Goal: Information Seeking & Learning: Compare options

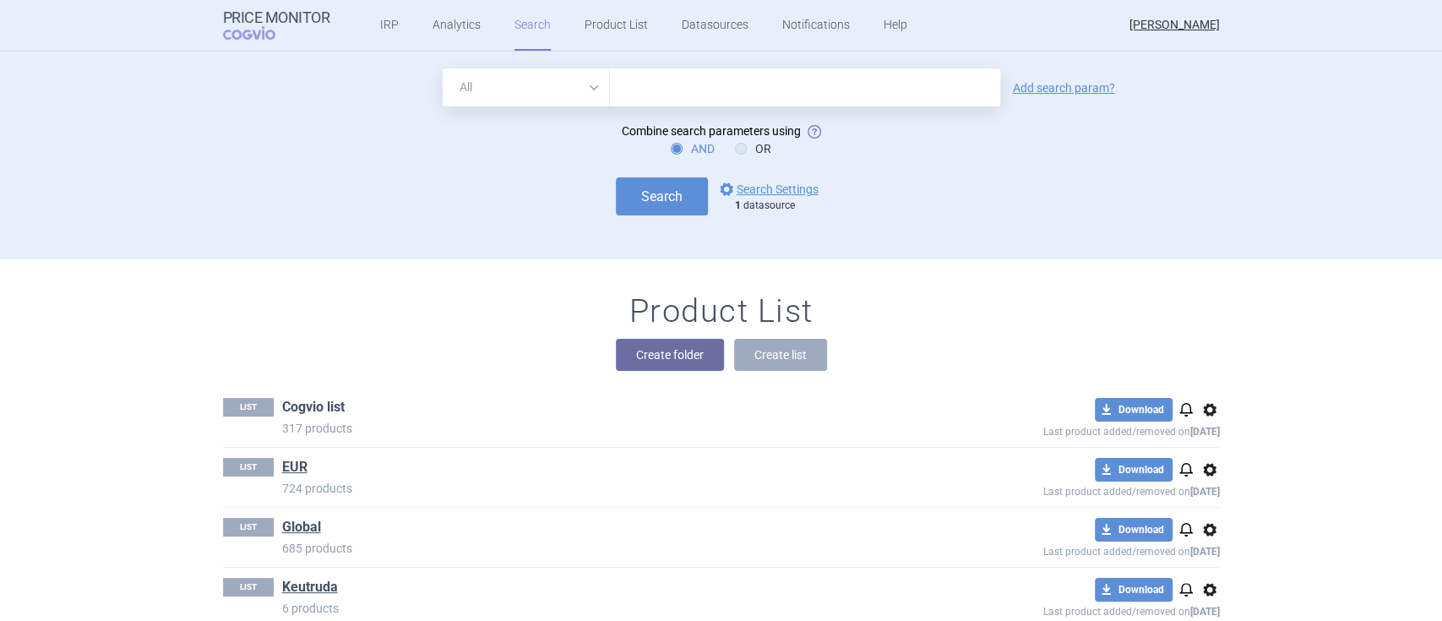
click at [307, 410] on link "Cogvio list" at bounding box center [313, 407] width 63 height 19
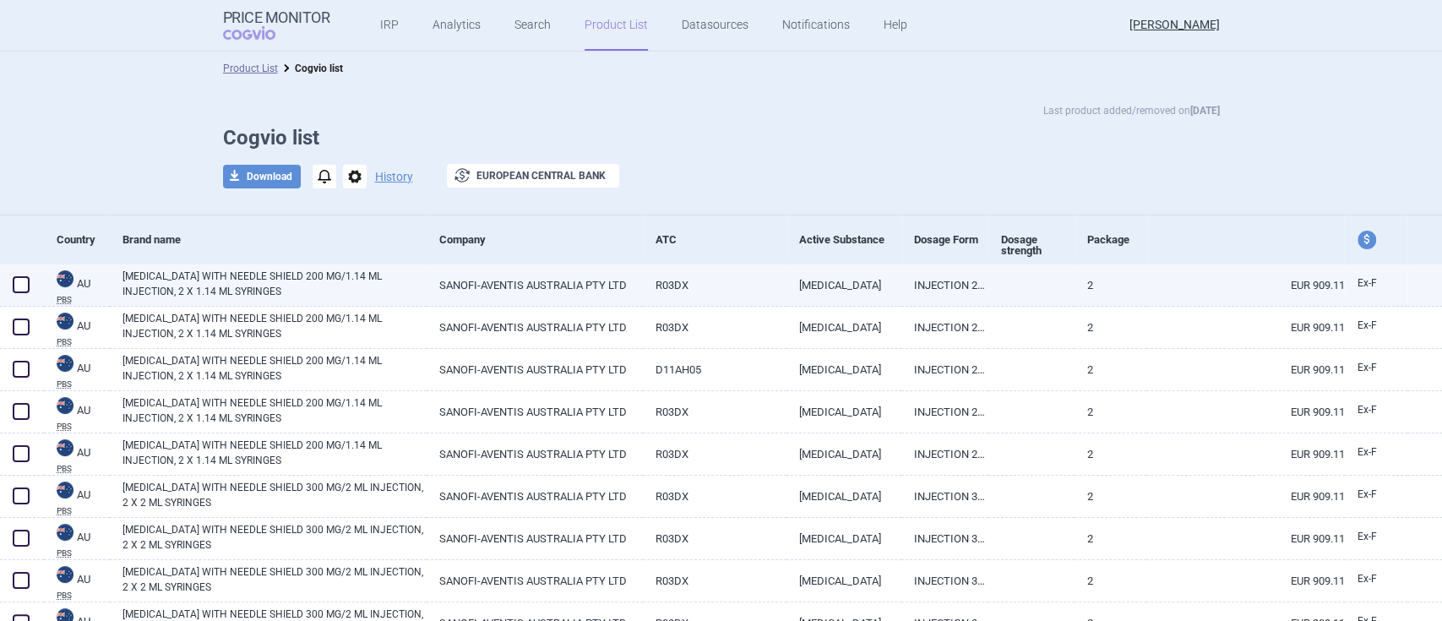
click at [209, 282] on link "[MEDICAL_DATA] WITH NEEDLE SHIELD 200 MG/1.14 ML INJECTION, 2 X 1.14 ML SYRINGES" at bounding box center [275, 284] width 304 height 30
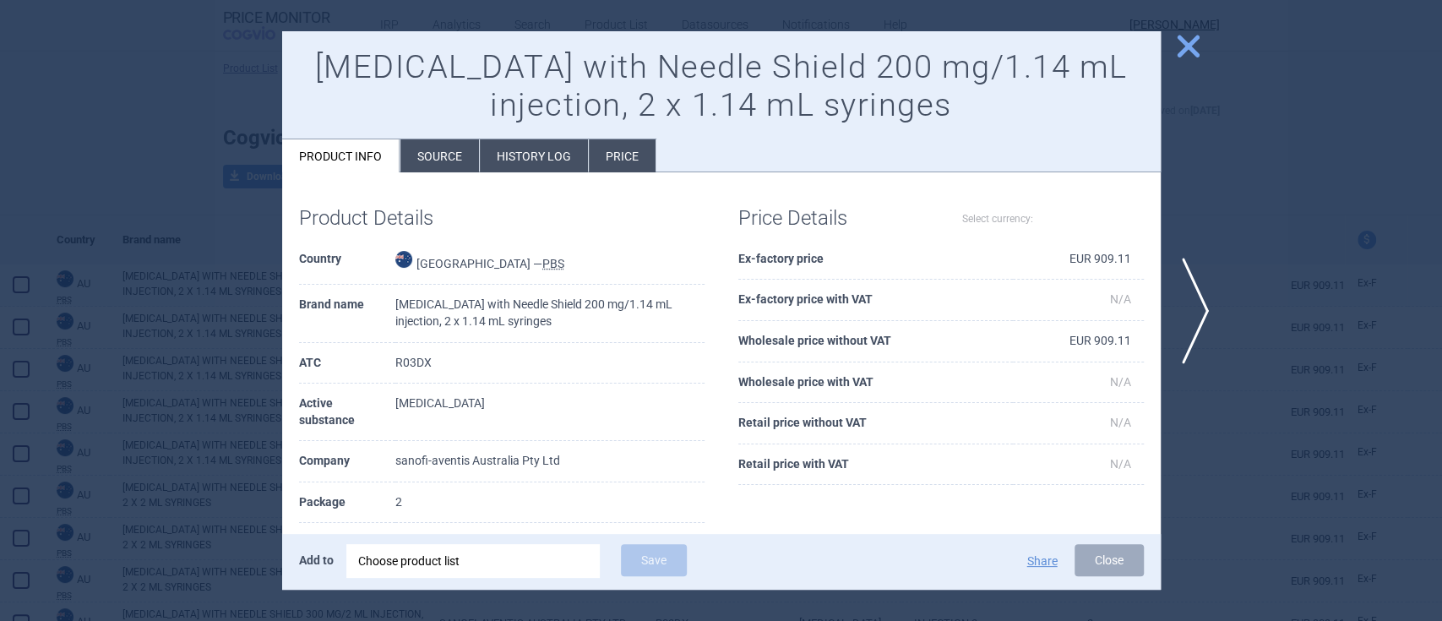
select select "EUR"
click at [418, 160] on li "Source" at bounding box center [440, 155] width 79 height 33
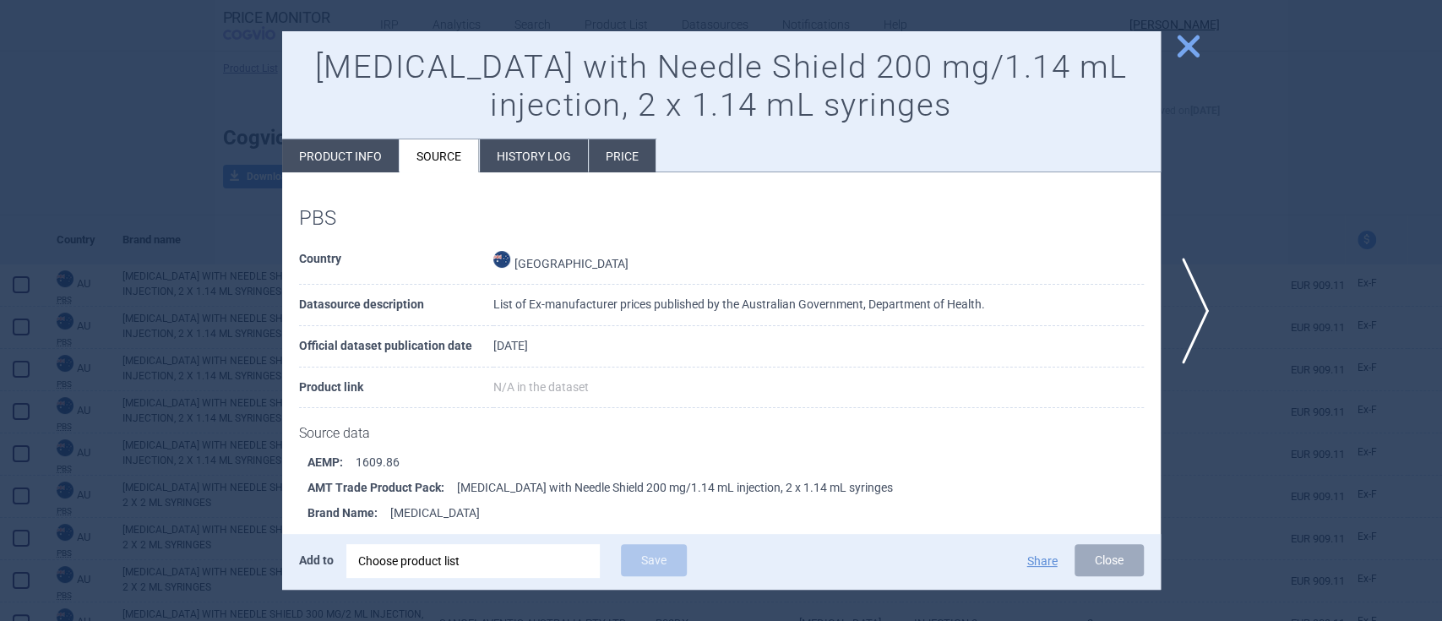
click at [556, 155] on li "History log" at bounding box center [534, 155] width 108 height 33
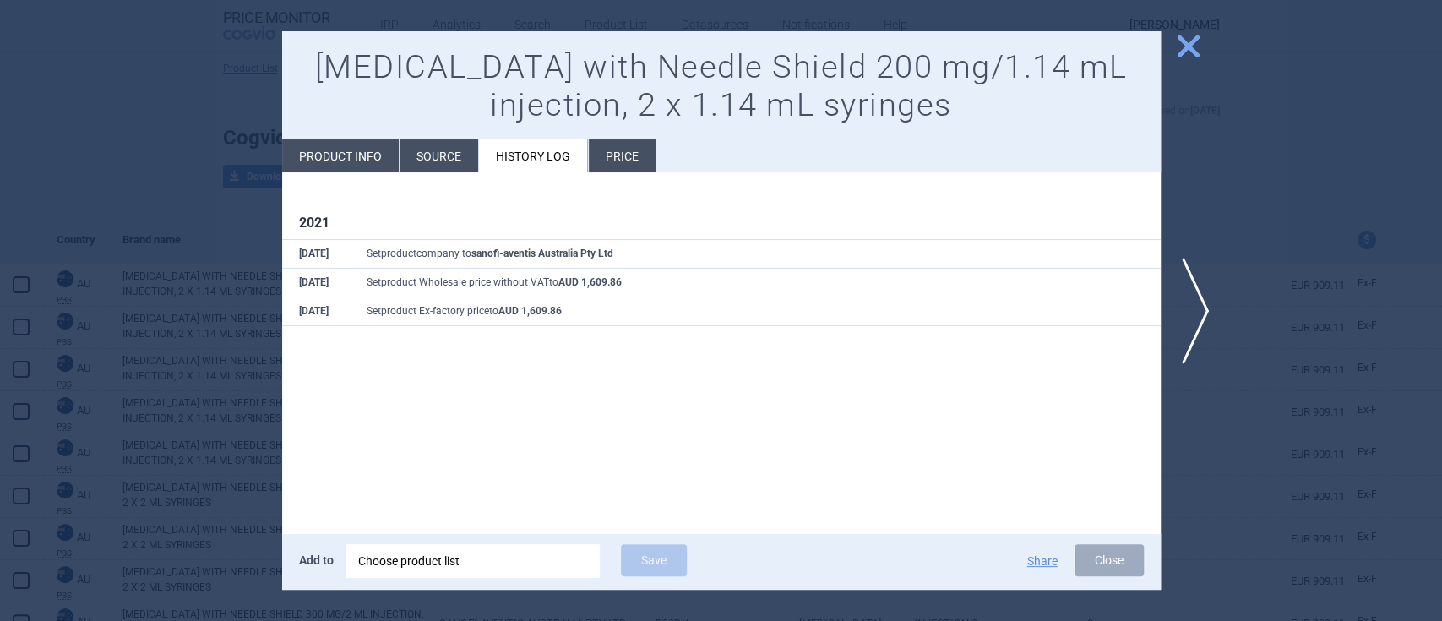
click at [628, 171] on li "Price" at bounding box center [622, 155] width 67 height 33
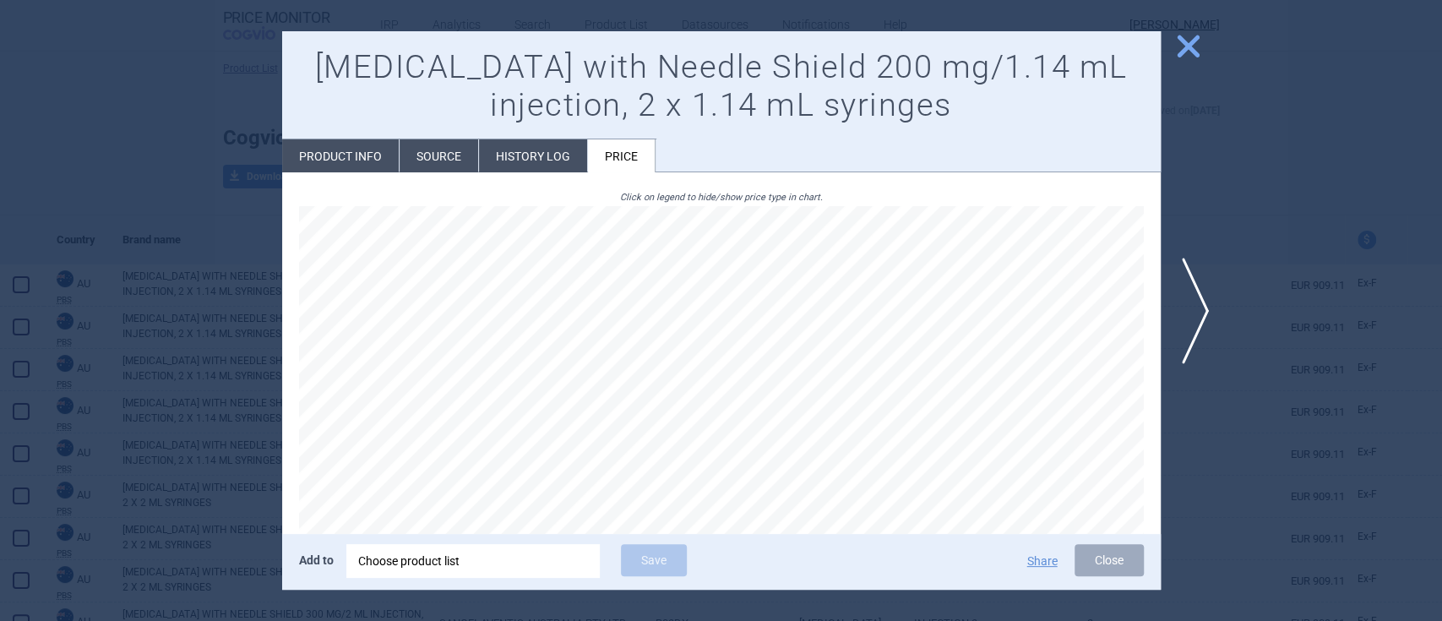
click at [354, 146] on li "Product info" at bounding box center [340, 155] width 117 height 33
select select "EUR"
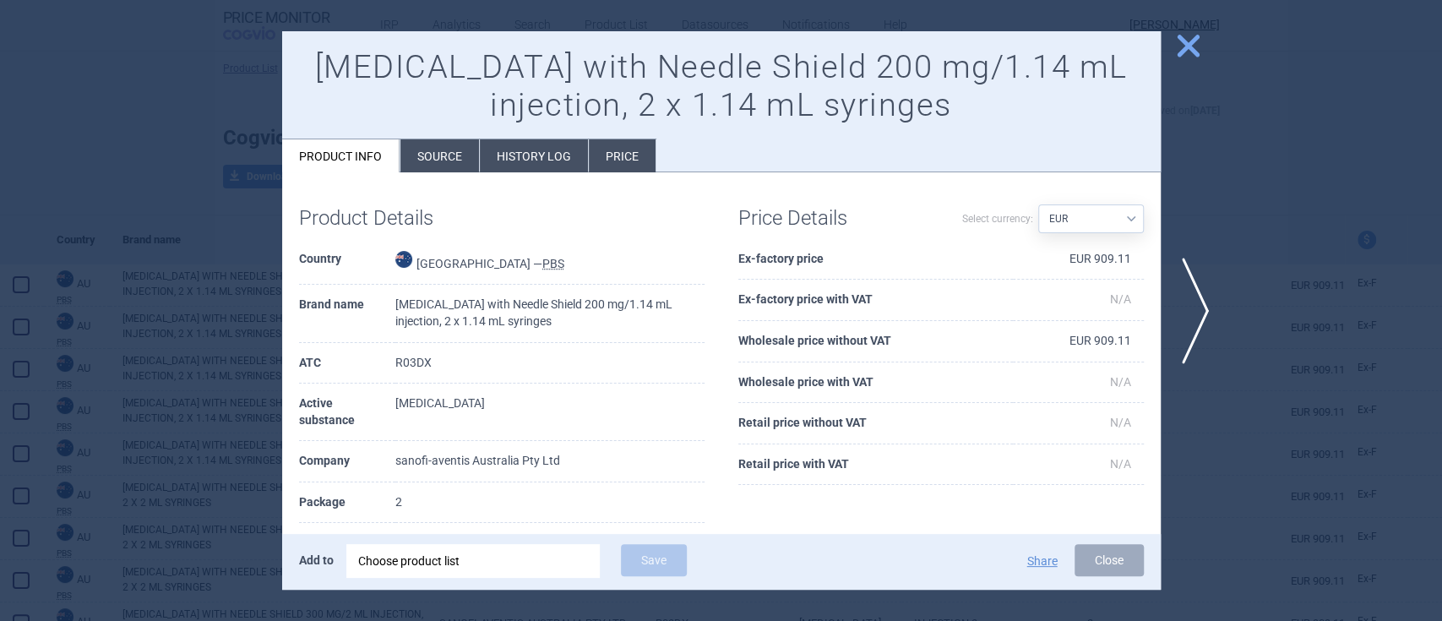
click at [1180, 51] on span "close" at bounding box center [1189, 46] width 30 height 30
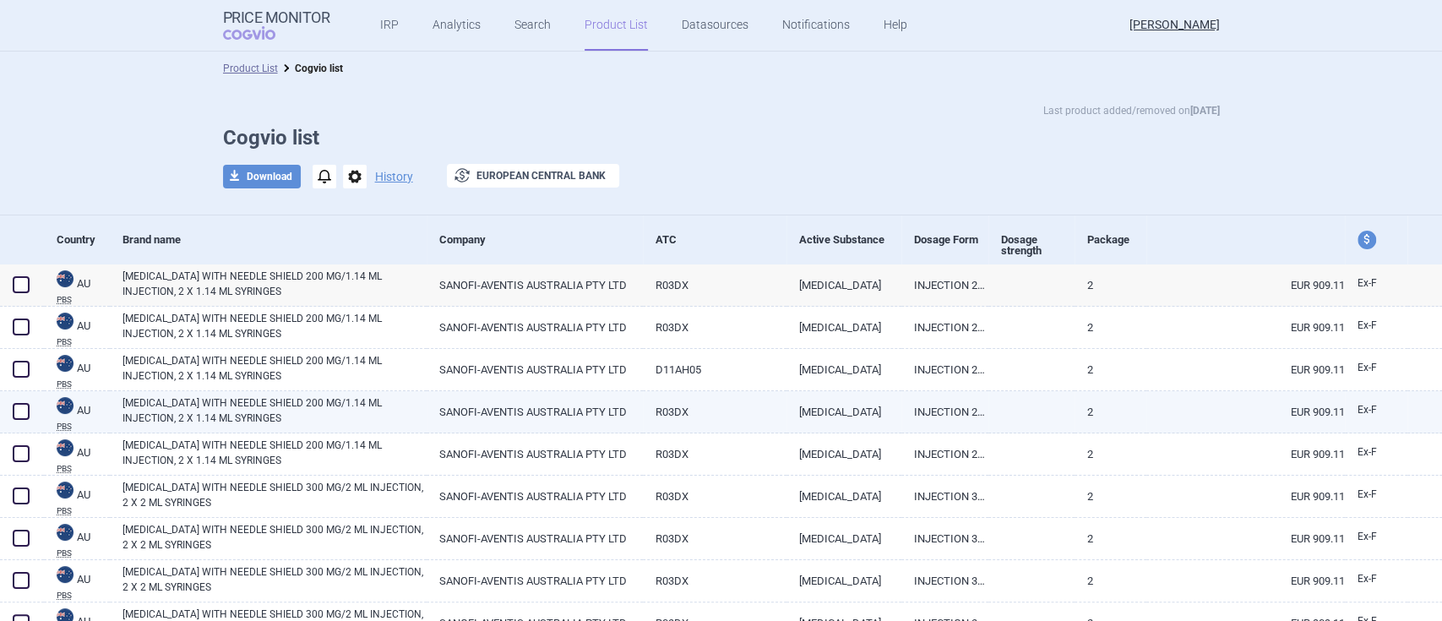
click at [215, 425] on link "[MEDICAL_DATA] WITH NEEDLE SHIELD 200 MG/1.14 ML INJECTION, 2 X 1.14 ML SYRINGES" at bounding box center [275, 410] width 304 height 30
select select "EUR"
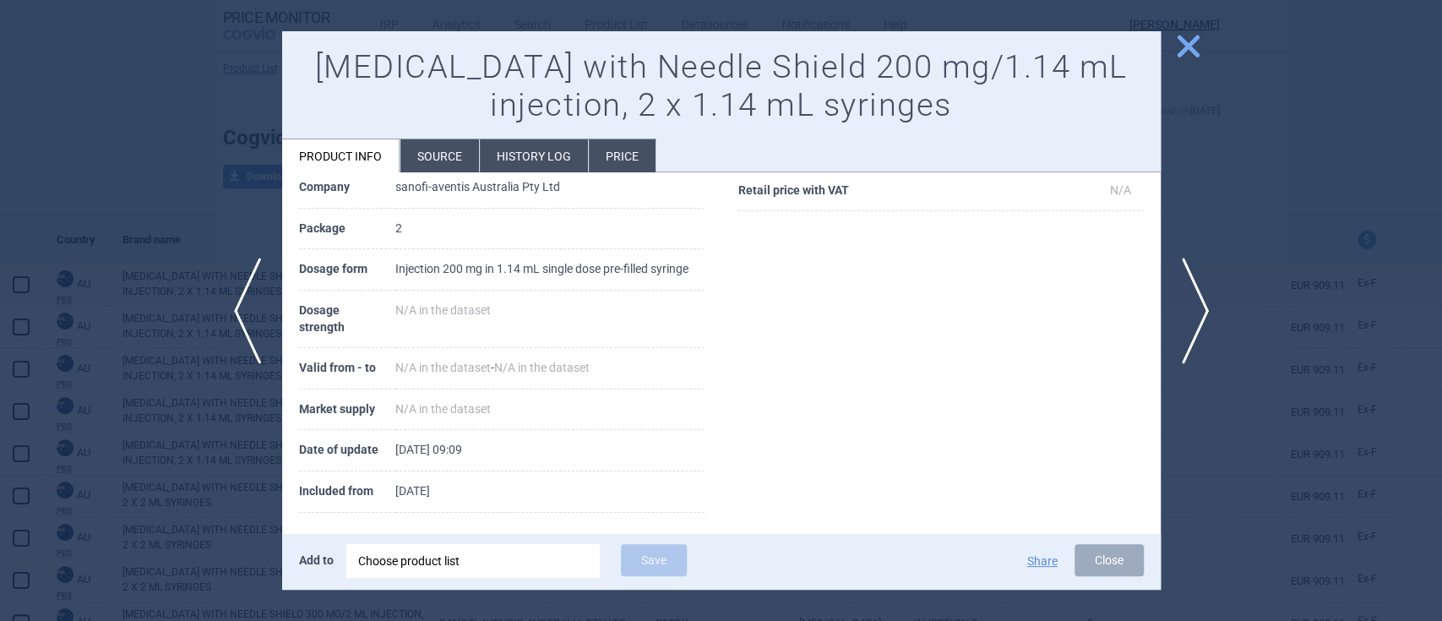
scroll to position [301, 0]
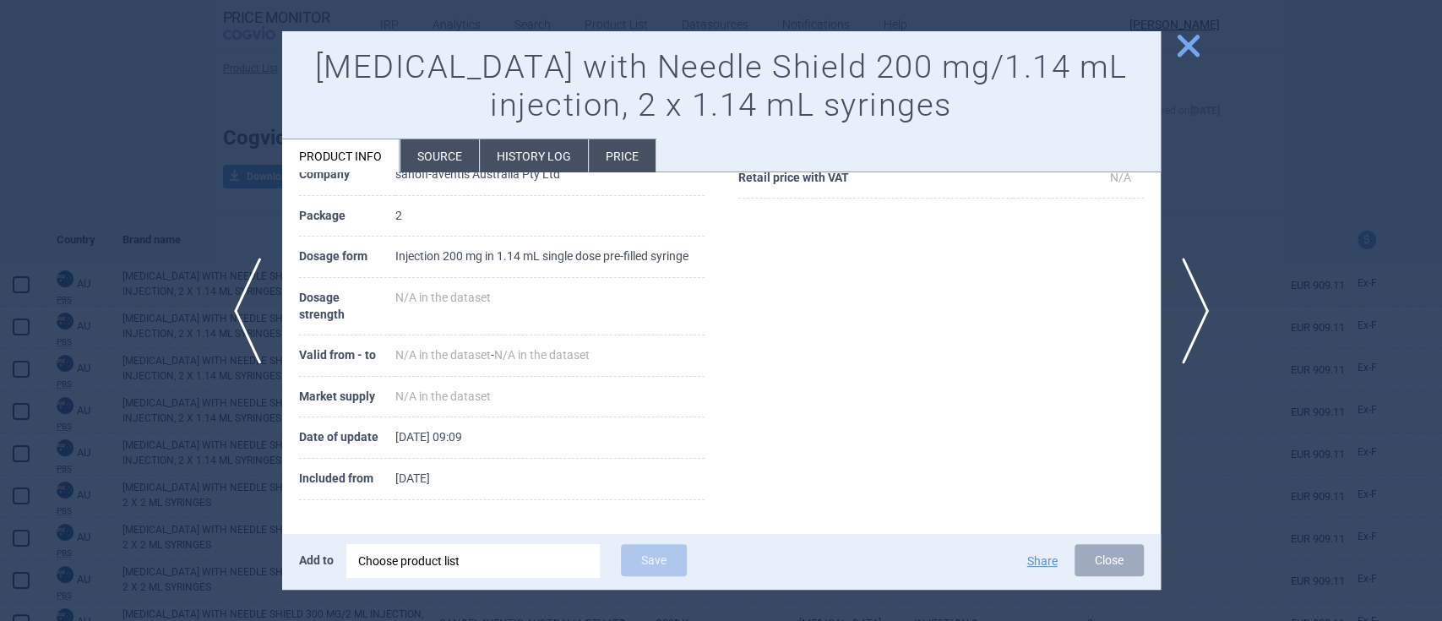
click at [1191, 46] on span "close" at bounding box center [1189, 46] width 30 height 30
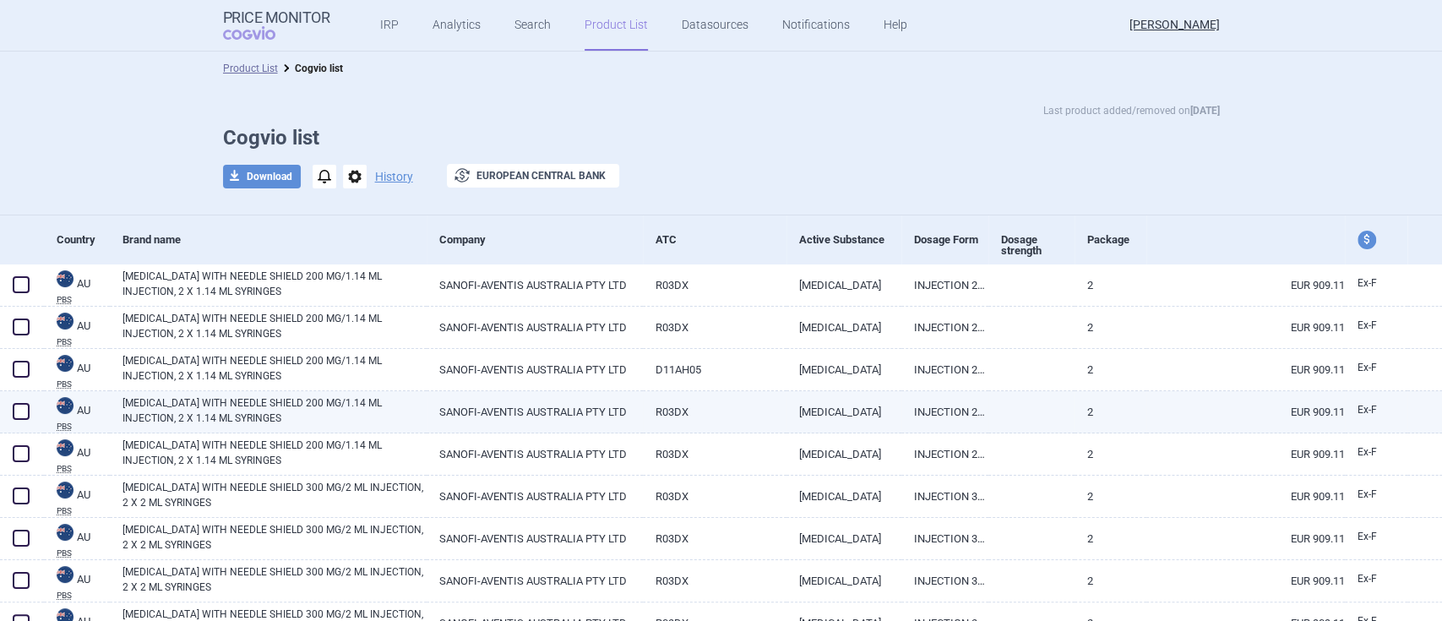
scroll to position [901, 0]
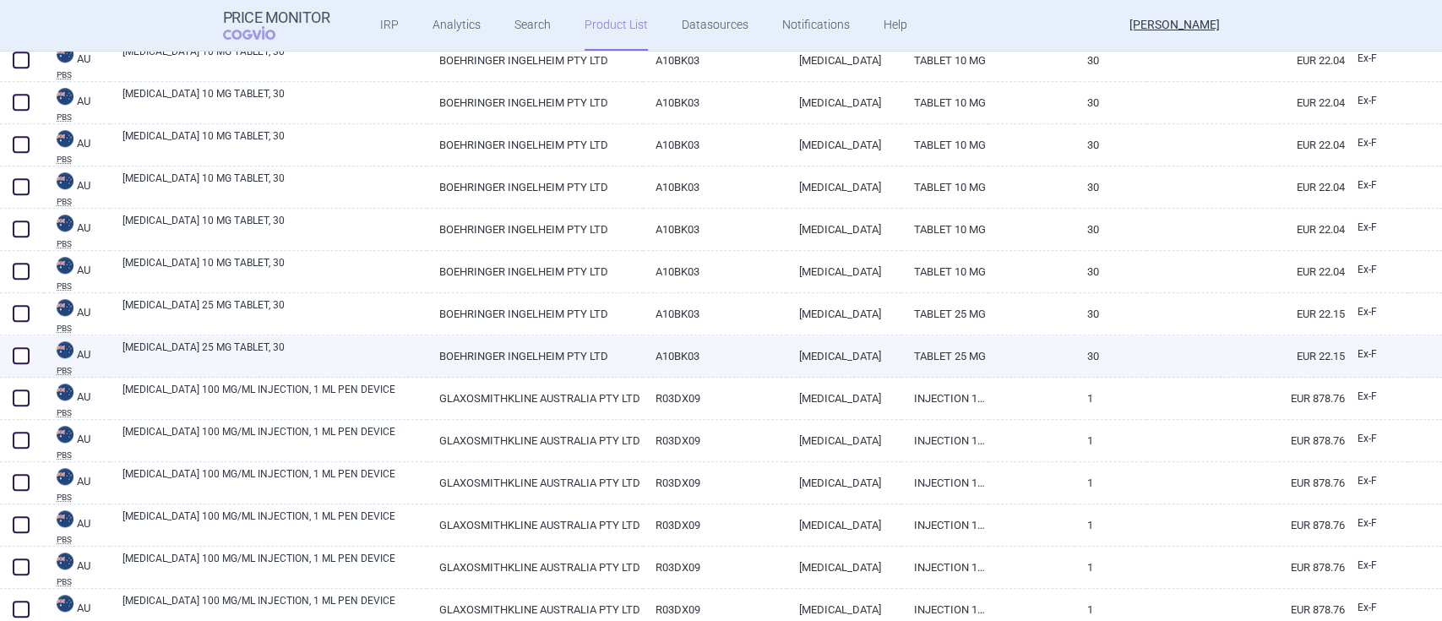
click at [237, 344] on link "[MEDICAL_DATA] 25 MG TABLET, 30" at bounding box center [275, 355] width 304 height 30
select select "EUR"
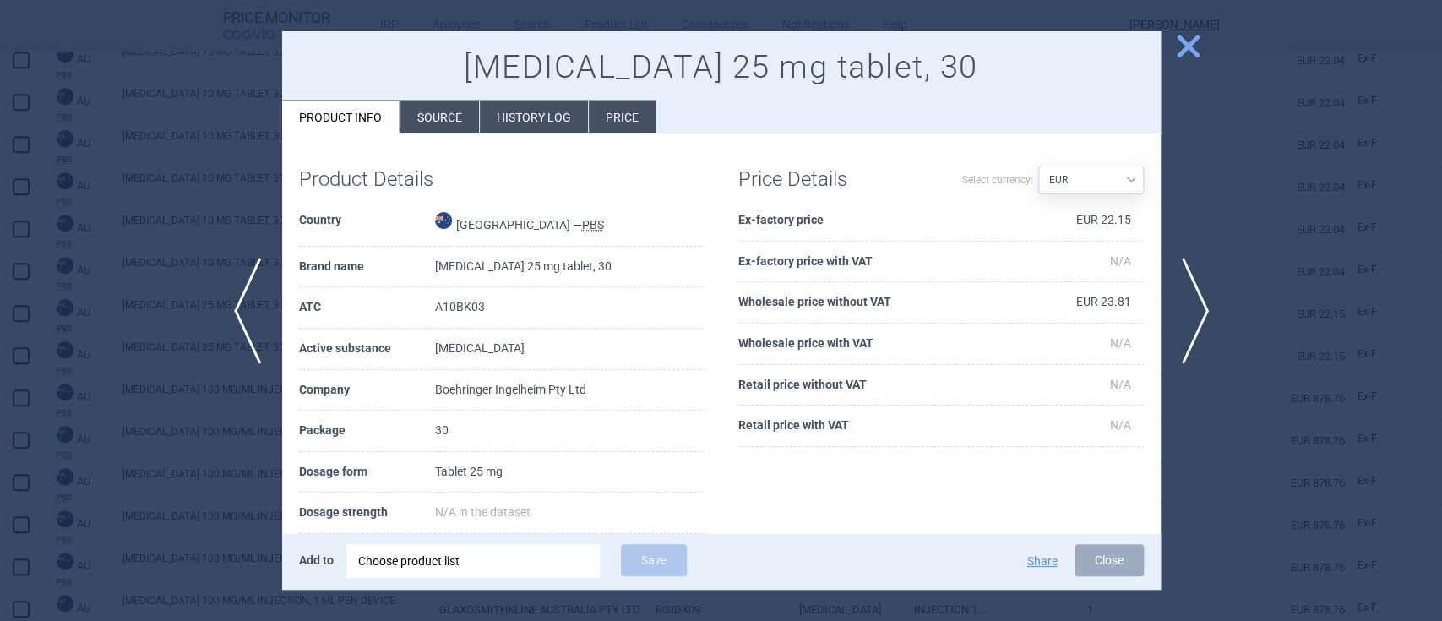
scroll to position [196, 0]
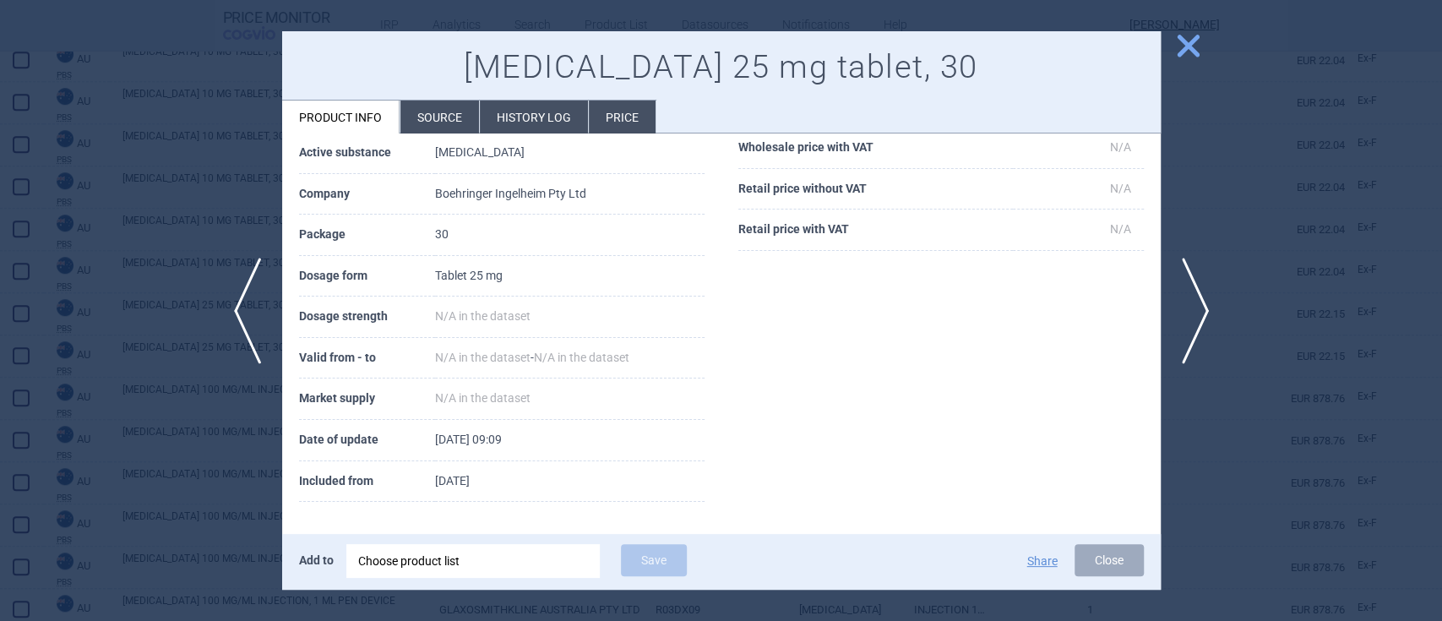
drag, startPoint x: 1195, startPoint y: 44, endPoint x: 1161, endPoint y: 86, distance: 54.1
click at [1194, 44] on span "close" at bounding box center [1189, 46] width 30 height 30
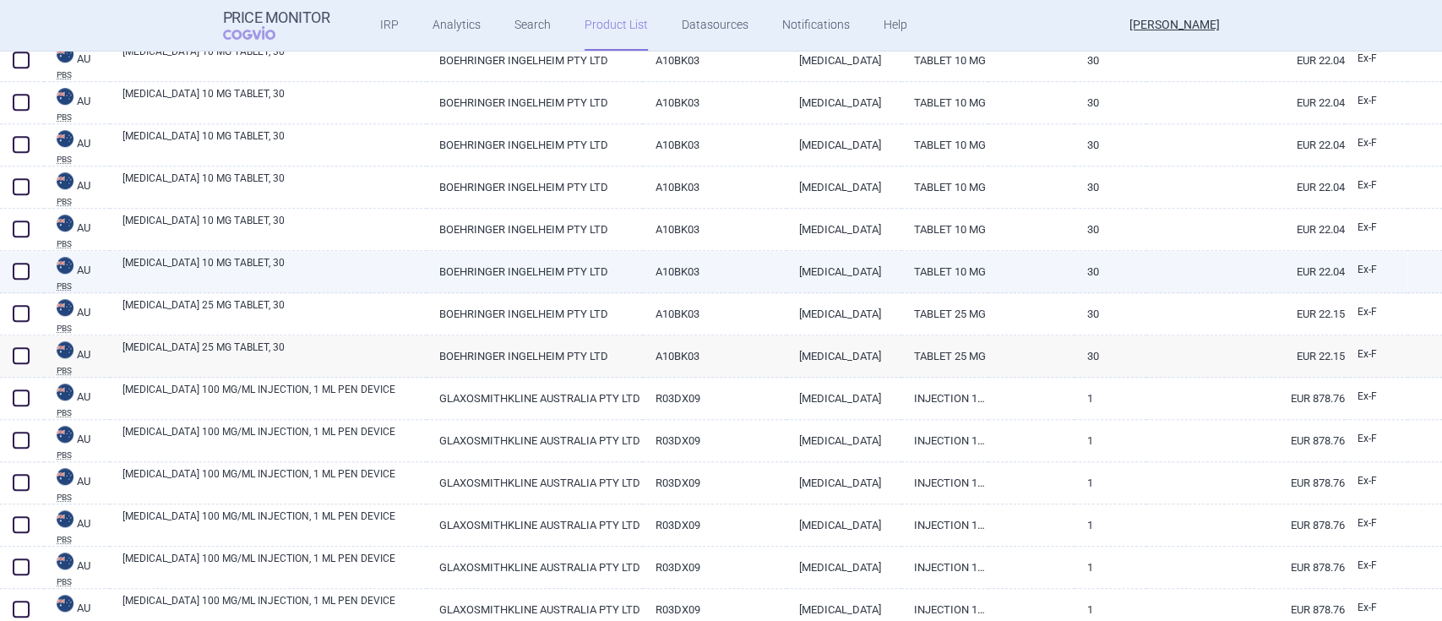
click at [236, 262] on link "[MEDICAL_DATA] 10 MG TABLET, 30" at bounding box center [275, 270] width 304 height 30
select select "EUR"
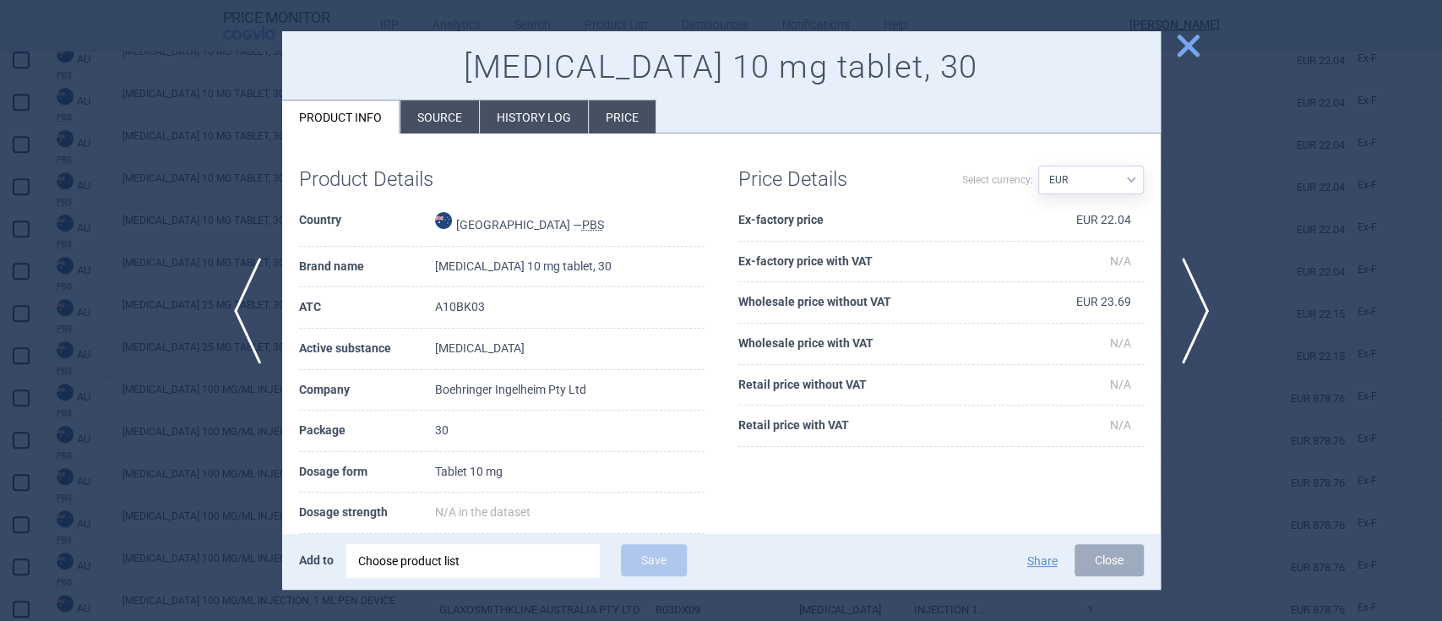
click at [1193, 39] on span "close" at bounding box center [1189, 46] width 30 height 30
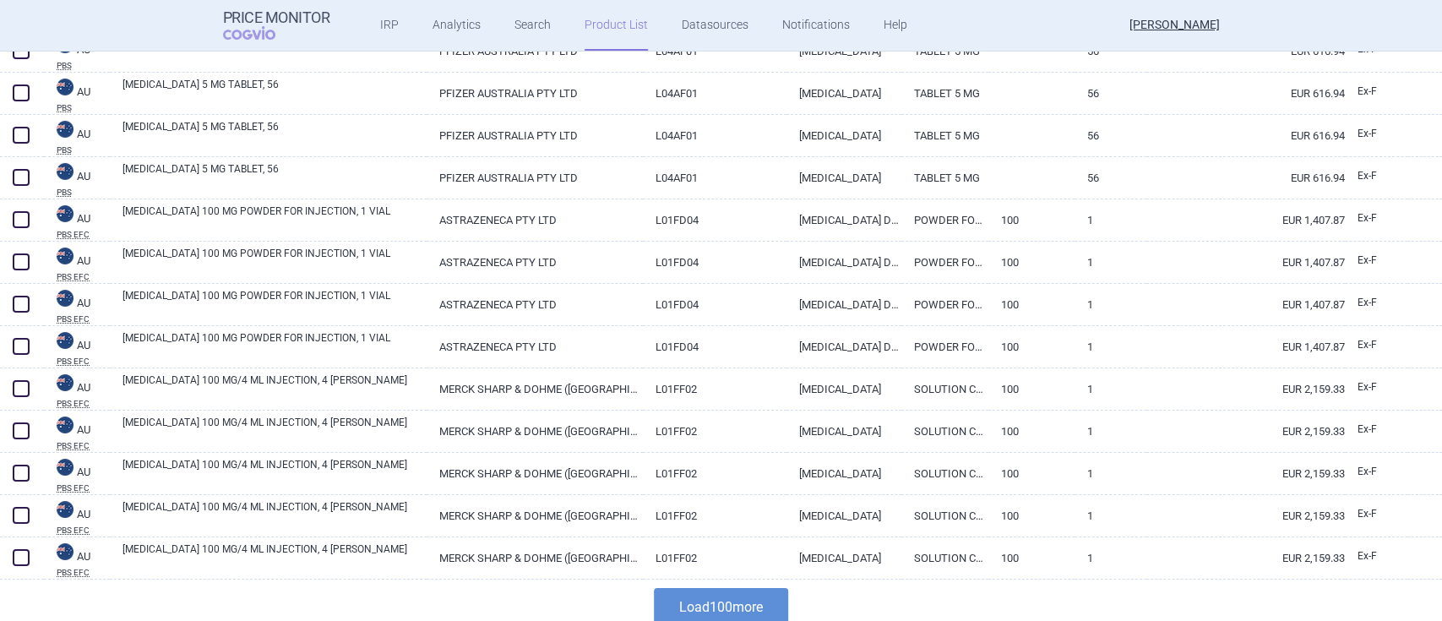
scroll to position [3922, 0]
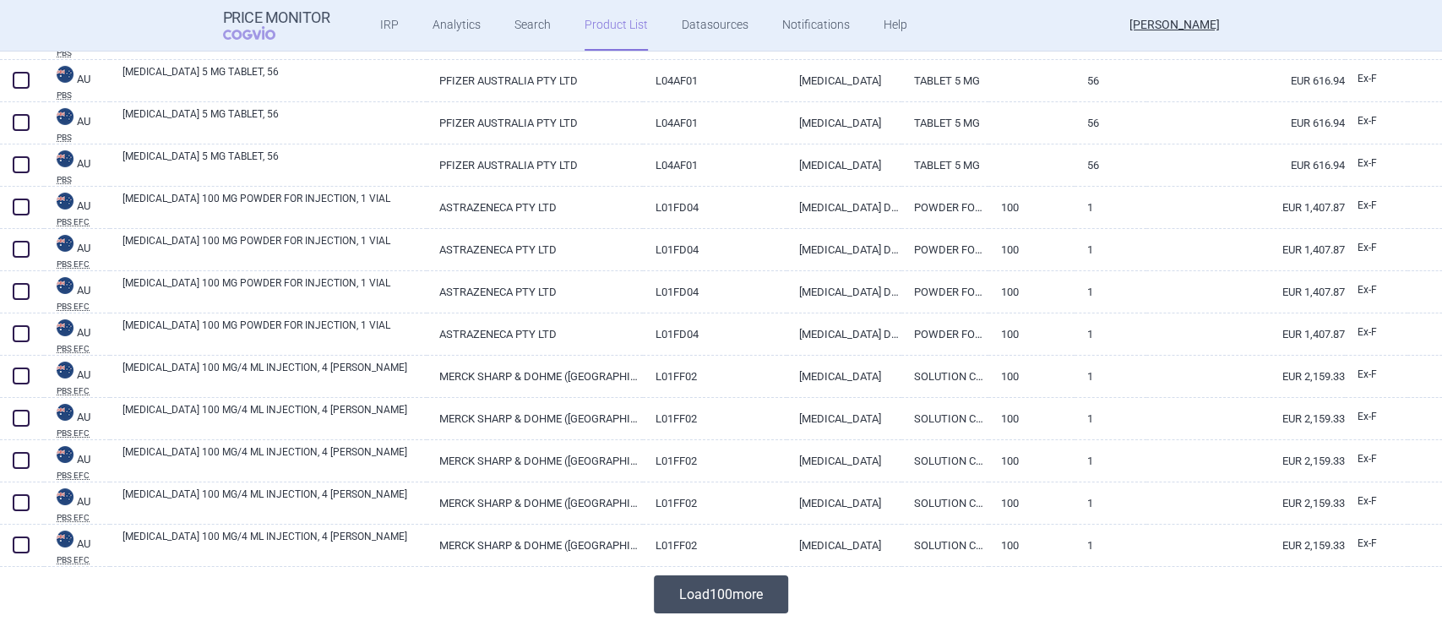
click at [737, 590] on button "Load 100 more" at bounding box center [721, 594] width 134 height 38
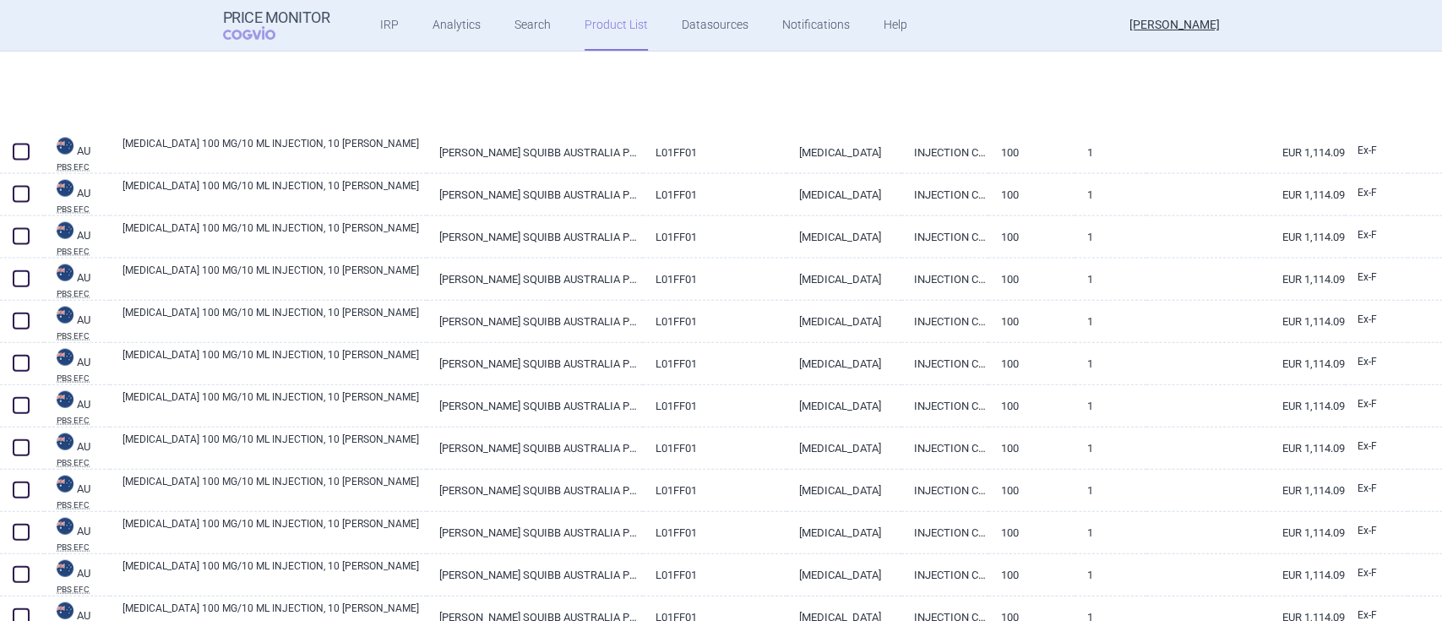
scroll to position [6964, 0]
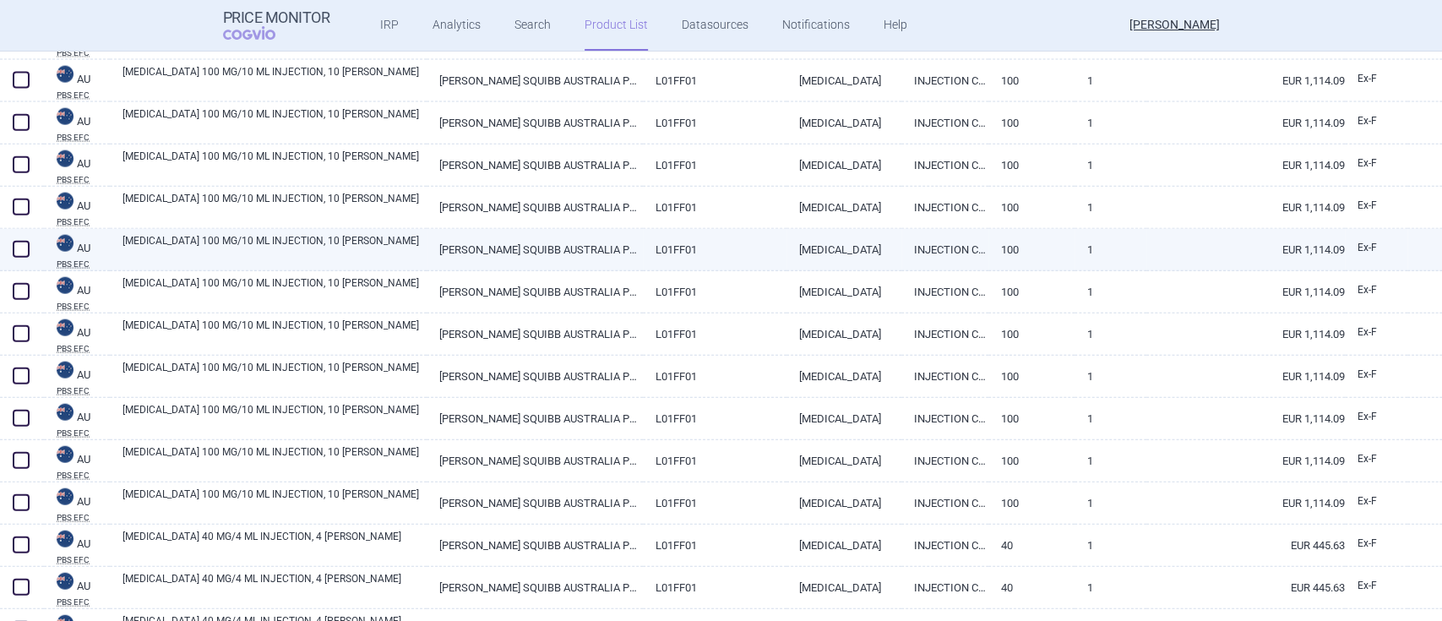
click at [314, 234] on link "[MEDICAL_DATA] 100 MG/10 ML INJECTION, 10 [PERSON_NAME]" at bounding box center [275, 248] width 304 height 30
select select "EUR"
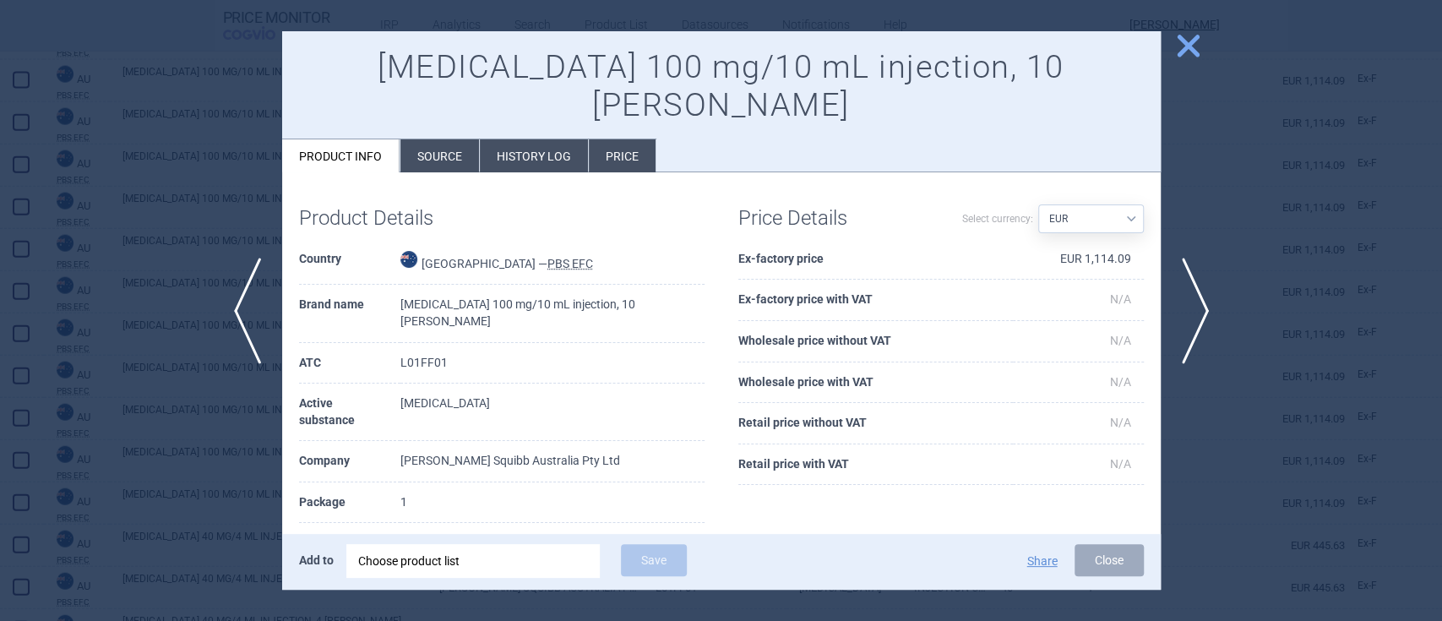
click at [1188, 51] on span "close" at bounding box center [1189, 46] width 30 height 30
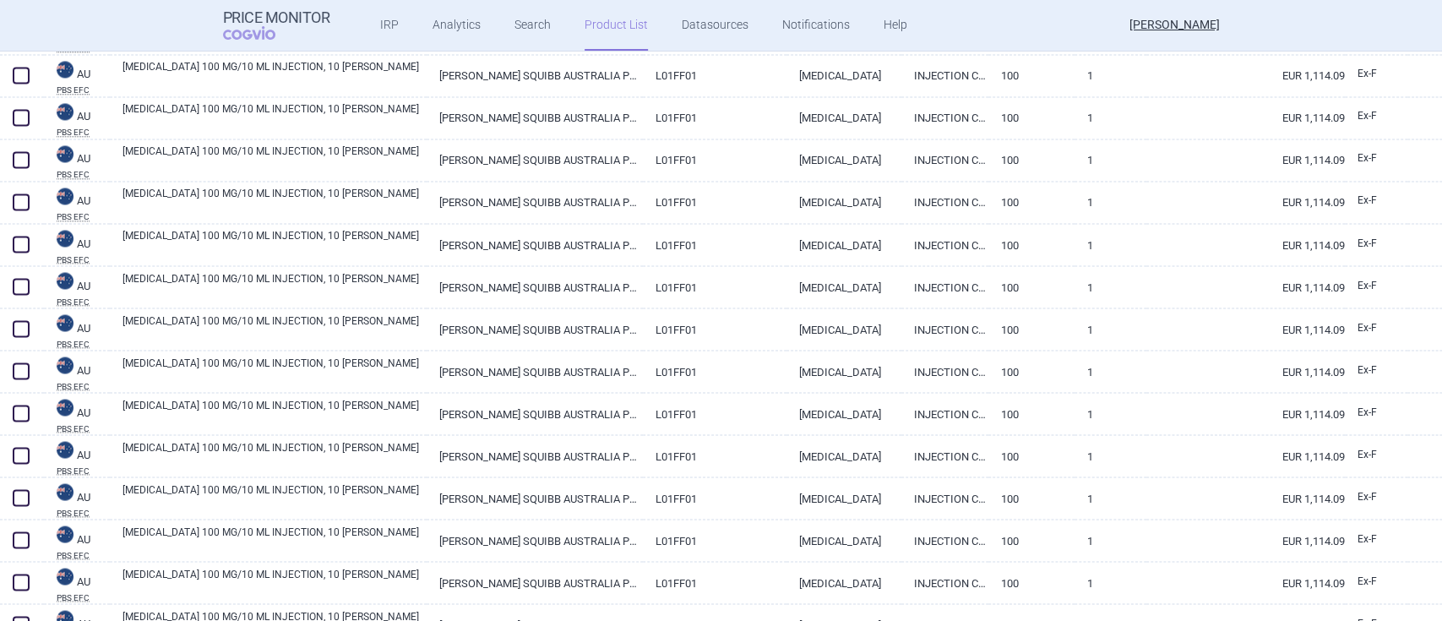
scroll to position [6288, 0]
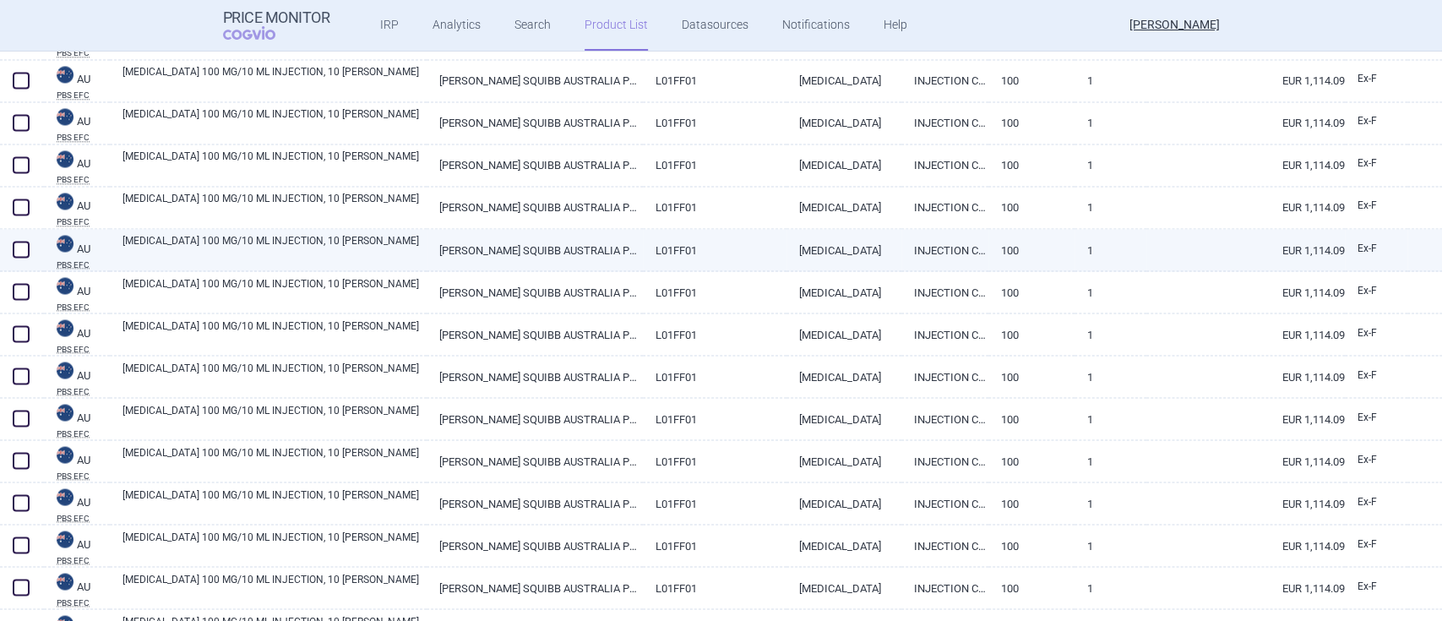
click at [279, 233] on link "[MEDICAL_DATA] 100 MG/10 ML INJECTION, 10 [PERSON_NAME]" at bounding box center [275, 248] width 304 height 30
select select "EUR"
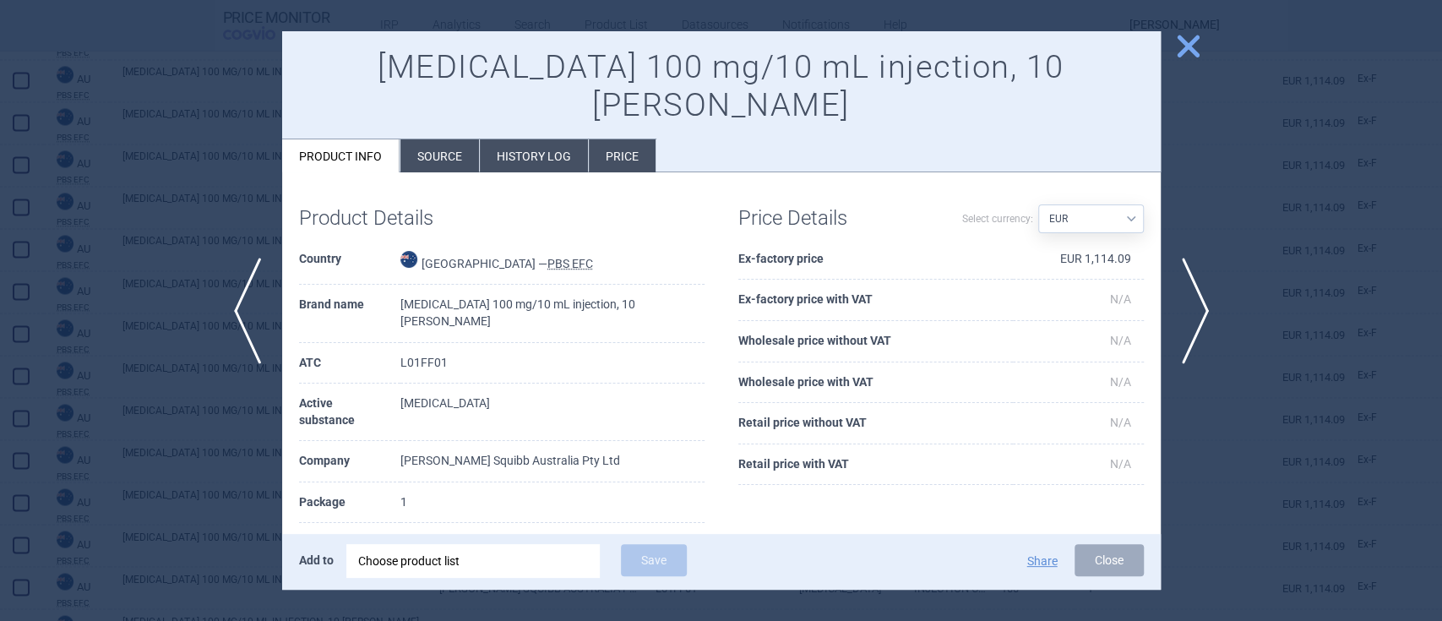
click at [1187, 44] on span "close" at bounding box center [1189, 46] width 30 height 30
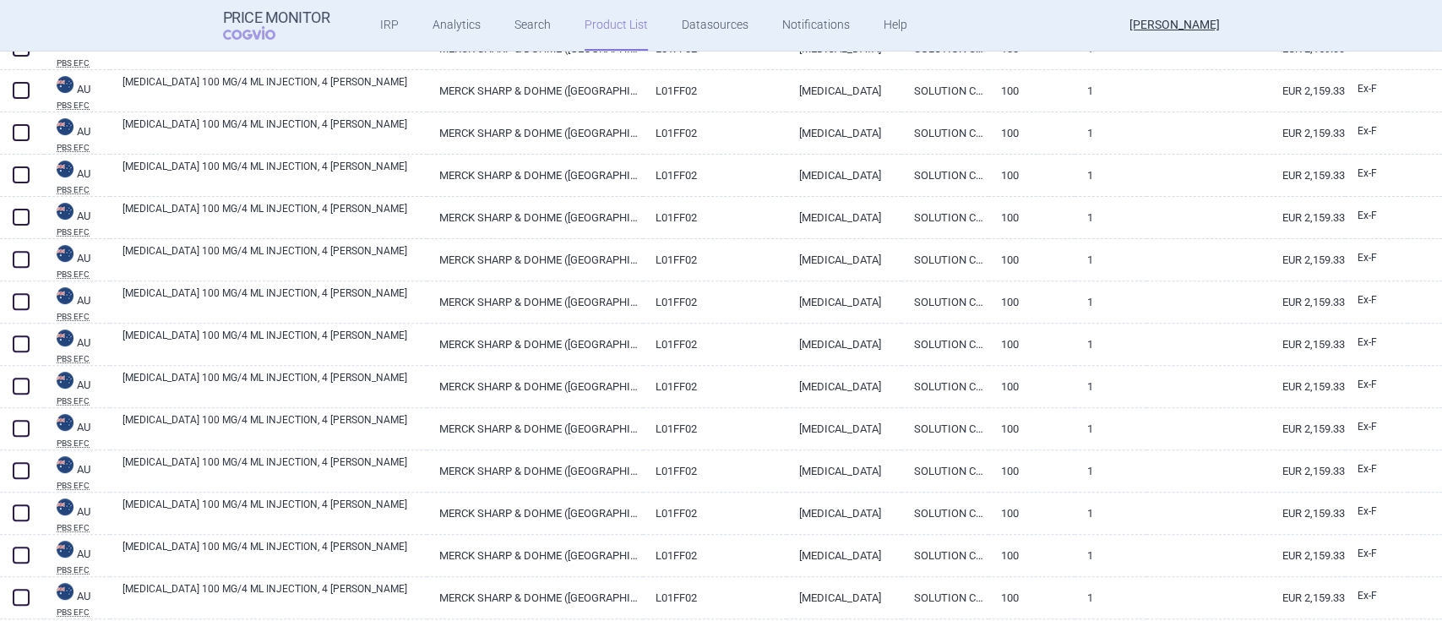
scroll to position [4598, 0]
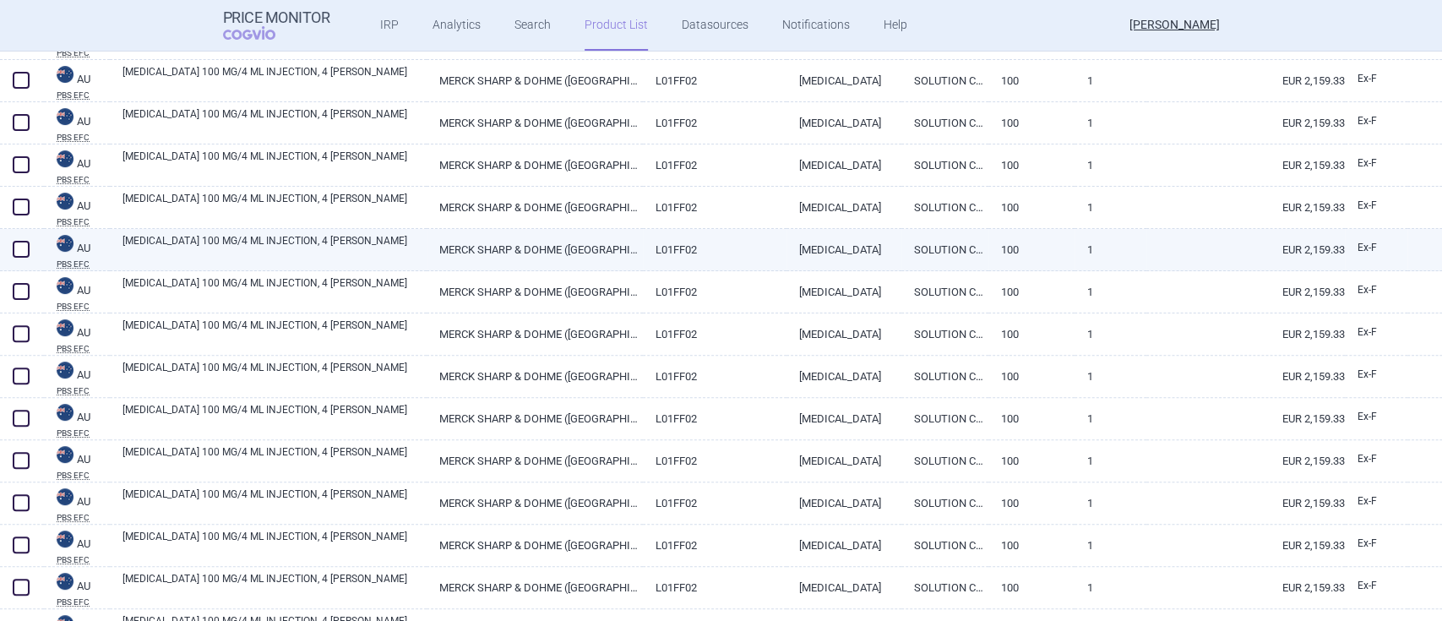
click at [250, 242] on link "[MEDICAL_DATA] 100 MG/4 ML INJECTION, 4 [PERSON_NAME]" at bounding box center [275, 248] width 304 height 30
select select "EUR"
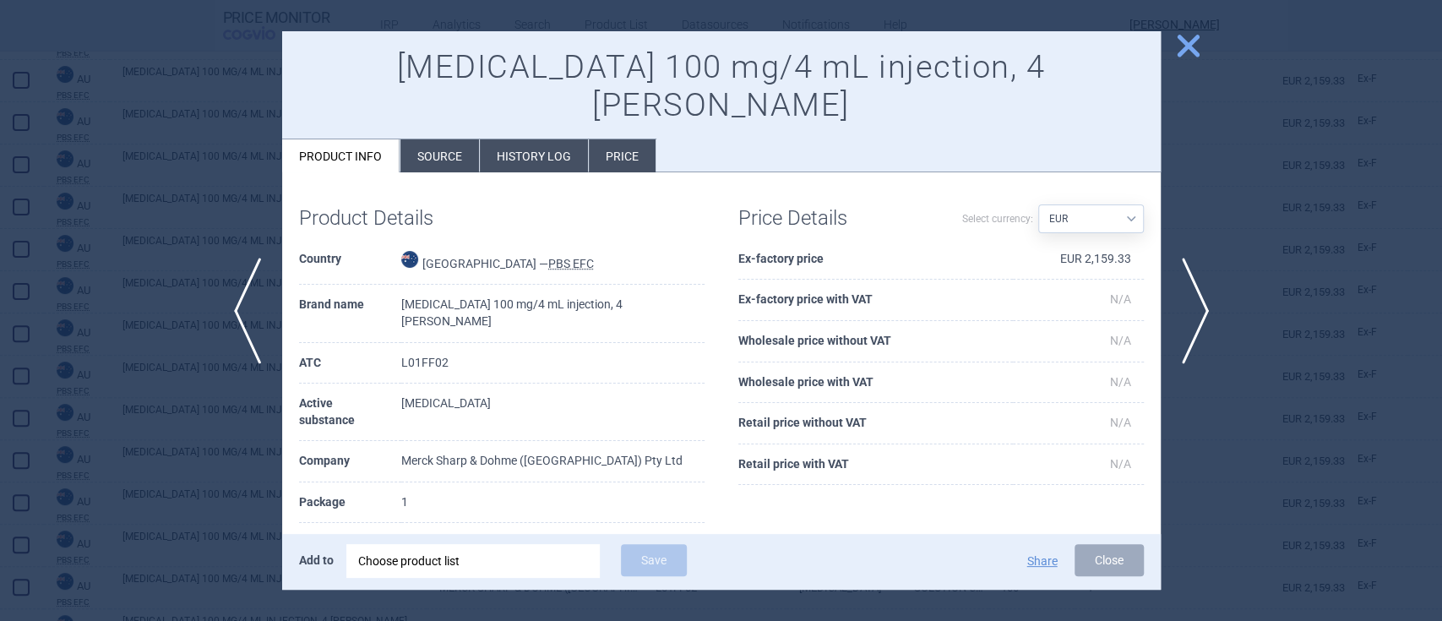
click at [1189, 52] on span "close" at bounding box center [1189, 46] width 30 height 30
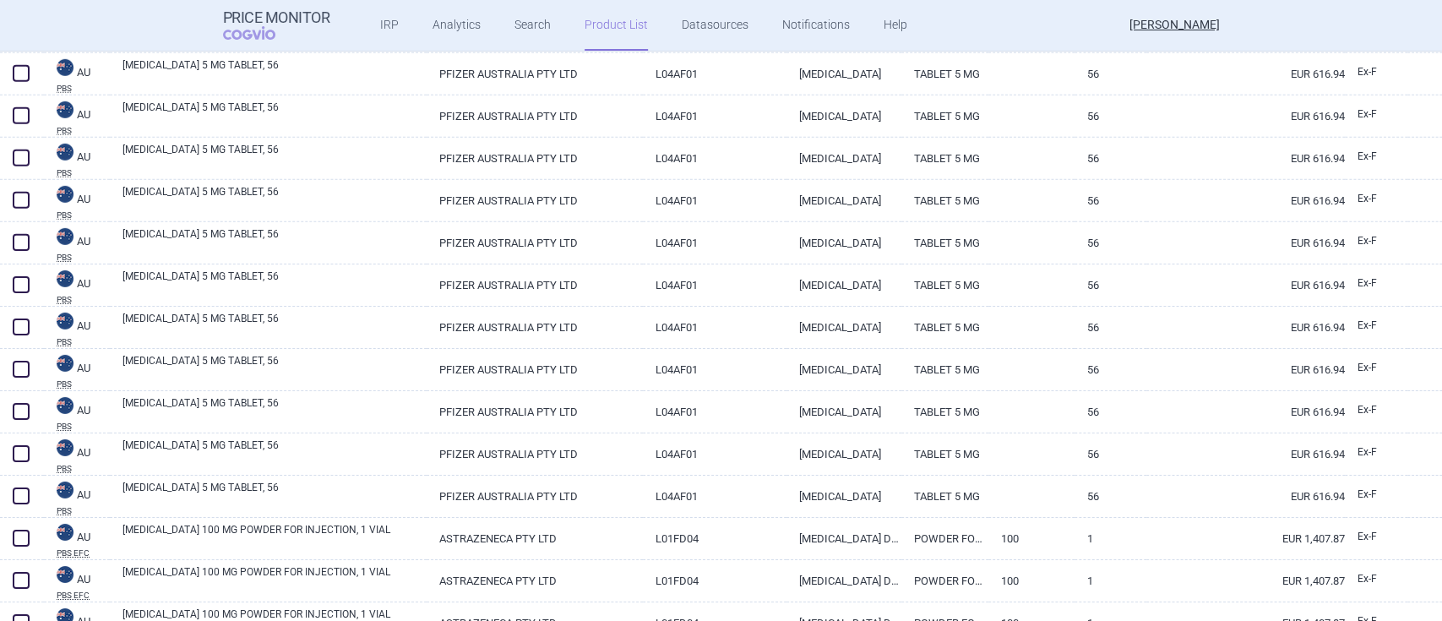
scroll to position [3472, 0]
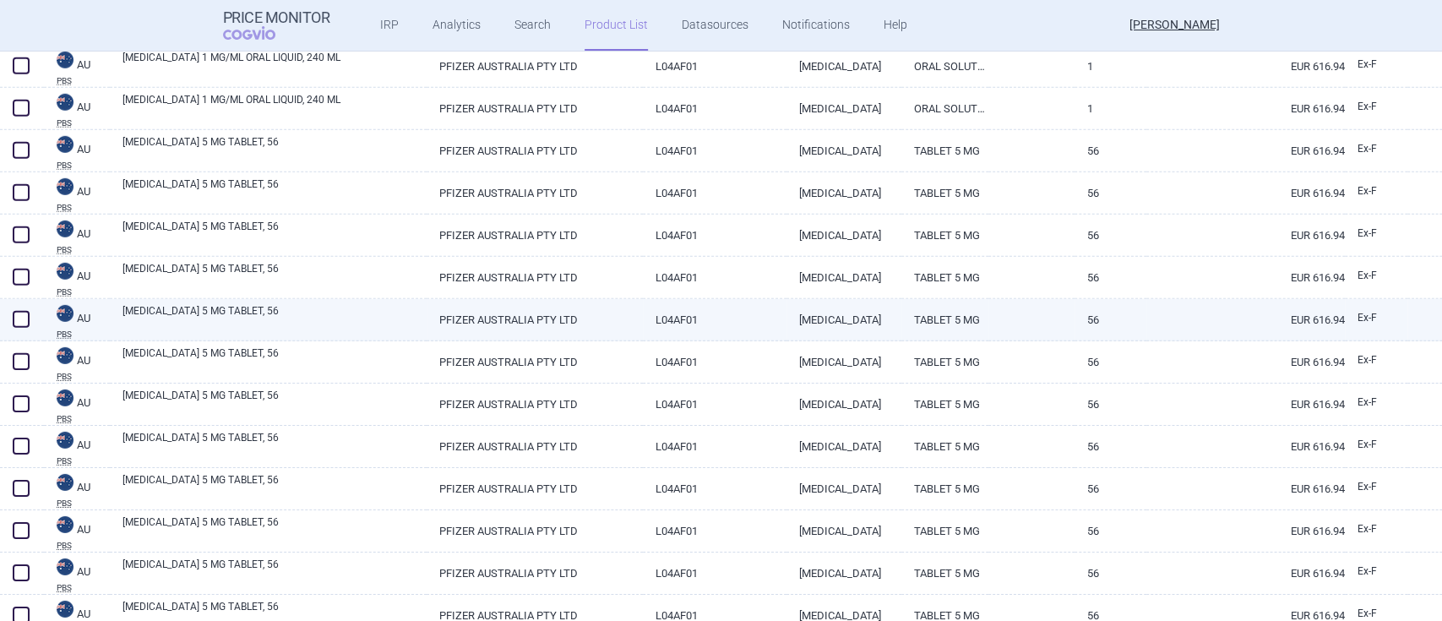
click at [229, 308] on link "[MEDICAL_DATA] 5 MG TABLET, 56" at bounding box center [275, 318] width 304 height 30
select select "EUR"
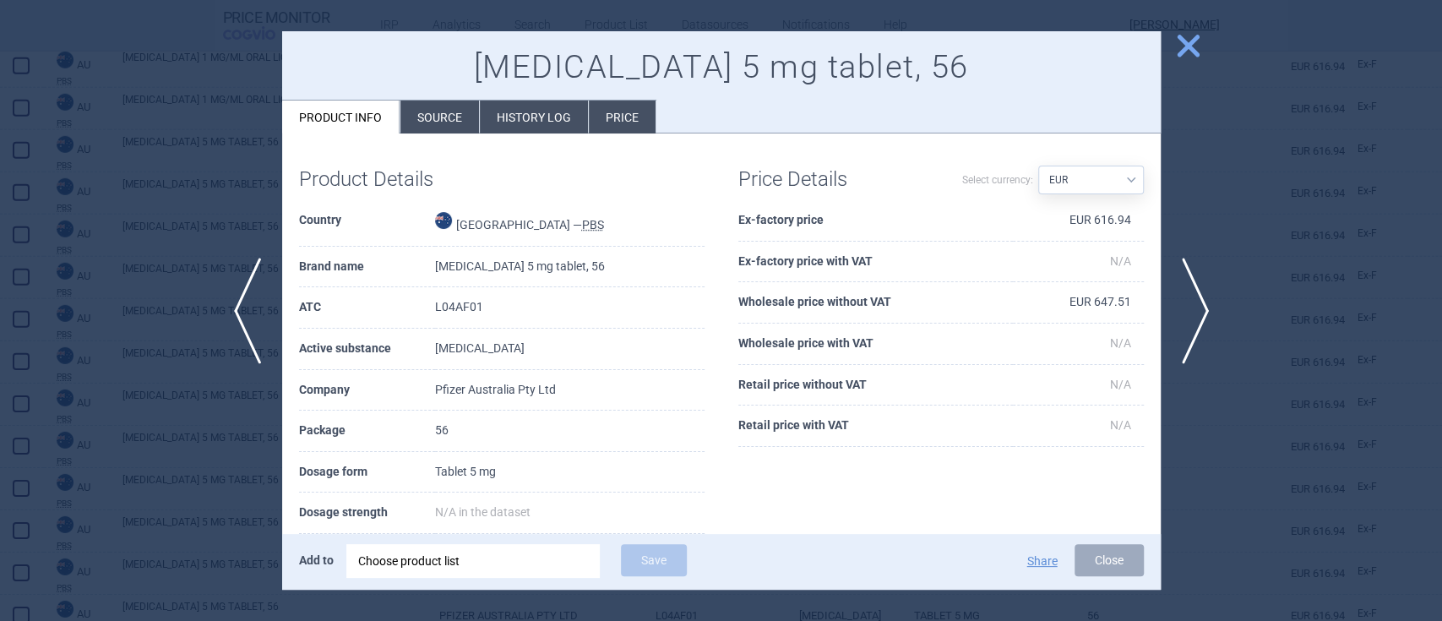
click at [1185, 49] on span "close" at bounding box center [1189, 46] width 30 height 30
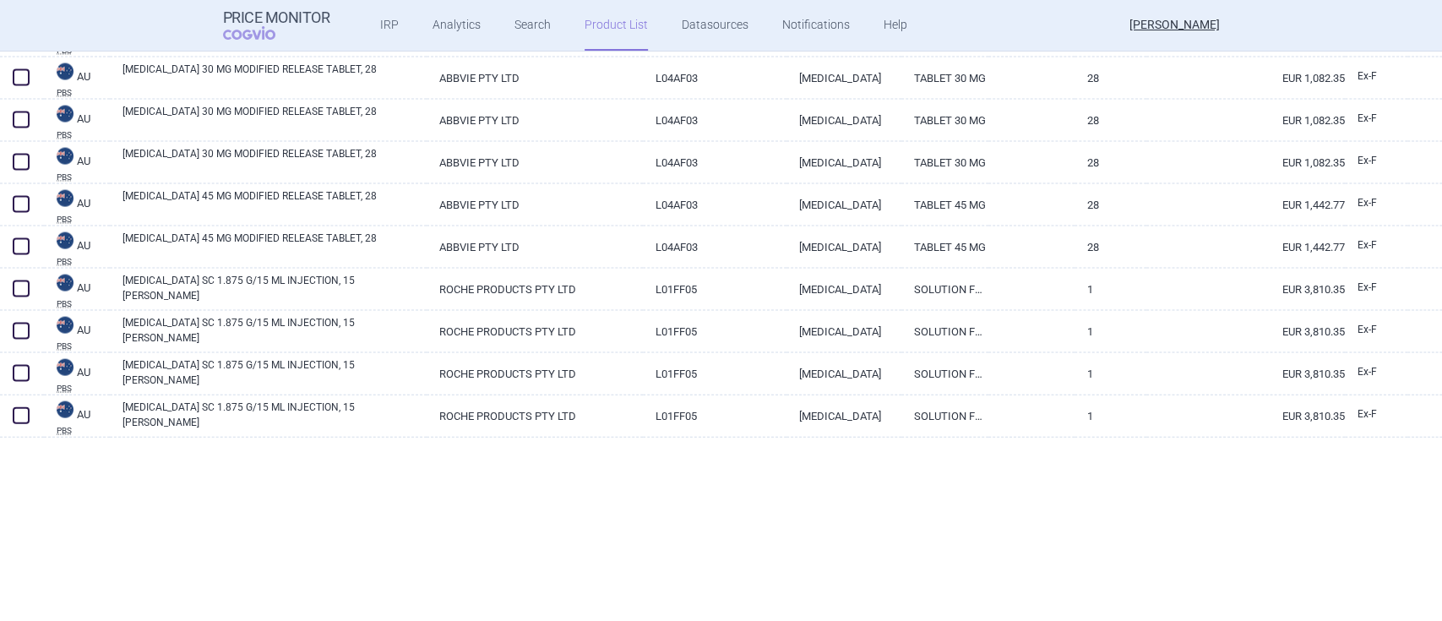
scroll to position [2120, 0]
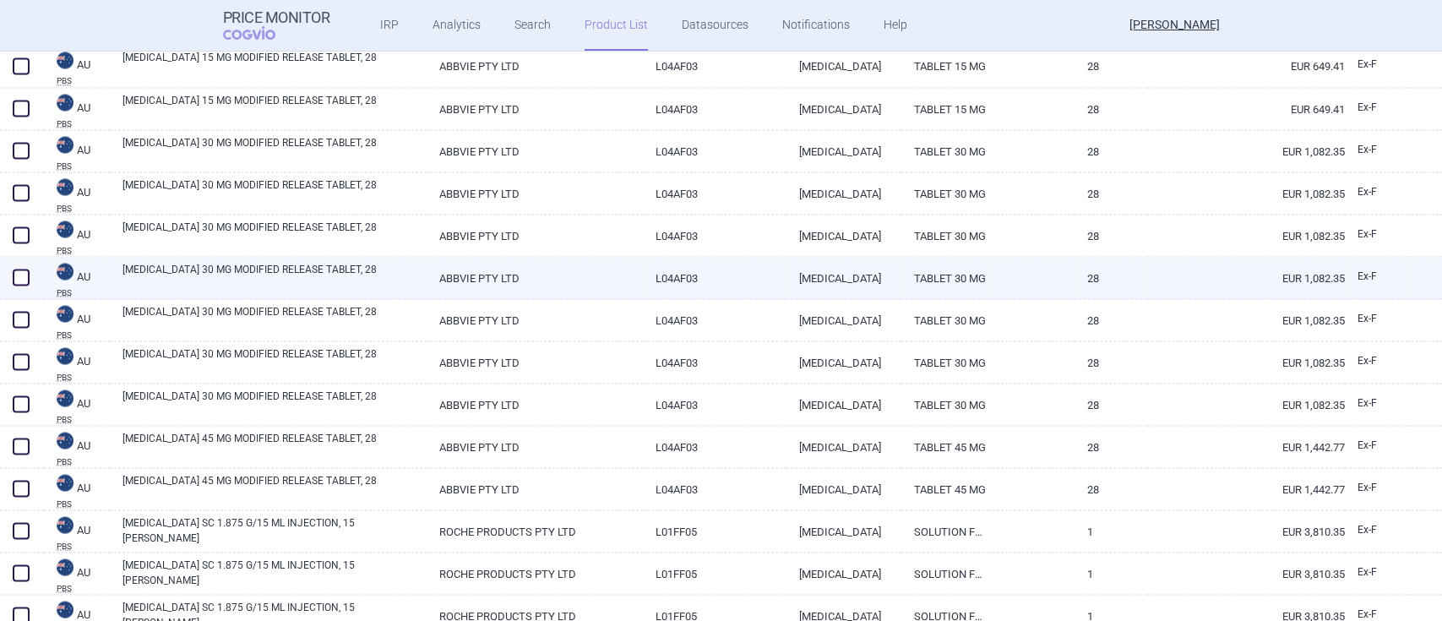
click at [255, 271] on link "[MEDICAL_DATA] 30 MG MODIFIED RELEASE TABLET, 28" at bounding box center [275, 276] width 304 height 30
select select "EUR"
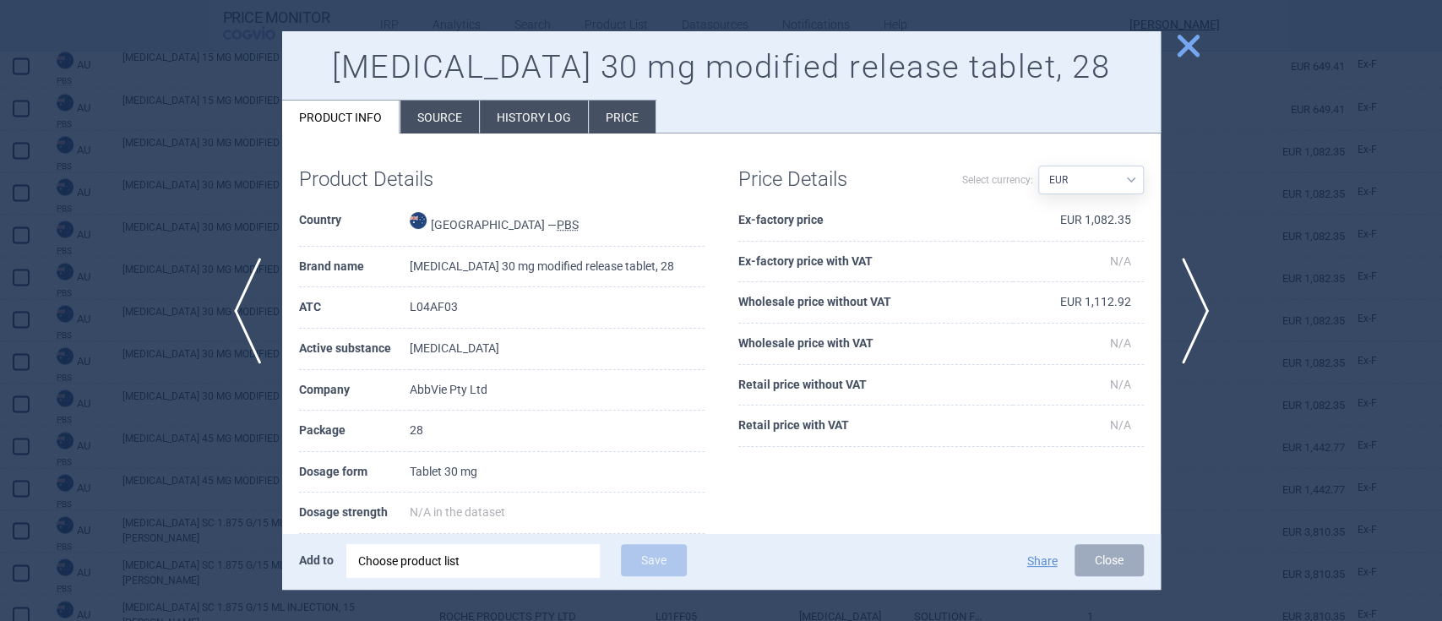
click at [1201, 39] on span "close" at bounding box center [1189, 46] width 30 height 30
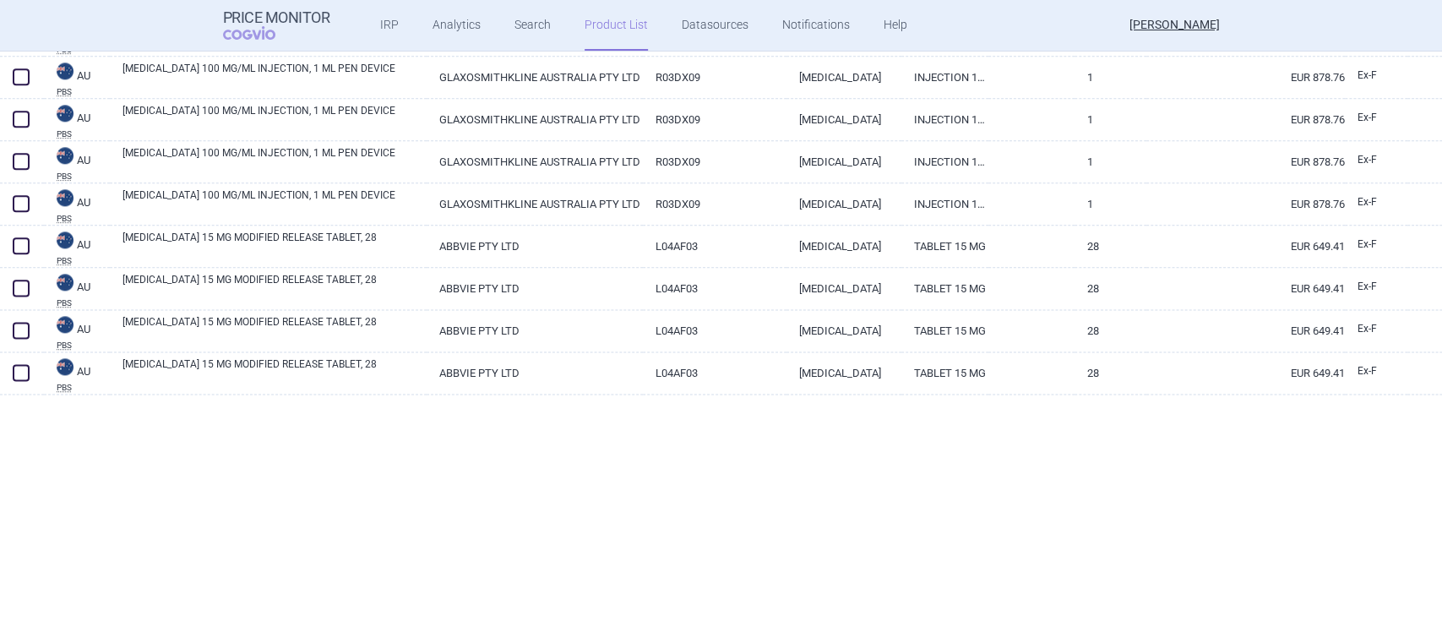
scroll to position [1106, 0]
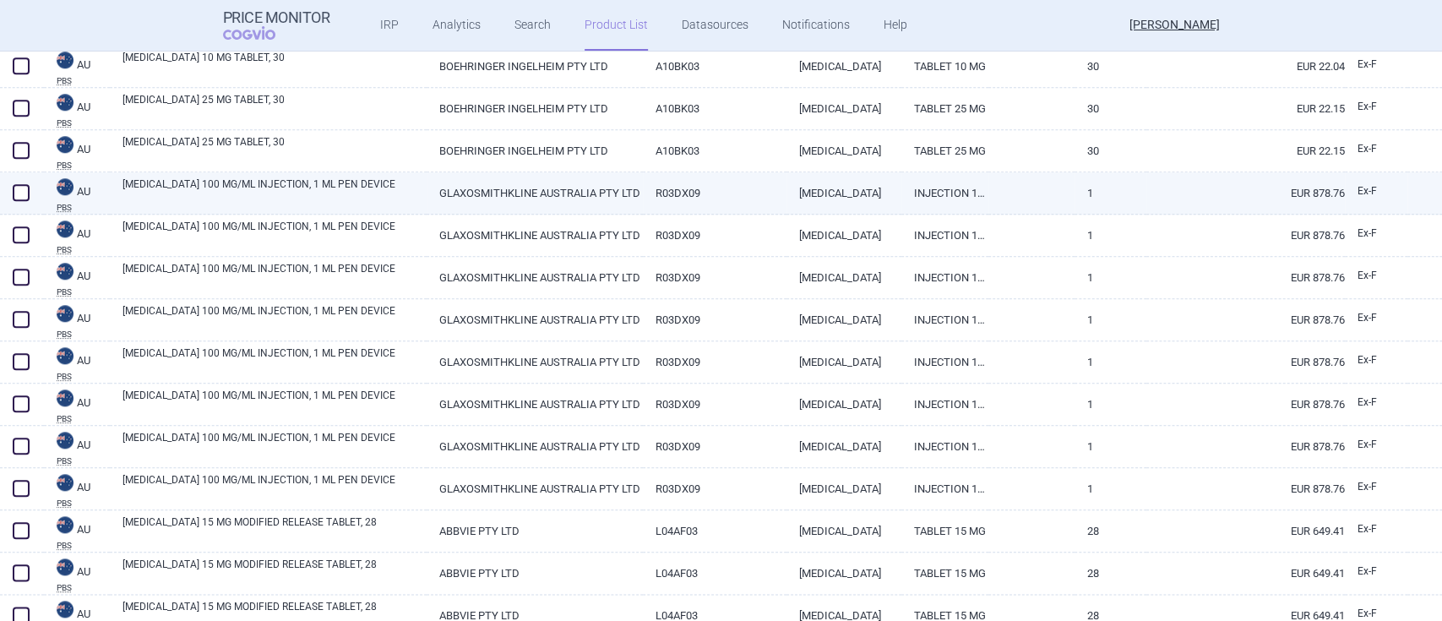
click at [276, 188] on link "[MEDICAL_DATA] 100 MG/ML INJECTION, 1 ML PEN DEVICE" at bounding box center [275, 192] width 304 height 30
select select "EUR"
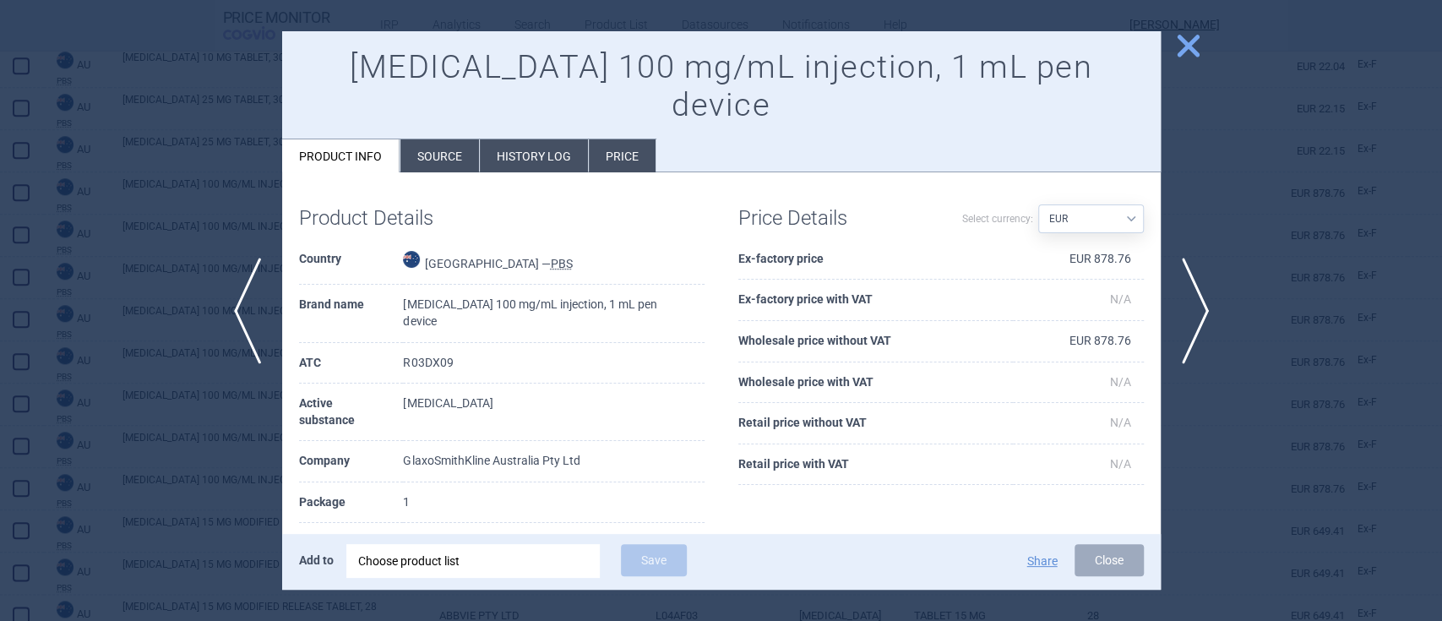
click at [1188, 40] on span "close" at bounding box center [1189, 46] width 30 height 30
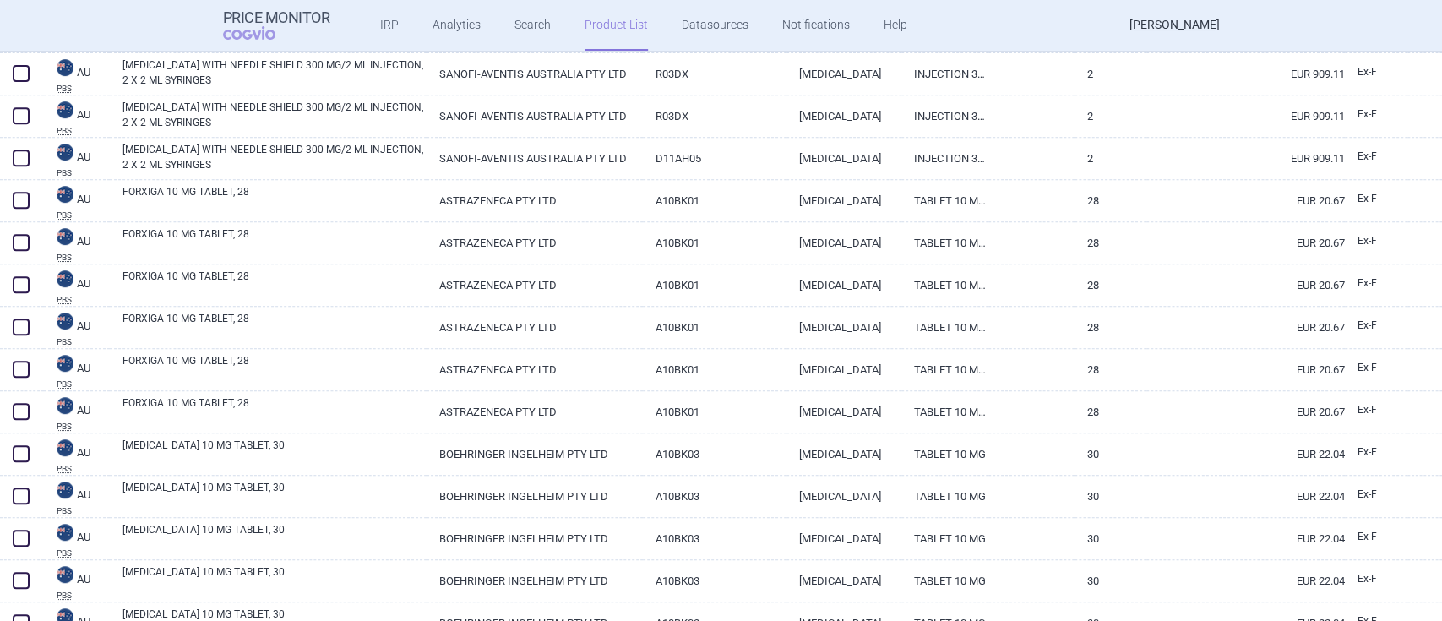
scroll to position [542, 0]
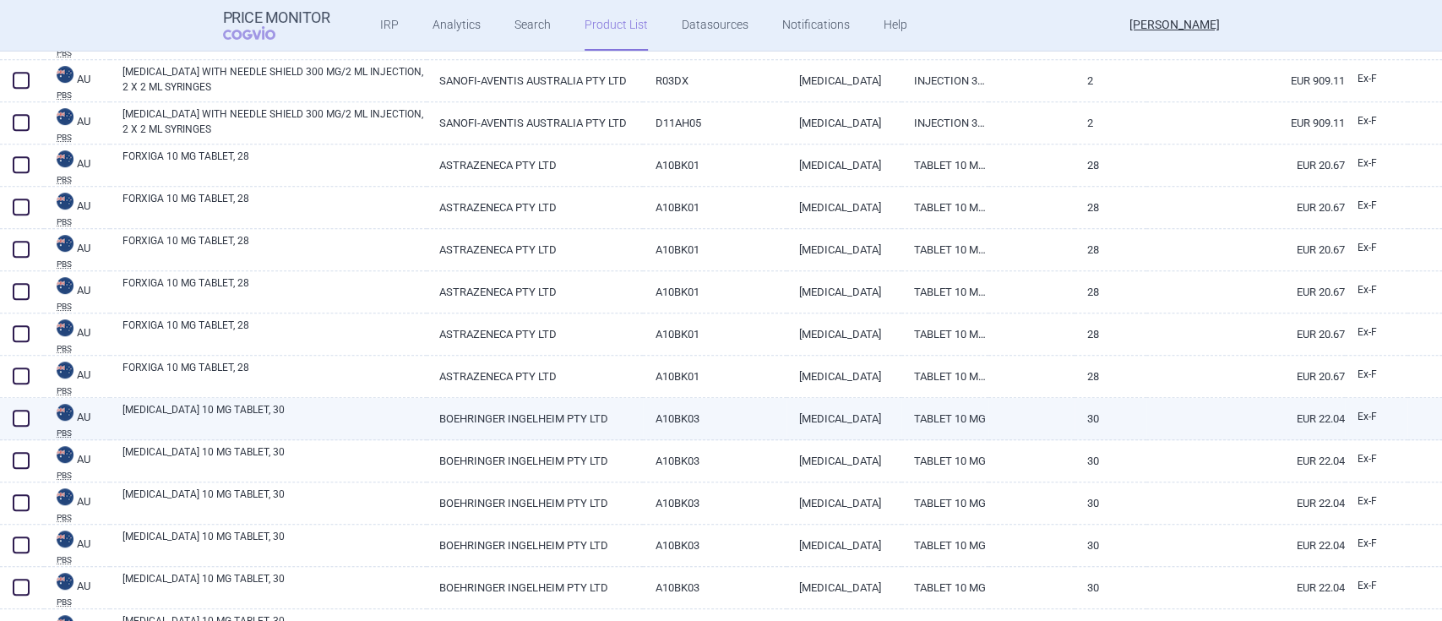
click at [253, 413] on link "[MEDICAL_DATA] 10 MG TABLET, 30" at bounding box center [275, 417] width 304 height 30
select select "EUR"
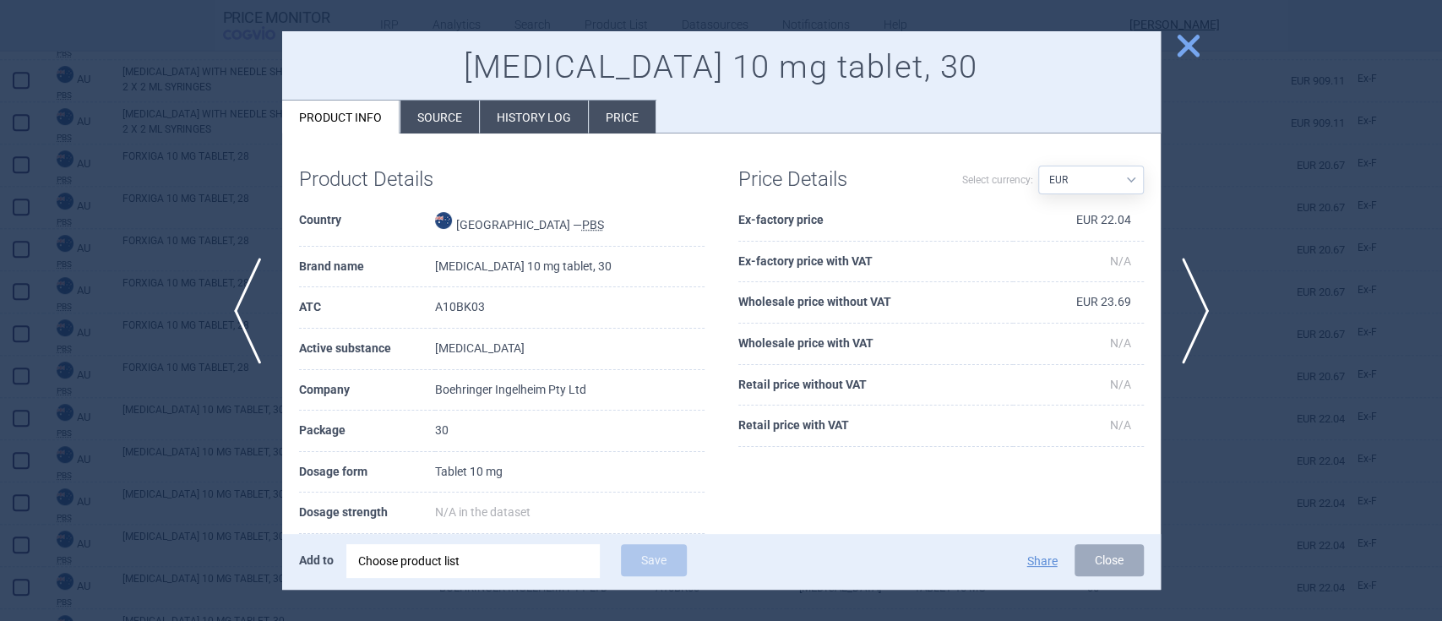
click at [1190, 46] on span "close" at bounding box center [1189, 46] width 30 height 30
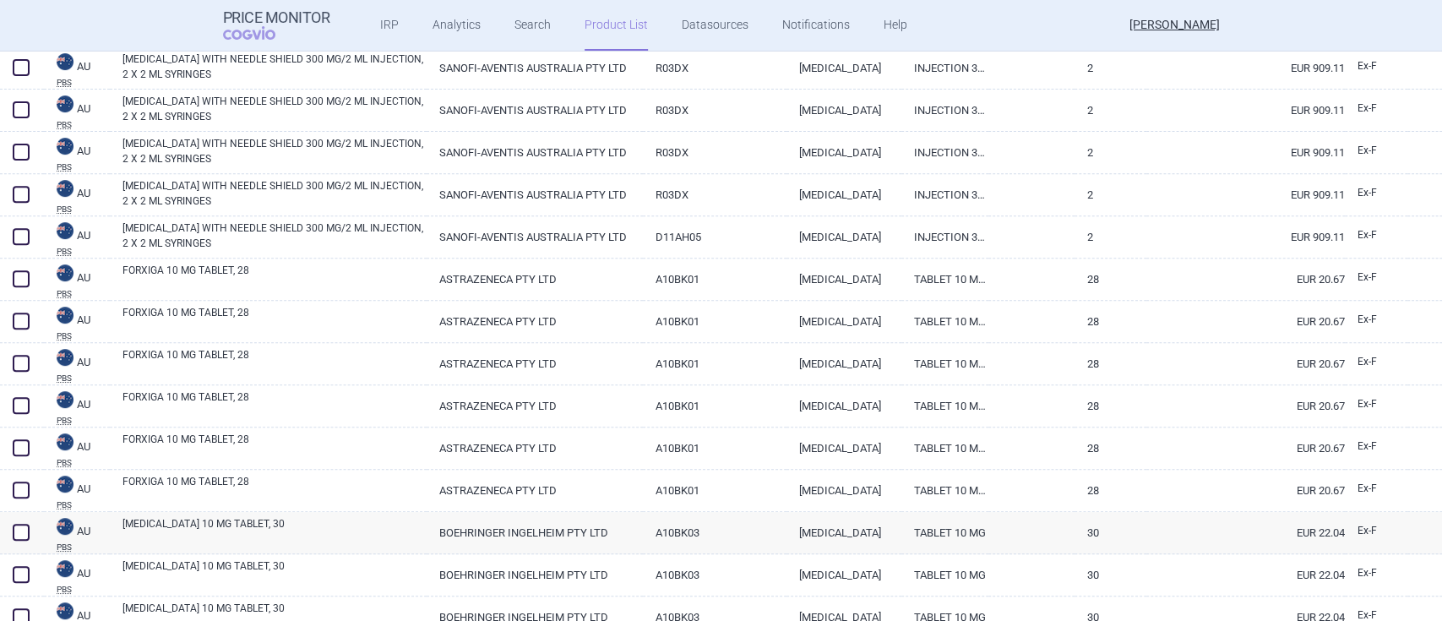
scroll to position [318, 0]
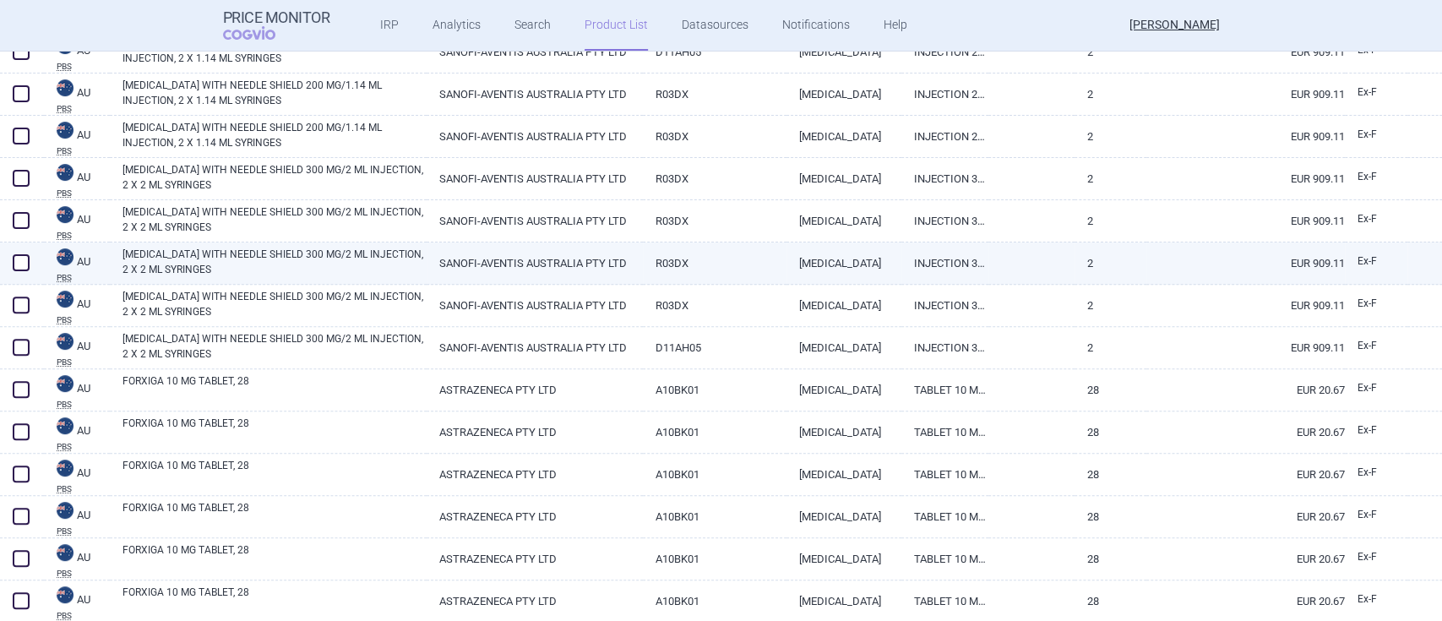
click at [204, 253] on link "[MEDICAL_DATA] WITH NEEDLE SHIELD 300 MG/2 ML INJECTION, 2 X 2 ML SYRINGES" at bounding box center [275, 262] width 304 height 30
select select "EUR"
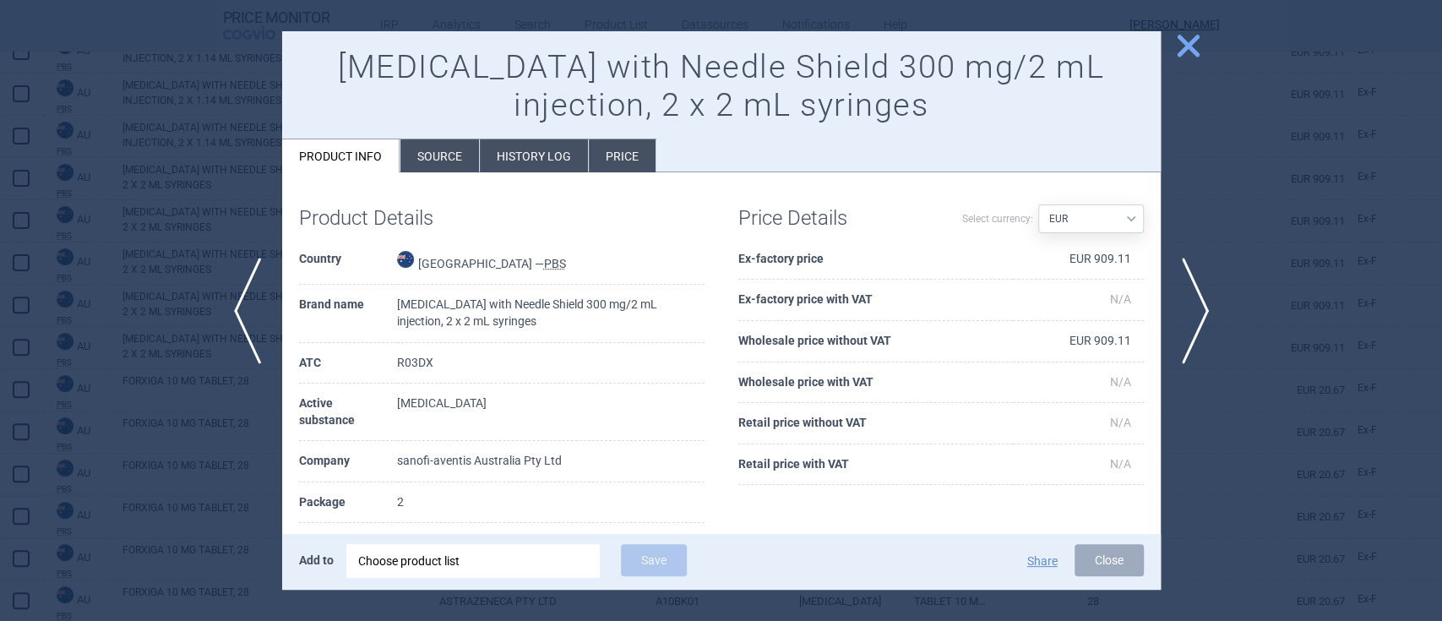
click at [1190, 51] on span "close" at bounding box center [1189, 46] width 30 height 30
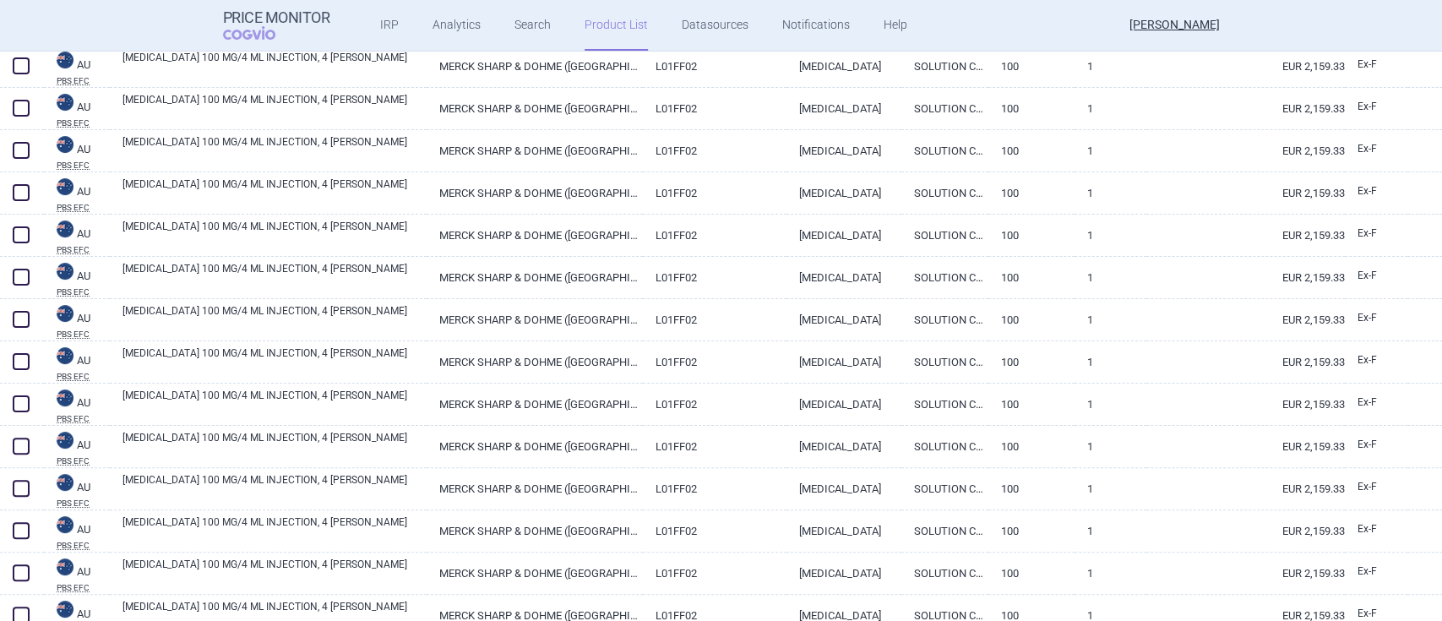
scroll to position [4936, 0]
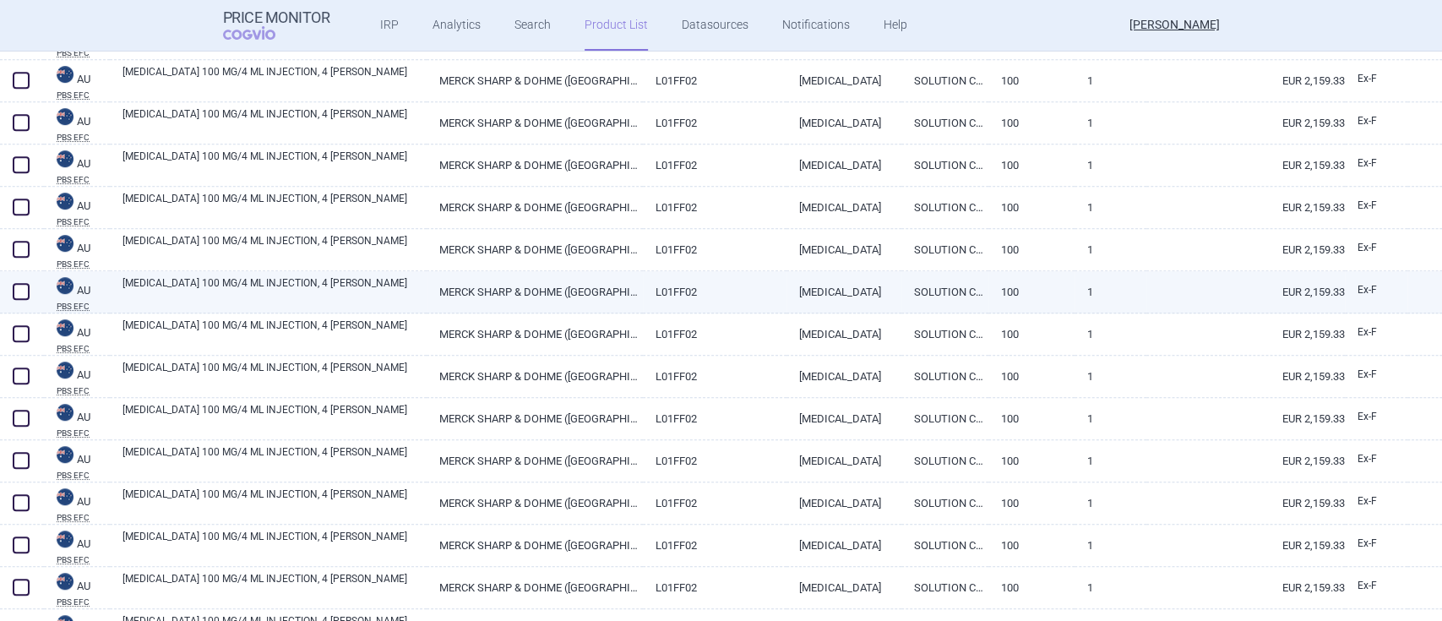
click at [207, 274] on div "[MEDICAL_DATA] 100 MG/4 ML INJECTION, 4 [PERSON_NAME]" at bounding box center [268, 292] width 317 height 42
click at [216, 289] on link "[MEDICAL_DATA] 100 MG/4 ML INJECTION, 4 [PERSON_NAME]" at bounding box center [275, 290] width 304 height 30
select select "EUR"
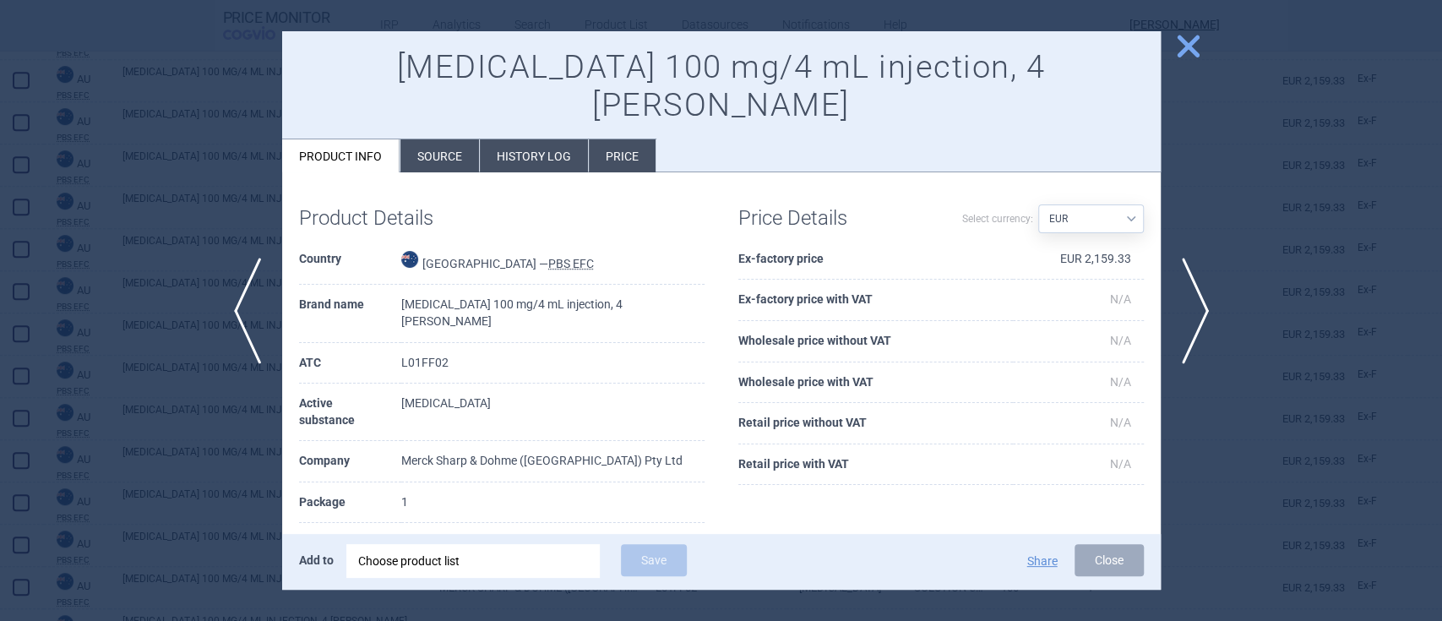
click at [1441, 243] on div at bounding box center [721, 310] width 1442 height 621
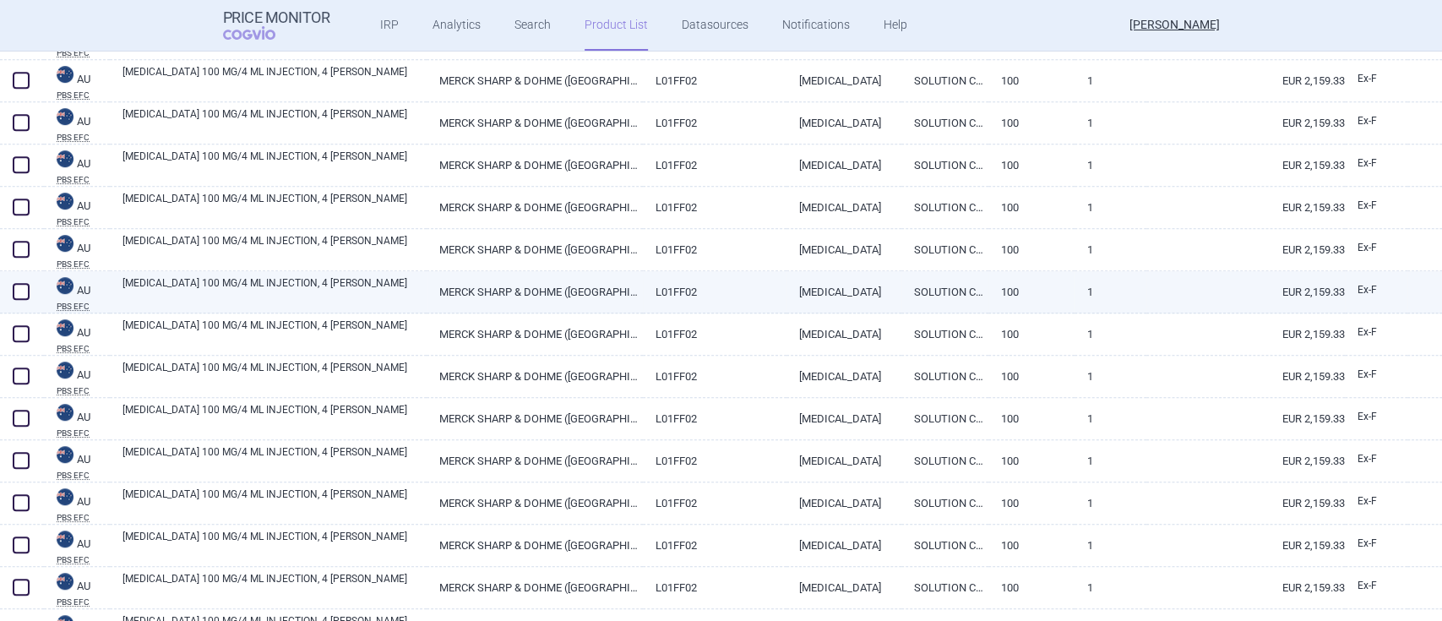
click at [201, 281] on link "[MEDICAL_DATA] 100 MG/4 ML INJECTION, 4 [PERSON_NAME]" at bounding box center [275, 290] width 304 height 30
select select "EUR"
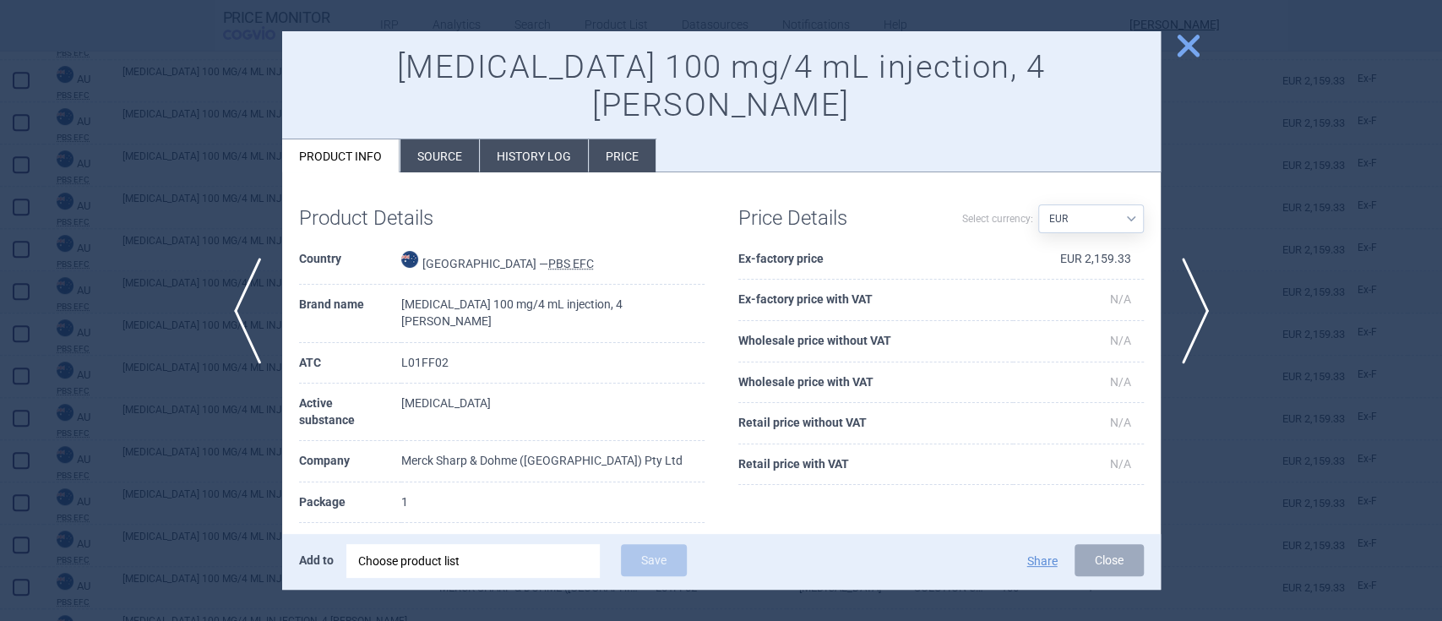
click at [1197, 44] on span "close" at bounding box center [1189, 46] width 30 height 30
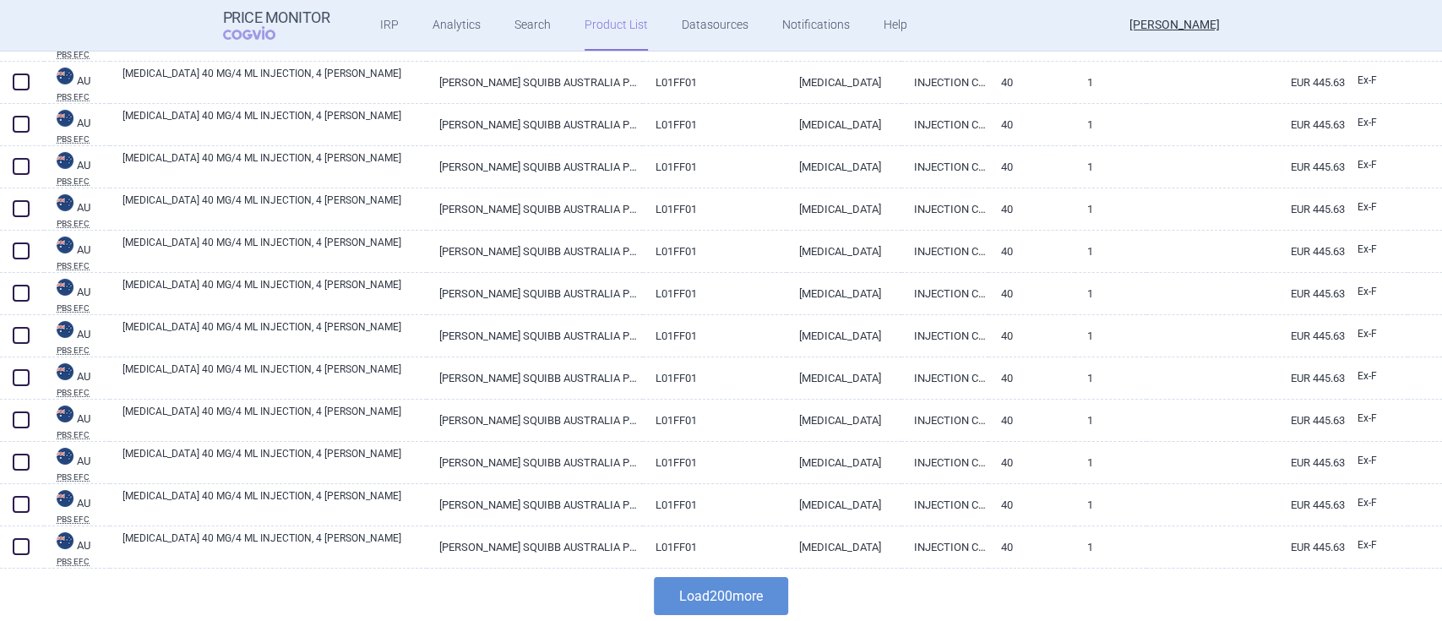
scroll to position [8147, 0]
click at [741, 593] on button "Load 200 more" at bounding box center [721, 594] width 134 height 38
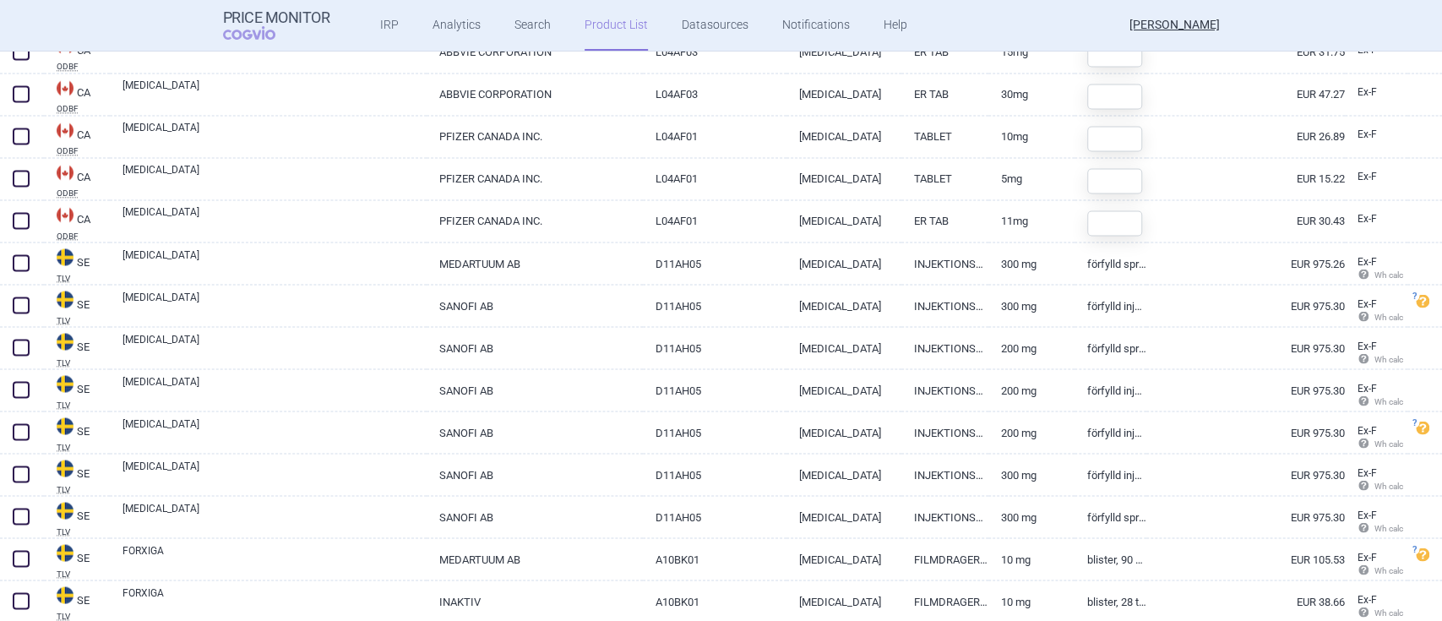
scroll to position [10288, 0]
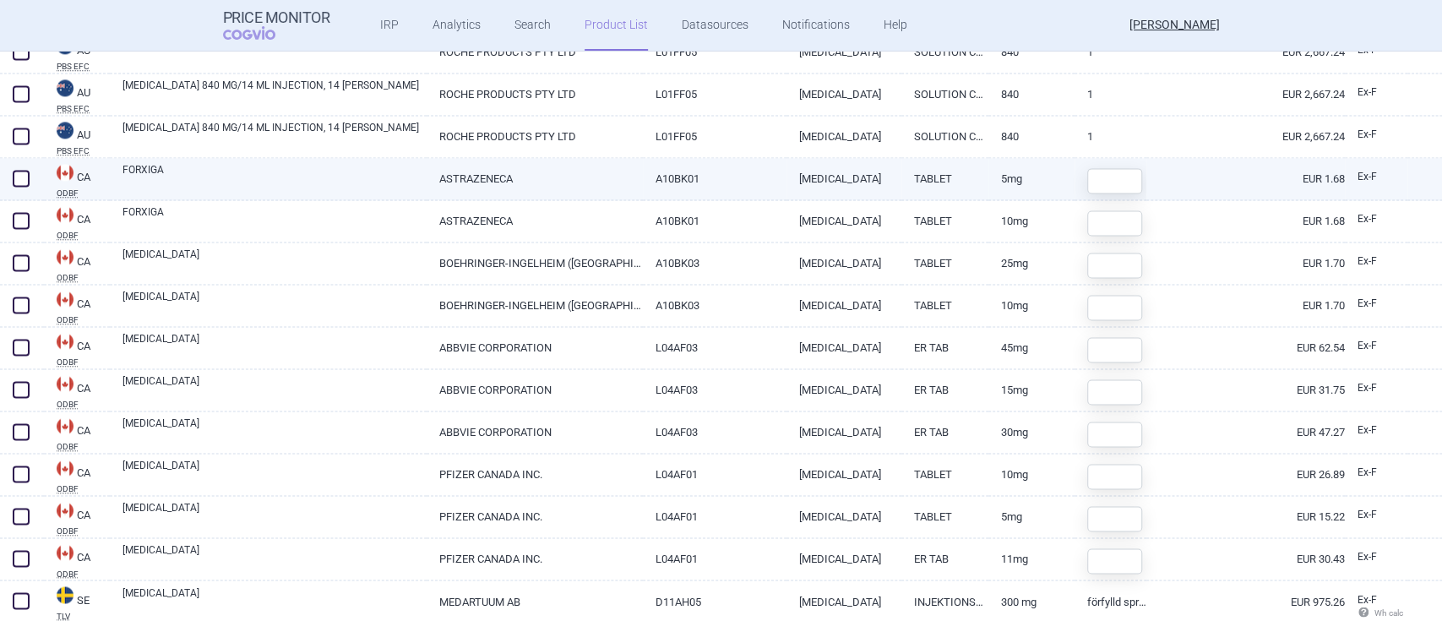
click at [483, 173] on link "ASTRAZENECA" at bounding box center [535, 178] width 216 height 41
select select "EUR"
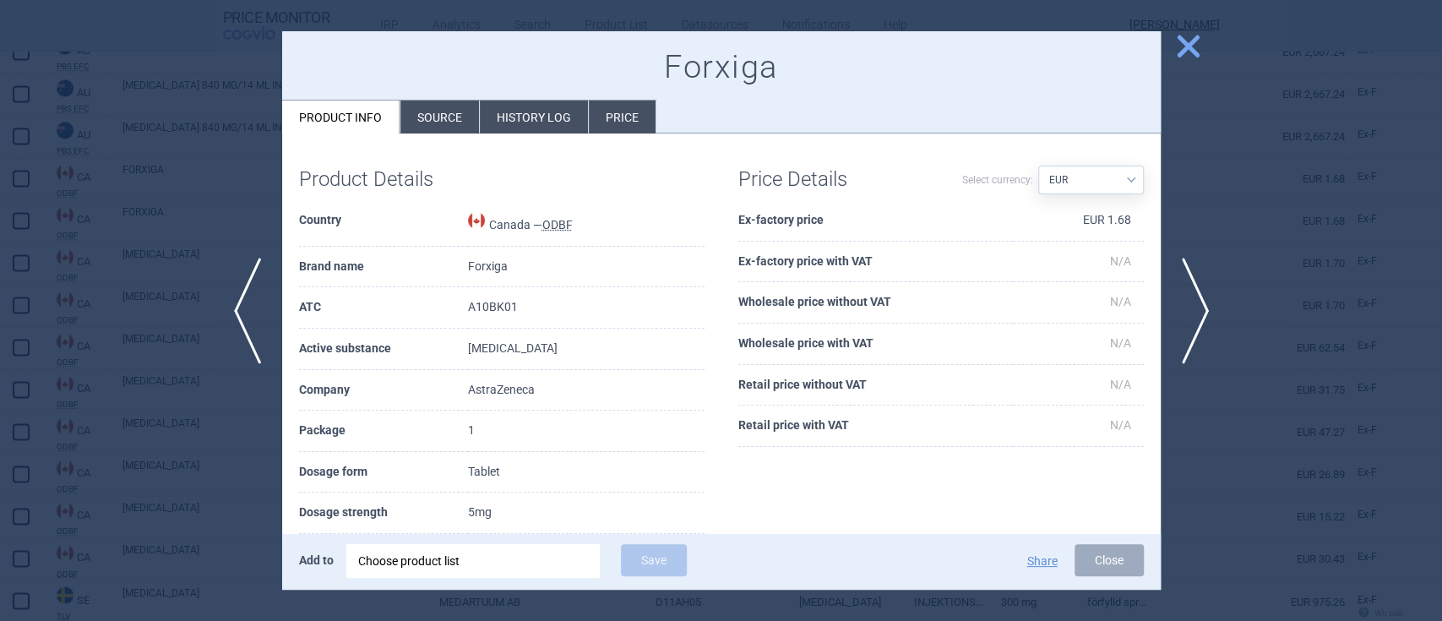
click at [1170, 38] on button "close" at bounding box center [1182, 47] width 42 height 32
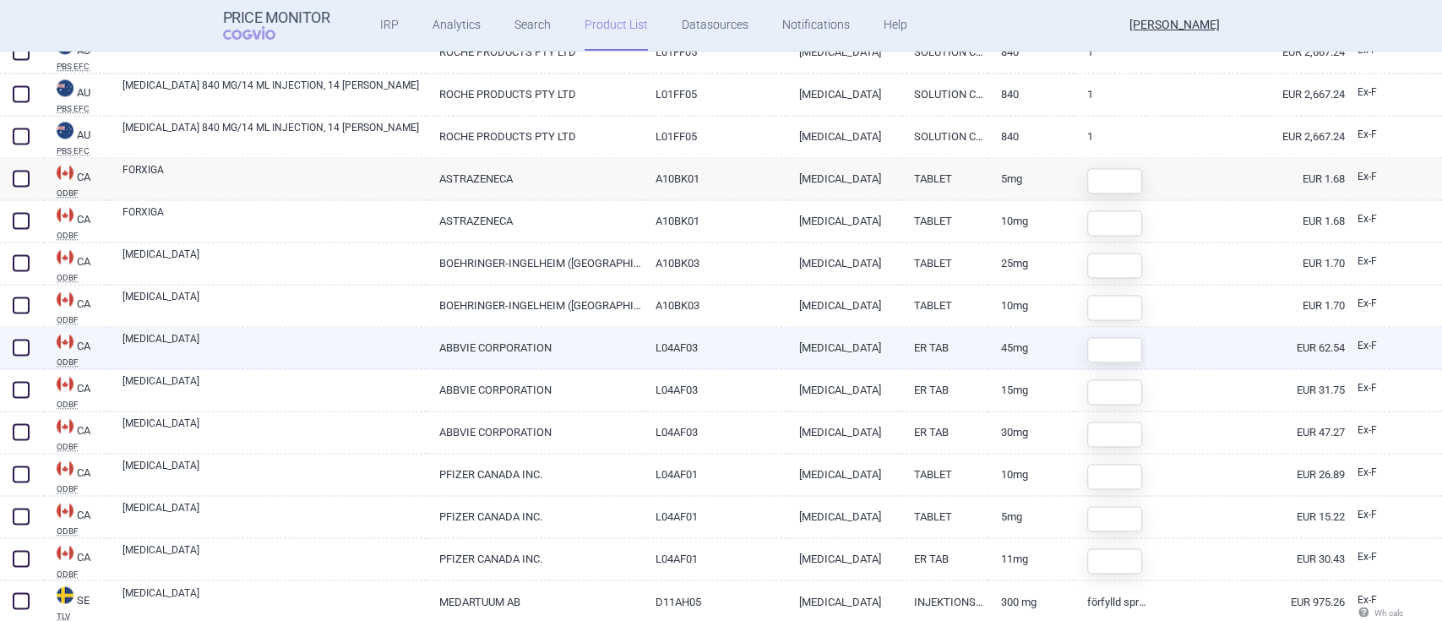
click at [470, 344] on link "ABBVIE CORPORATION" at bounding box center [535, 347] width 216 height 41
select select "EUR"
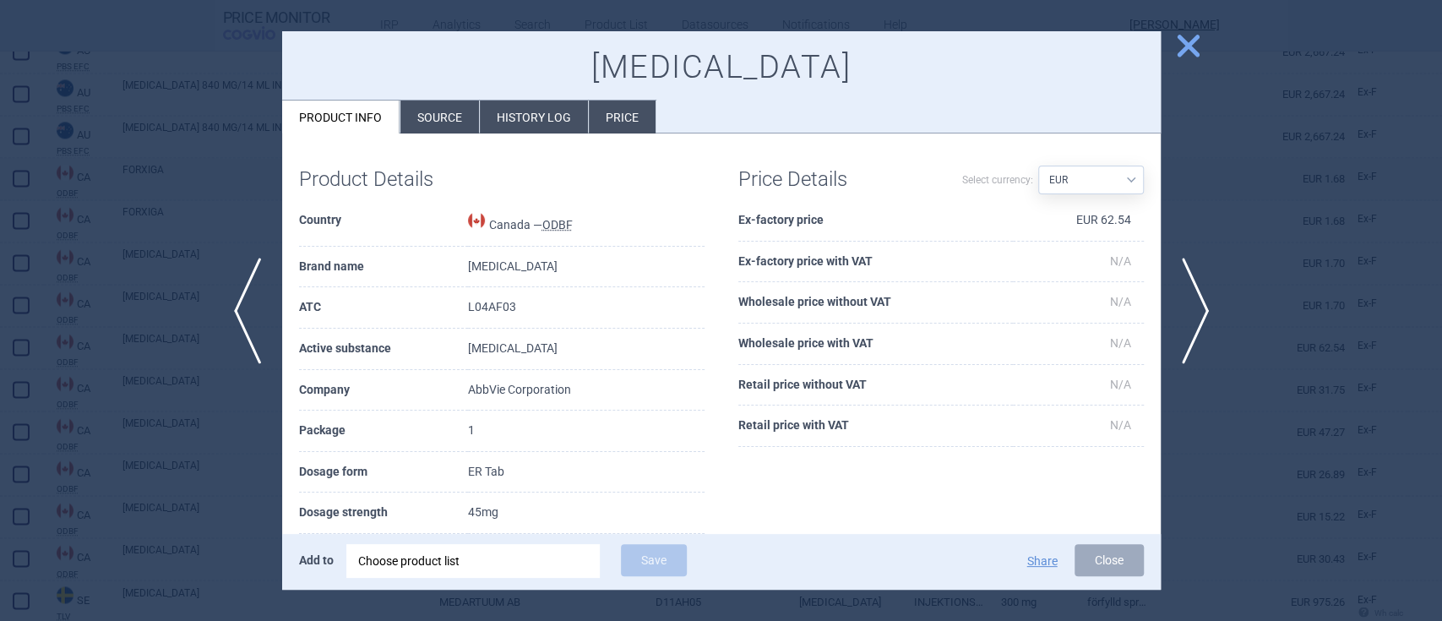
click at [1190, 44] on span "close" at bounding box center [1189, 46] width 30 height 30
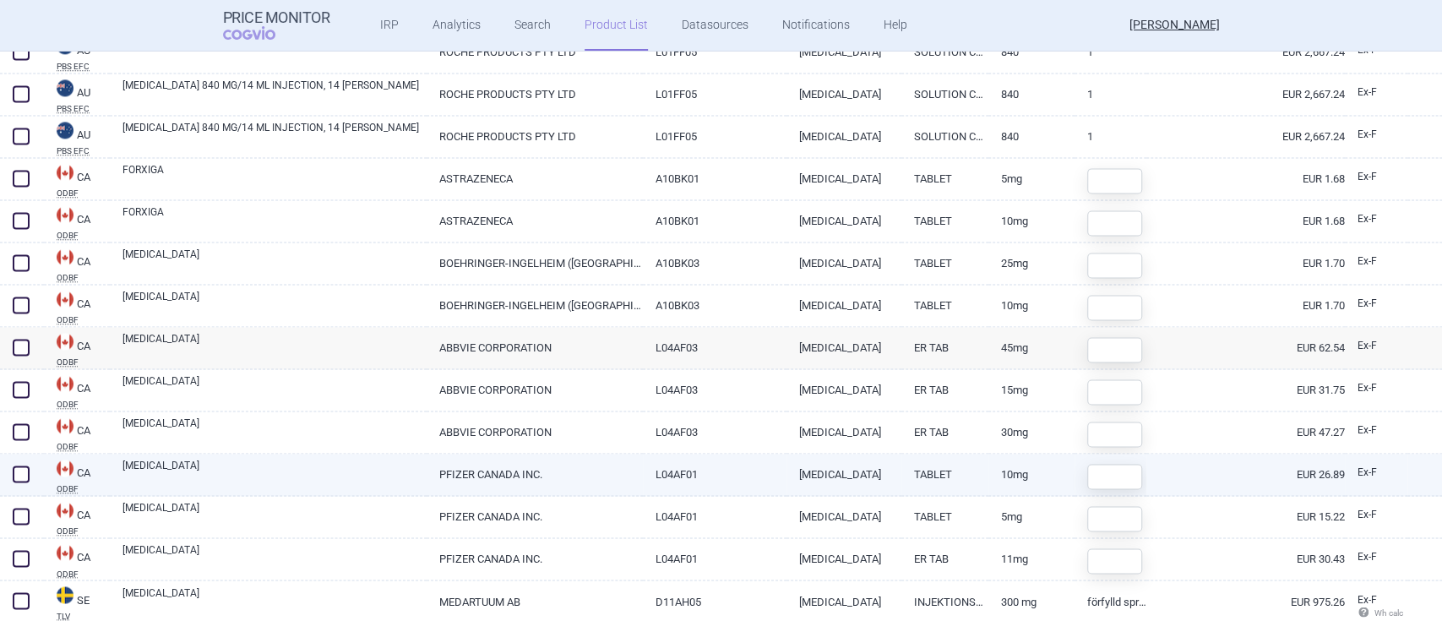
click at [533, 470] on link "PFIZER CANADA INC." at bounding box center [535, 474] width 216 height 41
select select "EUR"
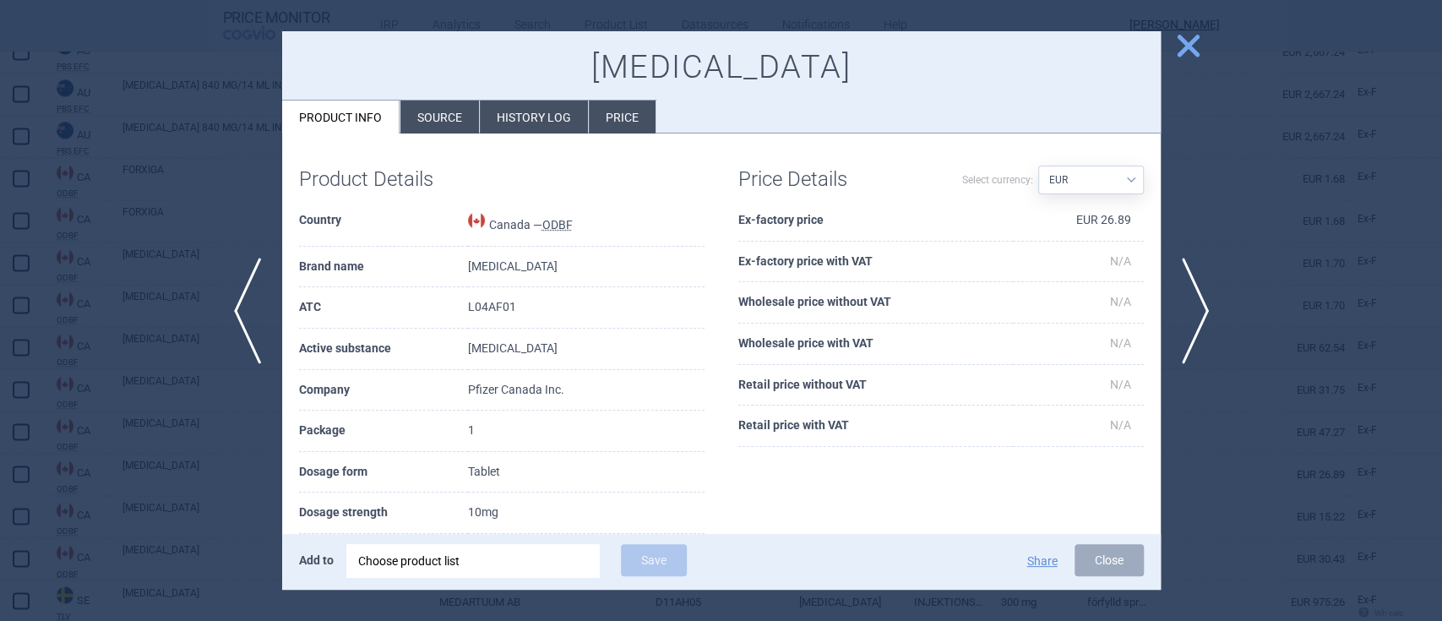
click at [1185, 51] on span "close" at bounding box center [1189, 46] width 30 height 30
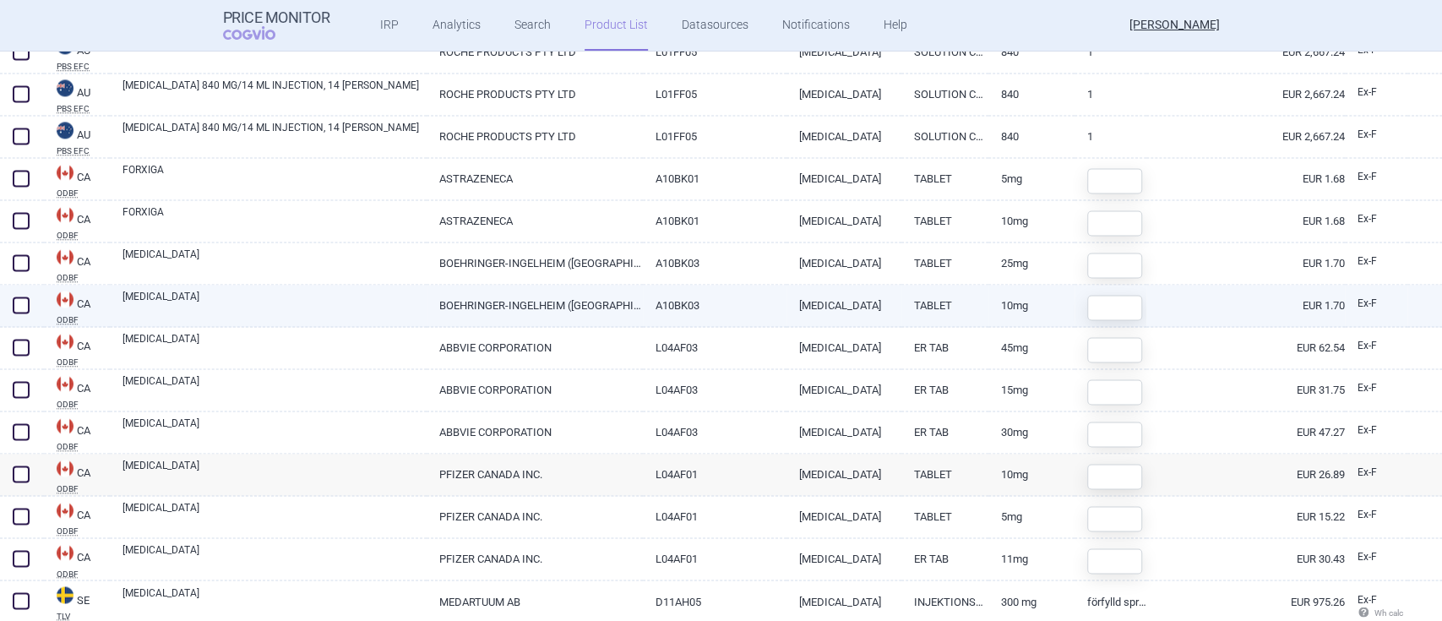
click at [477, 299] on link "BOEHRINGER-INGELHEIM ([GEOGRAPHIC_DATA]) LTD./LTEE" at bounding box center [535, 305] width 216 height 41
select select "EUR"
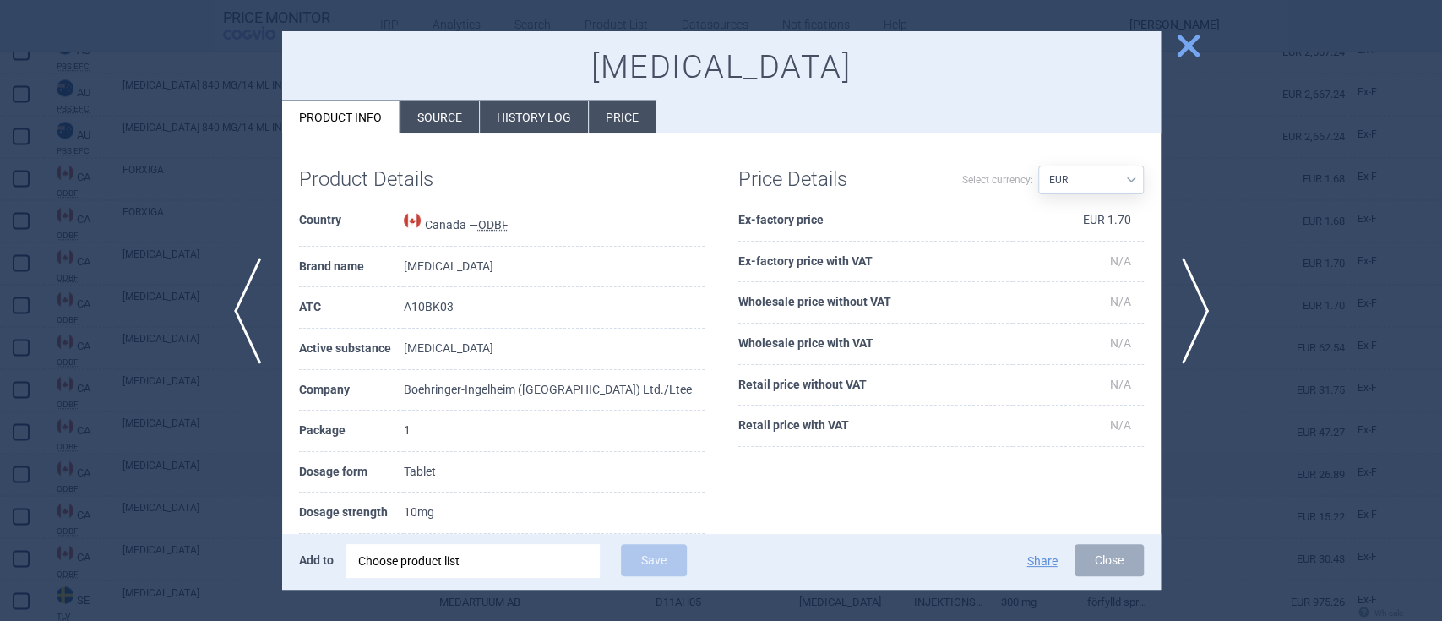
click at [1196, 44] on span "close" at bounding box center [1189, 46] width 30 height 30
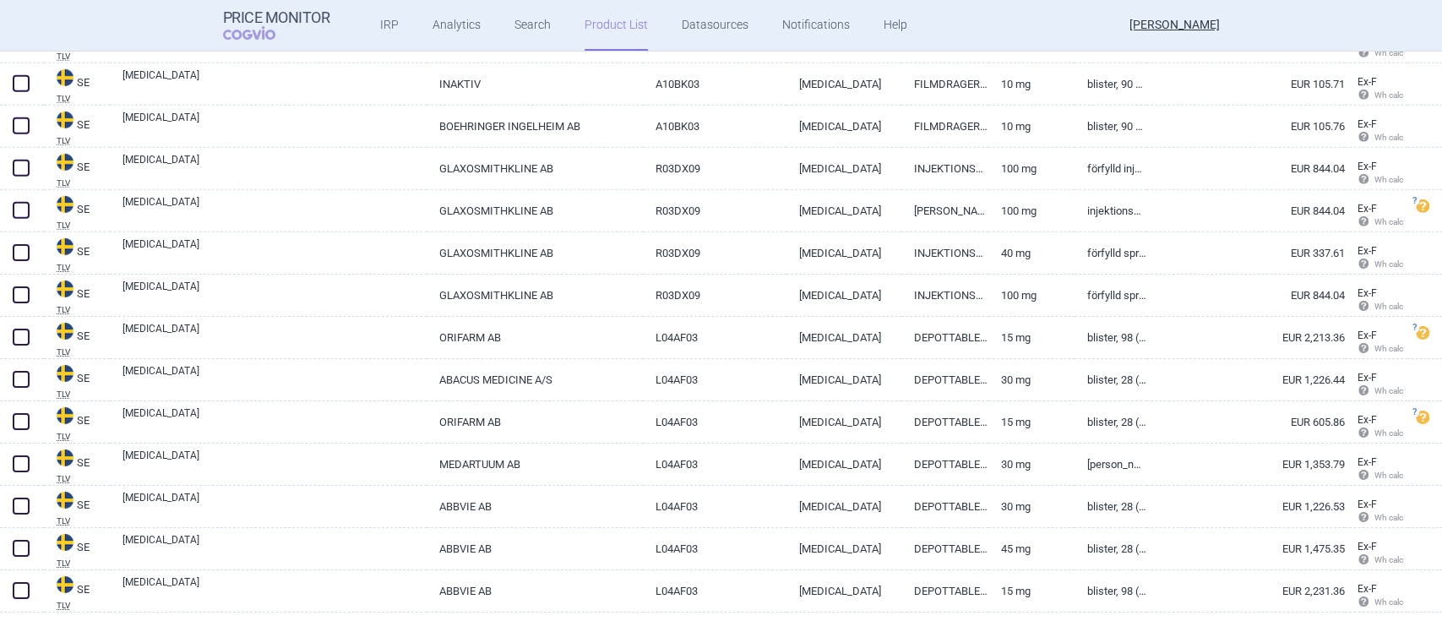
scroll to position [12189, 0]
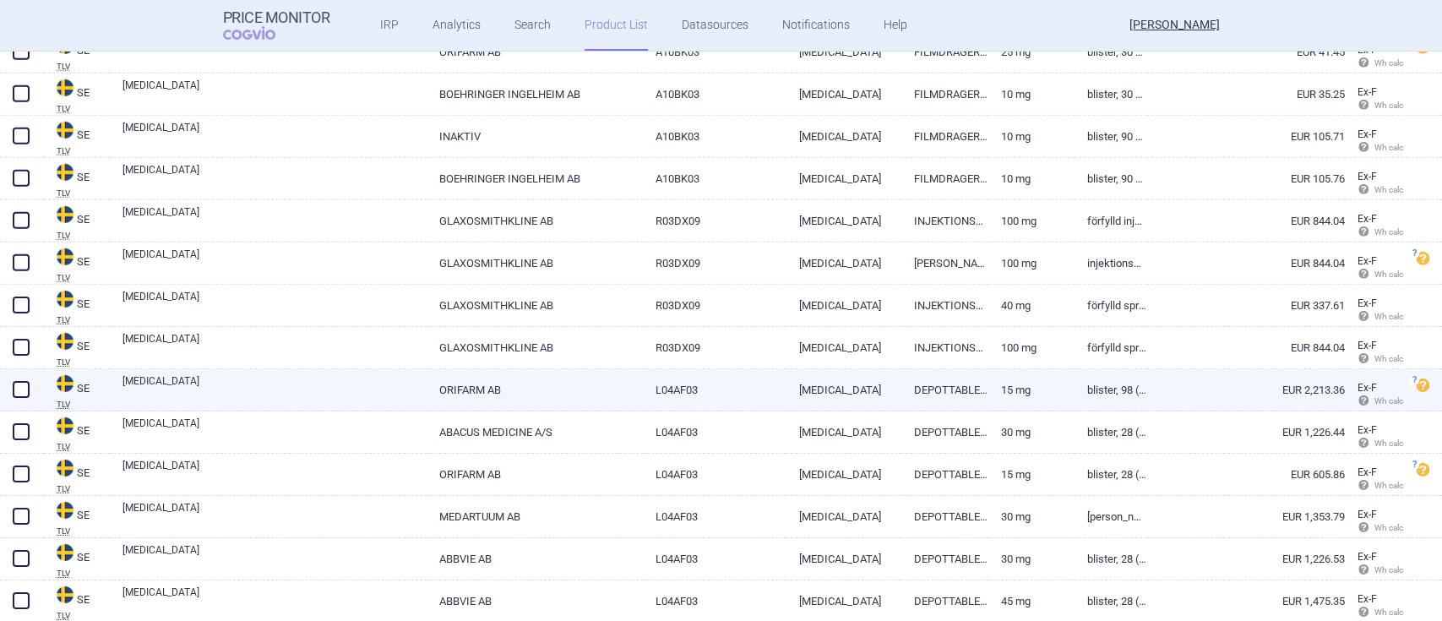
click at [480, 381] on link "ORIFARM AB" at bounding box center [535, 389] width 216 height 41
select select "EUR"
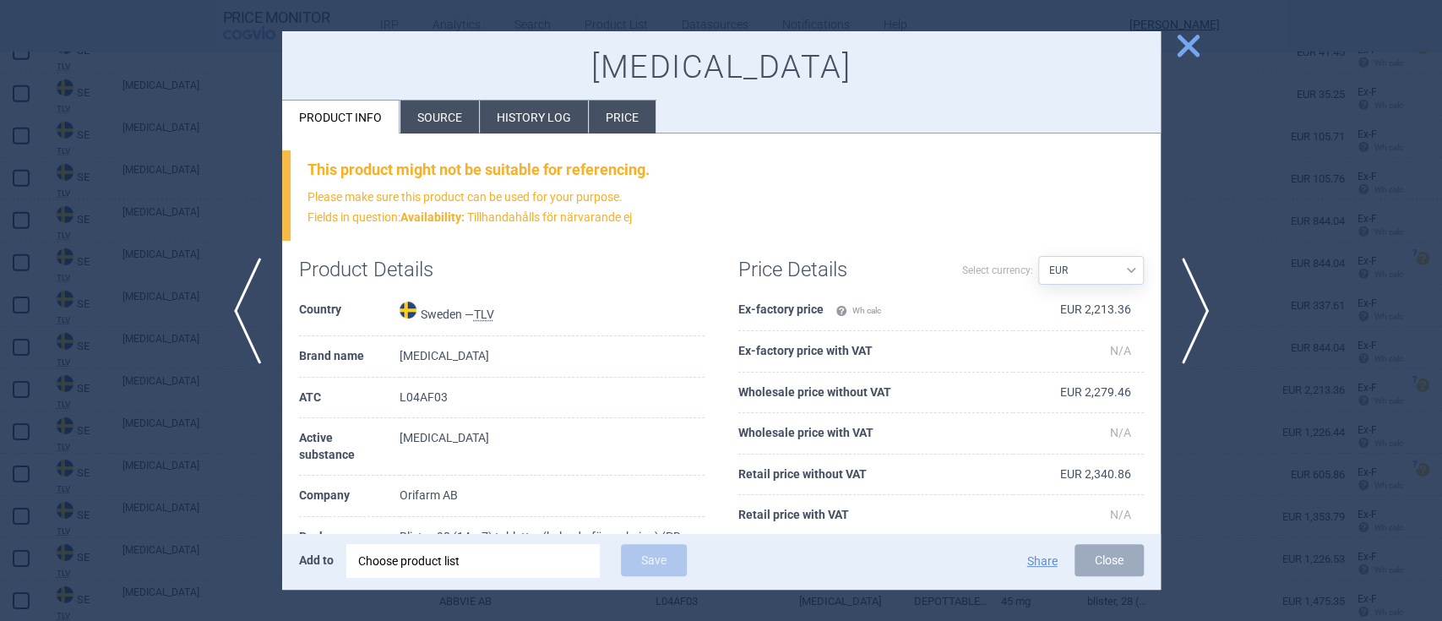
click at [1191, 55] on span "close" at bounding box center [1189, 46] width 30 height 30
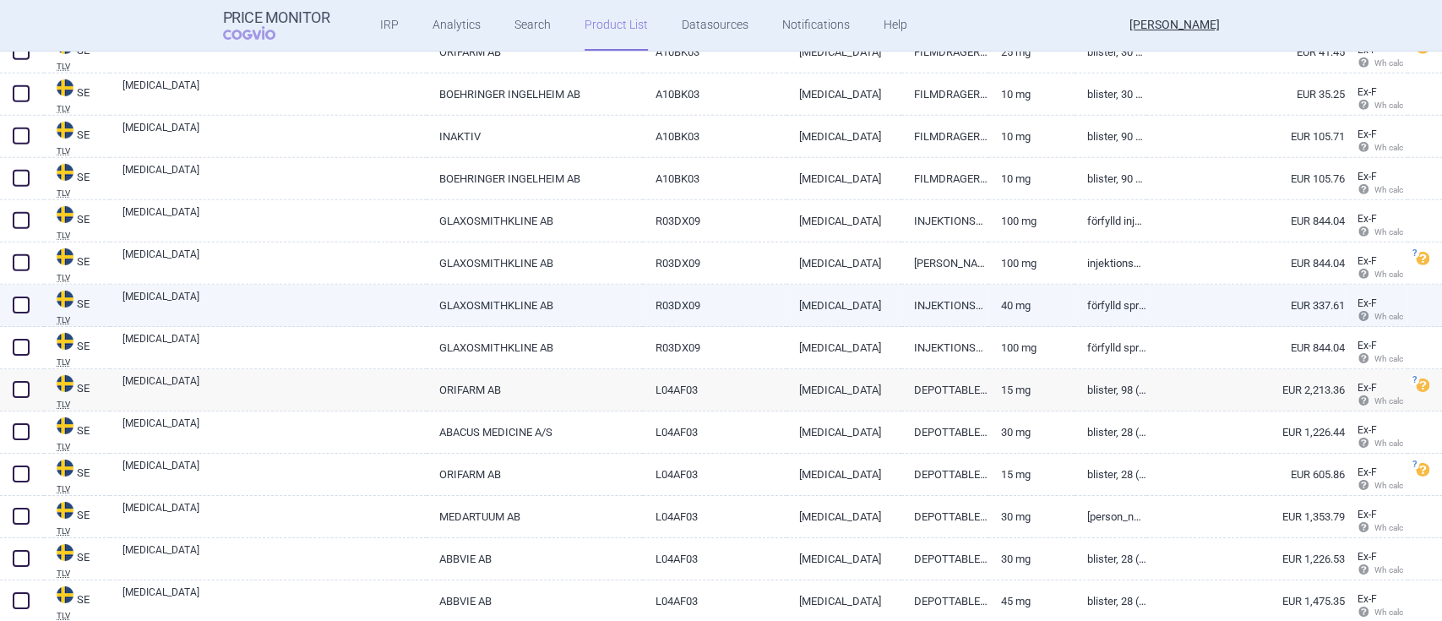
click at [519, 304] on link "GLAXOSMITHKLINE AB" at bounding box center [535, 305] width 216 height 41
select select "EUR"
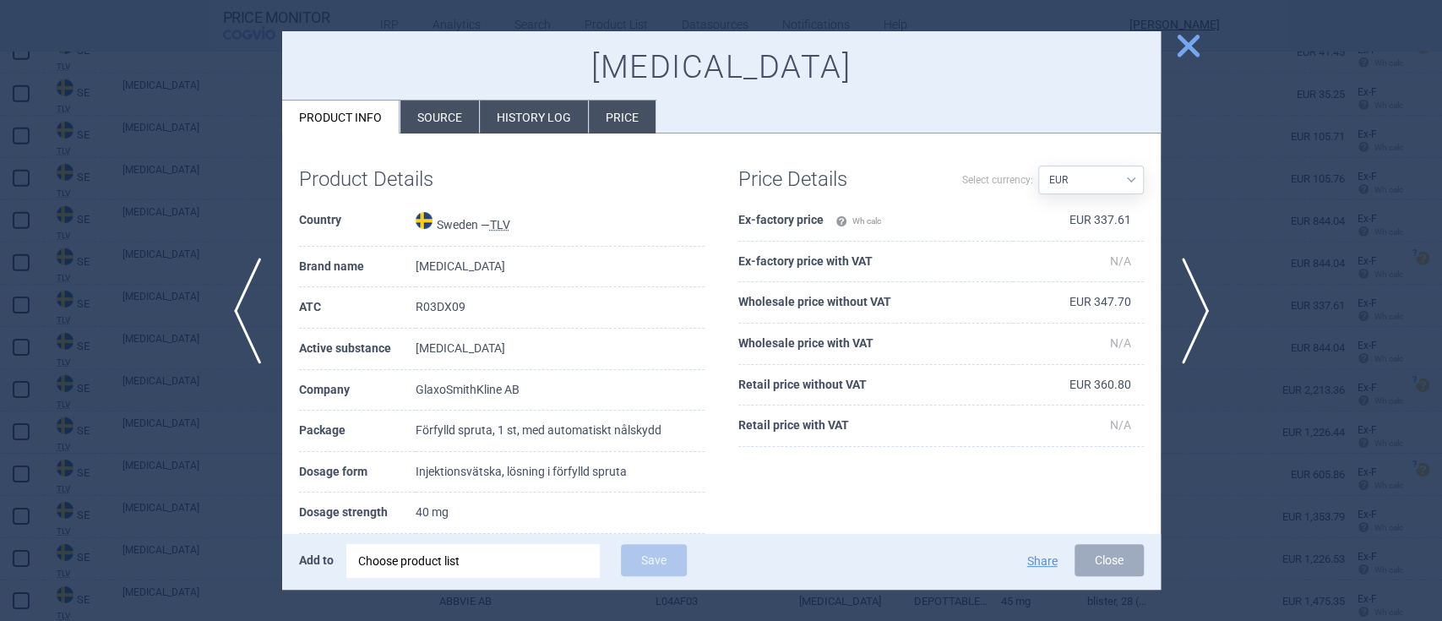
click at [1189, 44] on span "close" at bounding box center [1189, 46] width 30 height 30
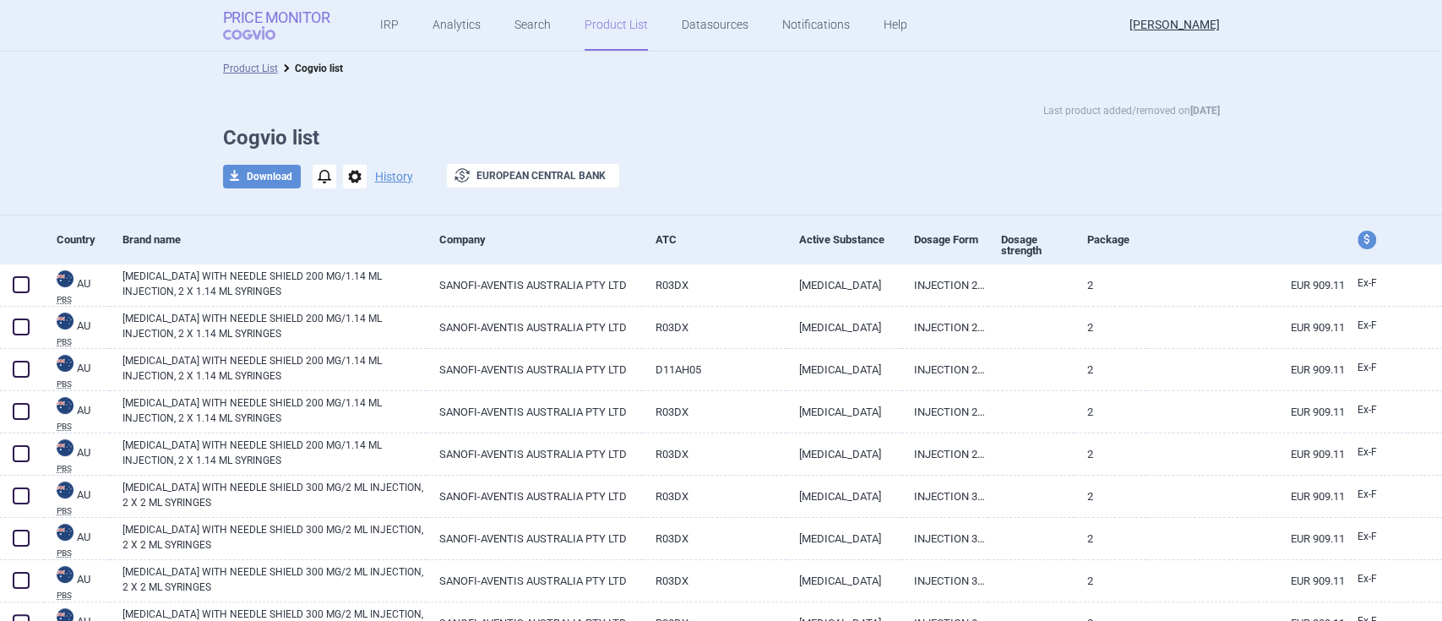
click at [274, 24] on strong "Price Monitor" at bounding box center [276, 17] width 107 height 17
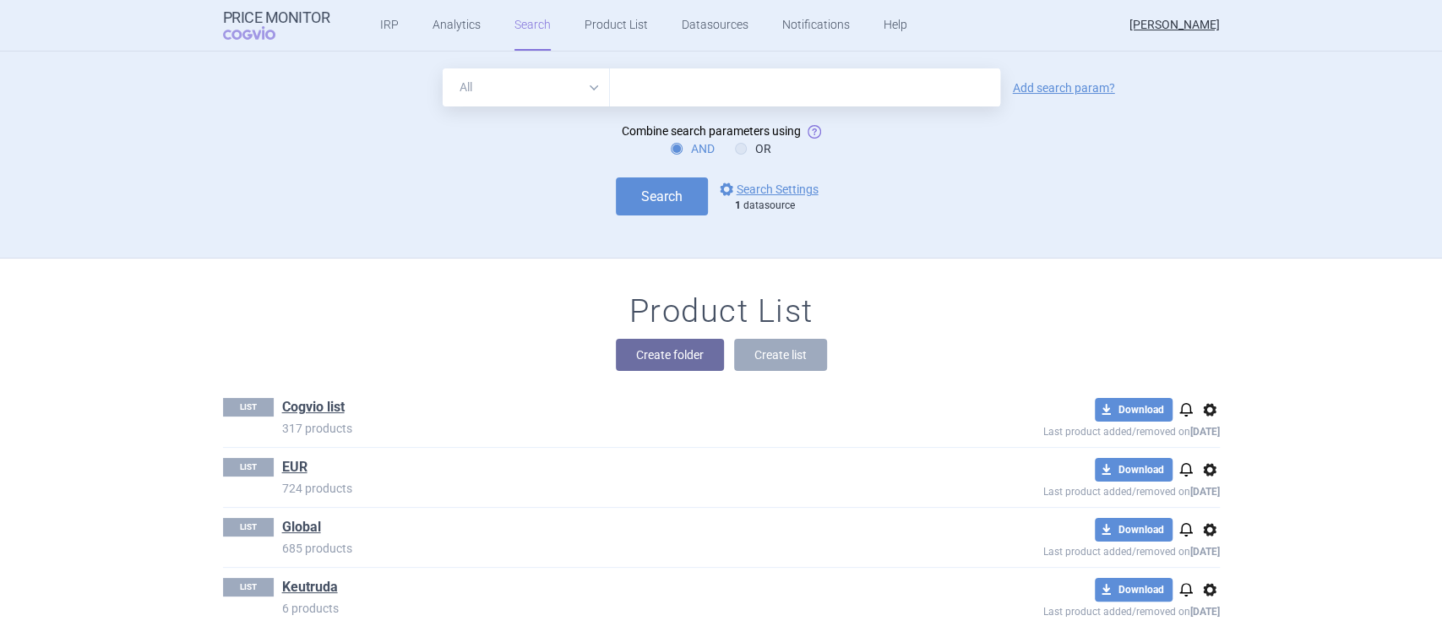
click at [684, 91] on input "text" at bounding box center [805, 87] width 390 height 38
click at [1076, 179] on div "Search options Search Settings 1 datasource" at bounding box center [721, 196] width 997 height 38
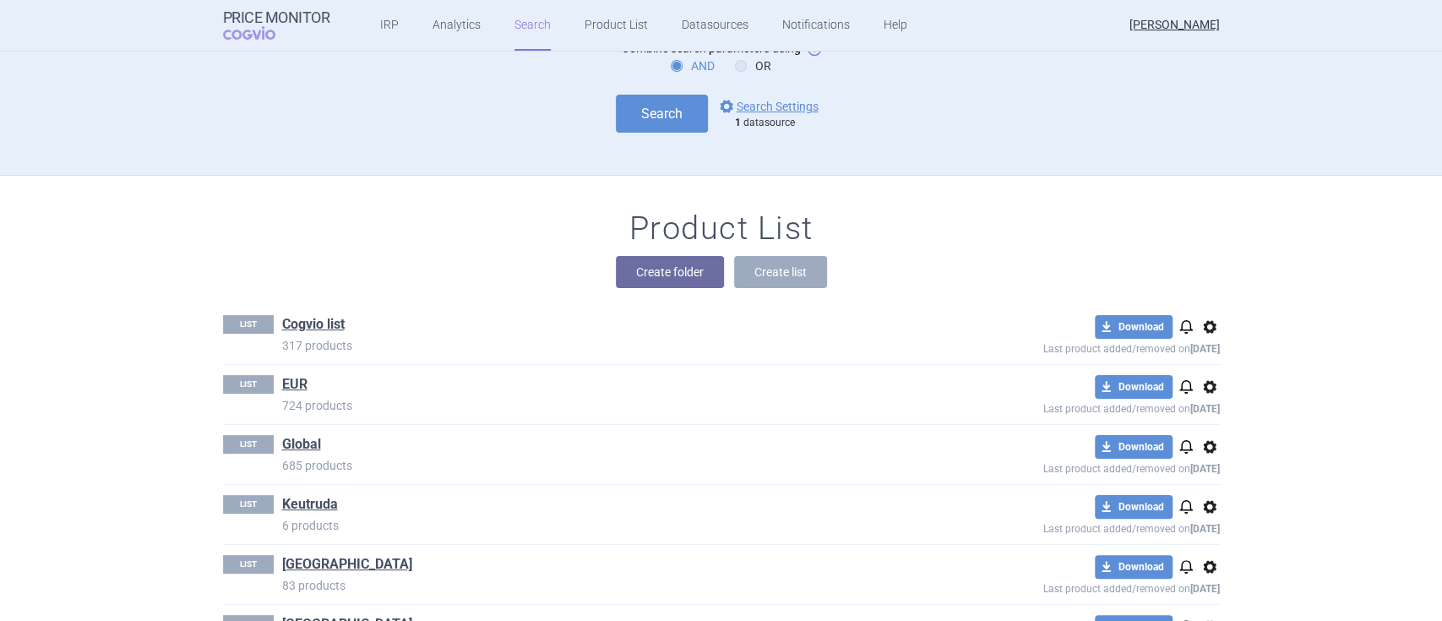
scroll to position [112, 0]
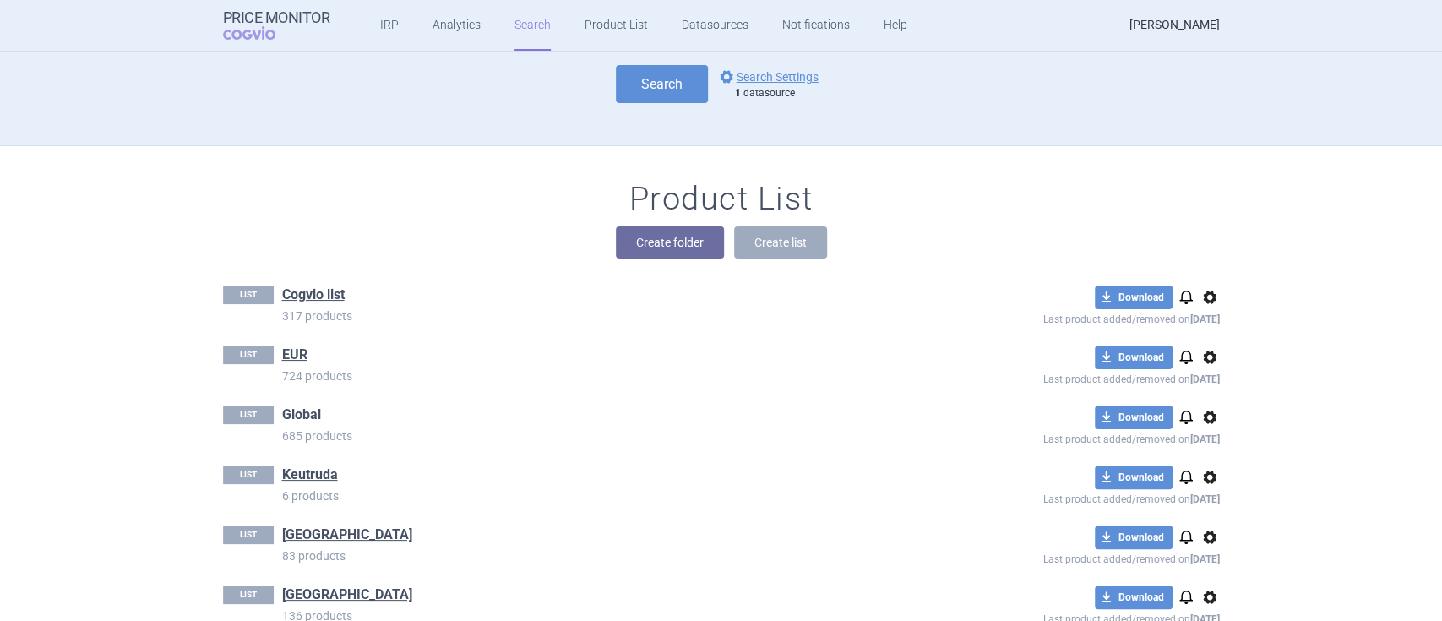
click at [295, 420] on link "Global" at bounding box center [301, 415] width 39 height 19
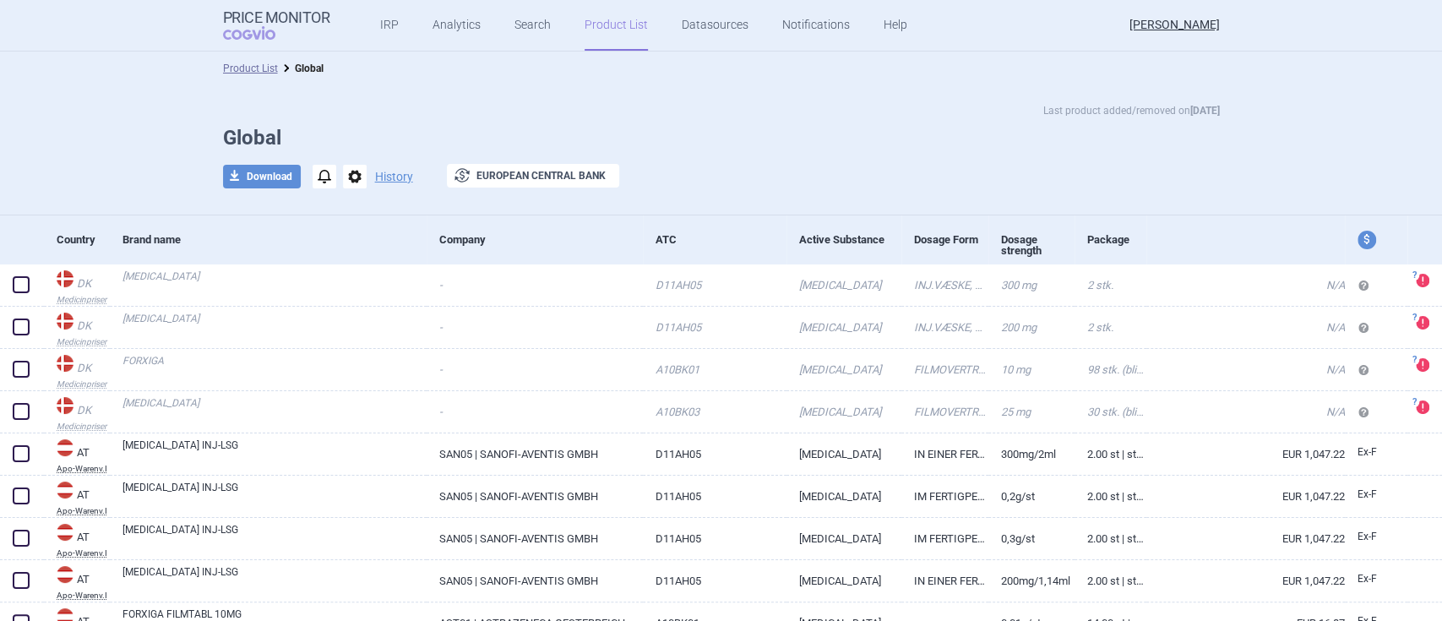
click at [346, 188] on div "download Download notifications options History exchange European Central Bank" at bounding box center [721, 176] width 997 height 25
click at [346, 179] on span "options" at bounding box center [355, 177] width 24 height 24
click at [396, 220] on div "Brand name" at bounding box center [275, 239] width 304 height 41
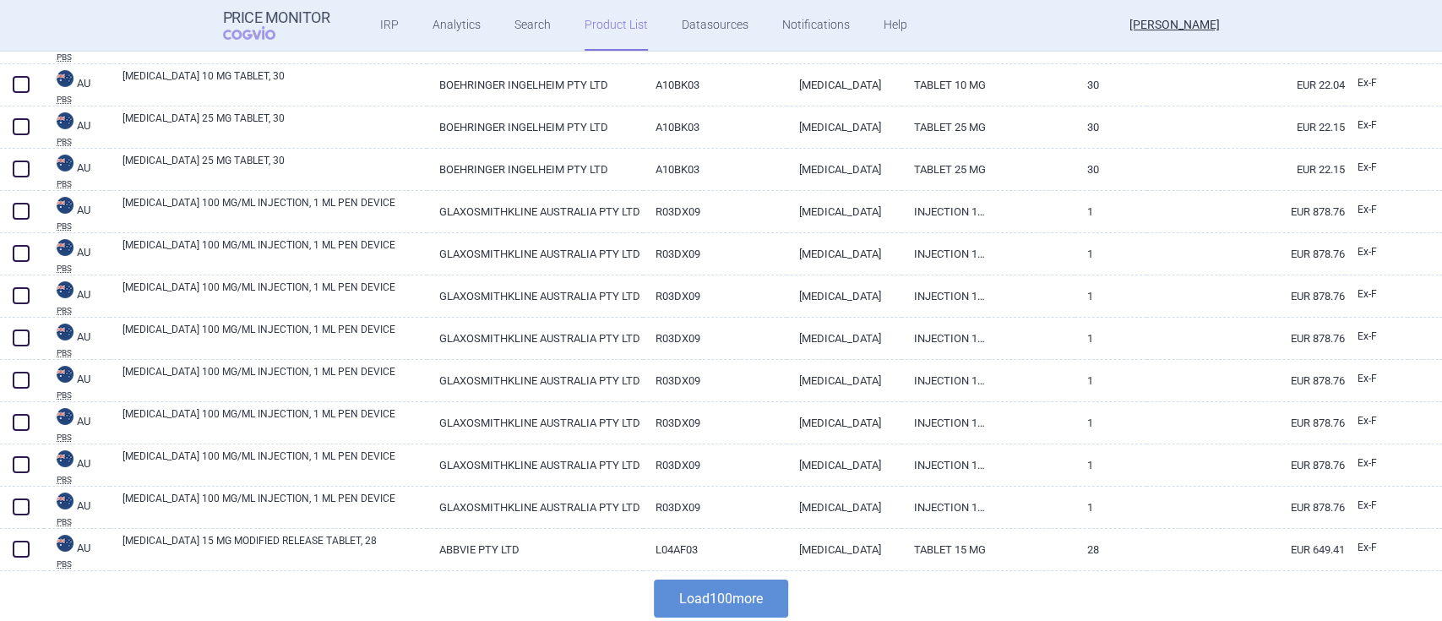
scroll to position [3922, 0]
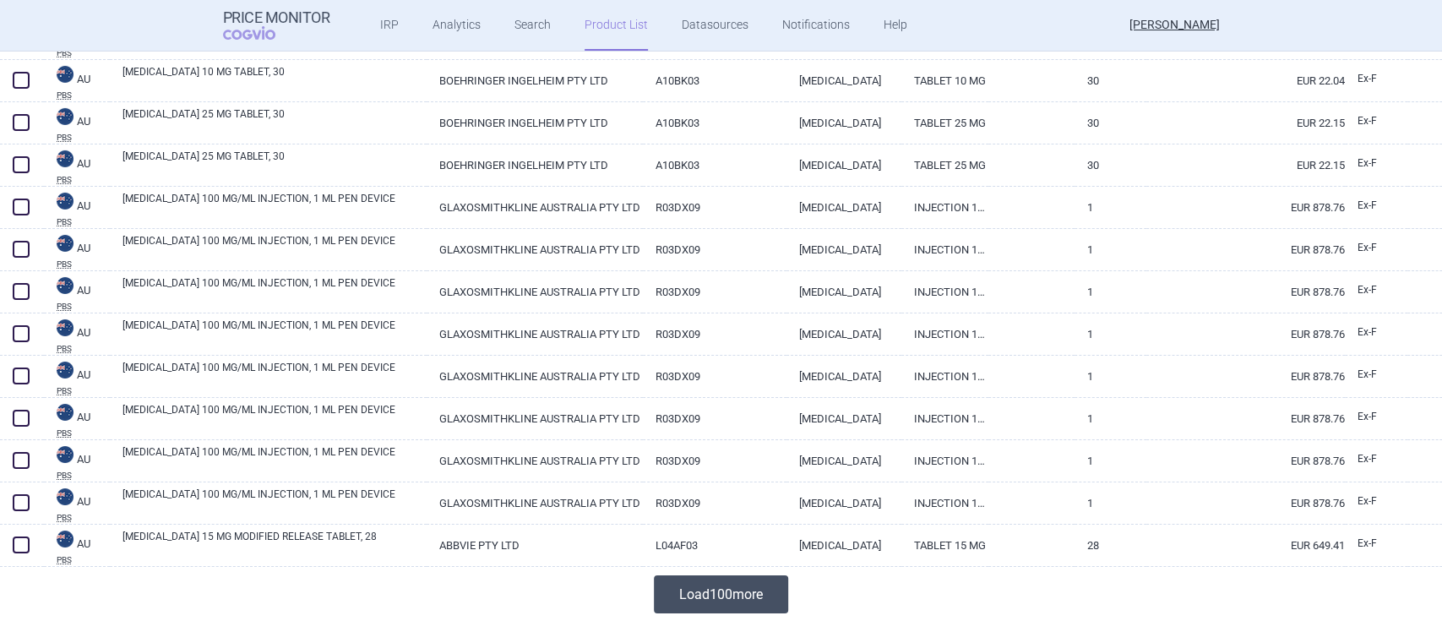
click at [706, 577] on button "Load 100 more" at bounding box center [721, 594] width 134 height 38
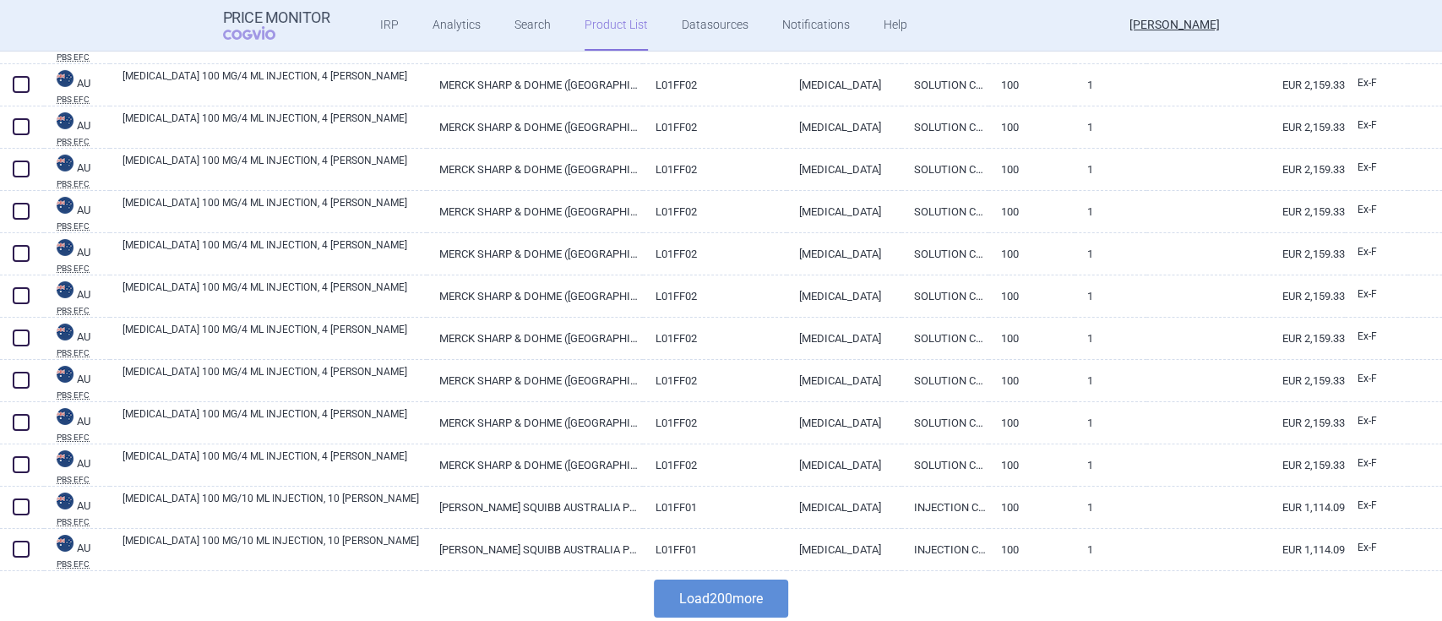
scroll to position [8147, 0]
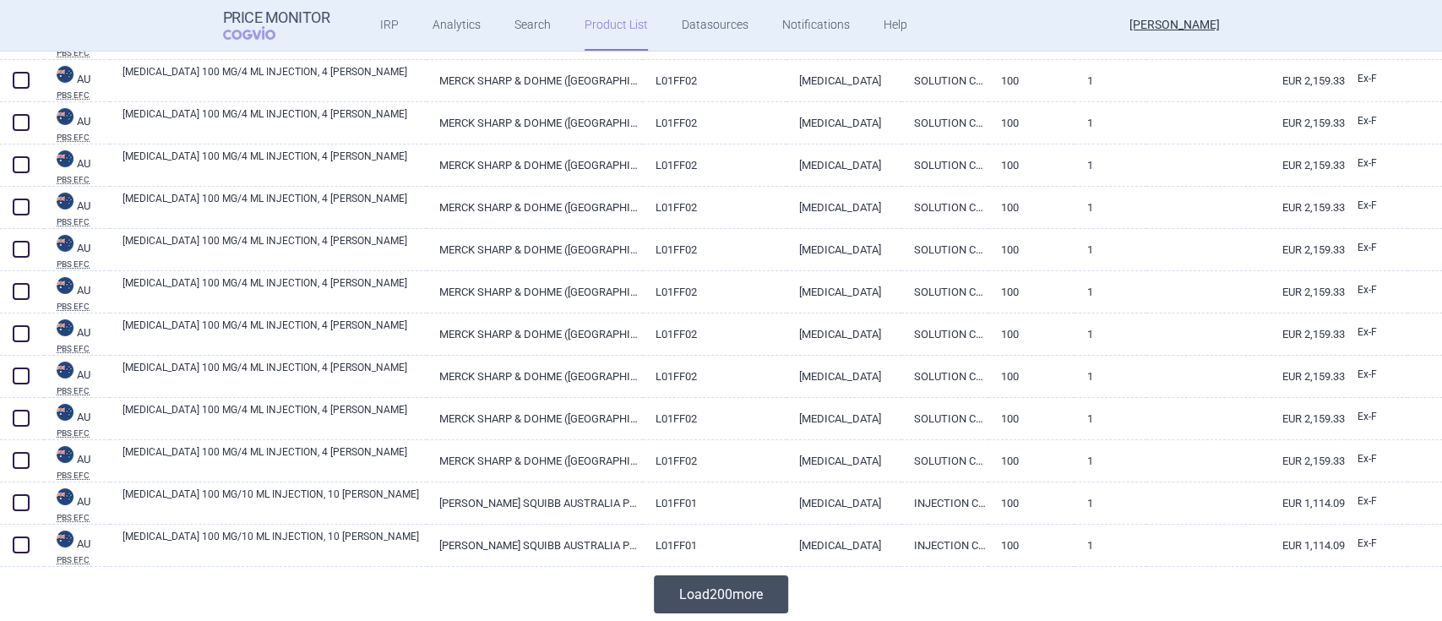
click at [684, 598] on button "Load 200 more" at bounding box center [721, 594] width 134 height 38
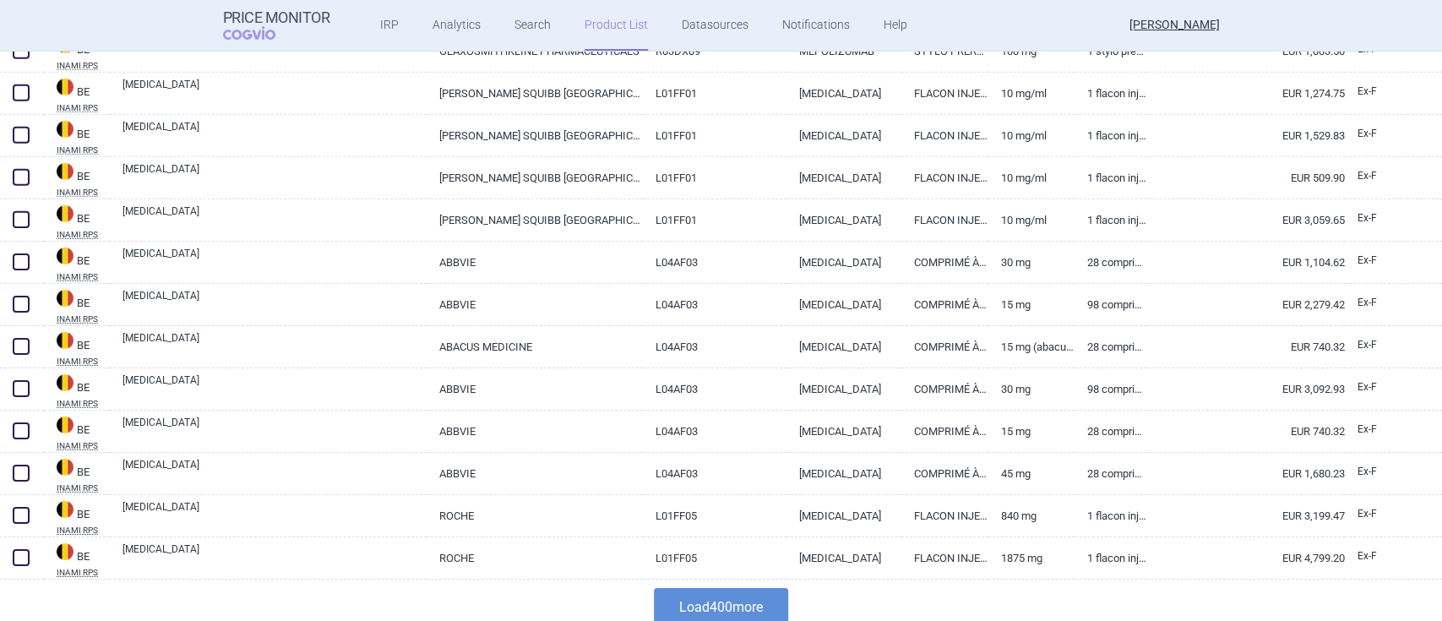
scroll to position [16596, 0]
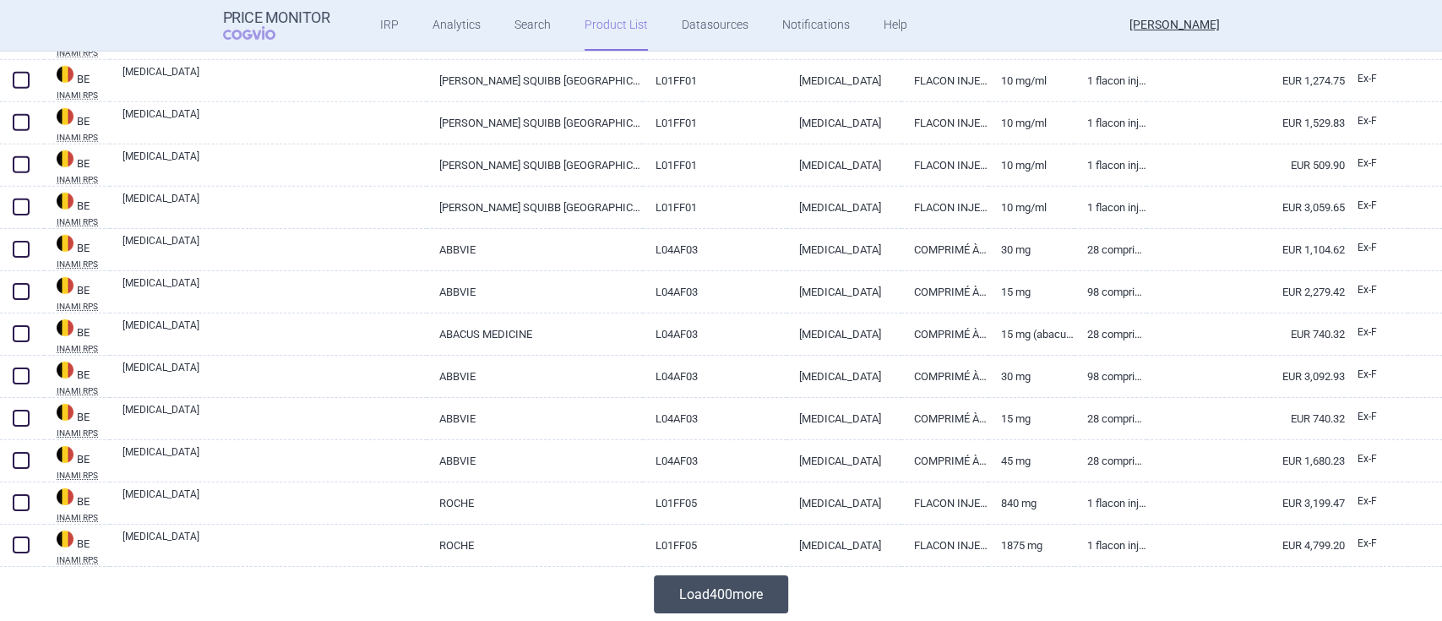
click at [727, 589] on button "Load 400 more" at bounding box center [721, 594] width 134 height 38
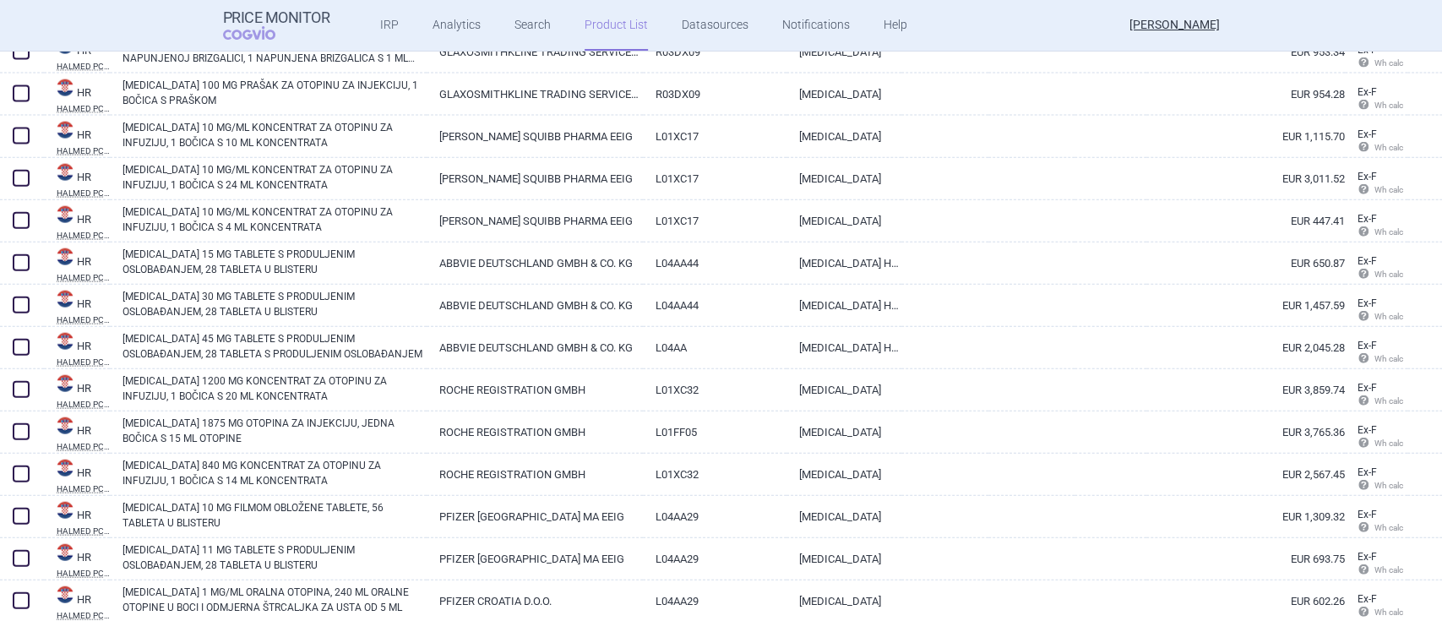
scroll to position [28412, 0]
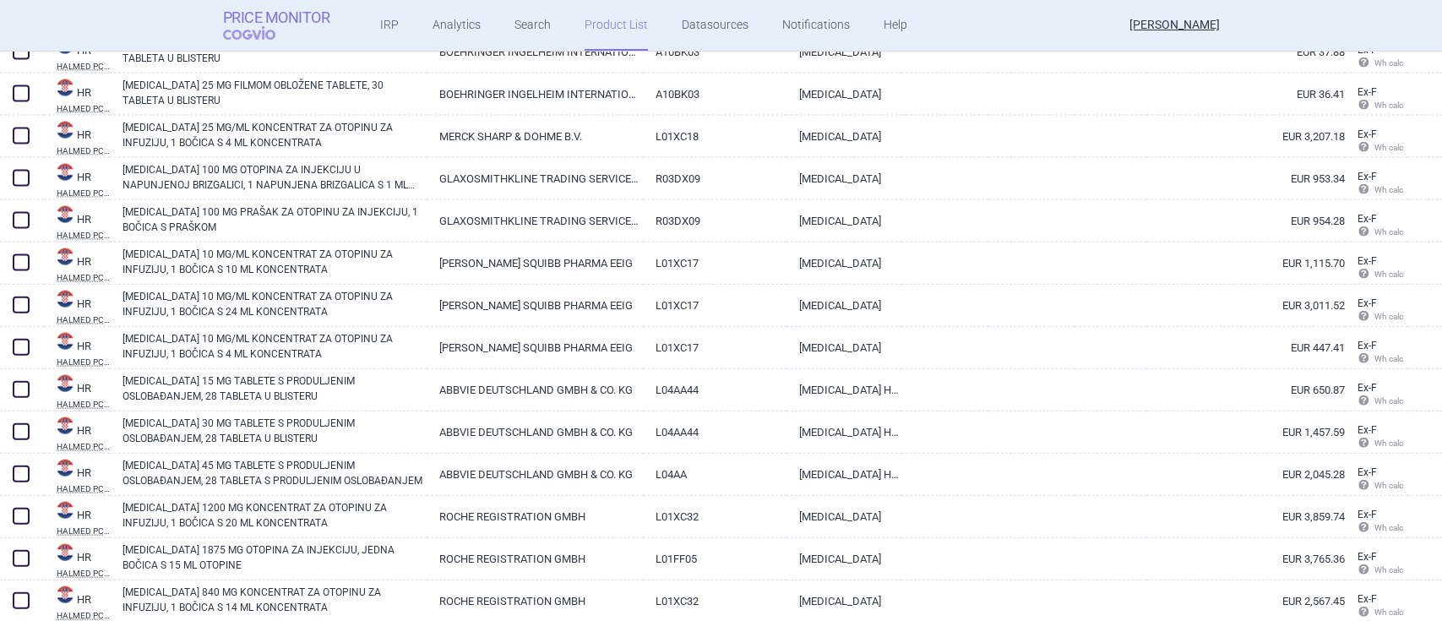
click at [237, 24] on strong "Price Monitor" at bounding box center [276, 17] width 107 height 17
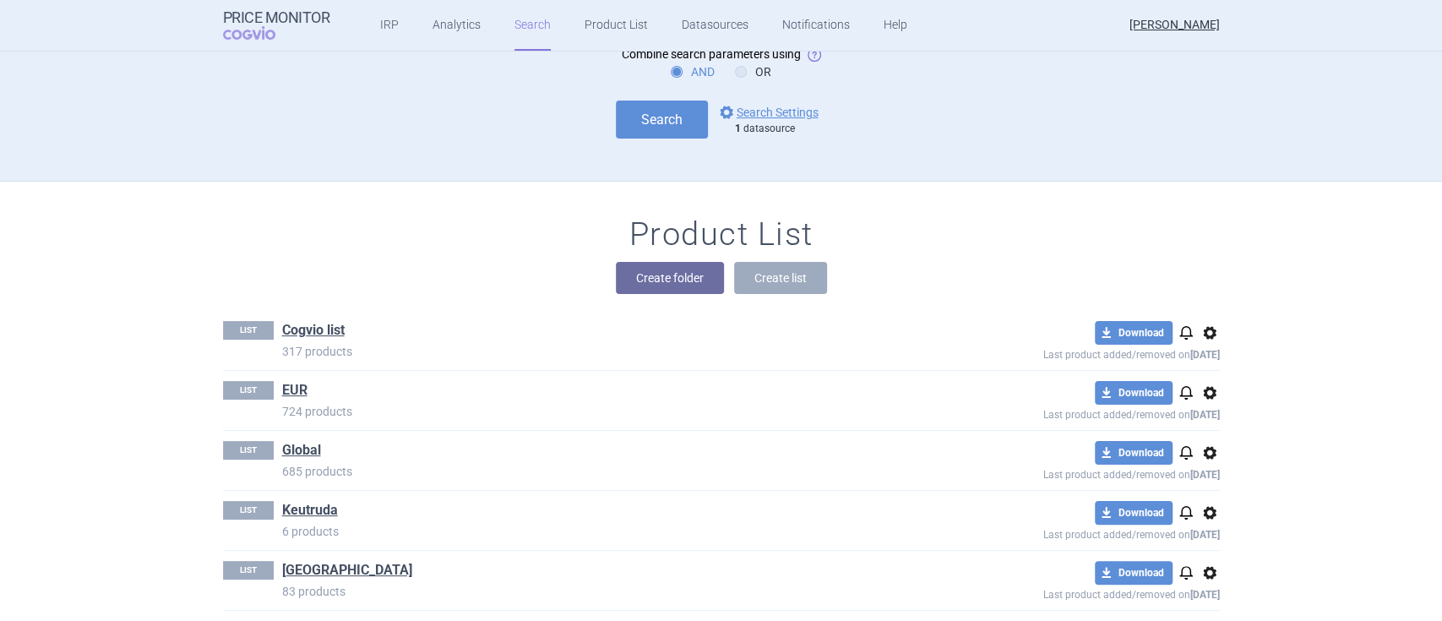
scroll to position [112, 0]
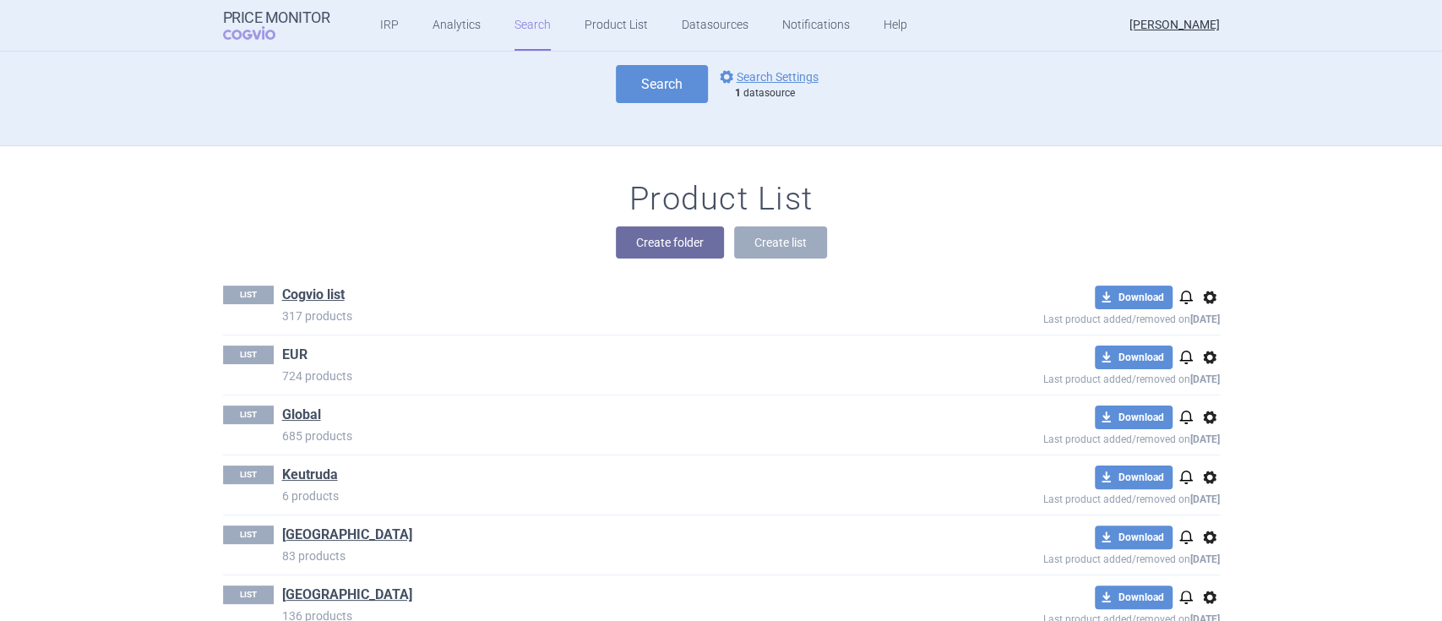
click at [282, 362] on link "EUR" at bounding box center [294, 355] width 25 height 19
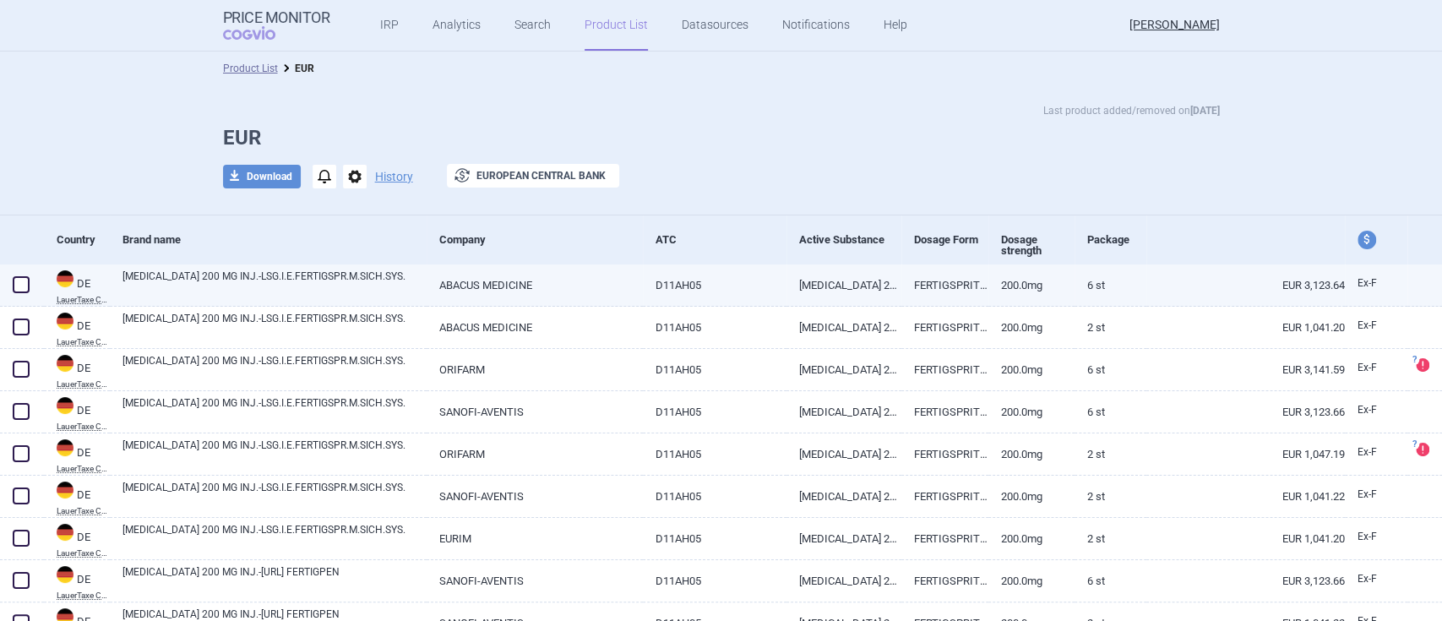
click at [285, 275] on link "[MEDICAL_DATA] 200 MG INJ.-LSG.I.E.FERTIGSPR.M.SICH.SYS." at bounding box center [275, 284] width 304 height 30
select select "EUR"
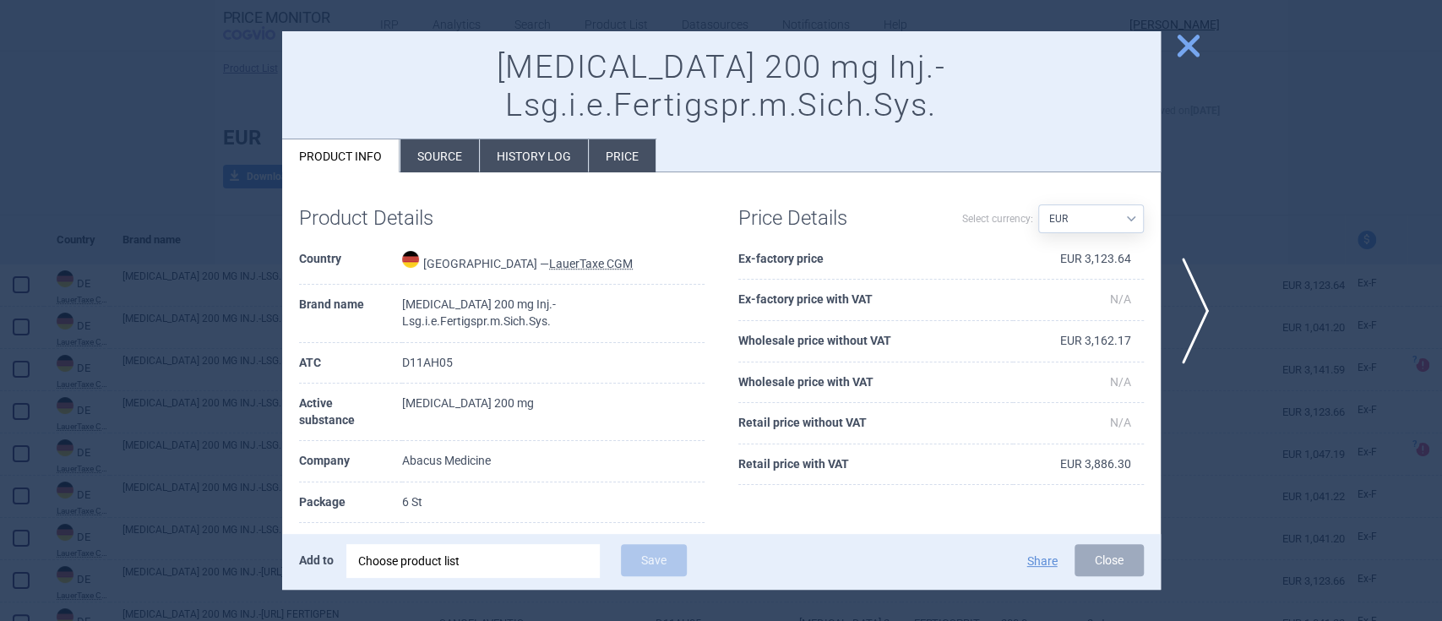
click at [1180, 54] on span "close" at bounding box center [1189, 46] width 30 height 30
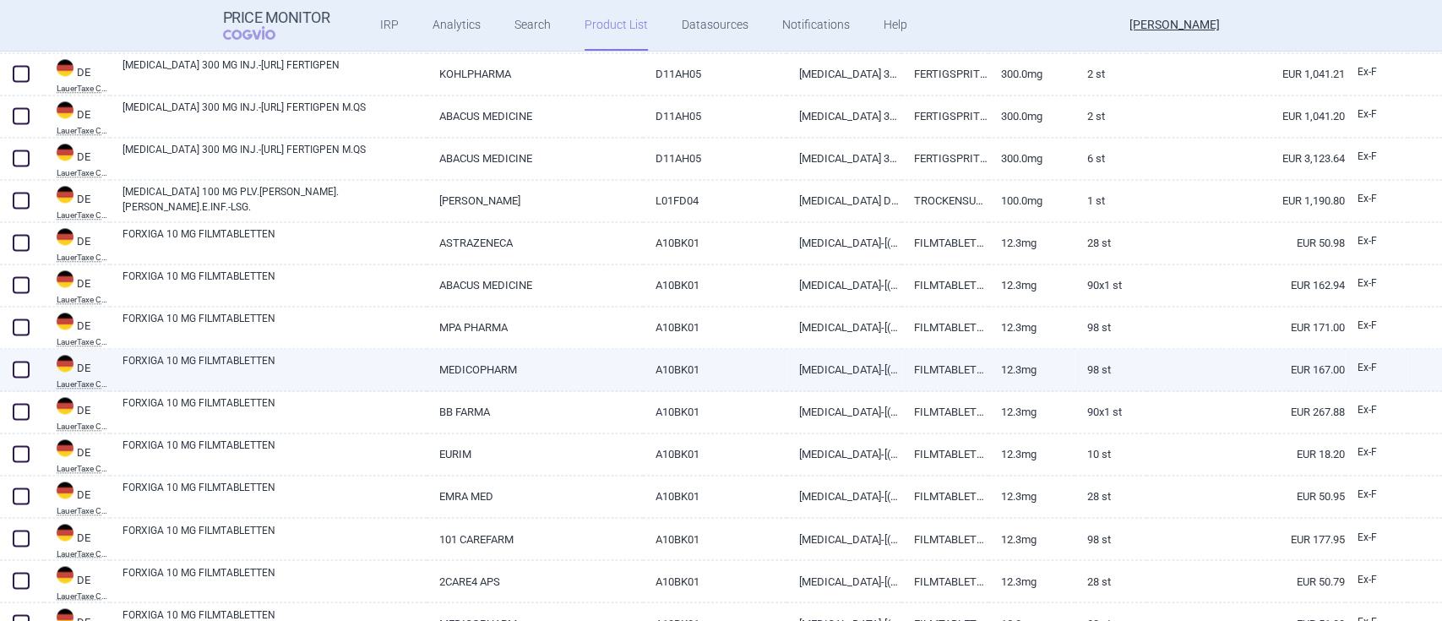
scroll to position [1915, 0]
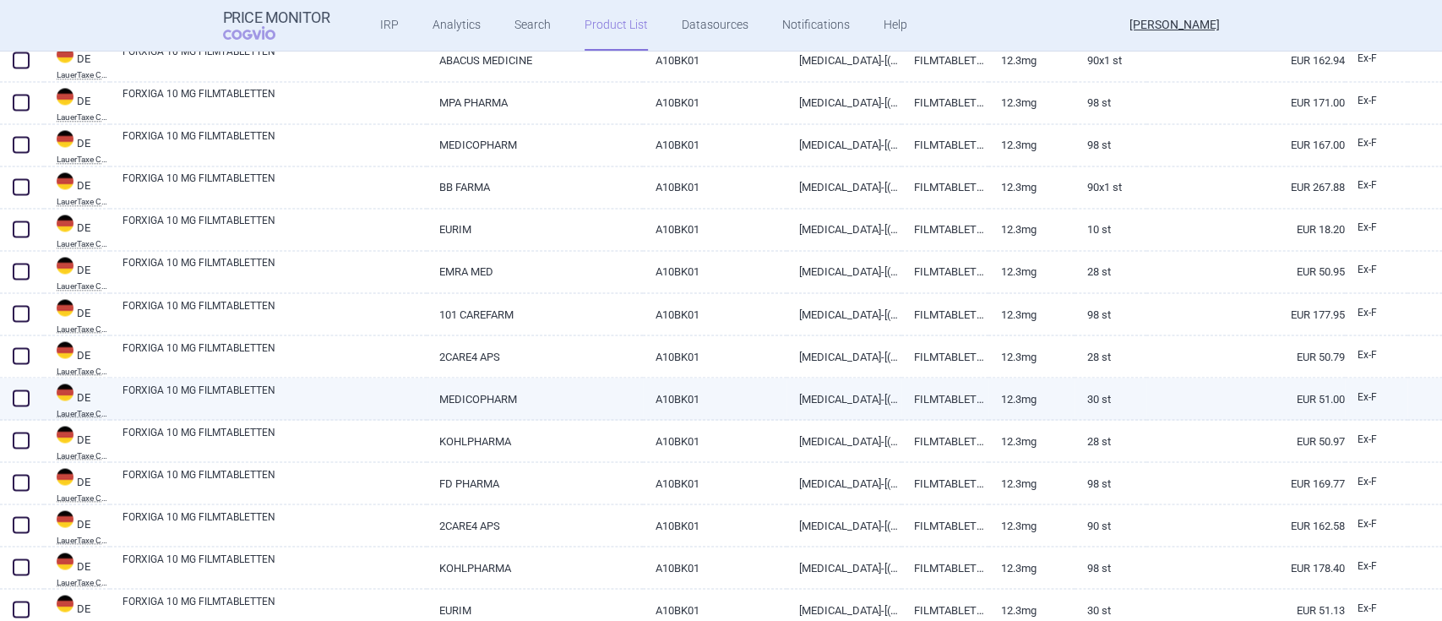
click at [265, 386] on link "FORXIGA 10 MG FILMTABLETTEN" at bounding box center [275, 397] width 304 height 30
select select "EUR"
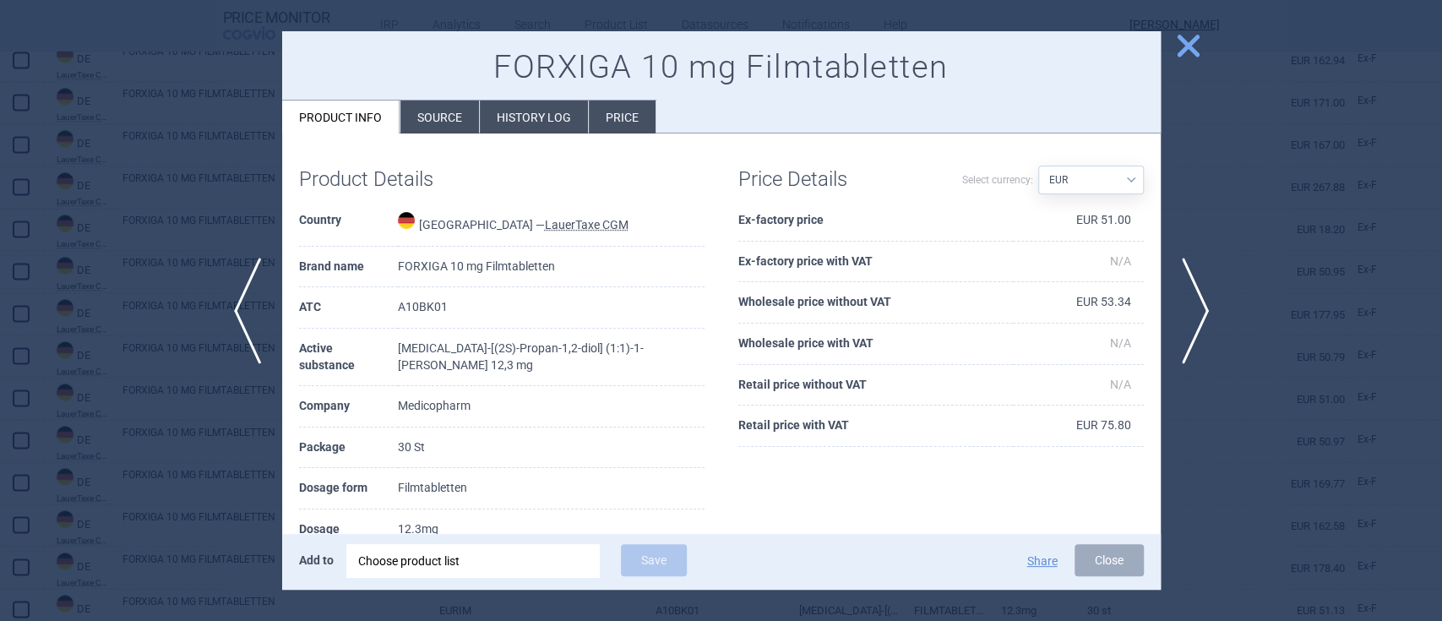
click at [1182, 45] on span "close" at bounding box center [1189, 46] width 30 height 30
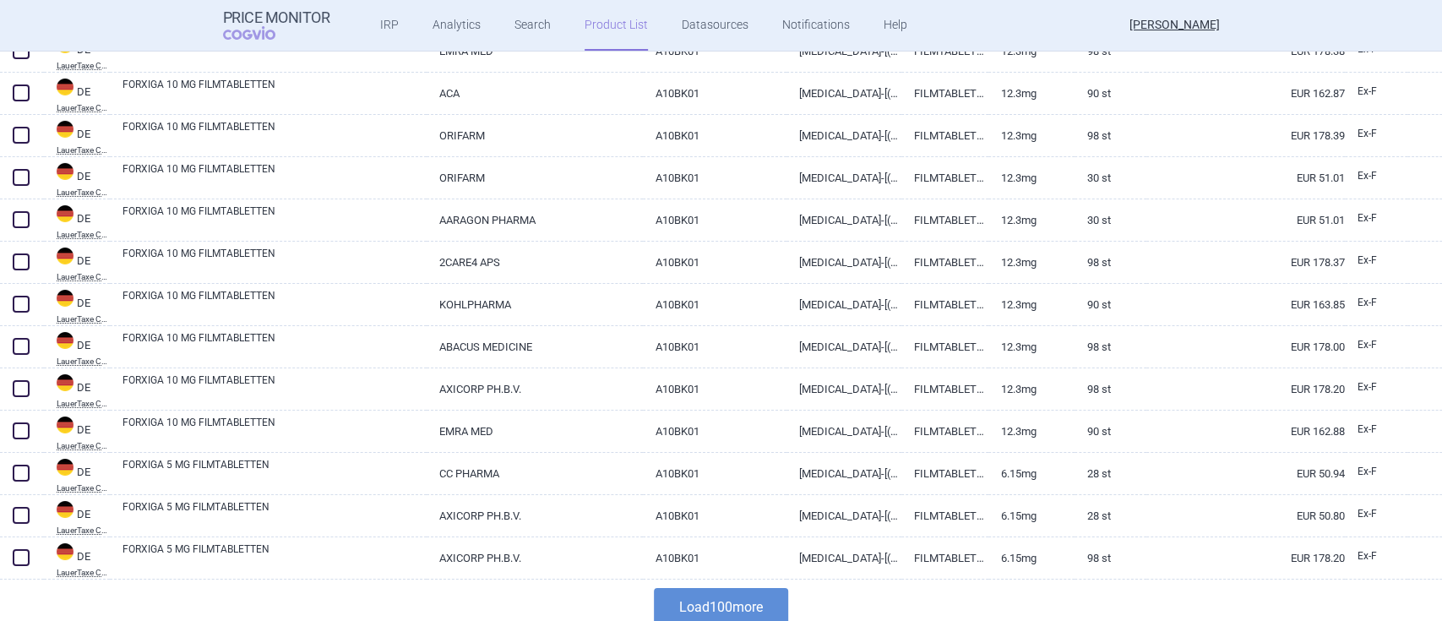
scroll to position [3922, 0]
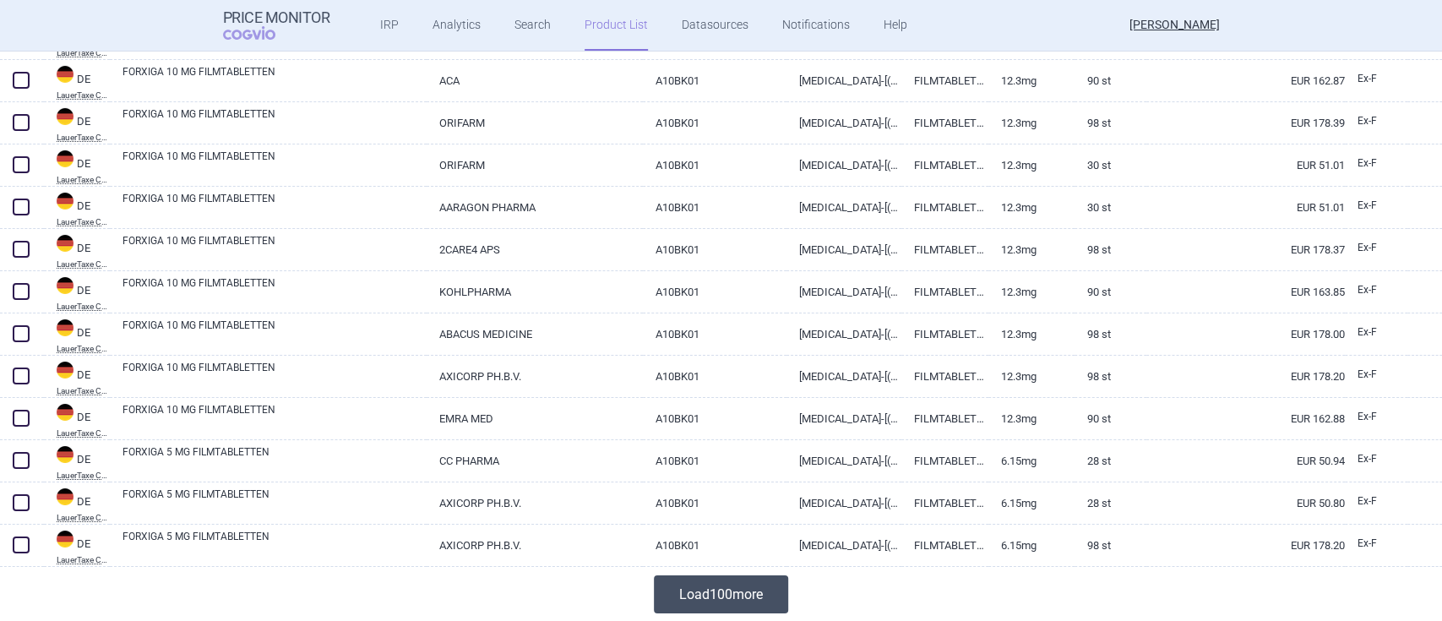
click at [711, 586] on button "Load 100 more" at bounding box center [721, 594] width 134 height 38
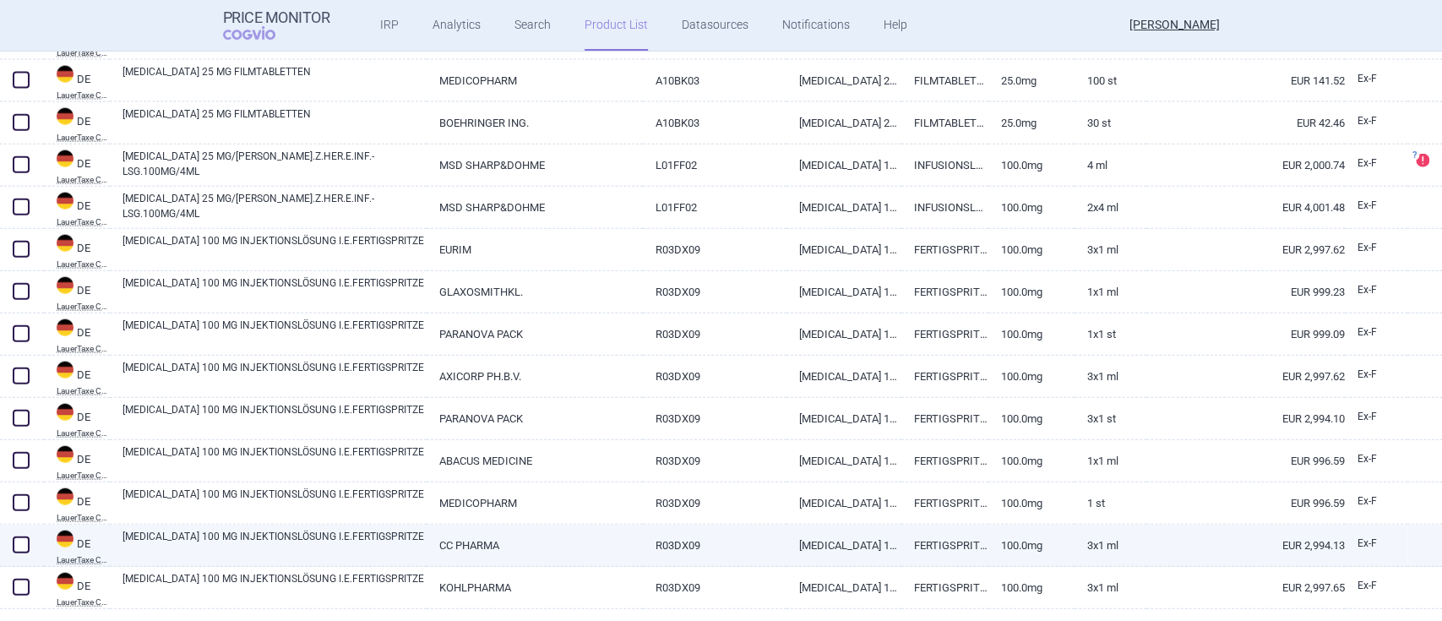
scroll to position [6852, 0]
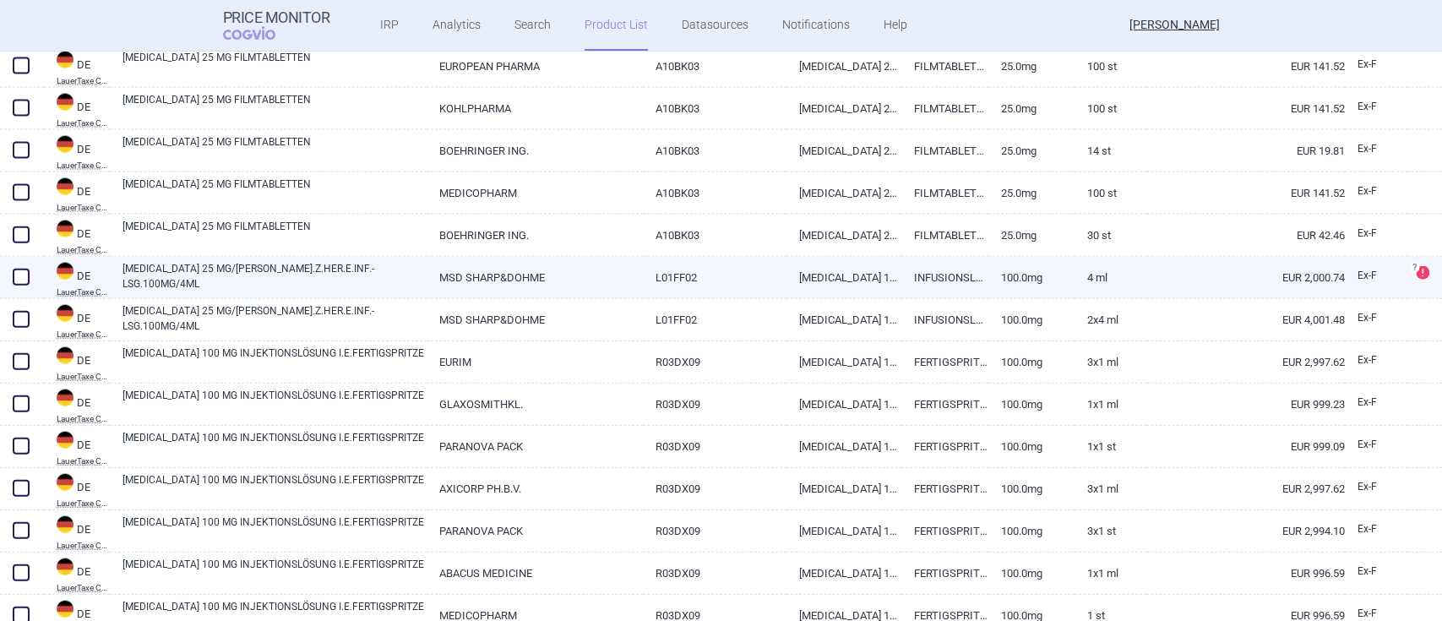
click at [224, 274] on link "[MEDICAL_DATA] 25 MG/[PERSON_NAME].Z.HER.E.INF.-LSG.100MG/4ML" at bounding box center [275, 276] width 304 height 30
select select "EUR"
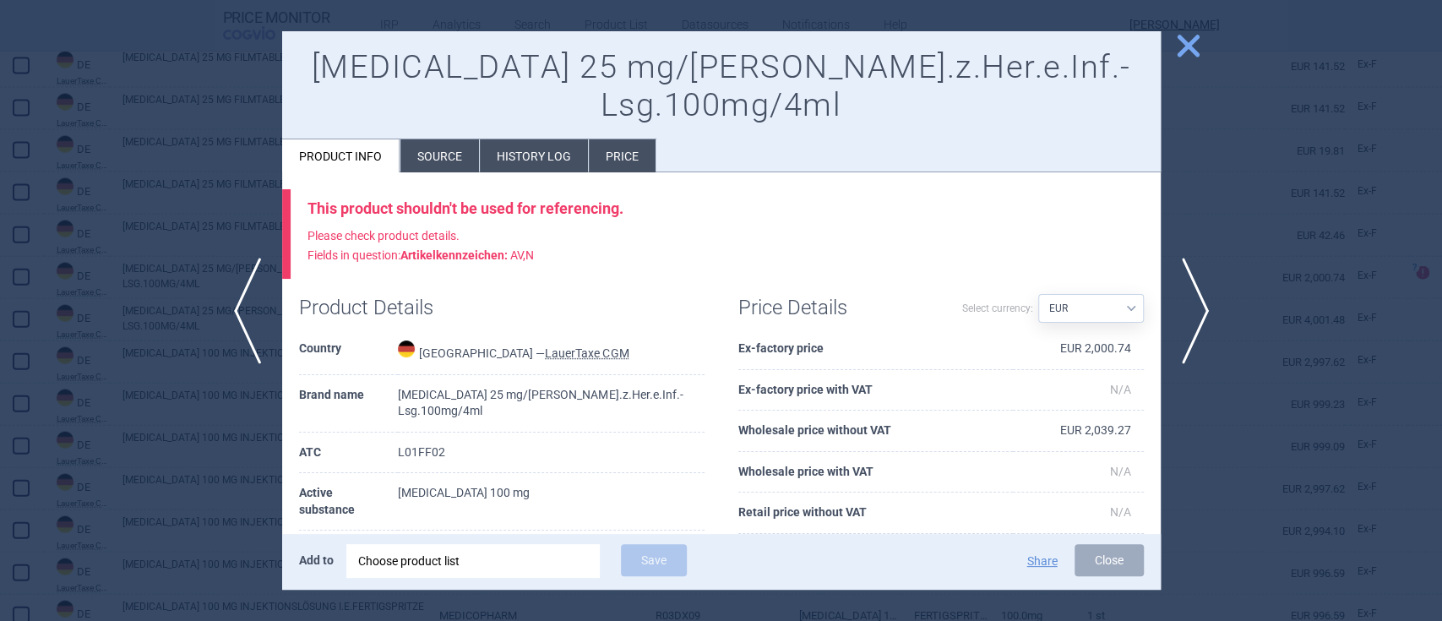
click at [1196, 46] on span "close" at bounding box center [1189, 46] width 30 height 30
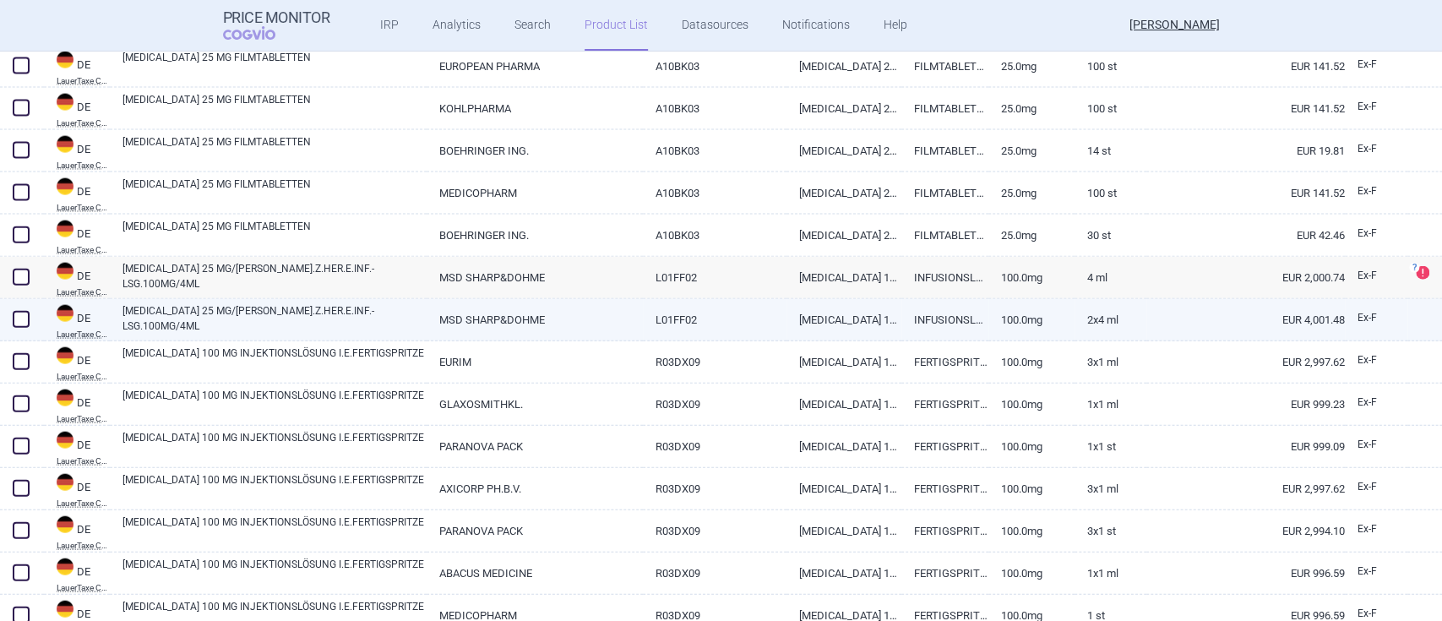
click at [375, 314] on link "[MEDICAL_DATA] 25 MG/[PERSON_NAME].Z.HER.E.INF.-LSG.100MG/4ML" at bounding box center [275, 318] width 304 height 30
select select "EUR"
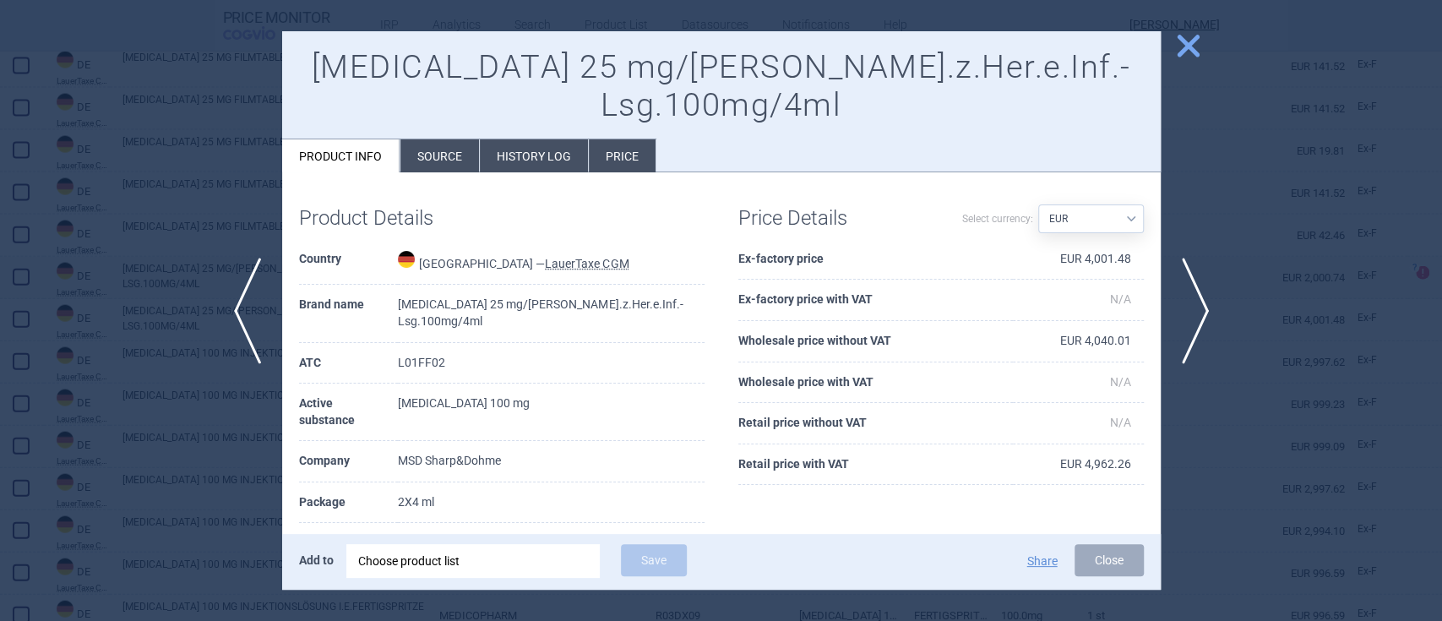
click at [1186, 35] on span "close" at bounding box center [1189, 46] width 30 height 30
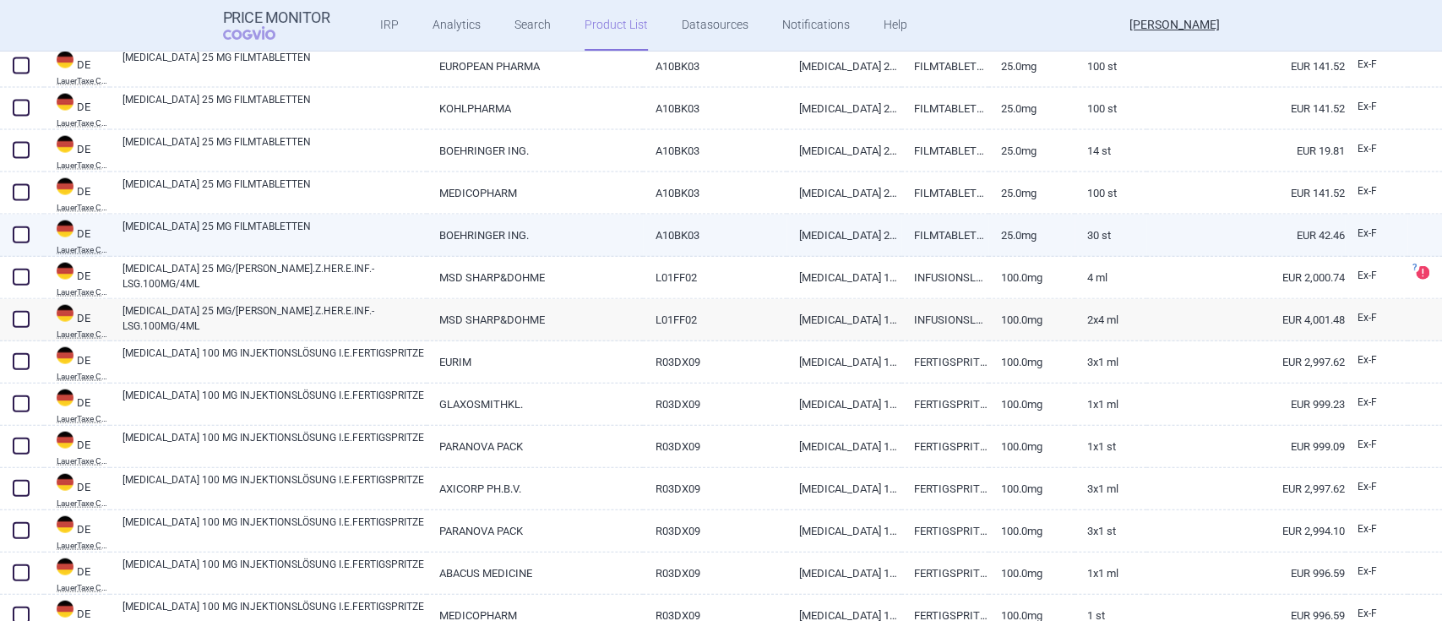
click at [267, 226] on link "[MEDICAL_DATA] 25 MG FILMTABLETTEN" at bounding box center [275, 234] width 304 height 30
select select "EUR"
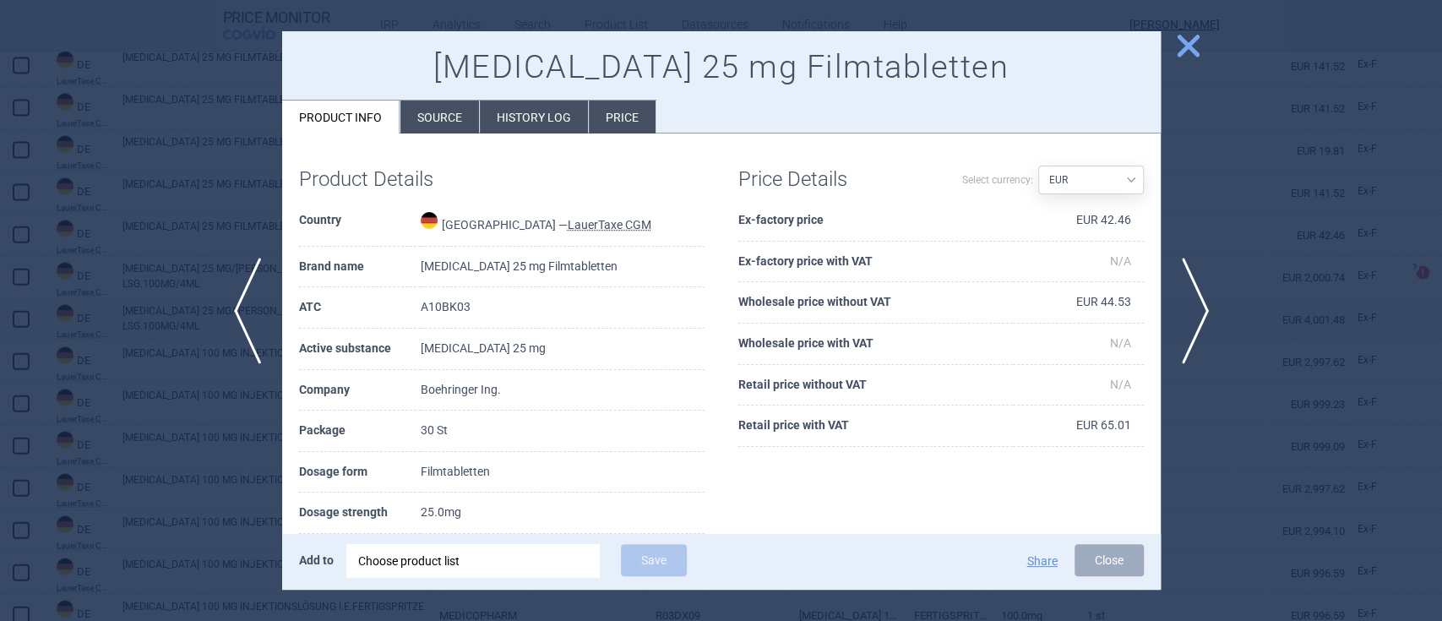
click at [1183, 45] on span "close" at bounding box center [1189, 46] width 30 height 30
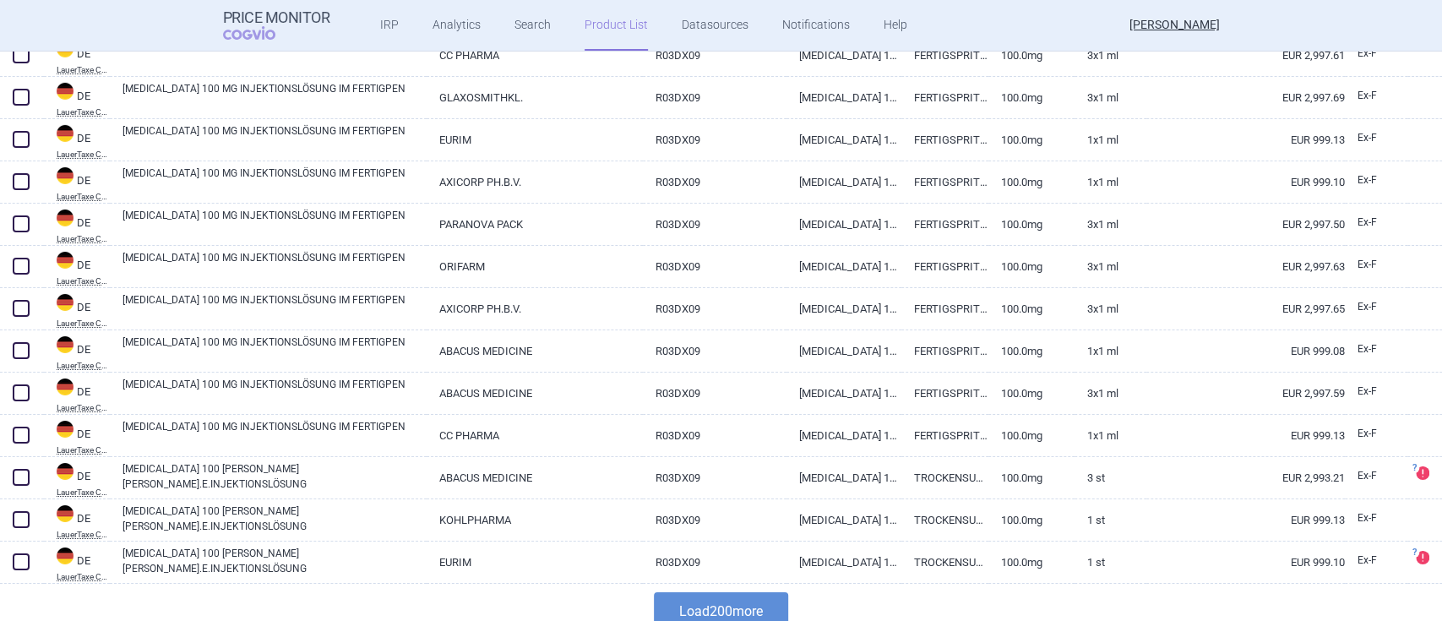
scroll to position [8147, 0]
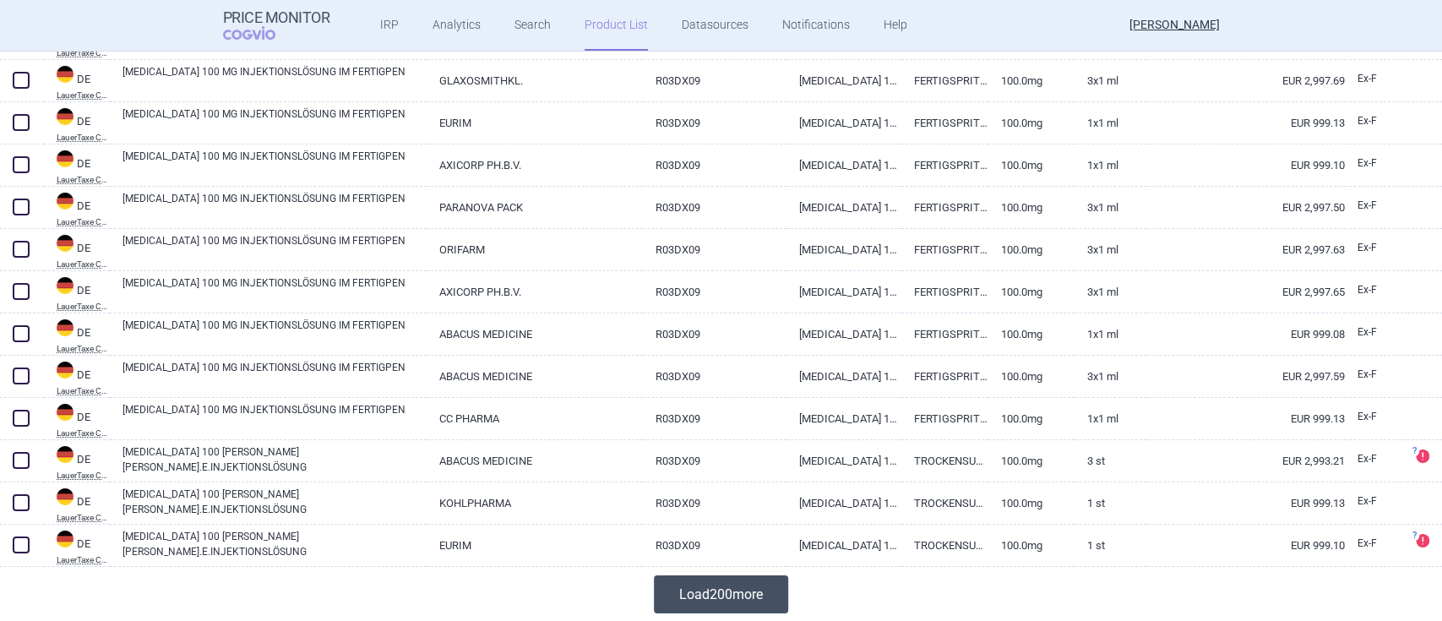
click at [699, 585] on button "Load 200 more" at bounding box center [721, 594] width 134 height 38
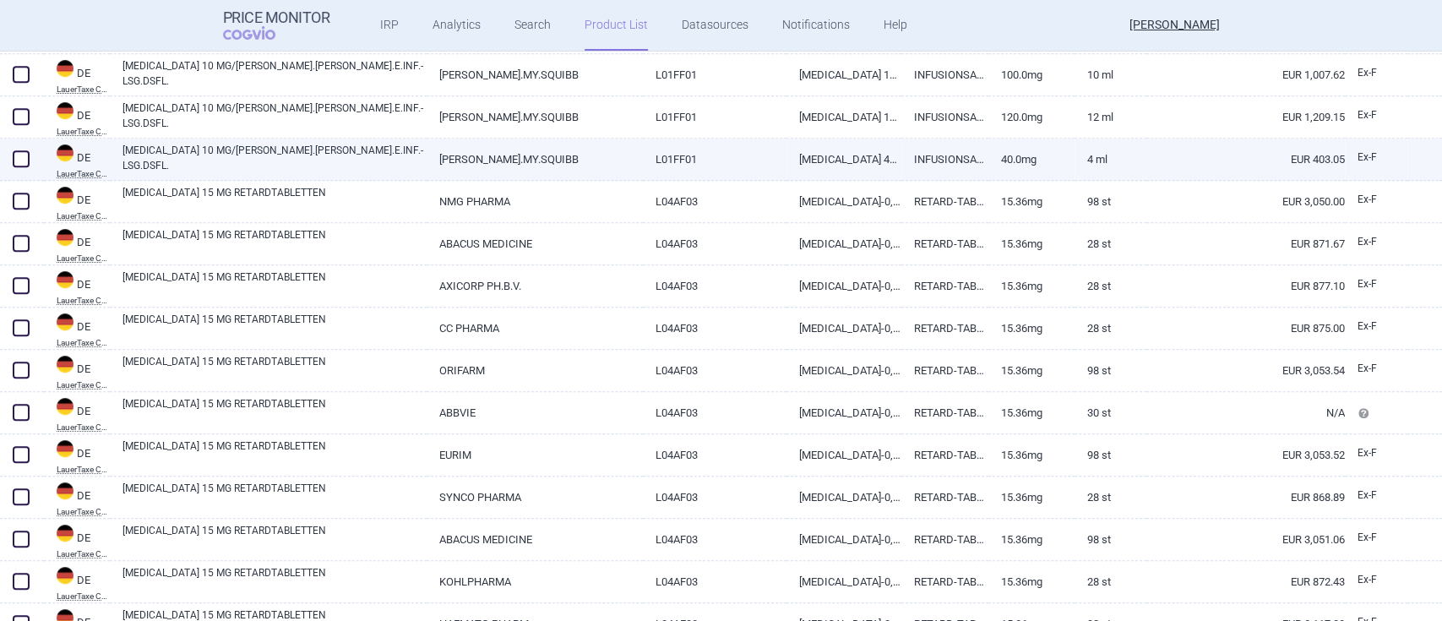
scroll to position [9161, 0]
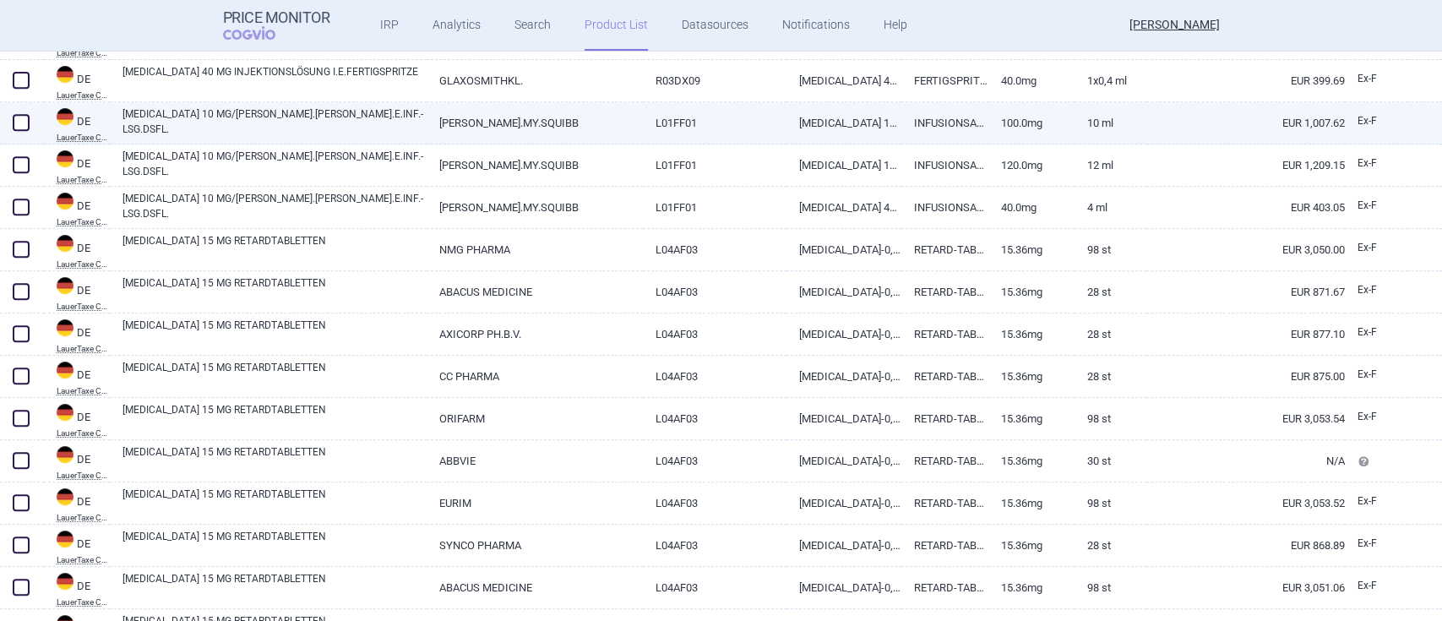
click at [259, 117] on link "[MEDICAL_DATA] 10 MG/[PERSON_NAME].[PERSON_NAME].E.INF.-LSG.DSFL." at bounding box center [275, 121] width 304 height 30
select select "EUR"
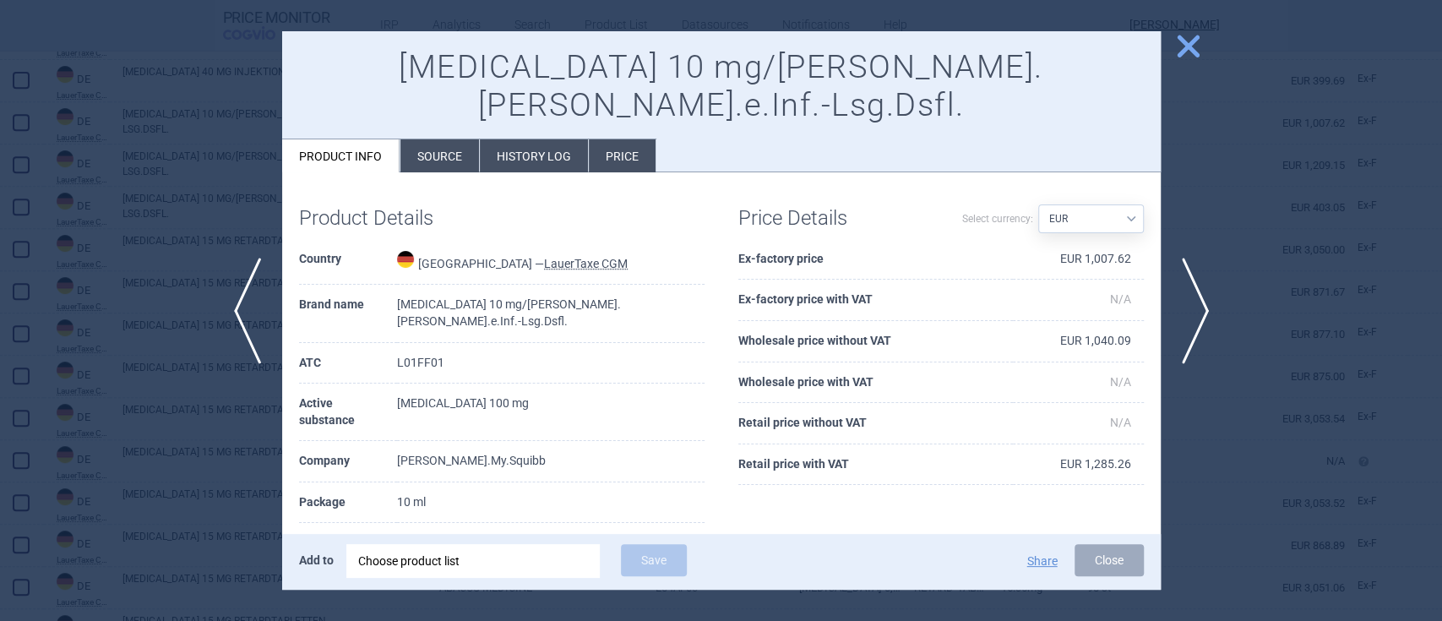
click at [439, 139] on li "Source" at bounding box center [440, 155] width 79 height 33
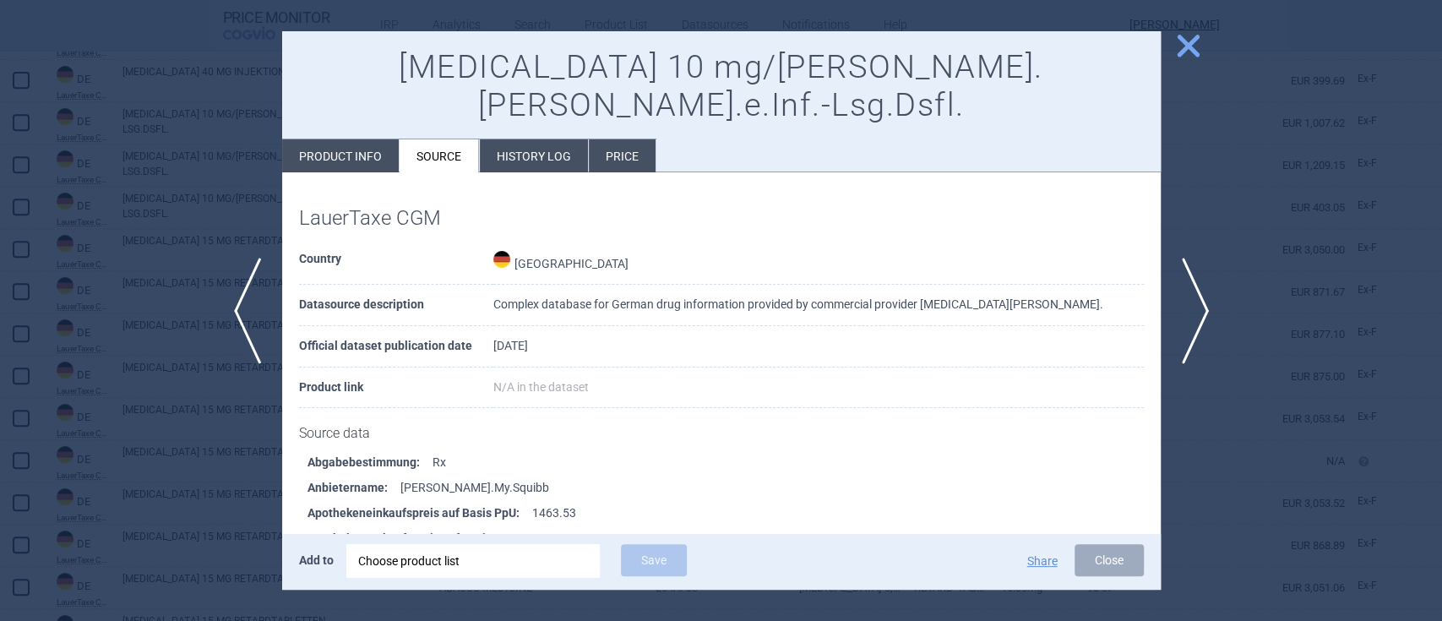
click at [1180, 47] on span "close" at bounding box center [1189, 46] width 30 height 30
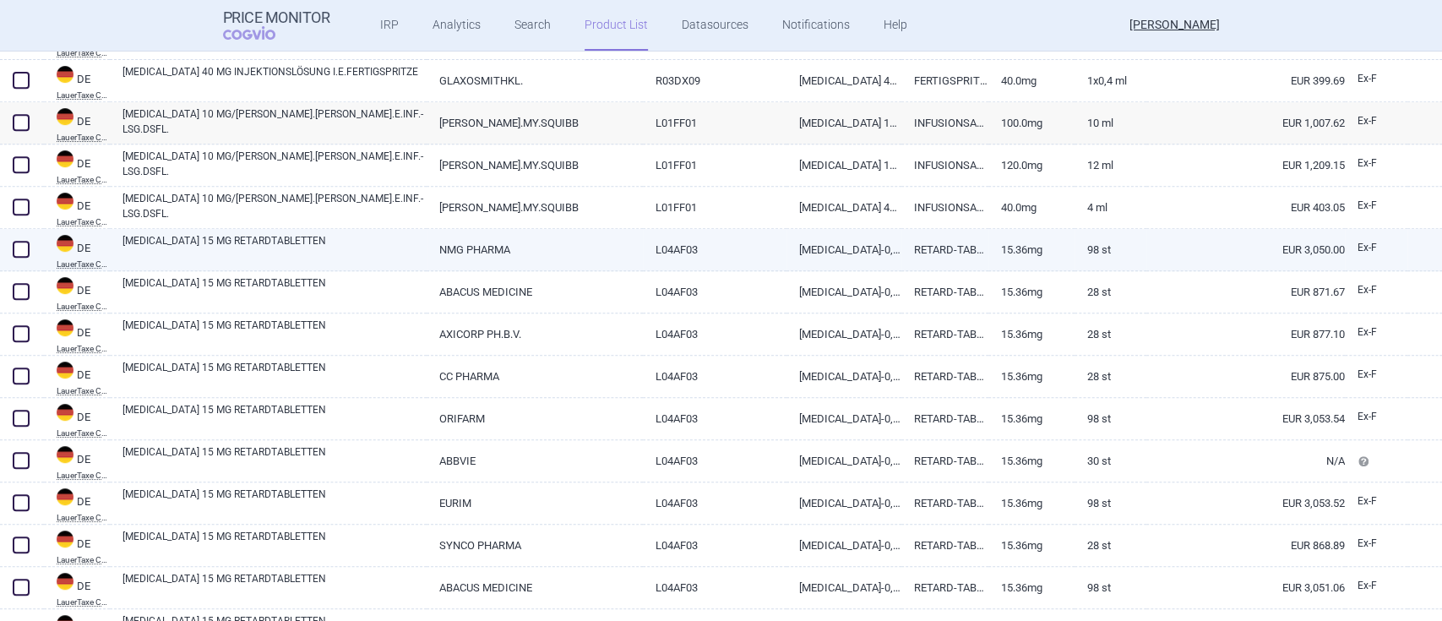
click at [193, 238] on link "[MEDICAL_DATA] 15 MG RETARDTABLETTEN" at bounding box center [275, 248] width 304 height 30
select select "EUR"
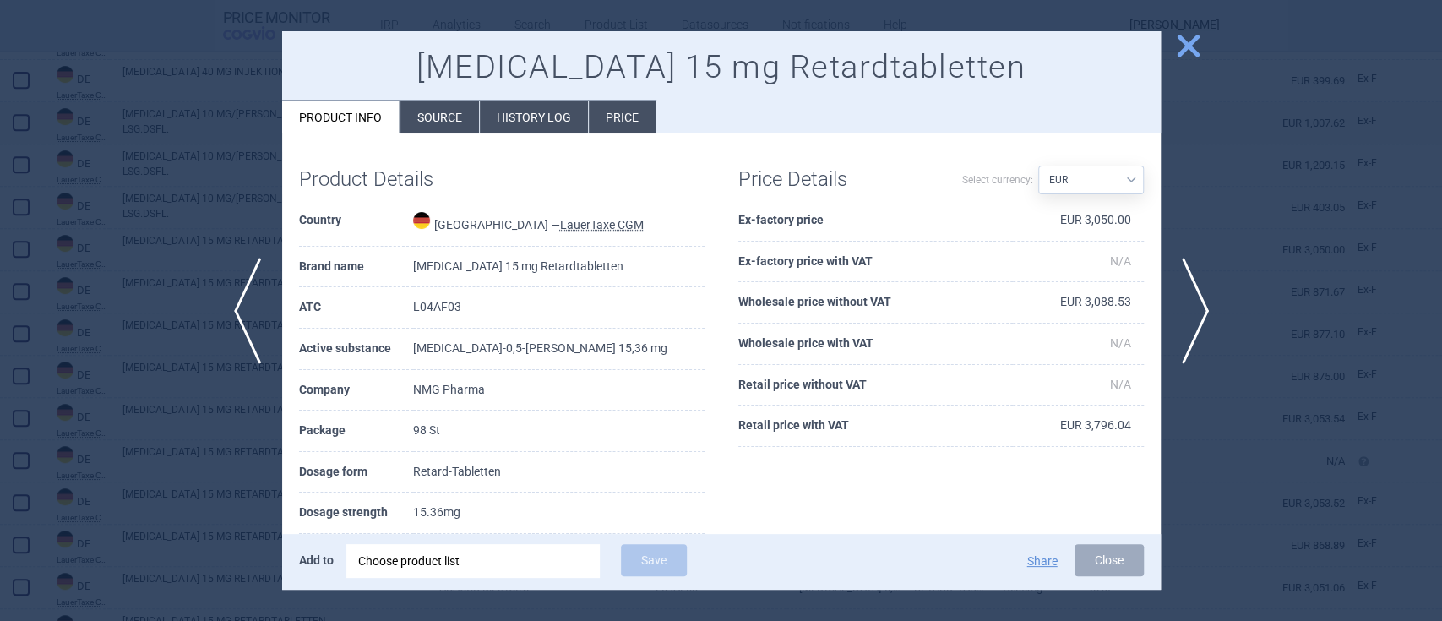
click at [1183, 52] on span "close" at bounding box center [1189, 46] width 30 height 30
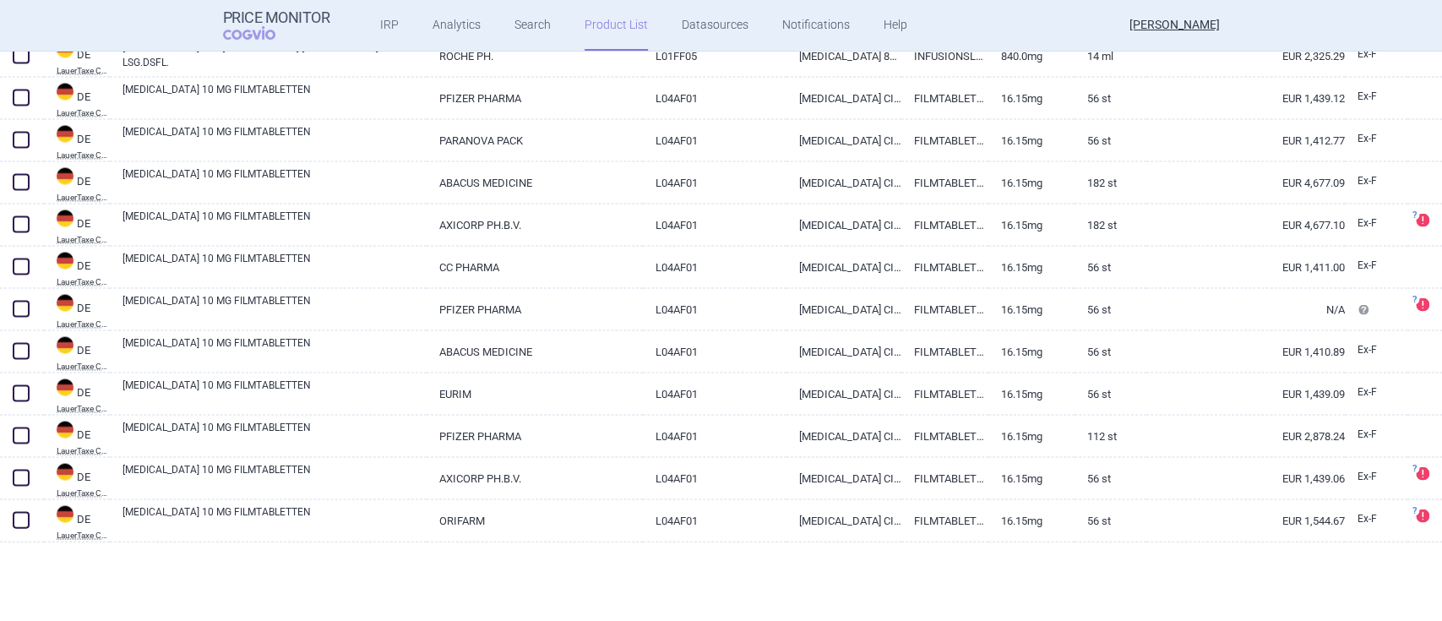
scroll to position [10738, 0]
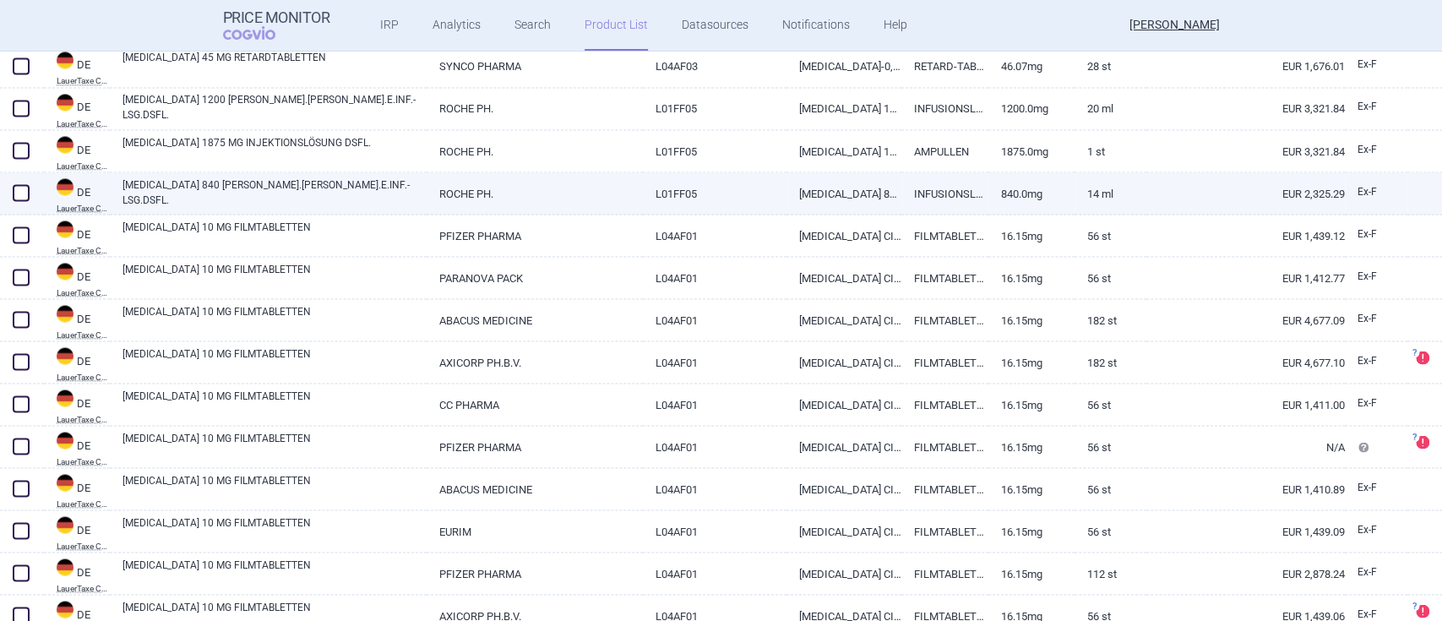
click at [200, 180] on link "[MEDICAL_DATA] 840 [PERSON_NAME].[PERSON_NAME].E.INF.-LSG.DSFL." at bounding box center [275, 192] width 304 height 30
select select "EUR"
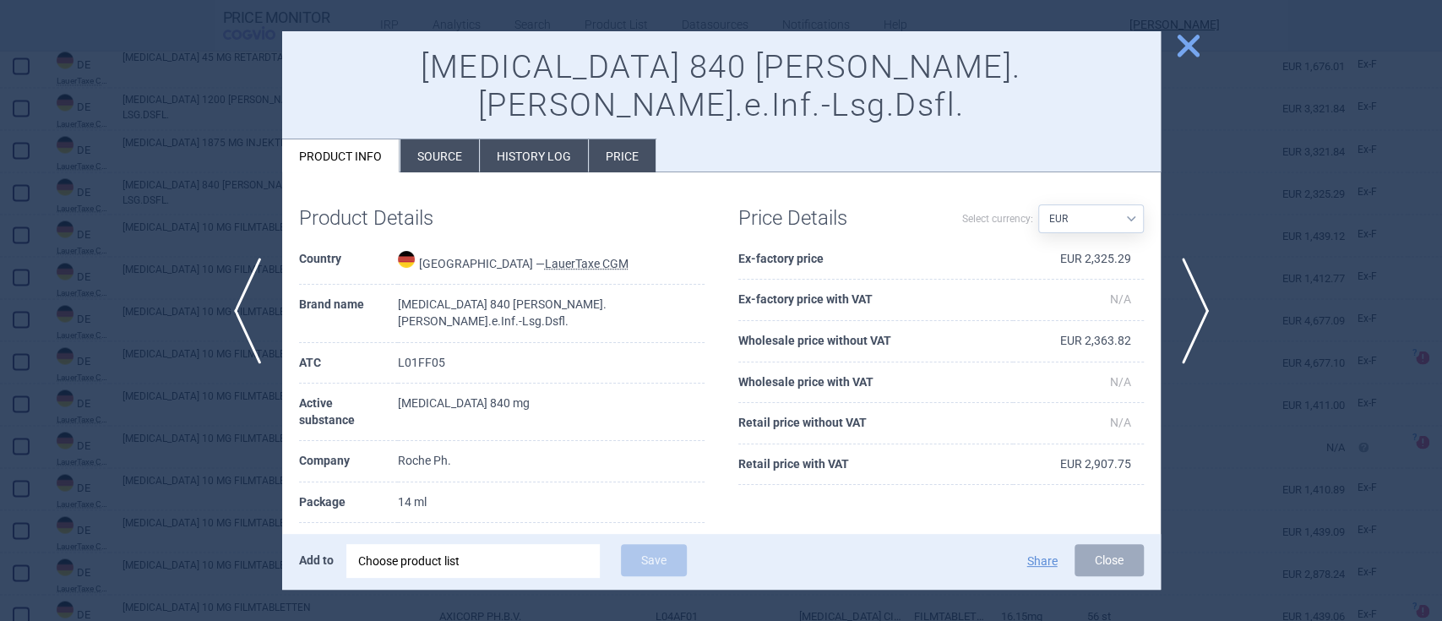
click at [1187, 44] on span "close" at bounding box center [1189, 46] width 30 height 30
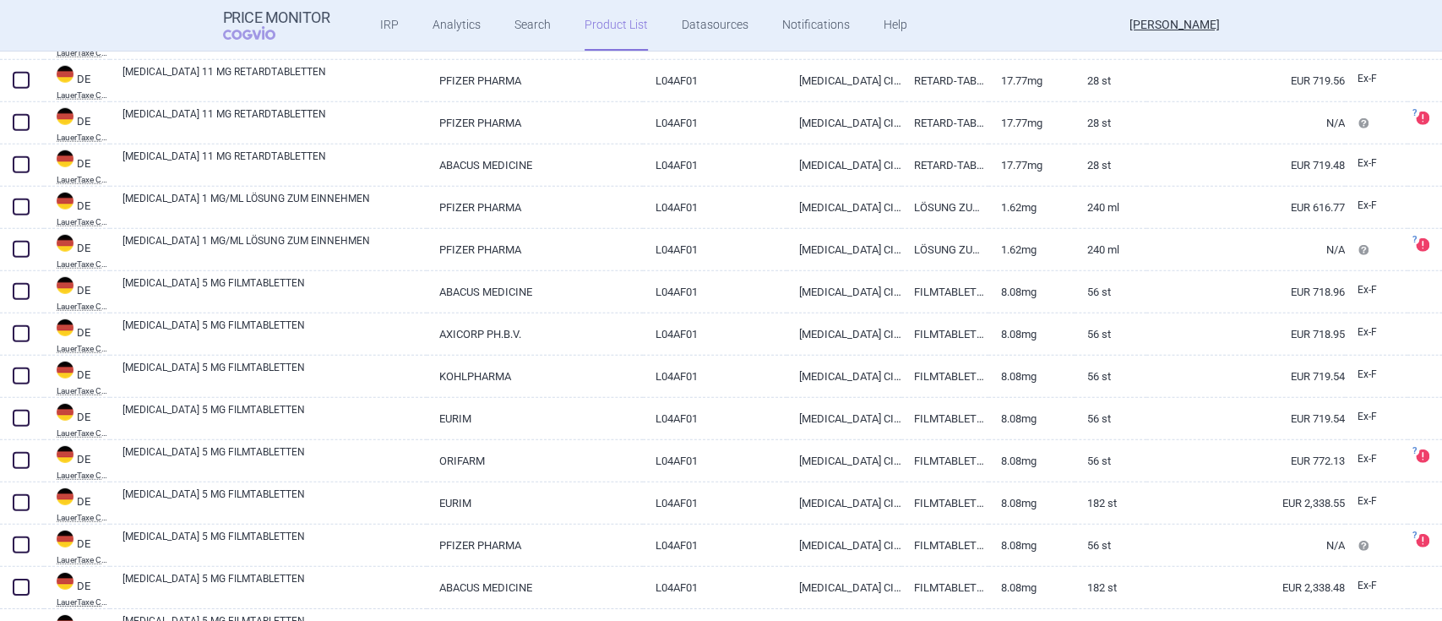
scroll to position [11978, 0]
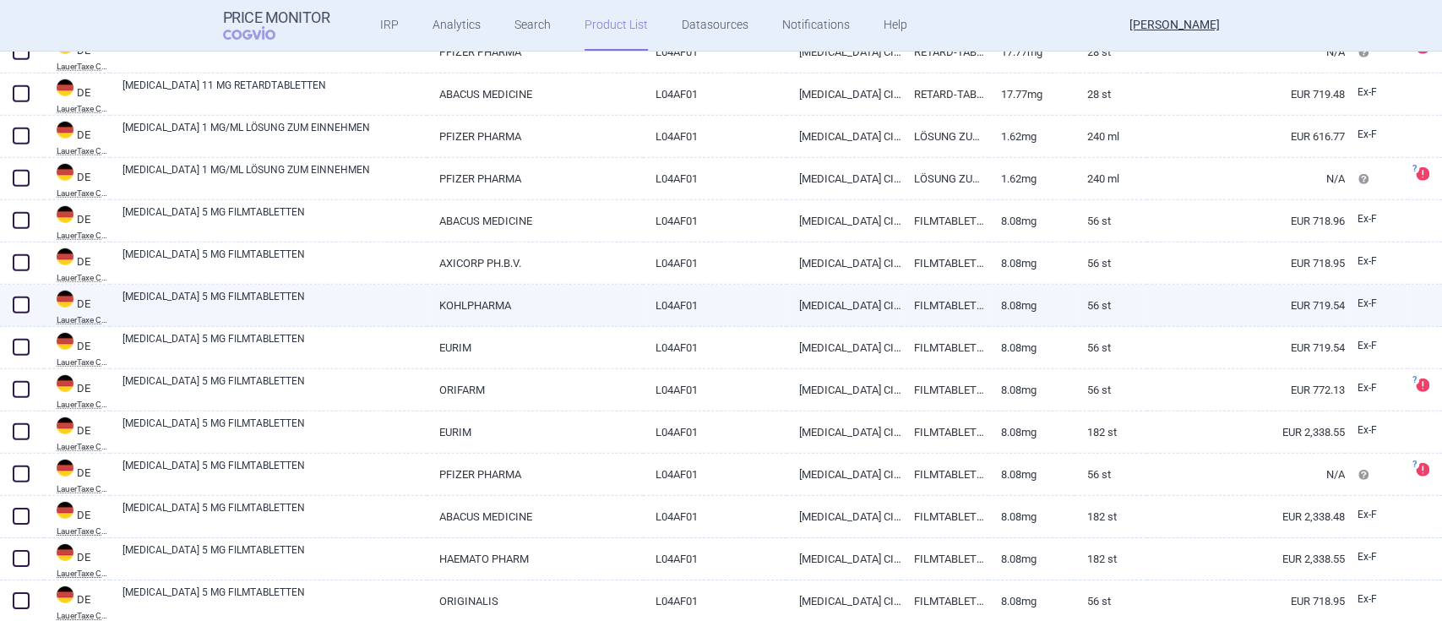
click at [196, 297] on link "[MEDICAL_DATA] 5 MG FILMTABLETTEN" at bounding box center [275, 304] width 304 height 30
select select "EUR"
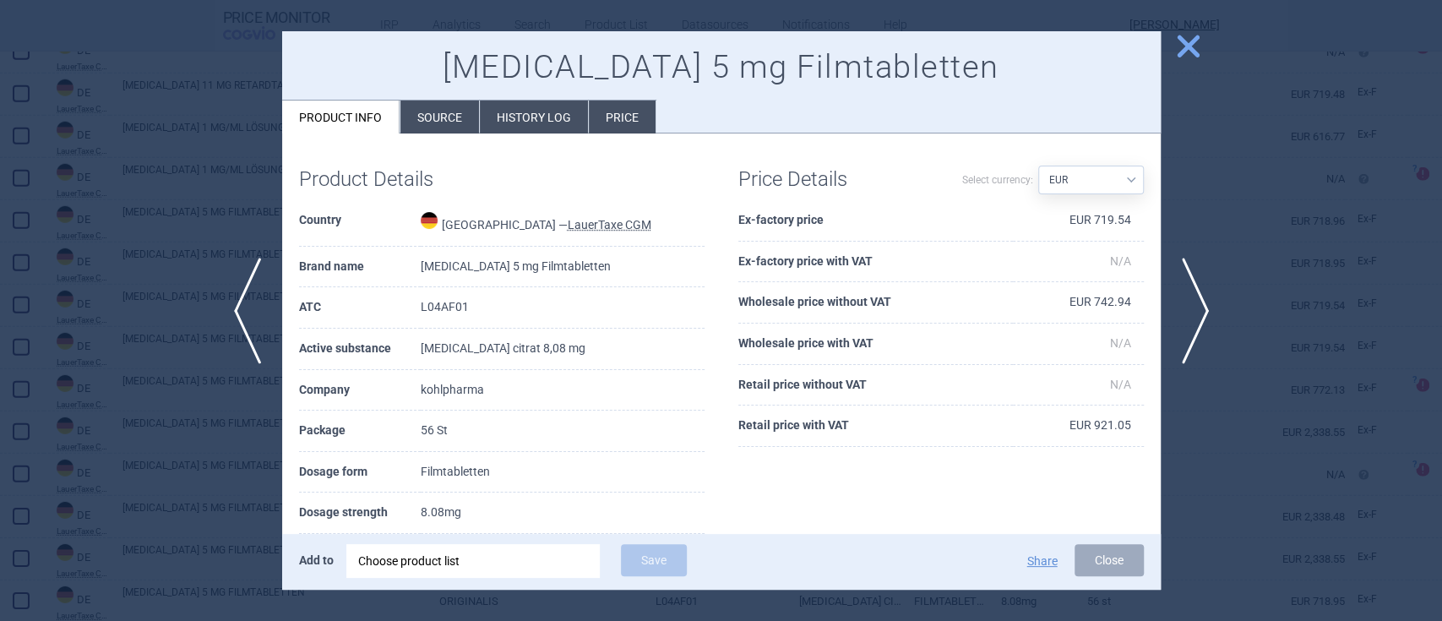
click at [422, 123] on li "Source" at bounding box center [440, 117] width 79 height 33
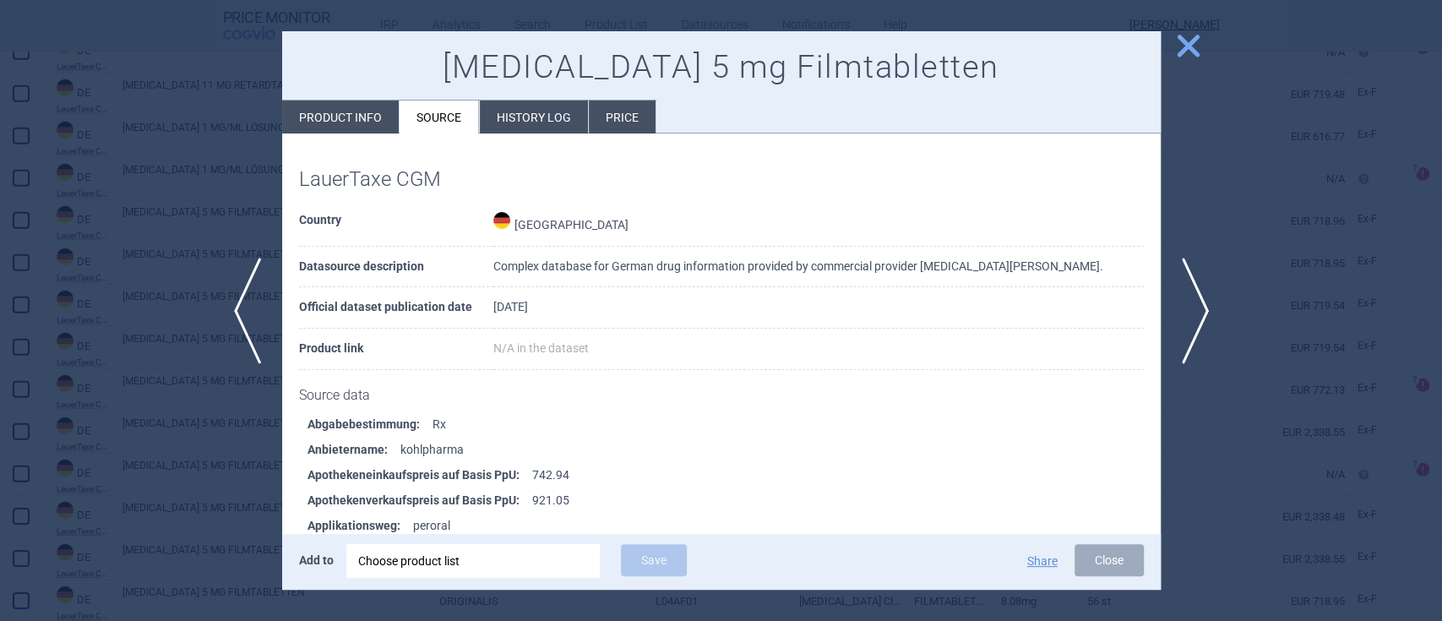
click at [1191, 45] on span "close" at bounding box center [1189, 46] width 30 height 30
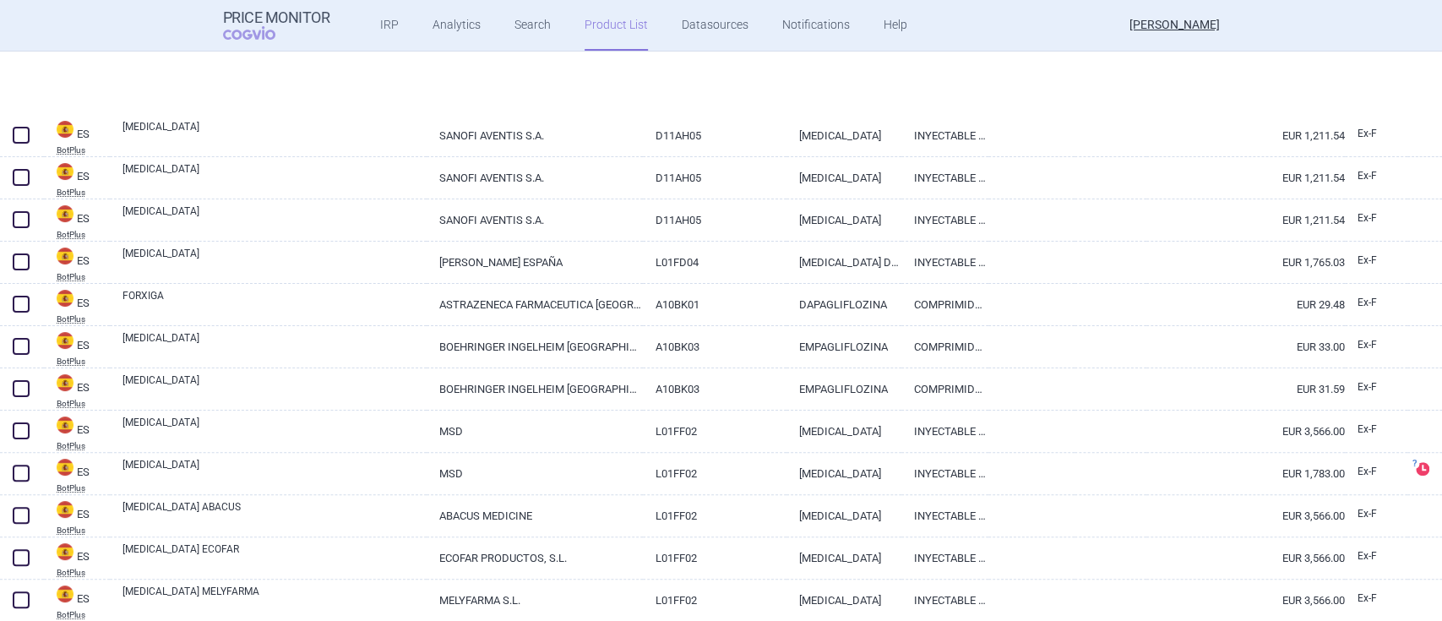
scroll to position [13442, 0]
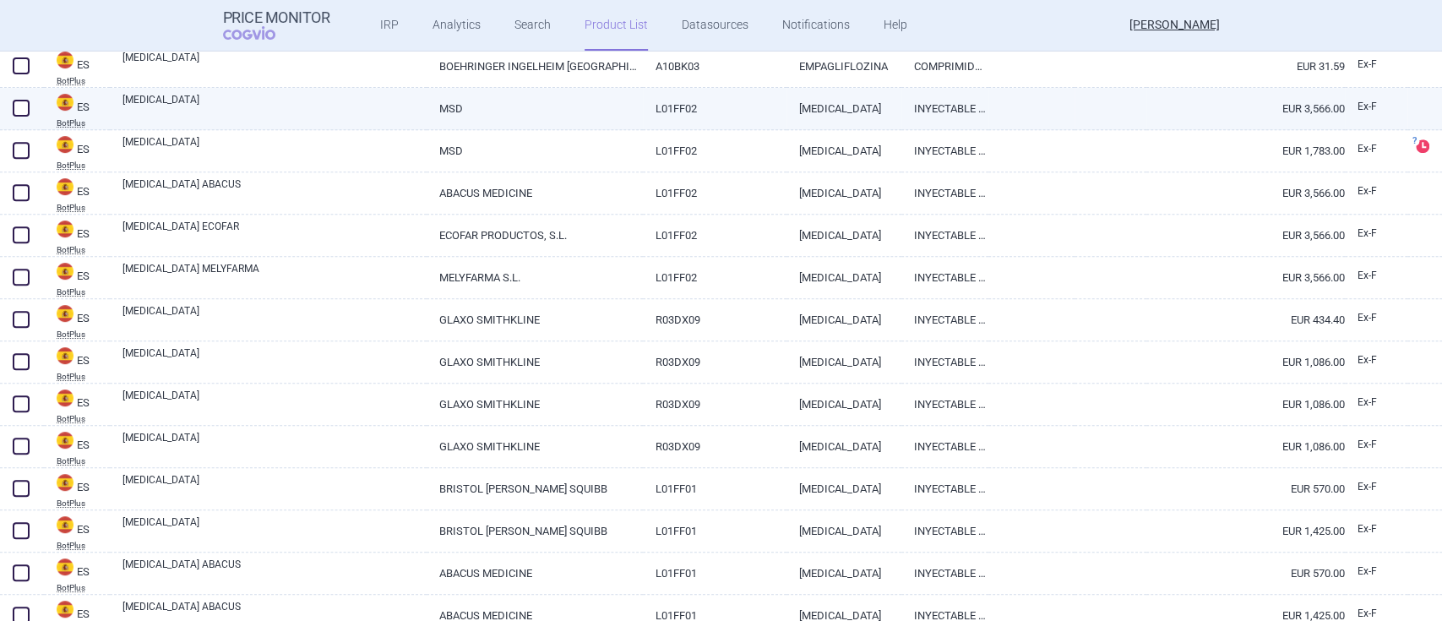
click at [153, 103] on link "[MEDICAL_DATA]" at bounding box center [275, 107] width 304 height 30
select select "EUR"
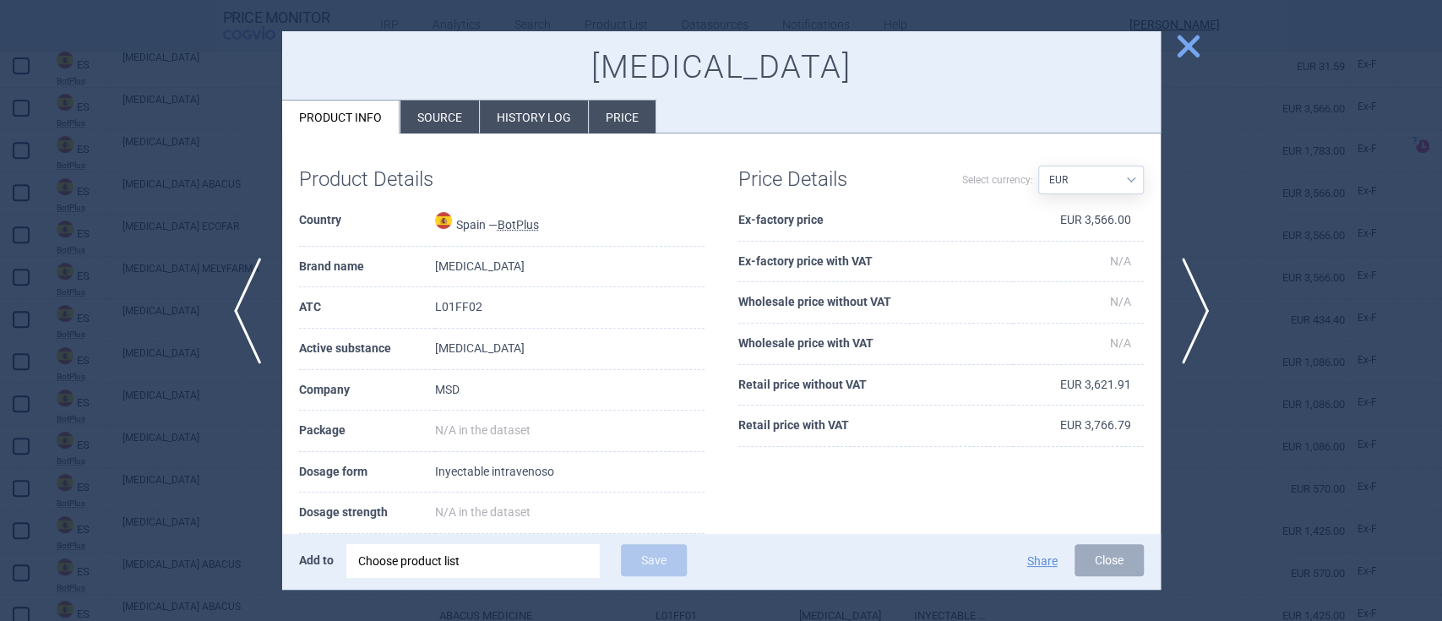
click at [424, 119] on li "Source" at bounding box center [440, 117] width 79 height 33
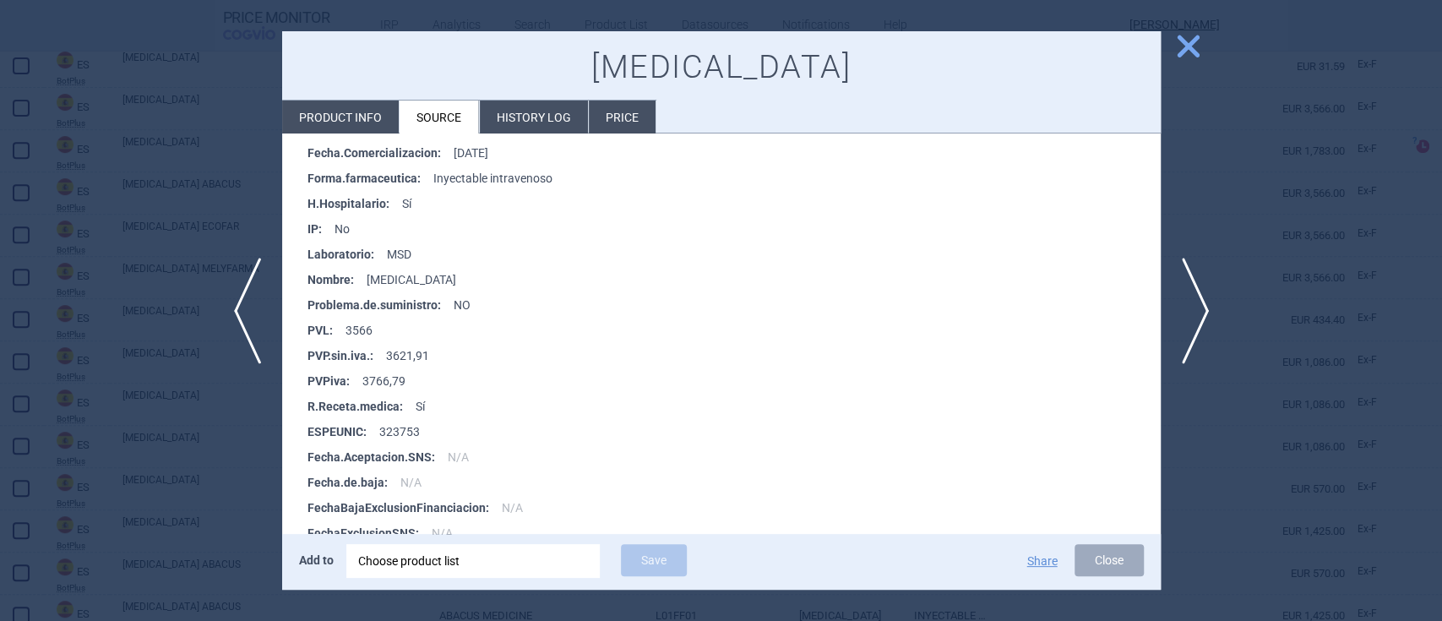
scroll to position [788, 0]
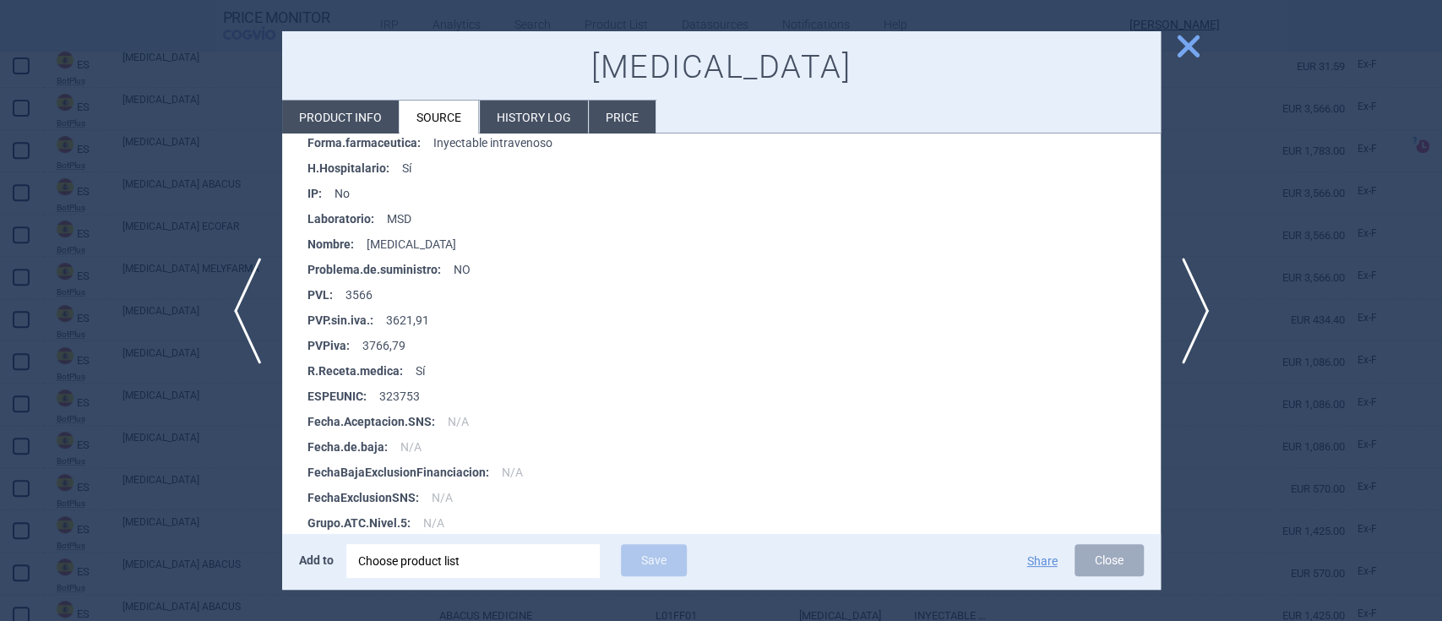
click at [358, 118] on li "Product info" at bounding box center [340, 117] width 117 height 33
select select "EUR"
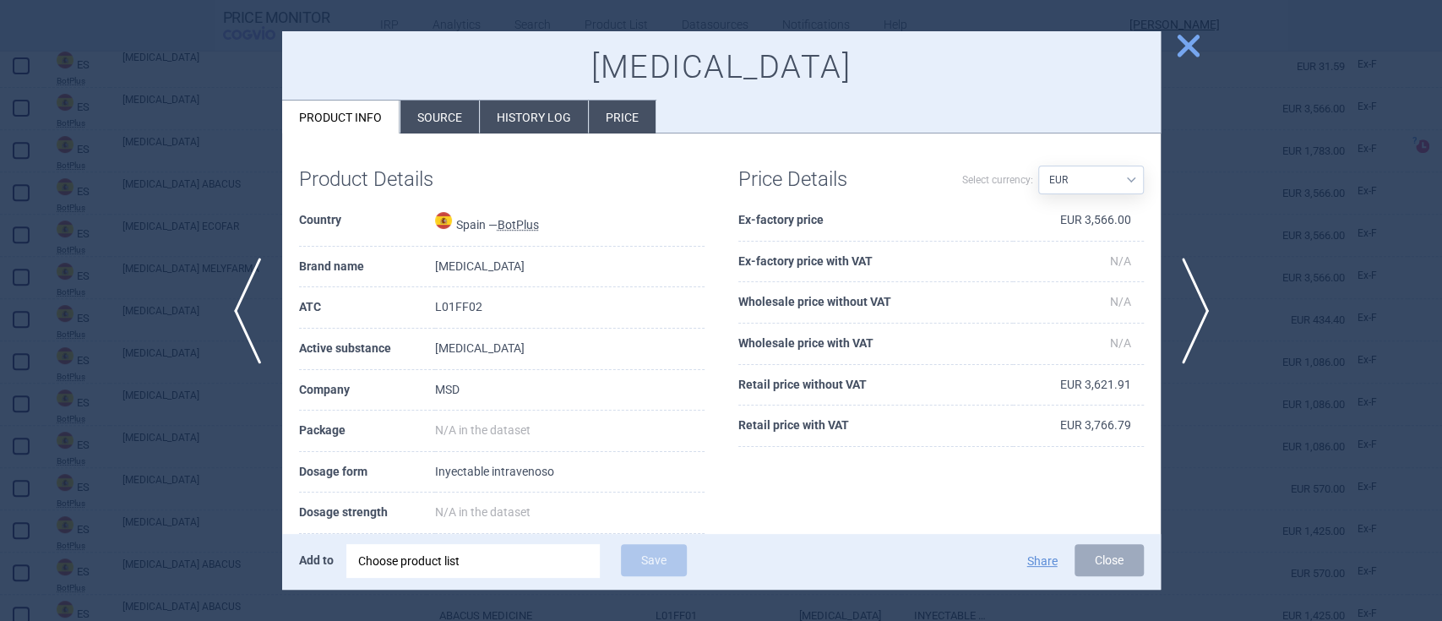
click at [1176, 48] on span "close" at bounding box center [1189, 46] width 30 height 30
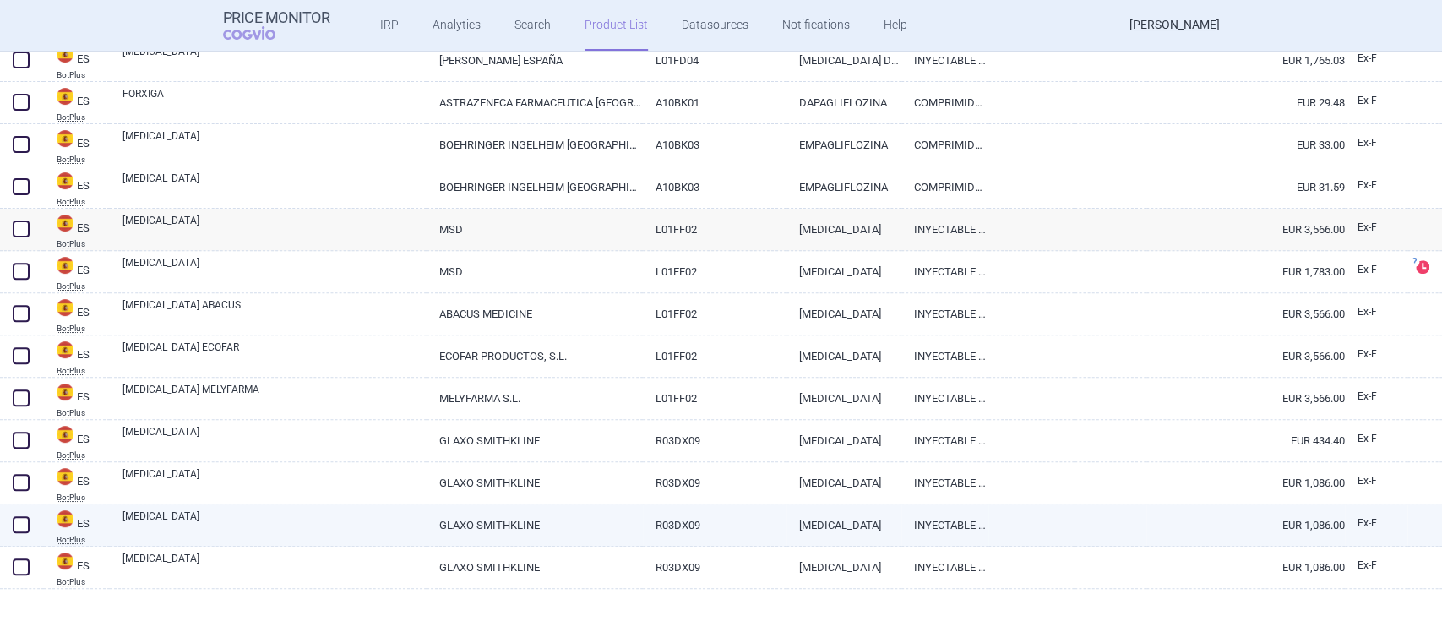
scroll to position [13217, 0]
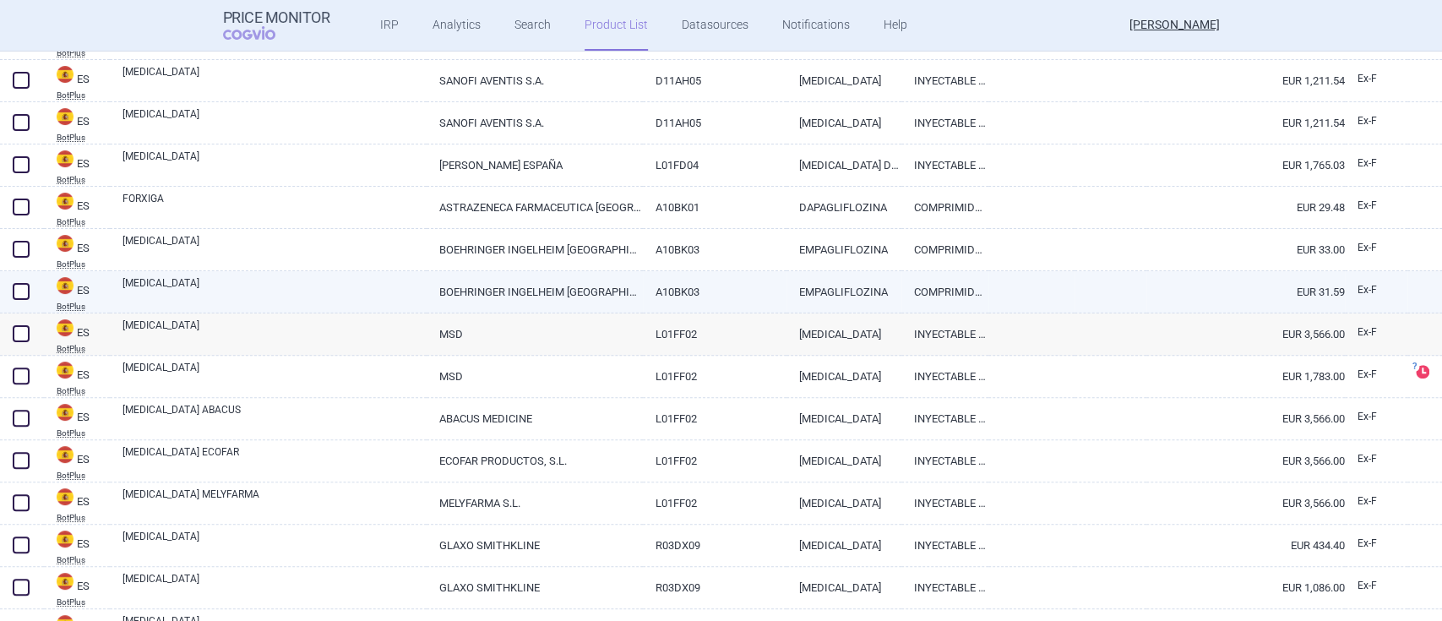
click at [154, 287] on link "[MEDICAL_DATA]" at bounding box center [275, 290] width 304 height 30
select select "EUR"
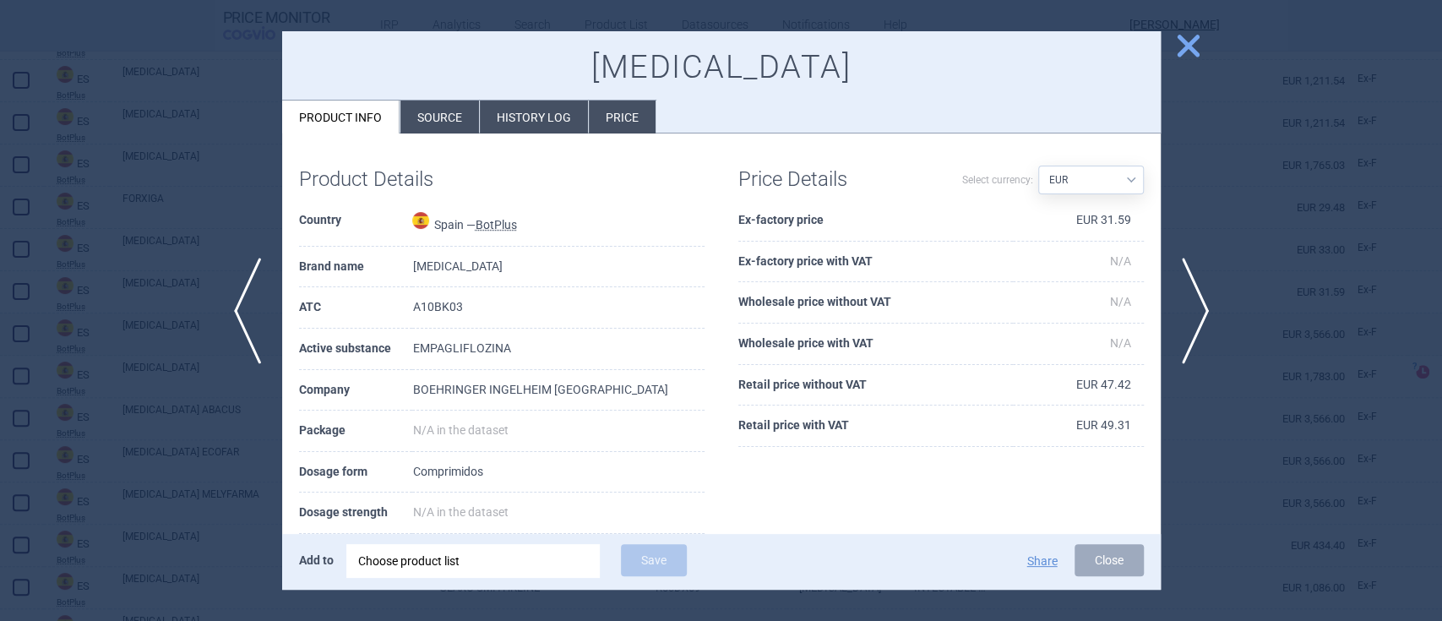
click at [1185, 39] on span "close" at bounding box center [1189, 46] width 30 height 30
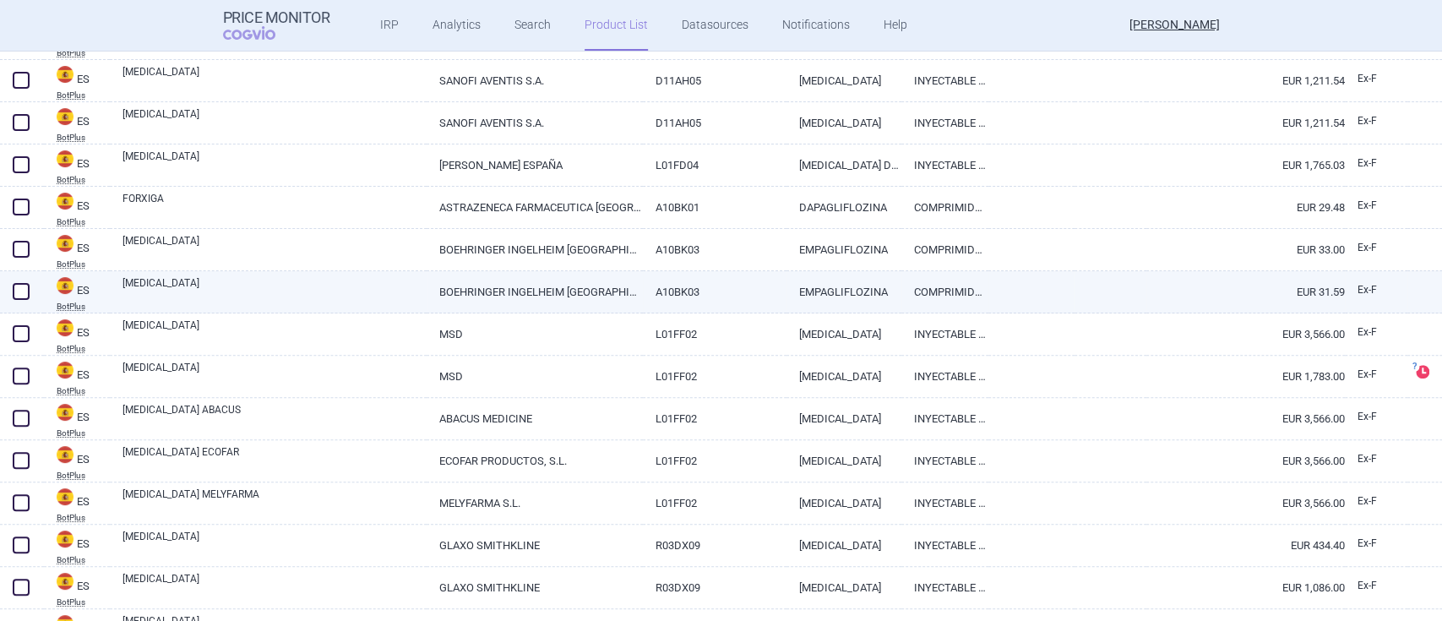
scroll to position [13104, 0]
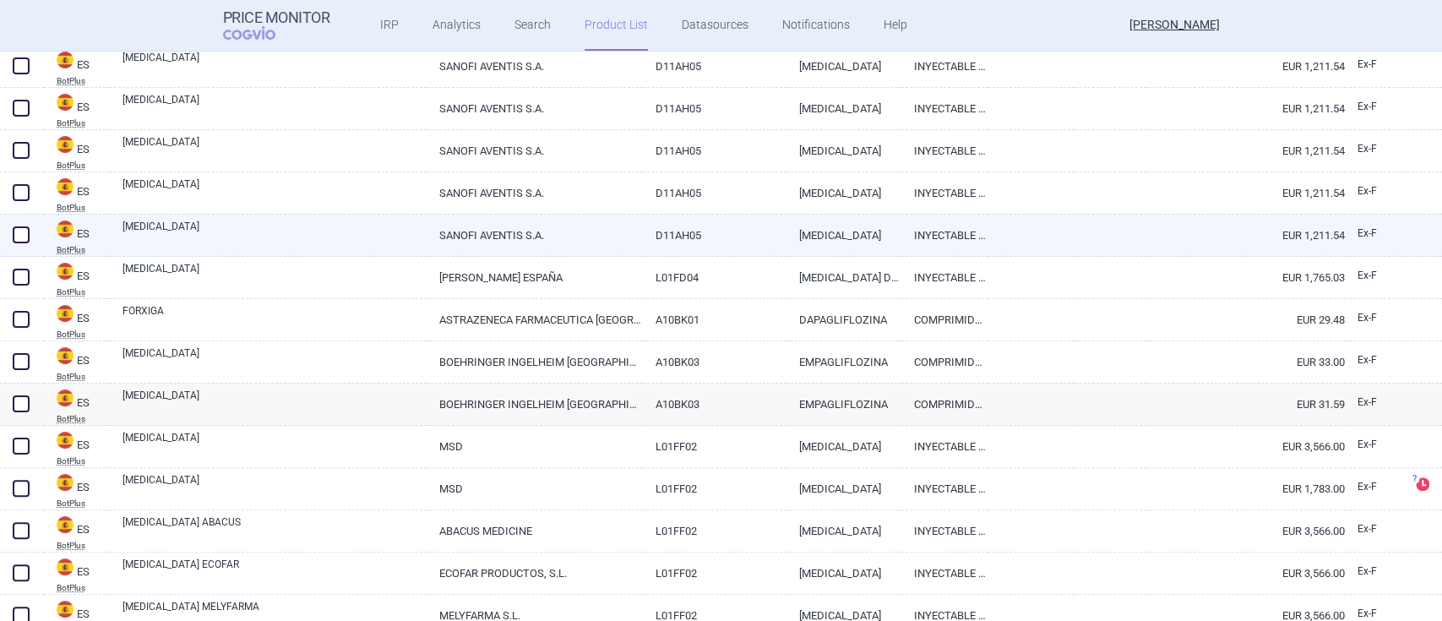
click at [160, 231] on link "[MEDICAL_DATA]" at bounding box center [275, 234] width 304 height 30
select select "EUR"
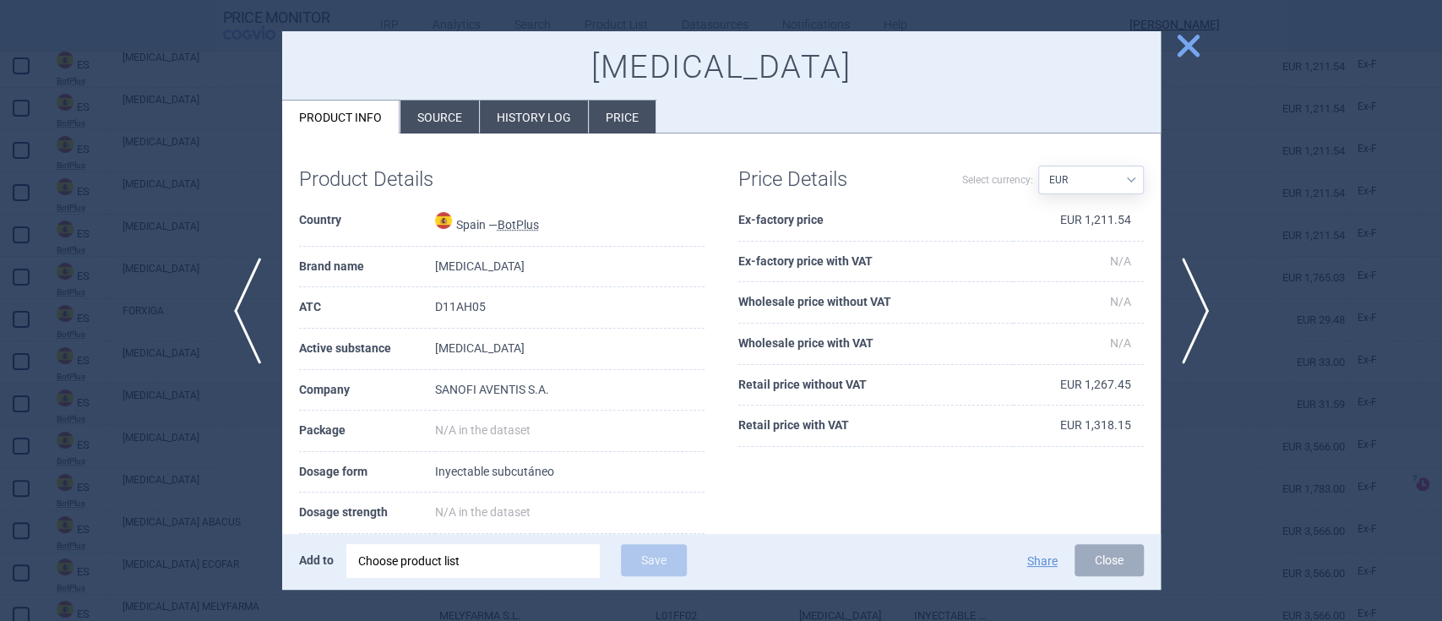
click at [1189, 41] on span "close" at bounding box center [1189, 46] width 30 height 30
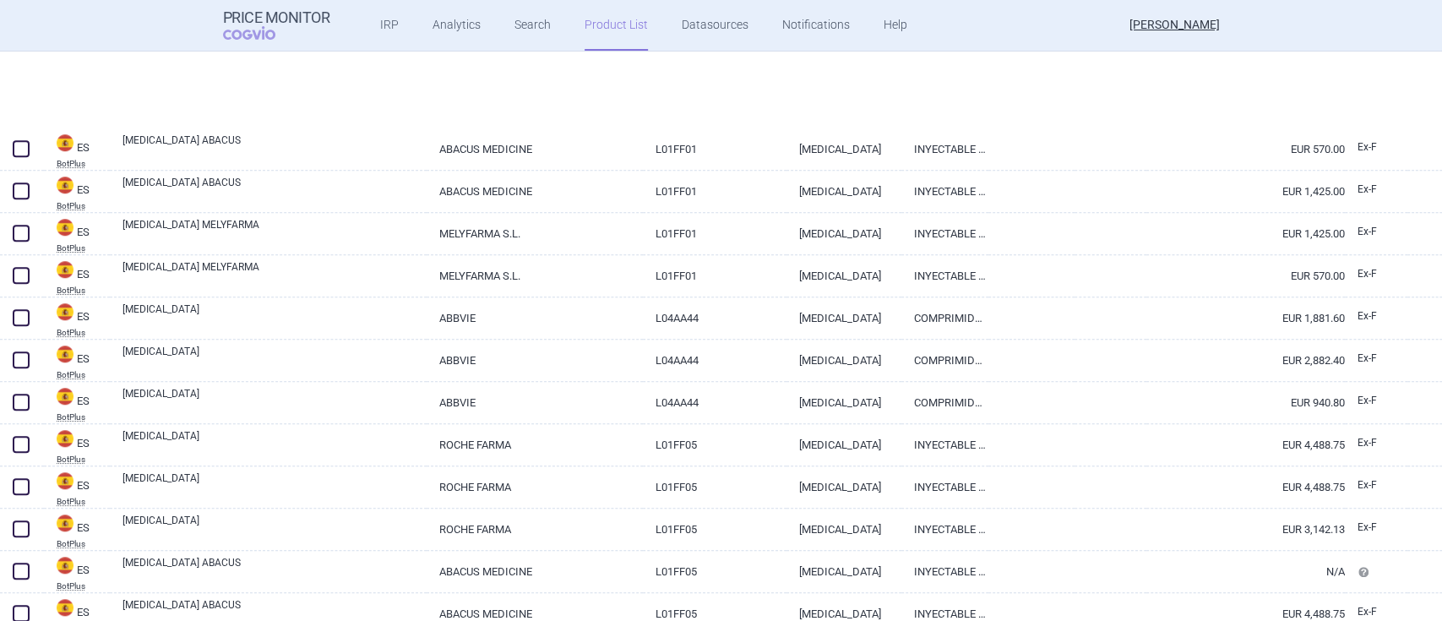
scroll to position [14006, 0]
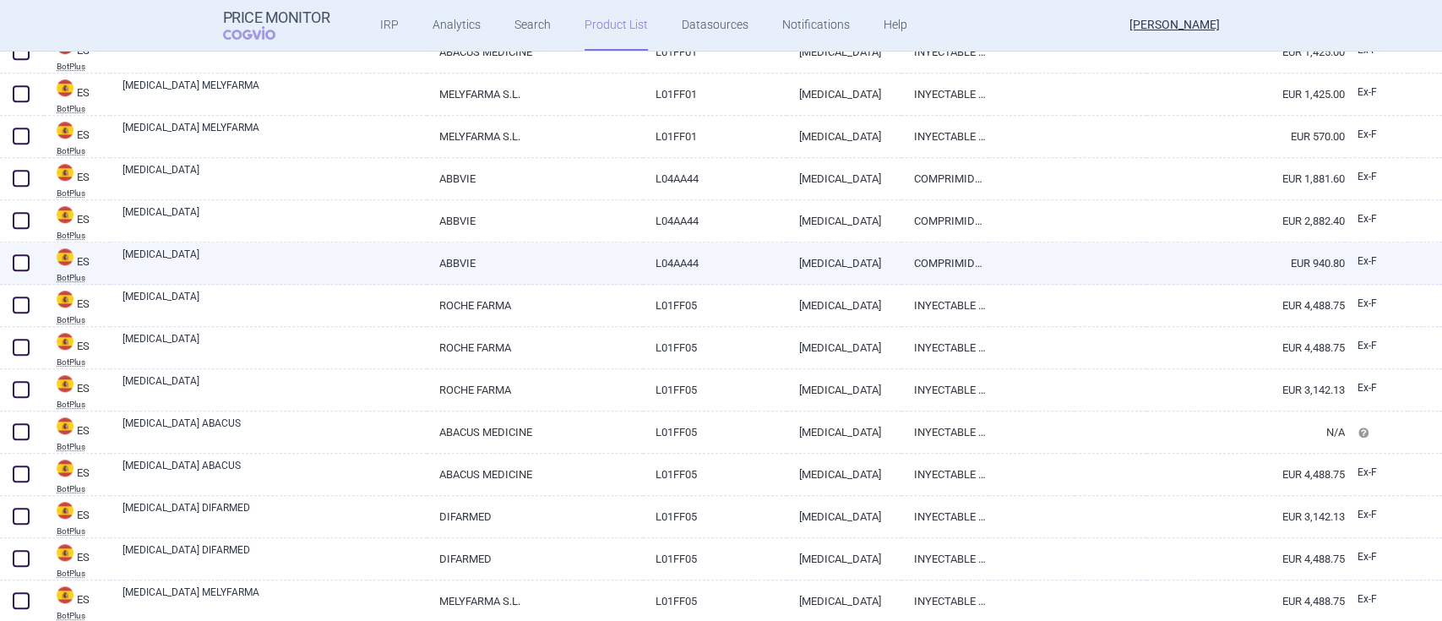
click at [138, 253] on link "[MEDICAL_DATA]" at bounding box center [275, 262] width 304 height 30
select select "EUR"
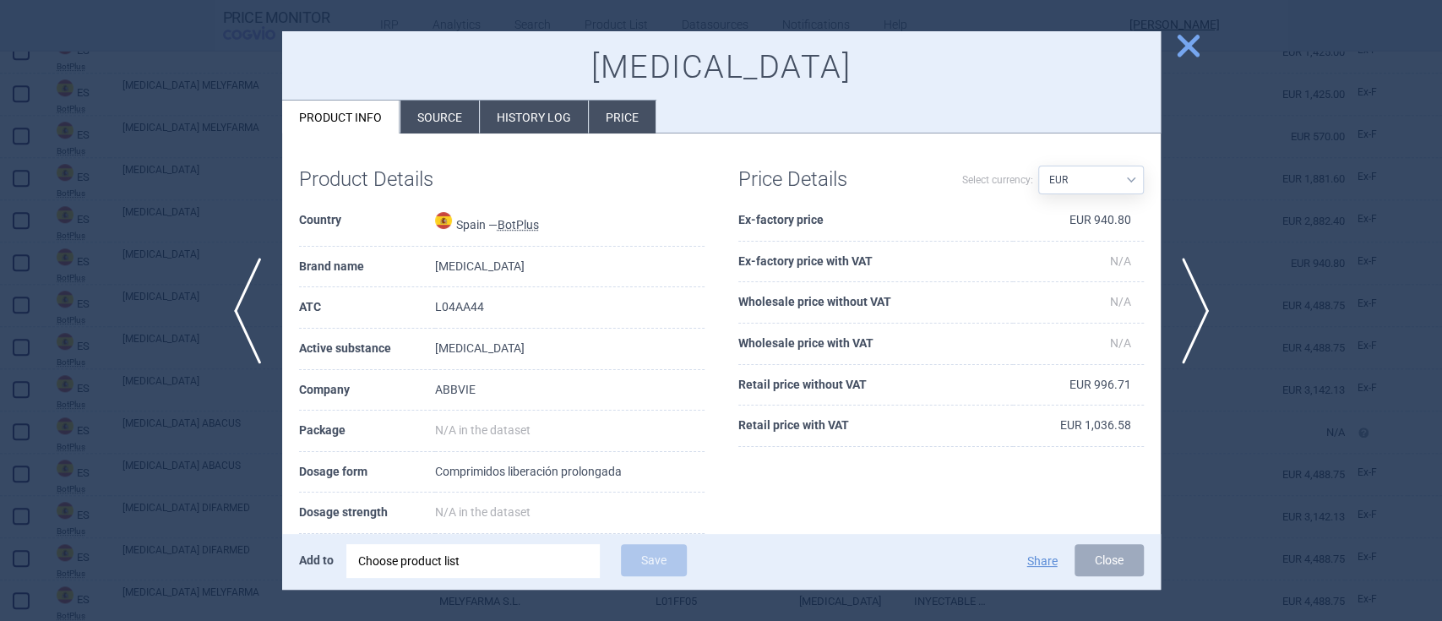
click at [1190, 47] on span "close" at bounding box center [1189, 46] width 30 height 30
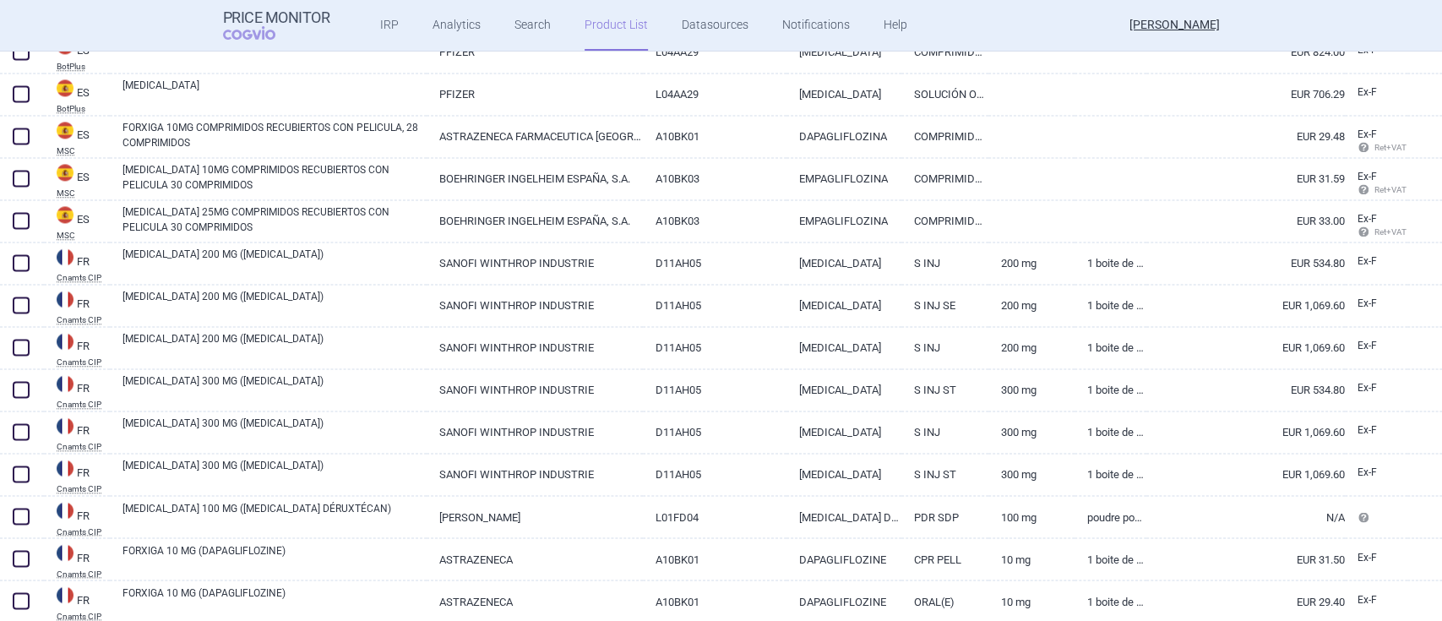
scroll to position [14682, 0]
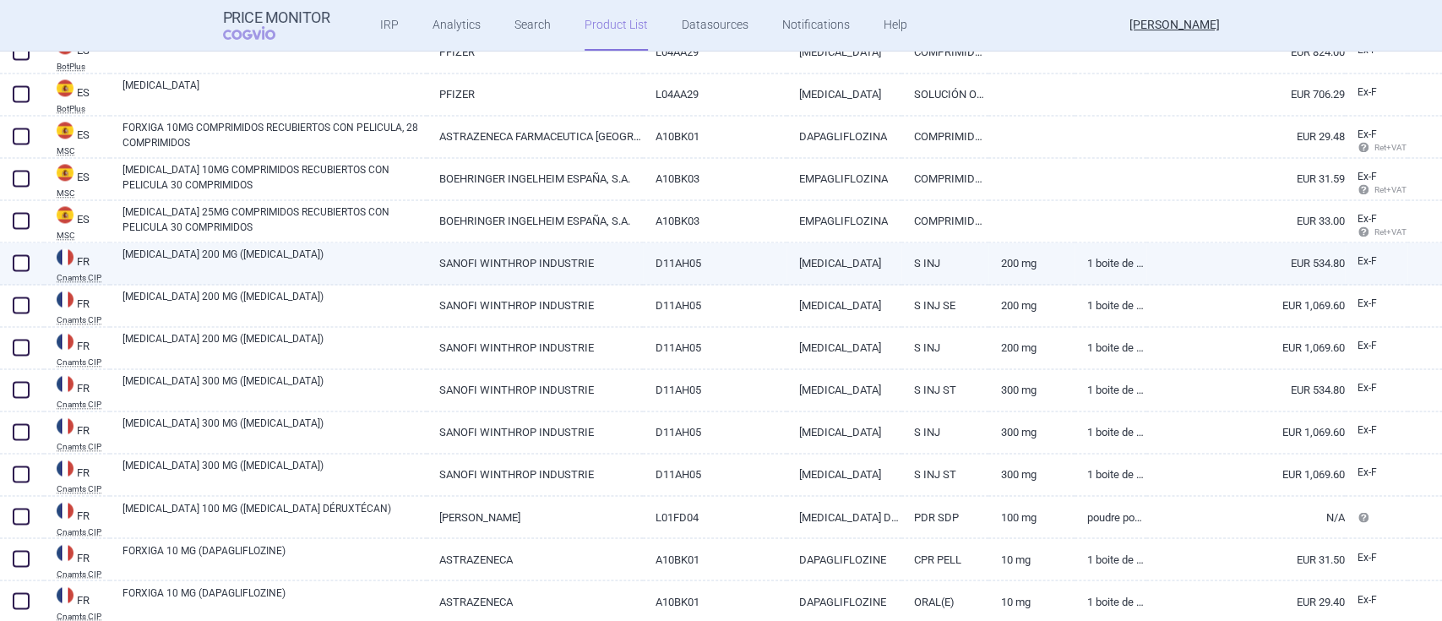
click at [204, 257] on link "[MEDICAL_DATA] 200 MG ([MEDICAL_DATA])" at bounding box center [275, 262] width 304 height 30
select select "EUR"
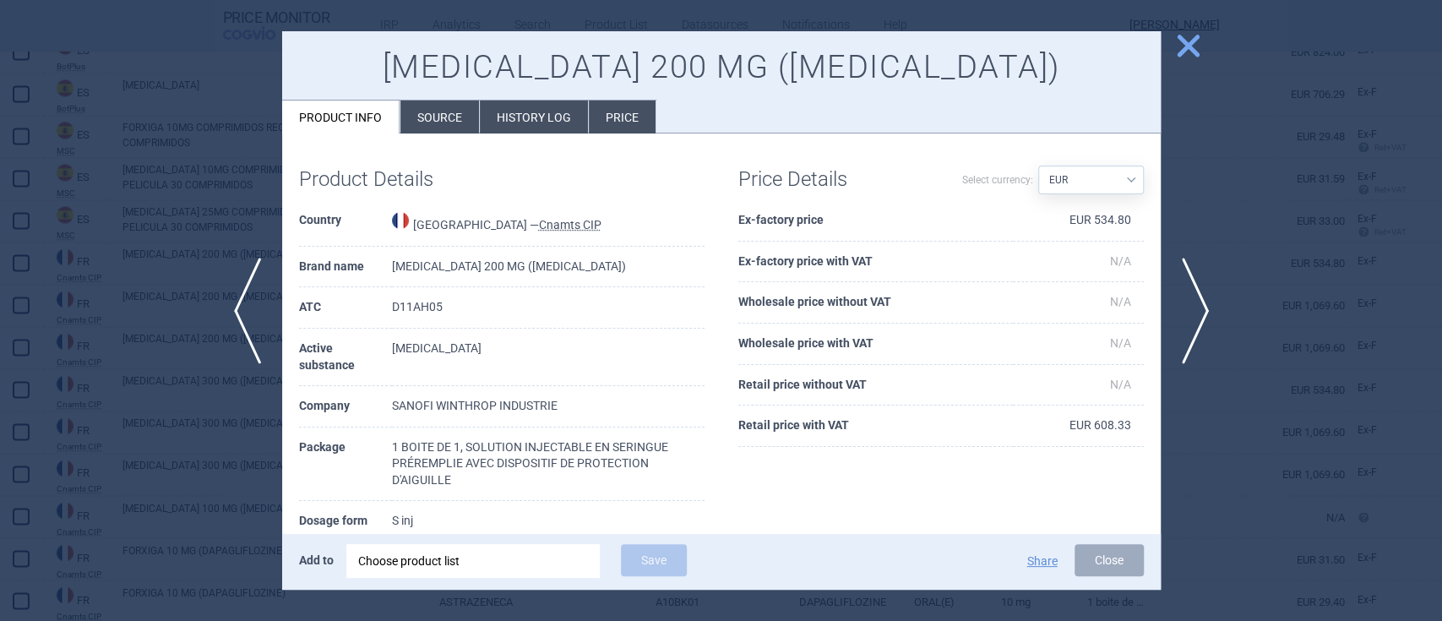
click at [1190, 42] on span "close" at bounding box center [1189, 46] width 30 height 30
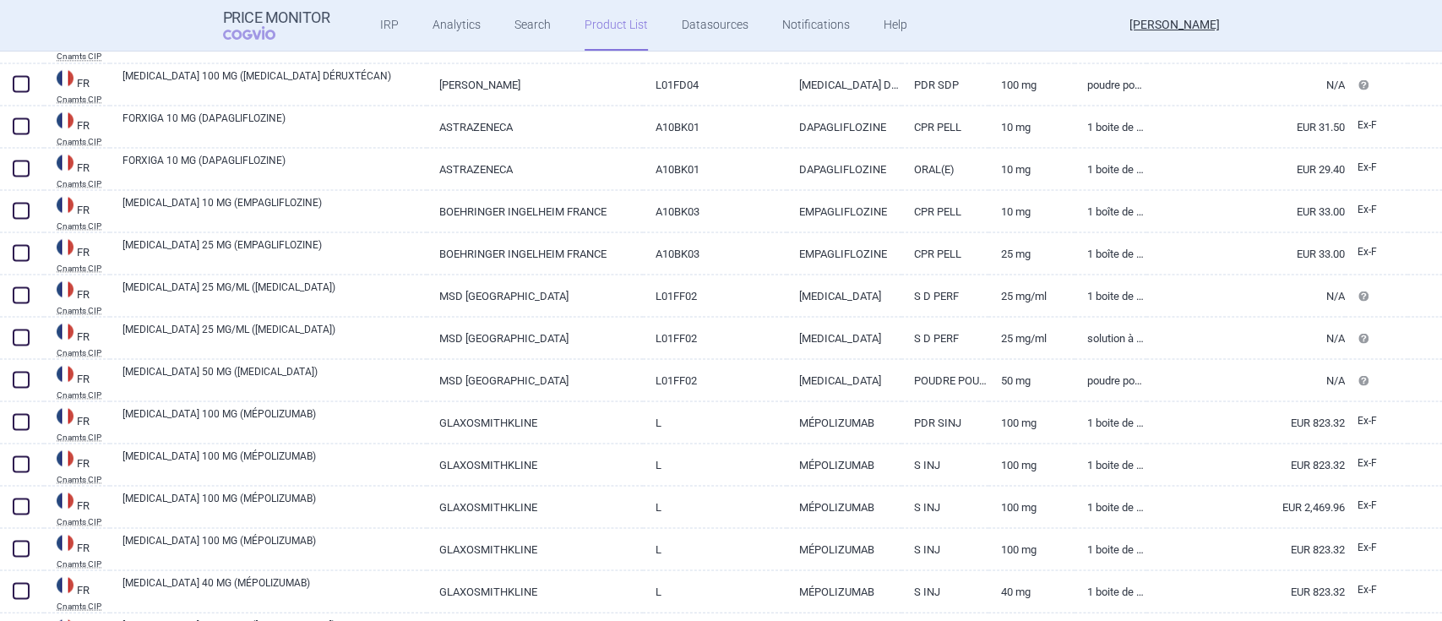
scroll to position [15132, 0]
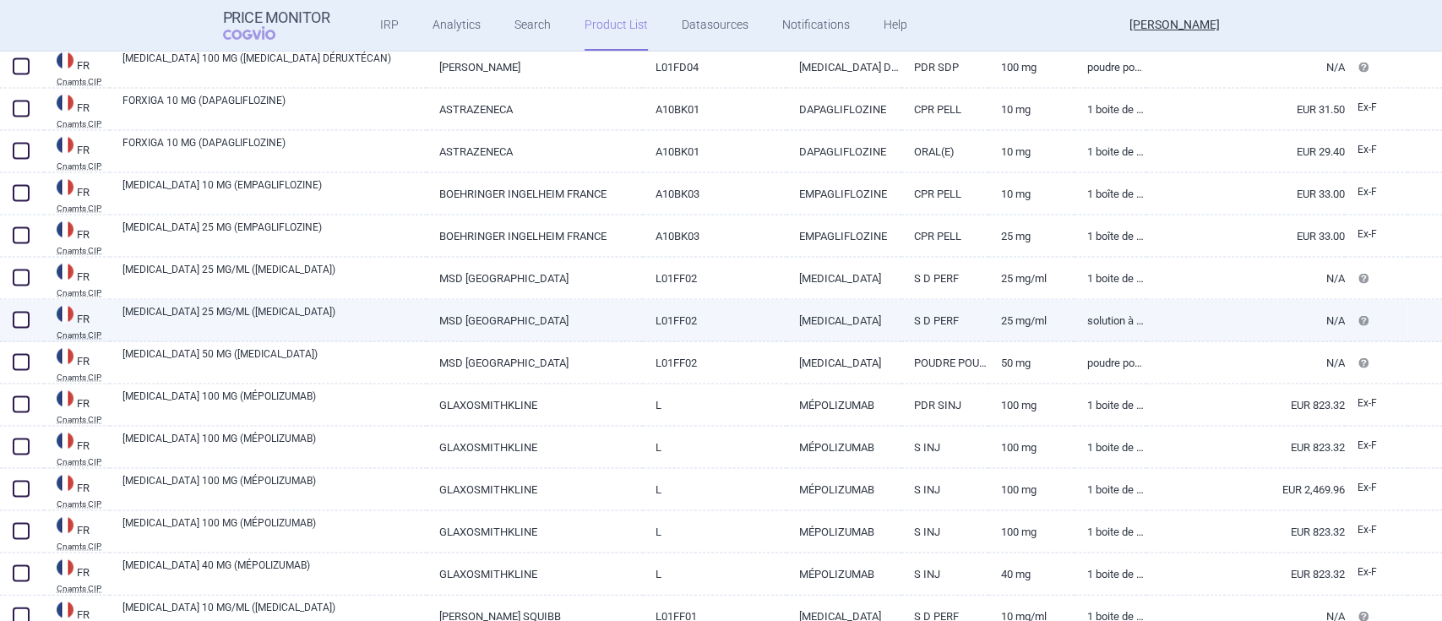
click at [158, 308] on link "[MEDICAL_DATA] 25 MG/ML ([MEDICAL_DATA])" at bounding box center [275, 318] width 304 height 30
select select "EUR"
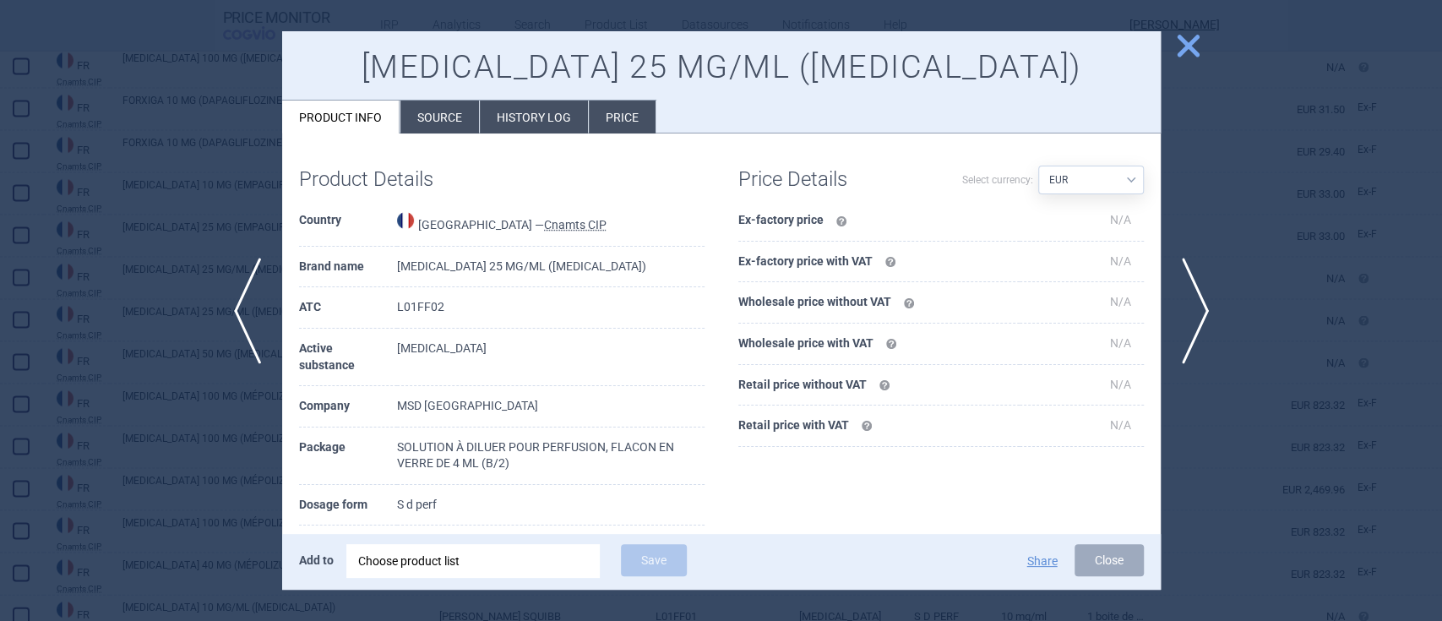
click at [1180, 48] on span "close" at bounding box center [1189, 46] width 30 height 30
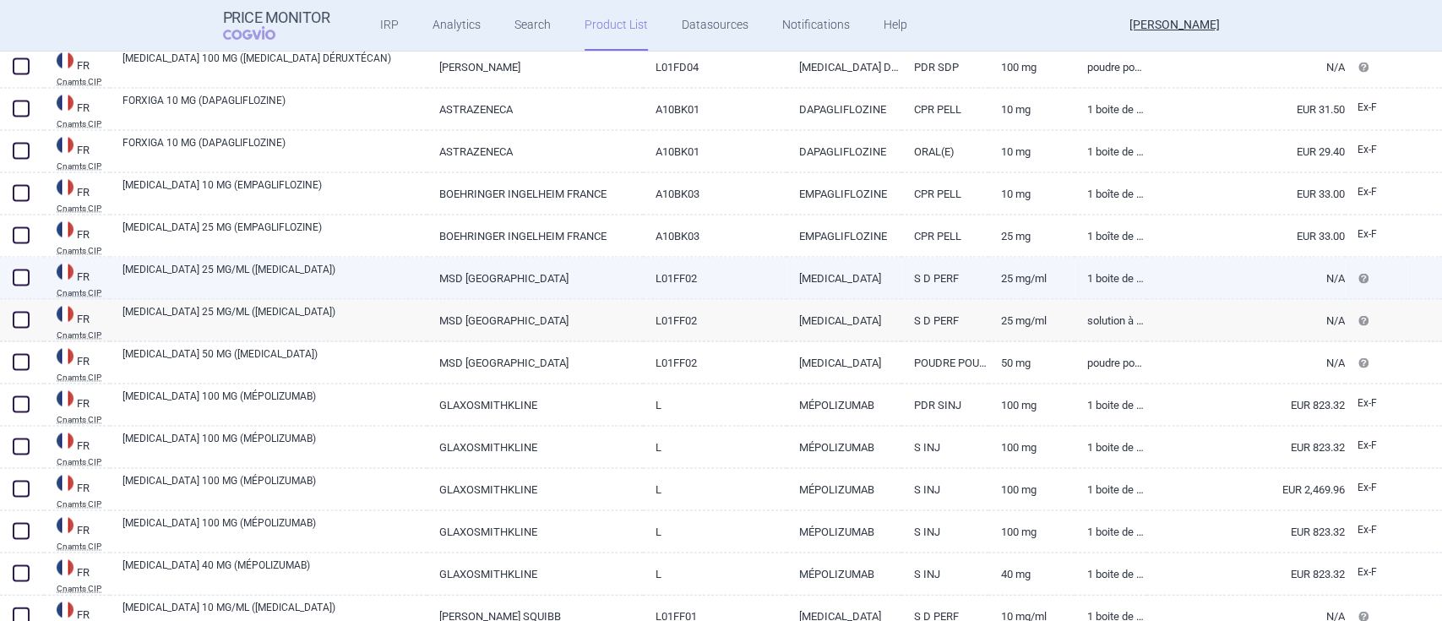
click at [248, 261] on link "[MEDICAL_DATA] 25 MG/ML ([MEDICAL_DATA])" at bounding box center [275, 276] width 304 height 30
select select "EUR"
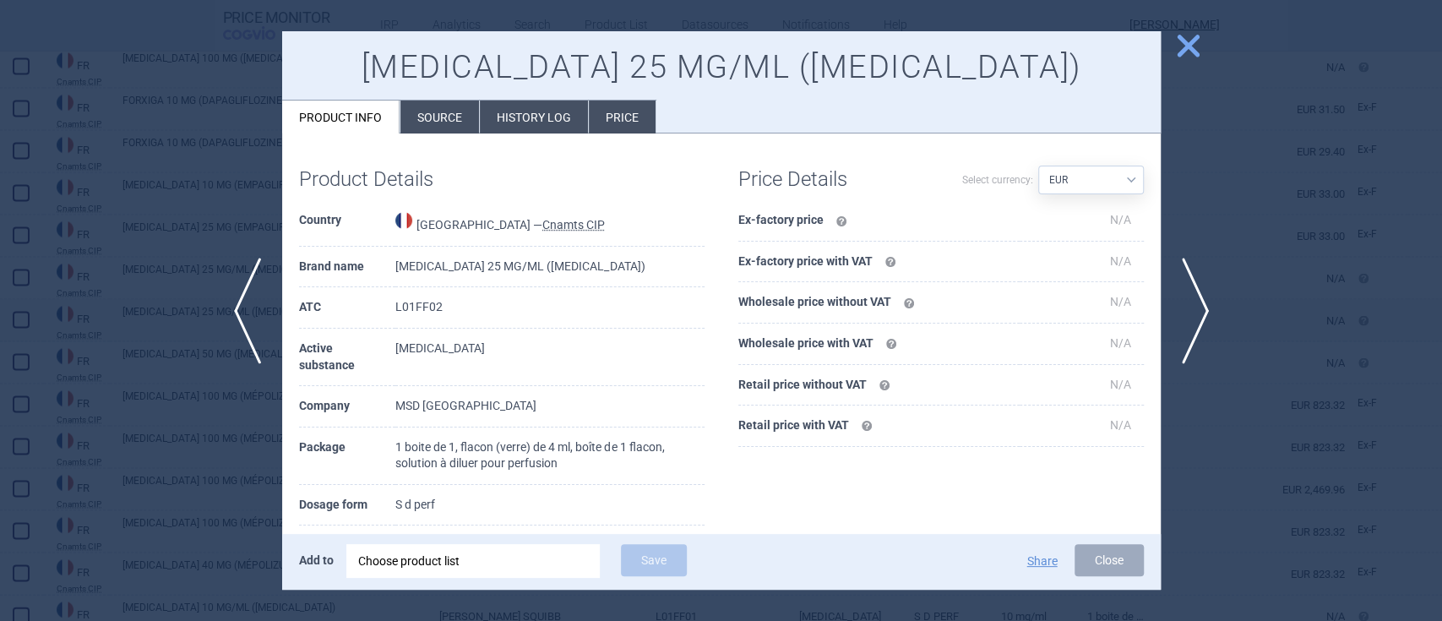
click at [1178, 41] on span "close" at bounding box center [1189, 46] width 30 height 30
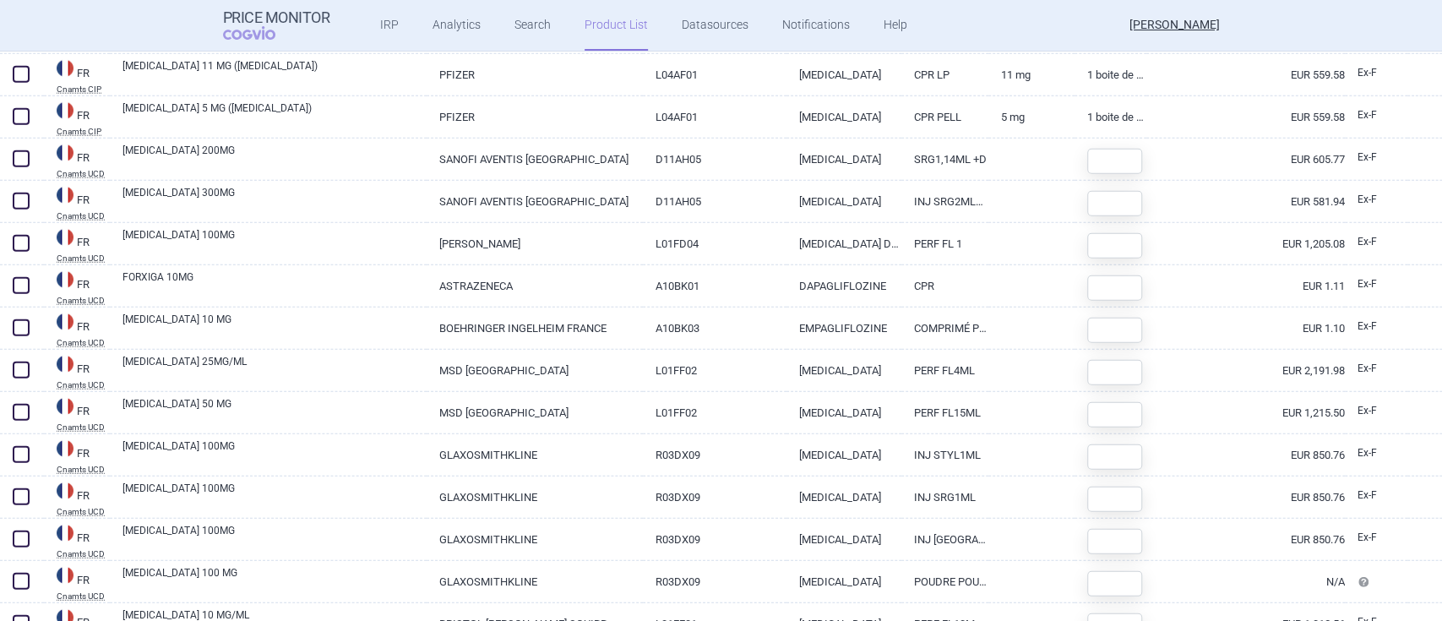
scroll to position [16146, 0]
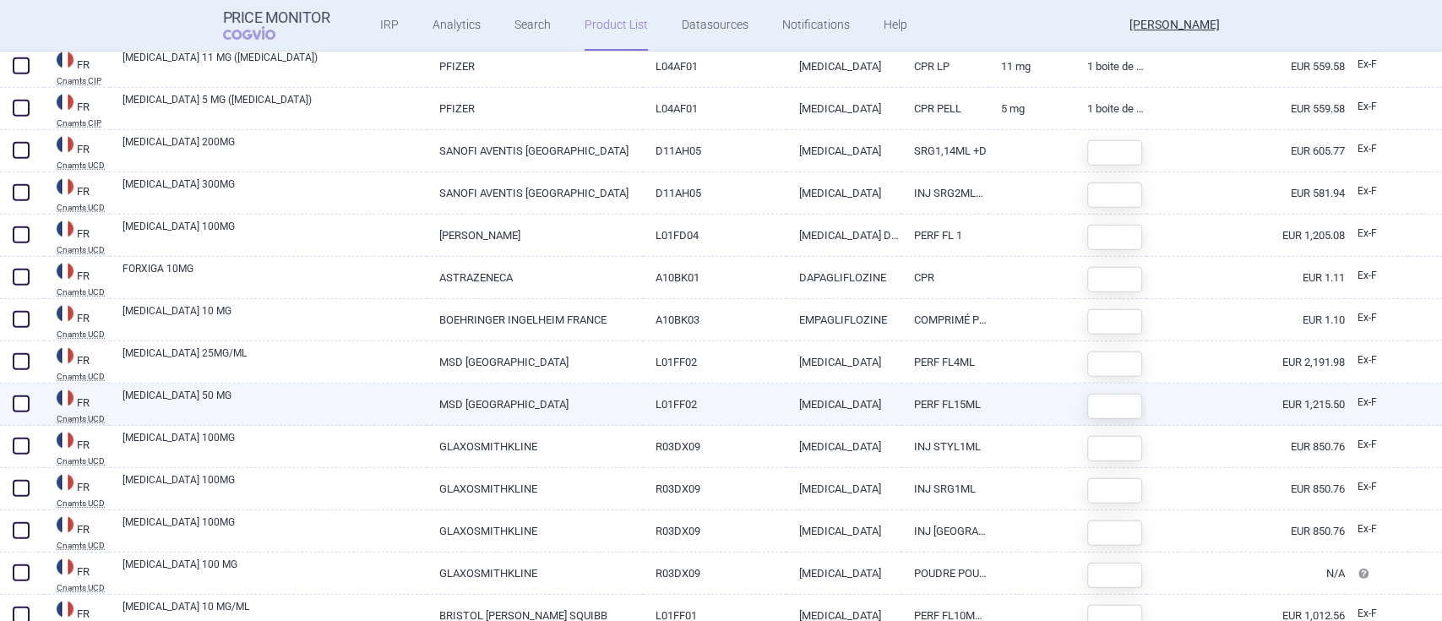
click at [193, 395] on link "[MEDICAL_DATA] 50 MG" at bounding box center [275, 403] width 304 height 30
select select "EUR"
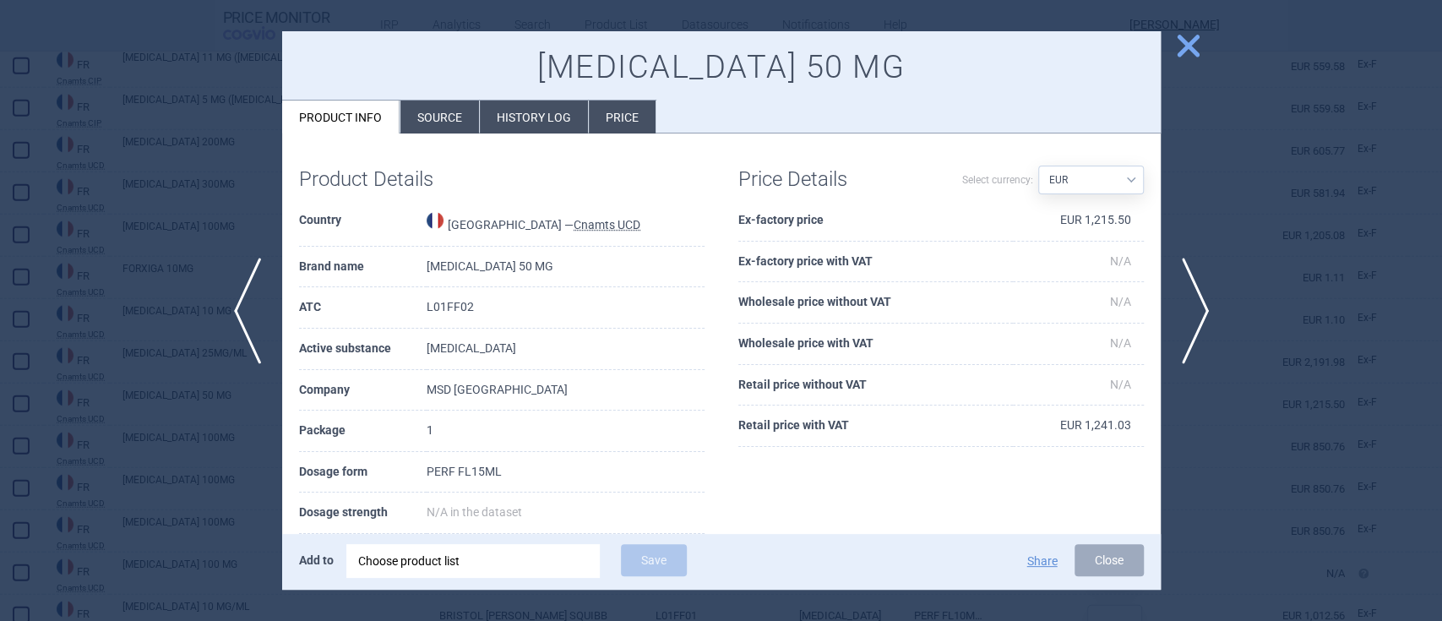
click at [1184, 31] on span "close" at bounding box center [1189, 46] width 30 height 30
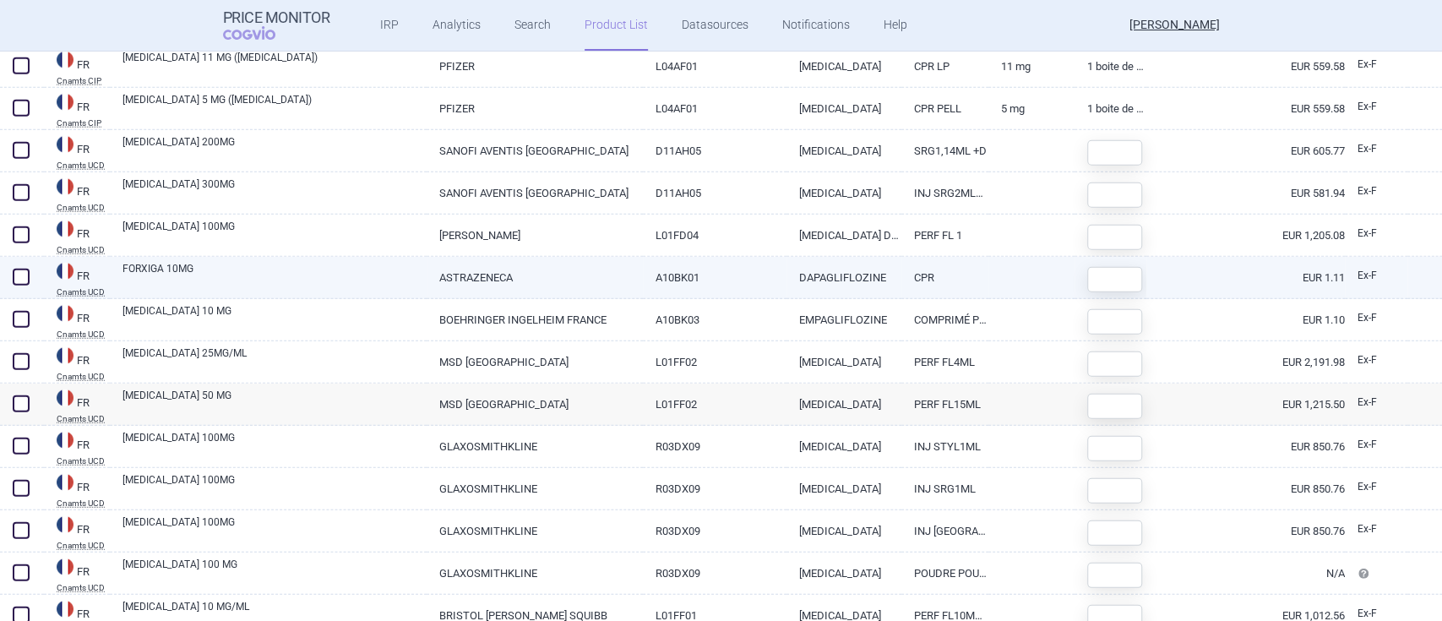
scroll to position [16372, 0]
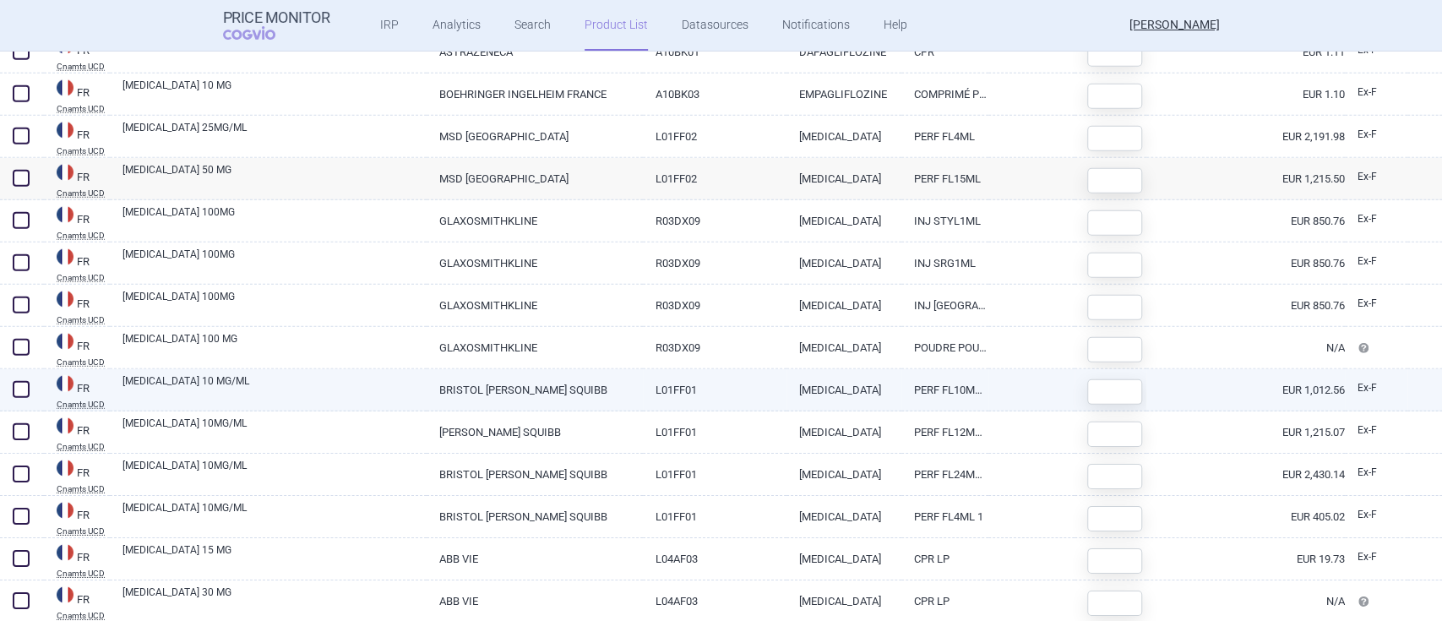
click at [187, 381] on link "[MEDICAL_DATA] 10 MG/ML" at bounding box center [275, 388] width 304 height 30
select select "EUR"
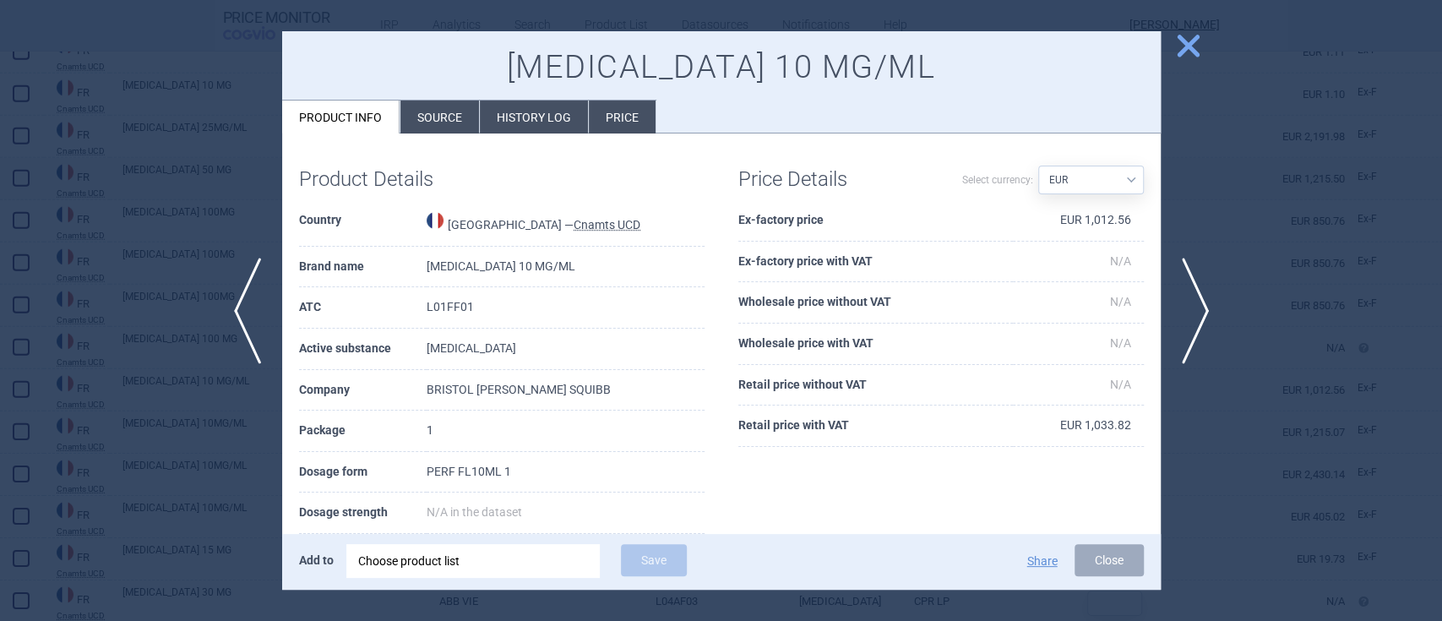
click at [1195, 51] on span "close" at bounding box center [1189, 46] width 30 height 30
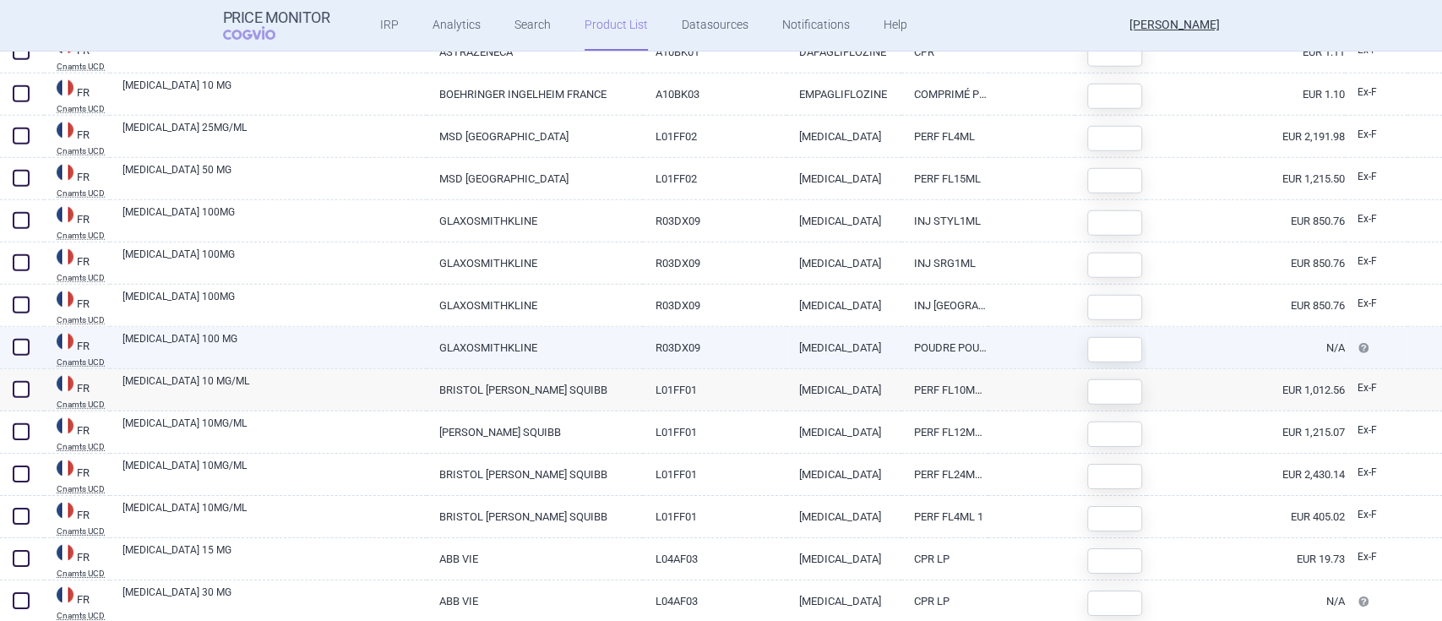
click at [156, 337] on link "[MEDICAL_DATA] 100 MG" at bounding box center [275, 346] width 304 height 30
select select "EUR"
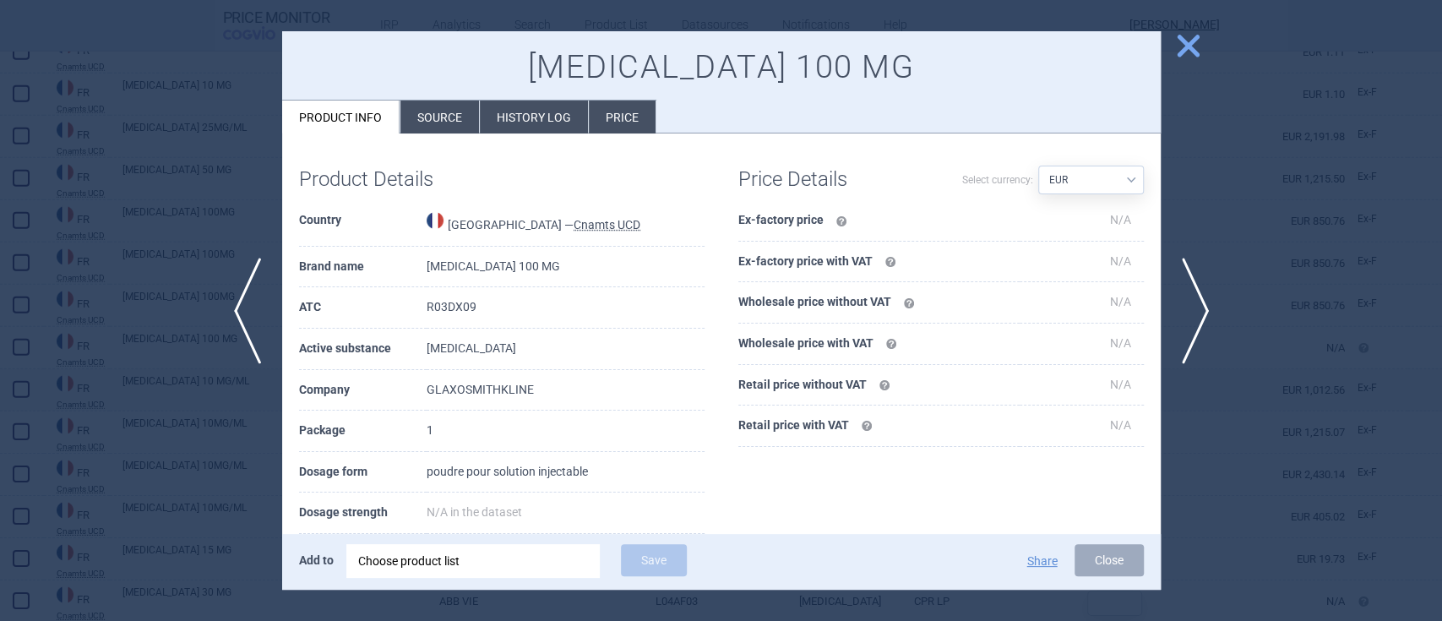
click at [1191, 51] on span "close" at bounding box center [1189, 46] width 30 height 30
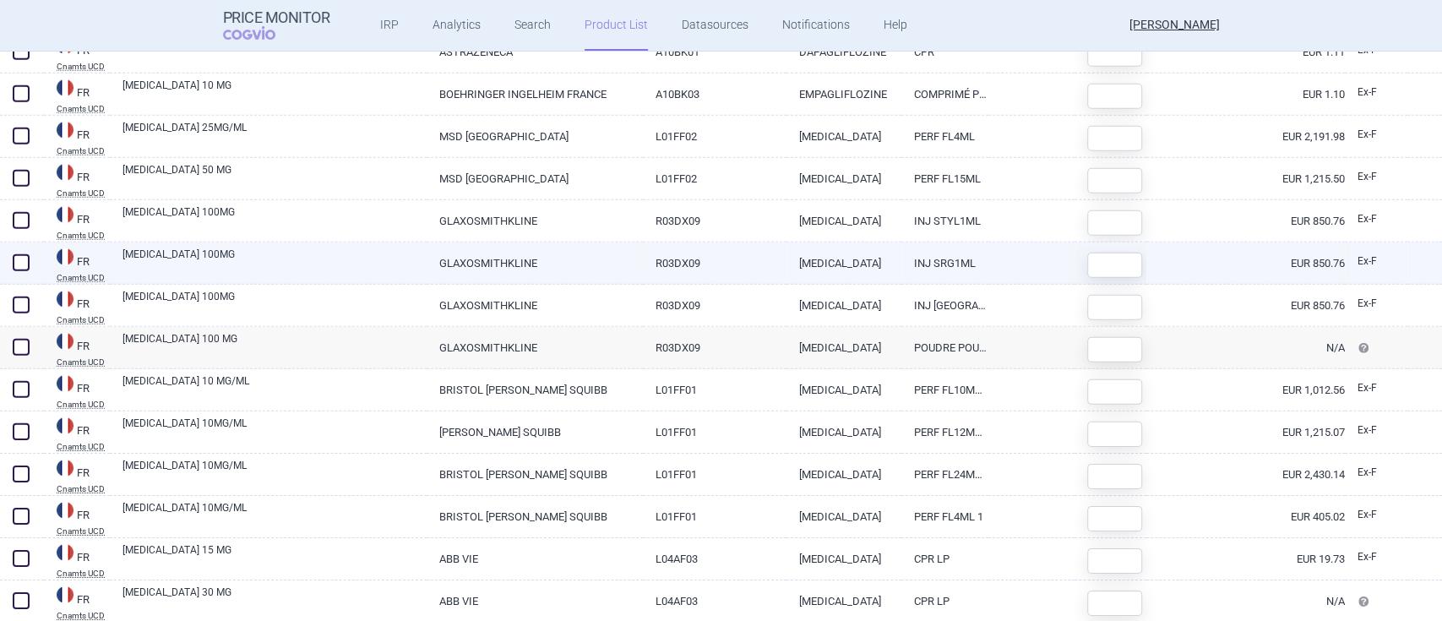
click at [185, 250] on link "[MEDICAL_DATA] 100MG" at bounding box center [275, 262] width 304 height 30
select select "EUR"
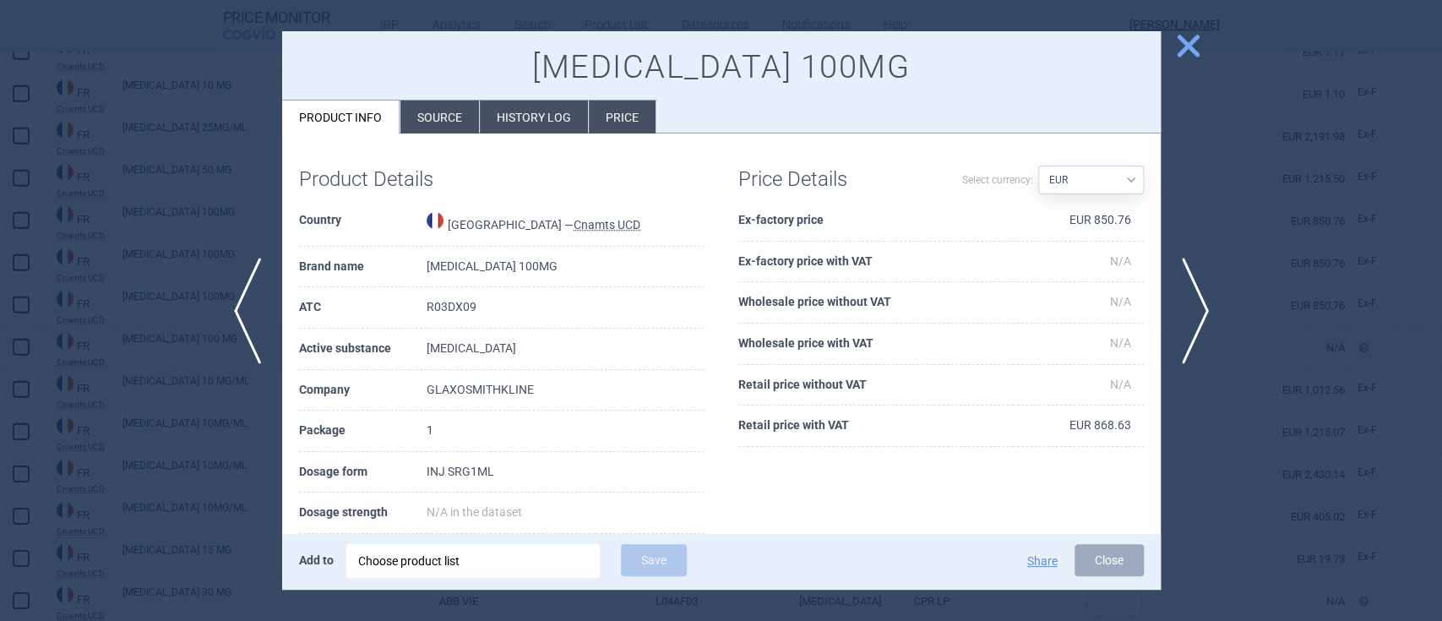
click at [1185, 41] on span "close" at bounding box center [1189, 46] width 30 height 30
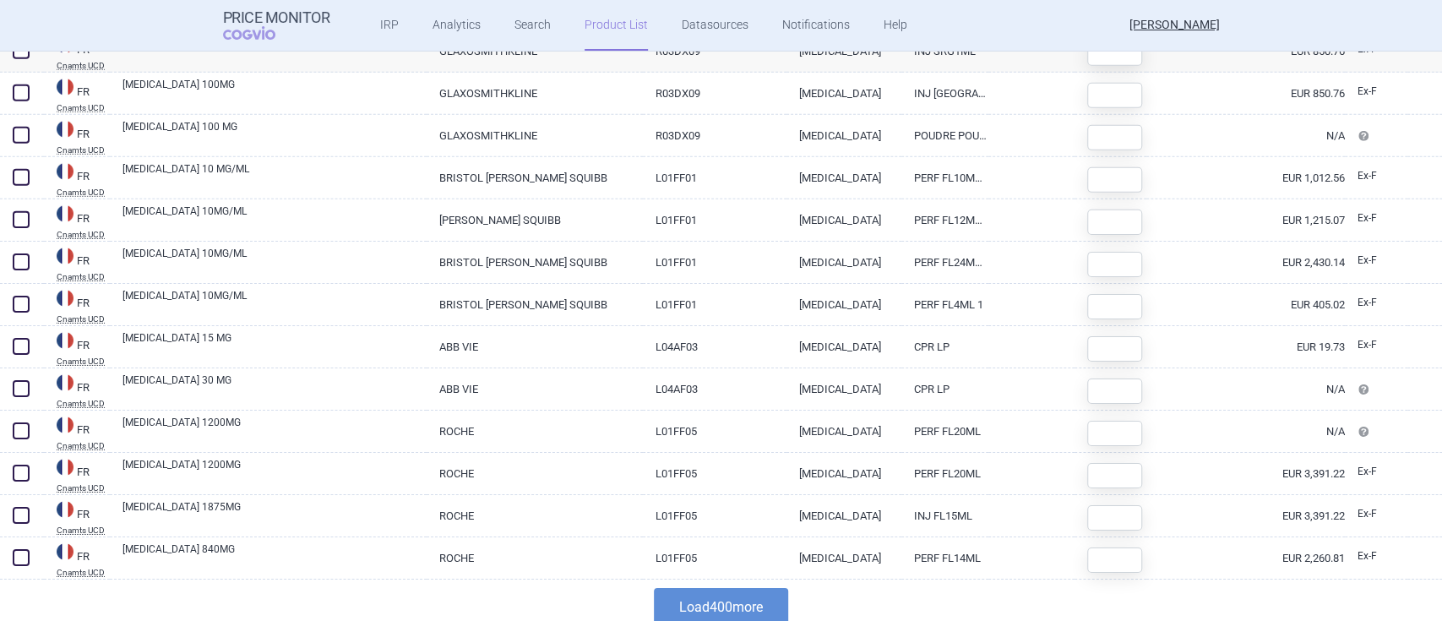
scroll to position [16596, 0]
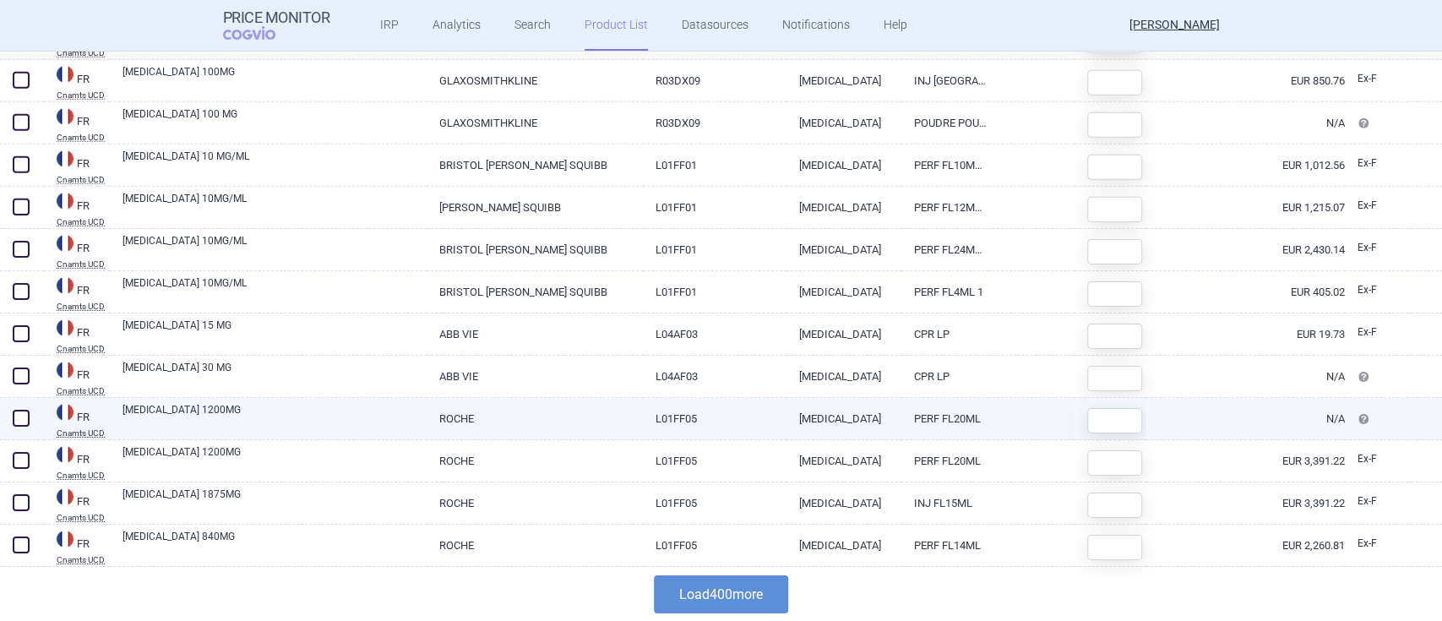
click at [179, 409] on link "[MEDICAL_DATA] 1200MG" at bounding box center [275, 417] width 304 height 30
select select "EUR"
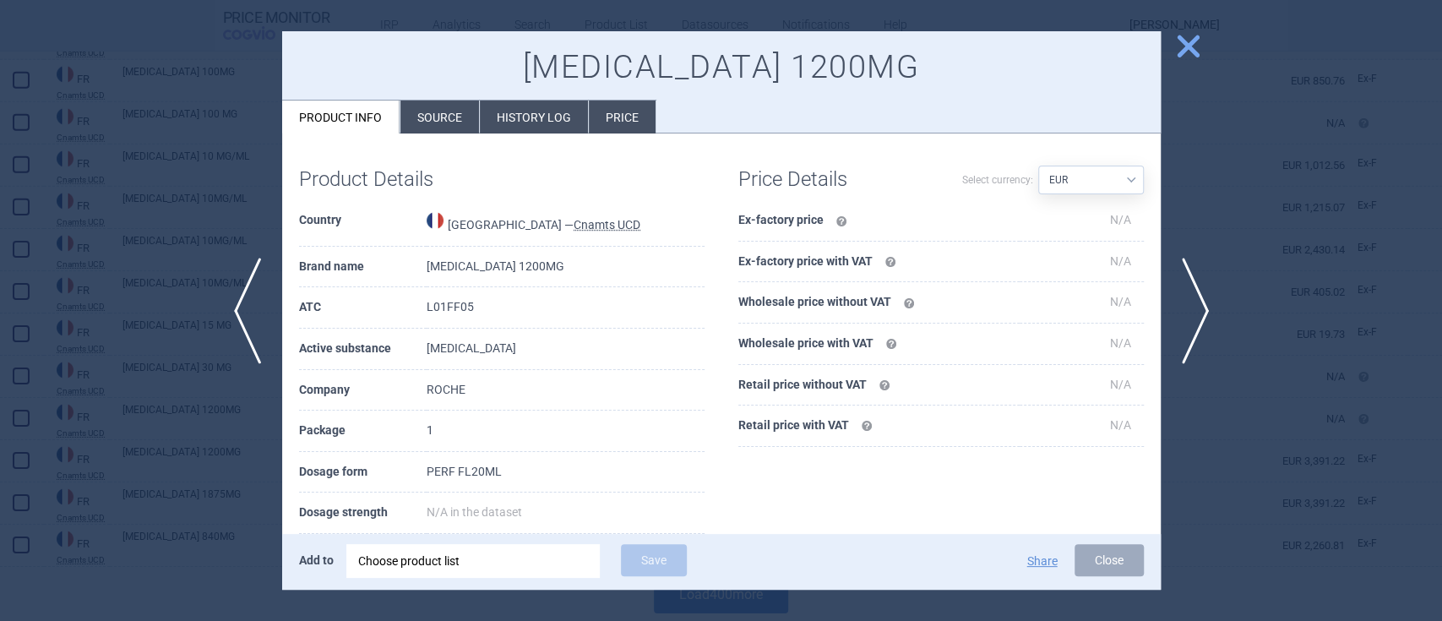
click at [1174, 41] on span "close" at bounding box center [1189, 46] width 30 height 30
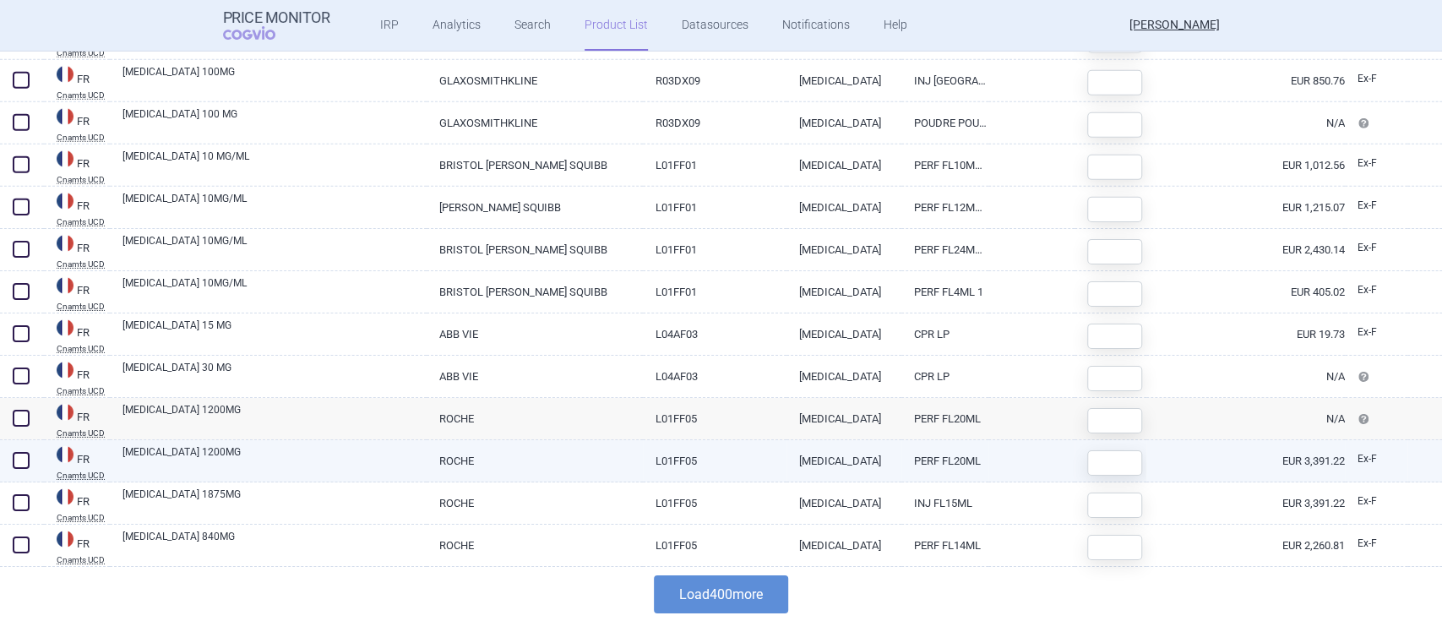
click at [177, 449] on link "[MEDICAL_DATA] 1200MG" at bounding box center [275, 459] width 304 height 30
select select "EUR"
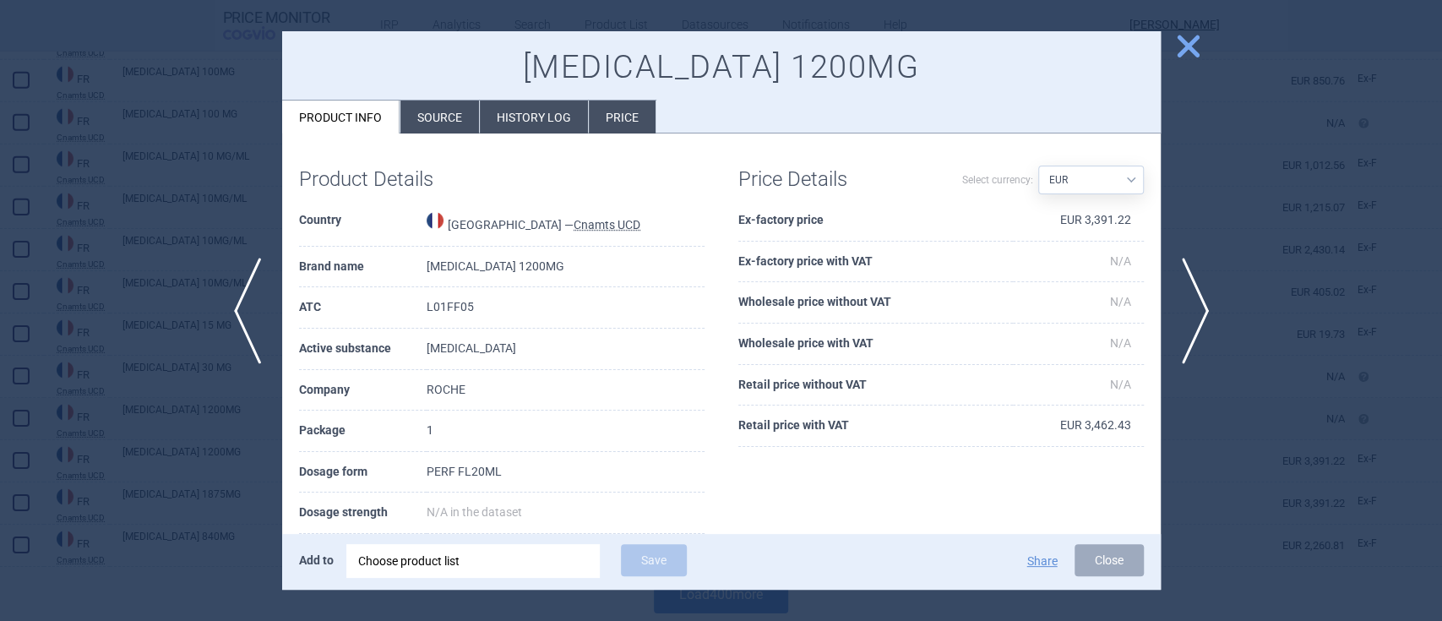
click at [1200, 35] on button "close" at bounding box center [1182, 47] width 42 height 32
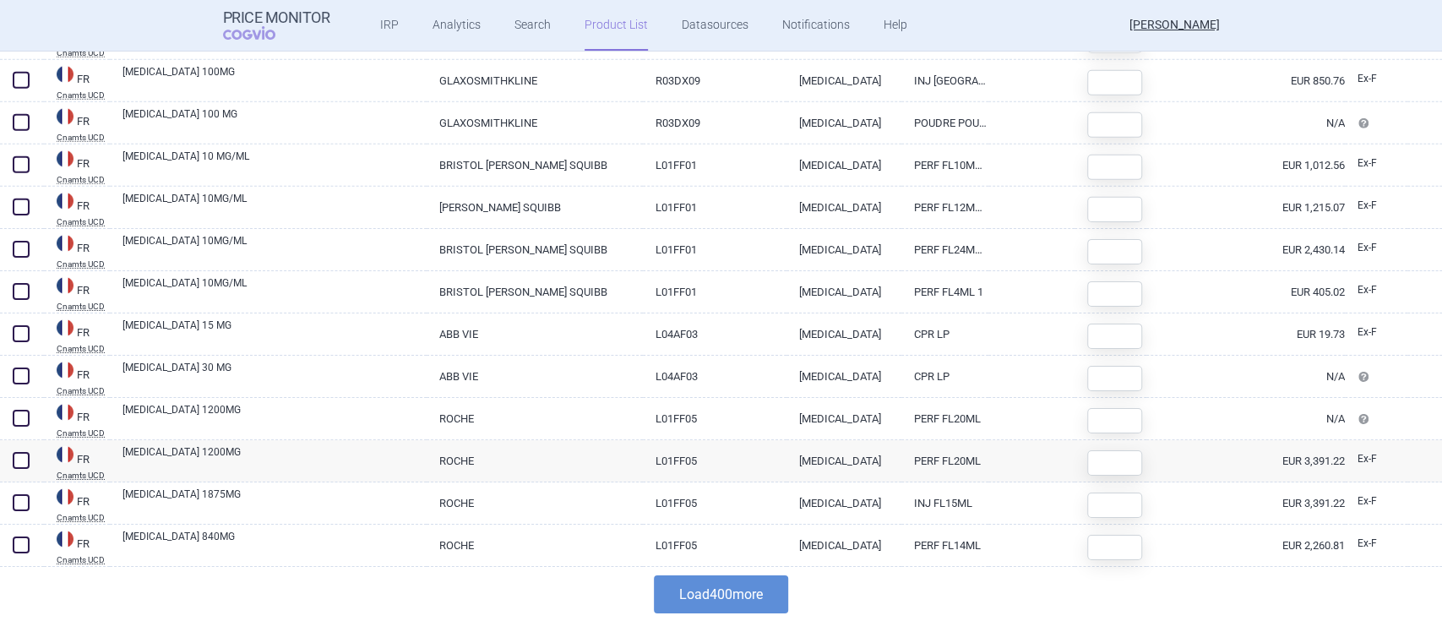
click at [753, 582] on button "Load 400 more" at bounding box center [721, 594] width 134 height 38
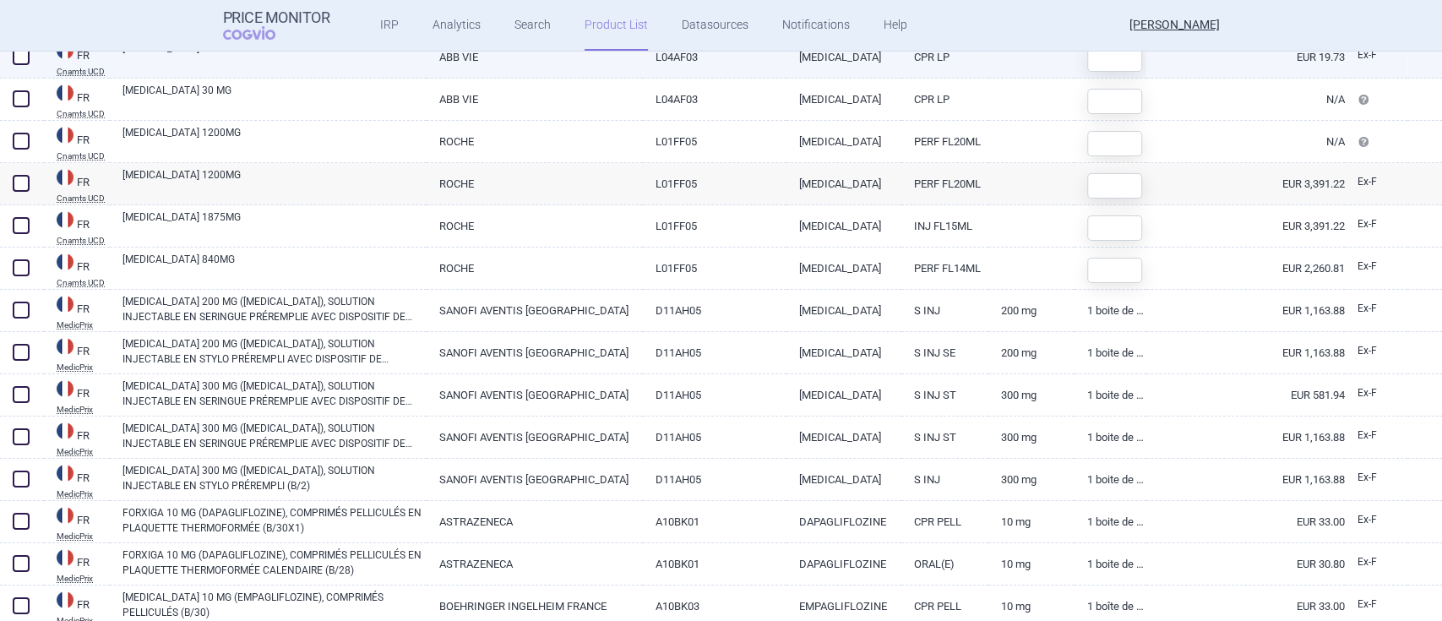
scroll to position [16934, 0]
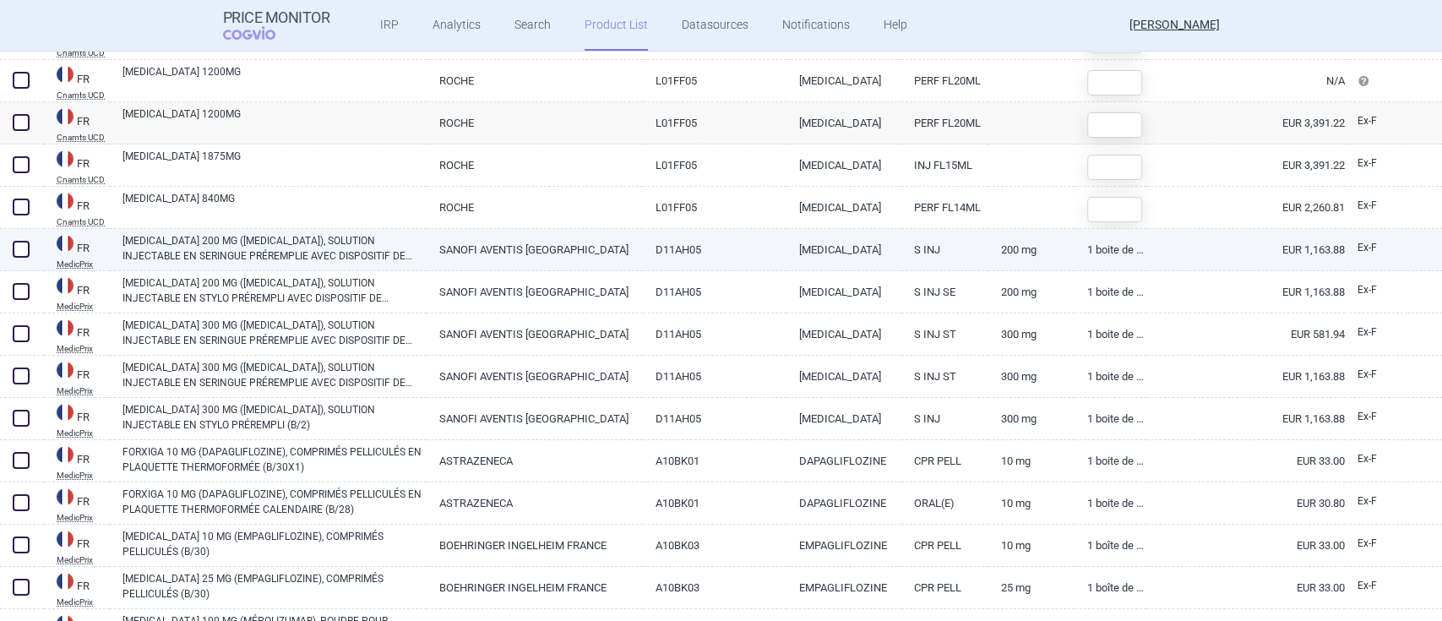
click at [210, 262] on link "[MEDICAL_DATA] 200 MG ([MEDICAL_DATA]), SOLUTION INJECTABLE EN SERINGUE PRÉREMP…" at bounding box center [275, 248] width 304 height 30
select select "EUR"
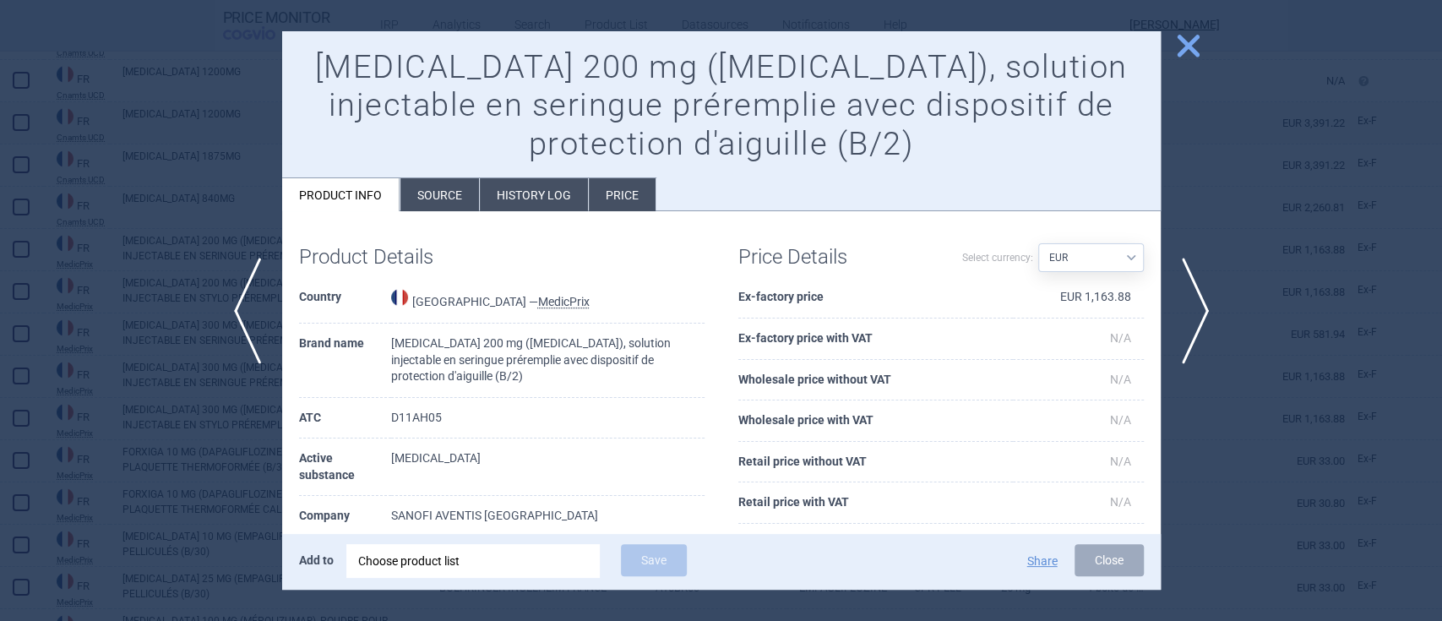
click at [1182, 46] on span "close" at bounding box center [1189, 46] width 30 height 30
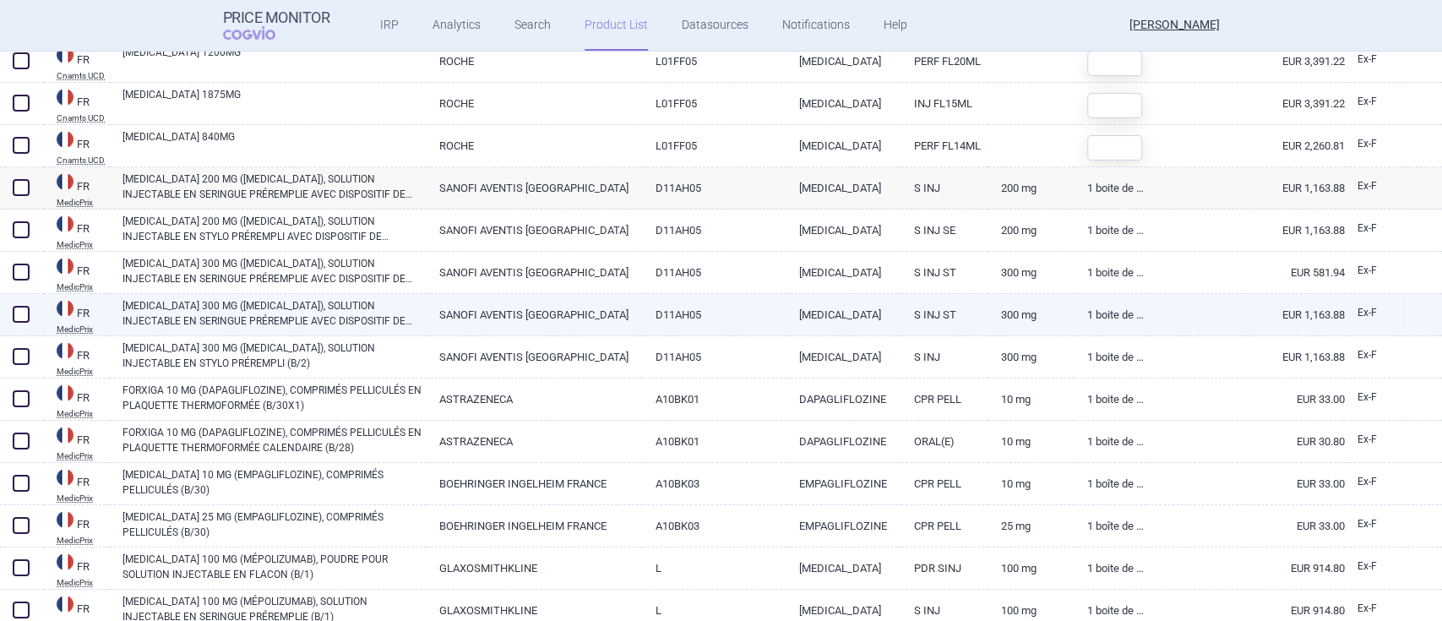
scroll to position [17048, 0]
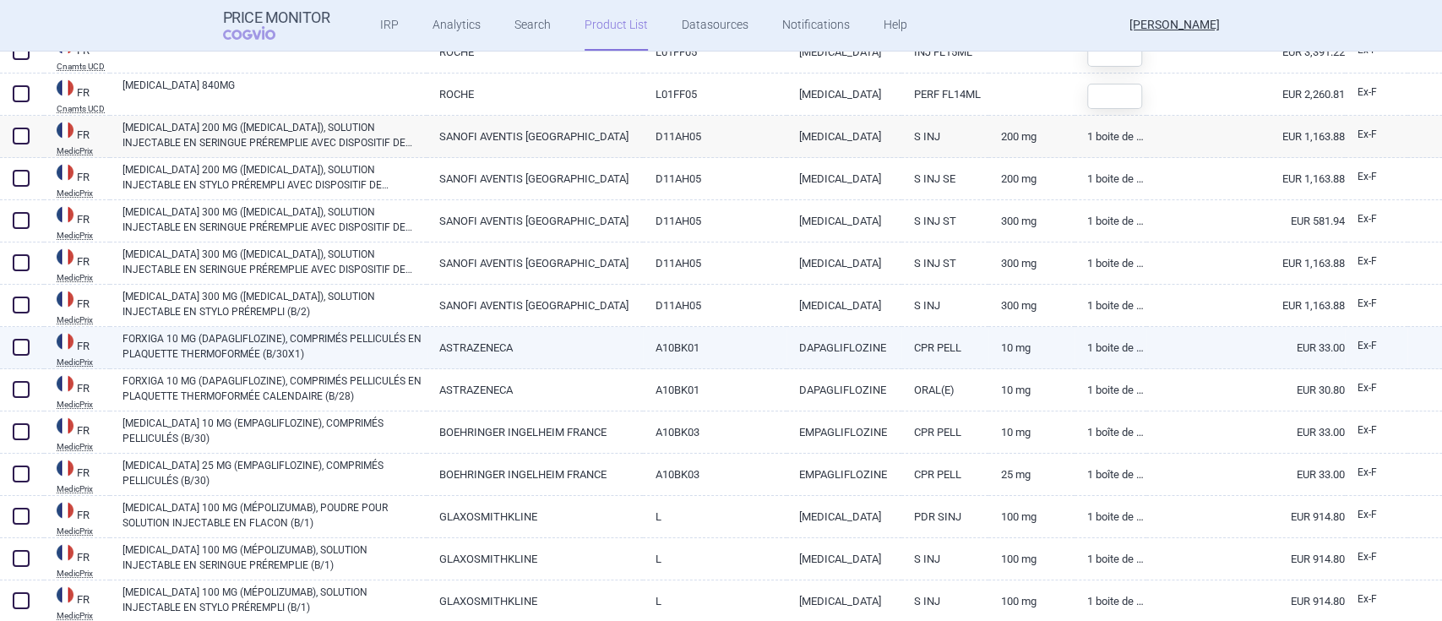
click at [275, 335] on link "FORXIGA 10 MG (DAPAGLIFLOZINE), COMPRIMÉS PELLICULÉS EN PLAQUETTE THERMOFORMÉE …" at bounding box center [275, 346] width 304 height 30
select select "EUR"
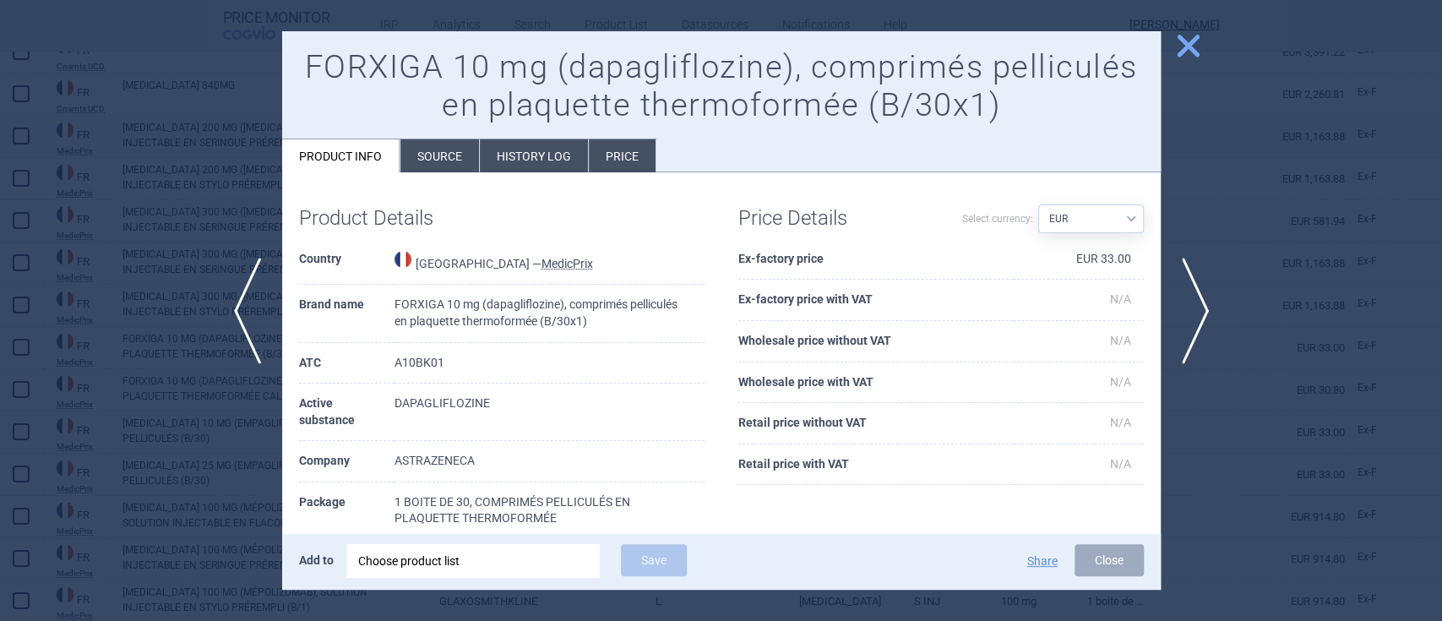
click at [1185, 49] on span "close" at bounding box center [1189, 46] width 30 height 30
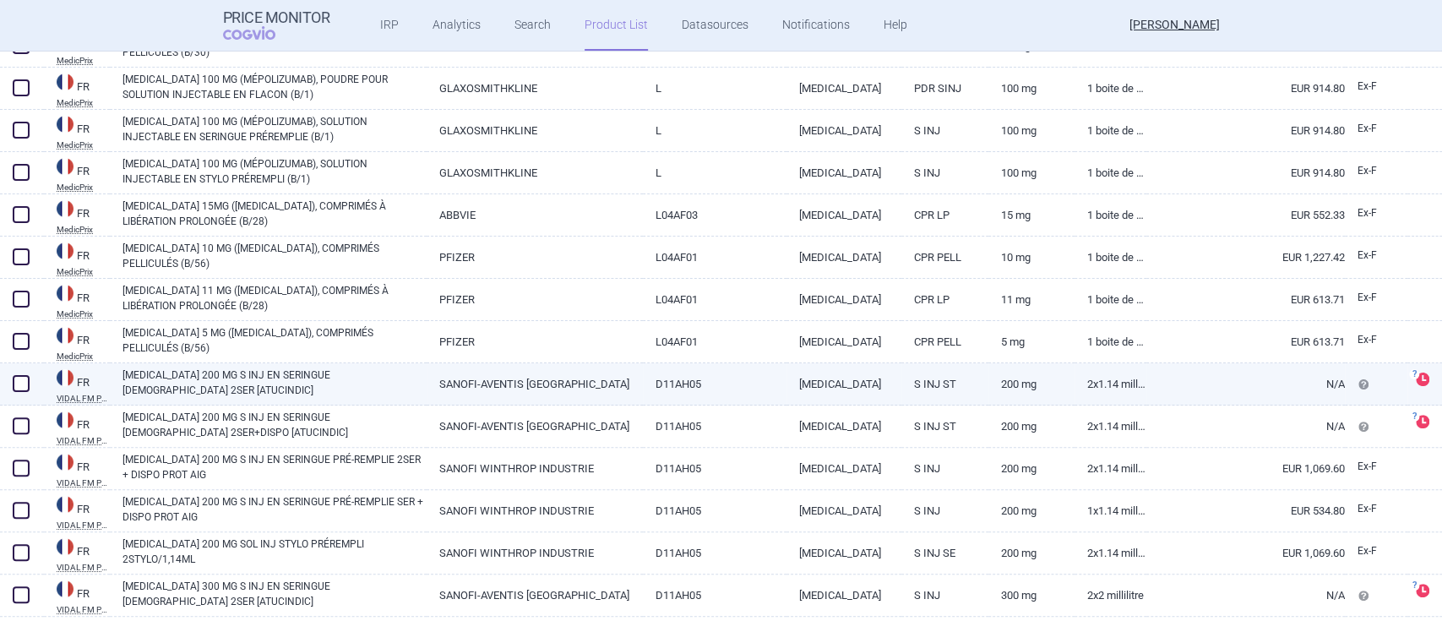
scroll to position [17498, 0]
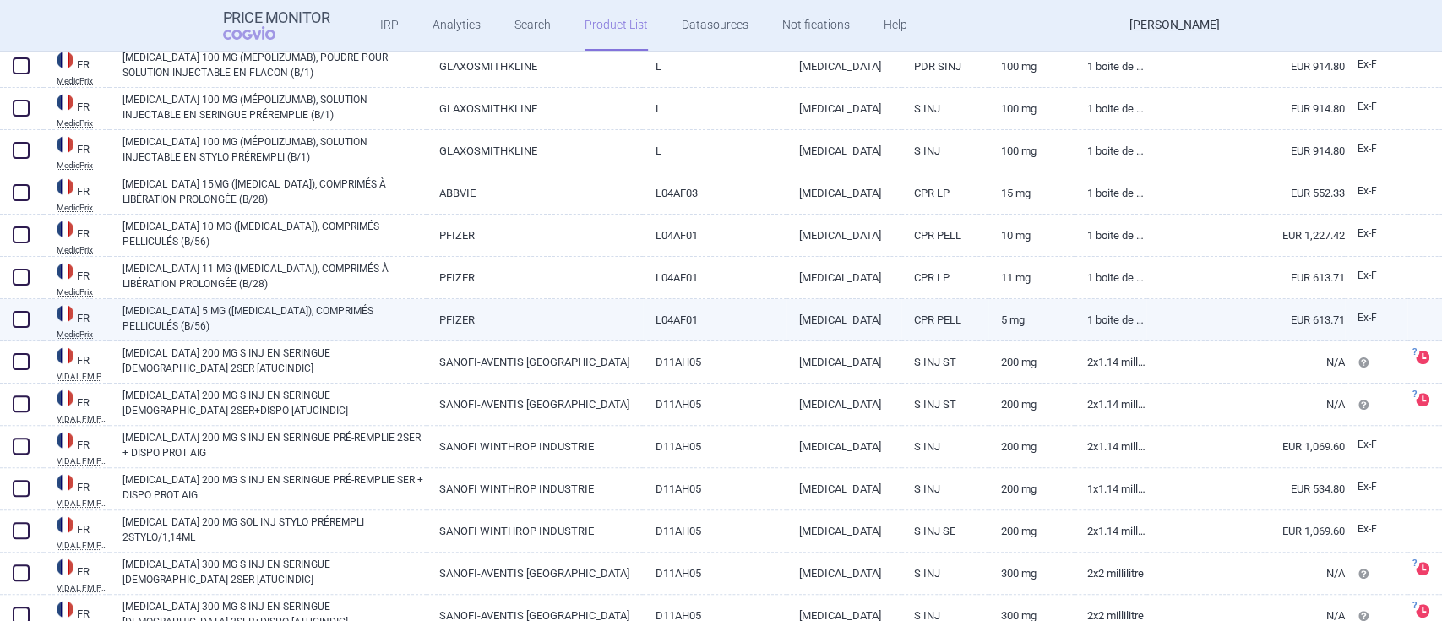
click at [225, 299] on div "[MEDICAL_DATA] 5 MG ([MEDICAL_DATA]), COMPRIMÉS PELLICULÉS (B/56)" at bounding box center [268, 320] width 317 height 42
click at [225, 308] on link "[MEDICAL_DATA] 5 MG ([MEDICAL_DATA]), COMPRIMÉS PELLICULÉS (B/56)" at bounding box center [275, 318] width 304 height 30
select select "EUR"
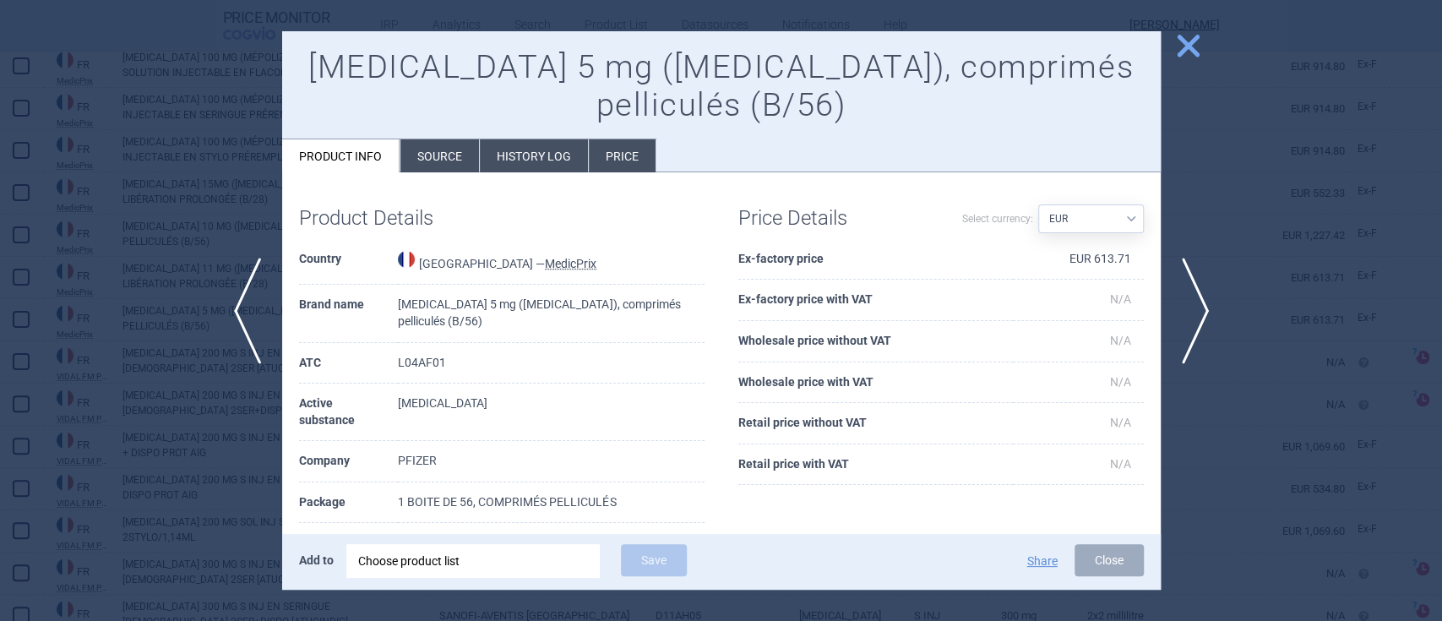
click at [1196, 41] on span "close" at bounding box center [1189, 46] width 30 height 30
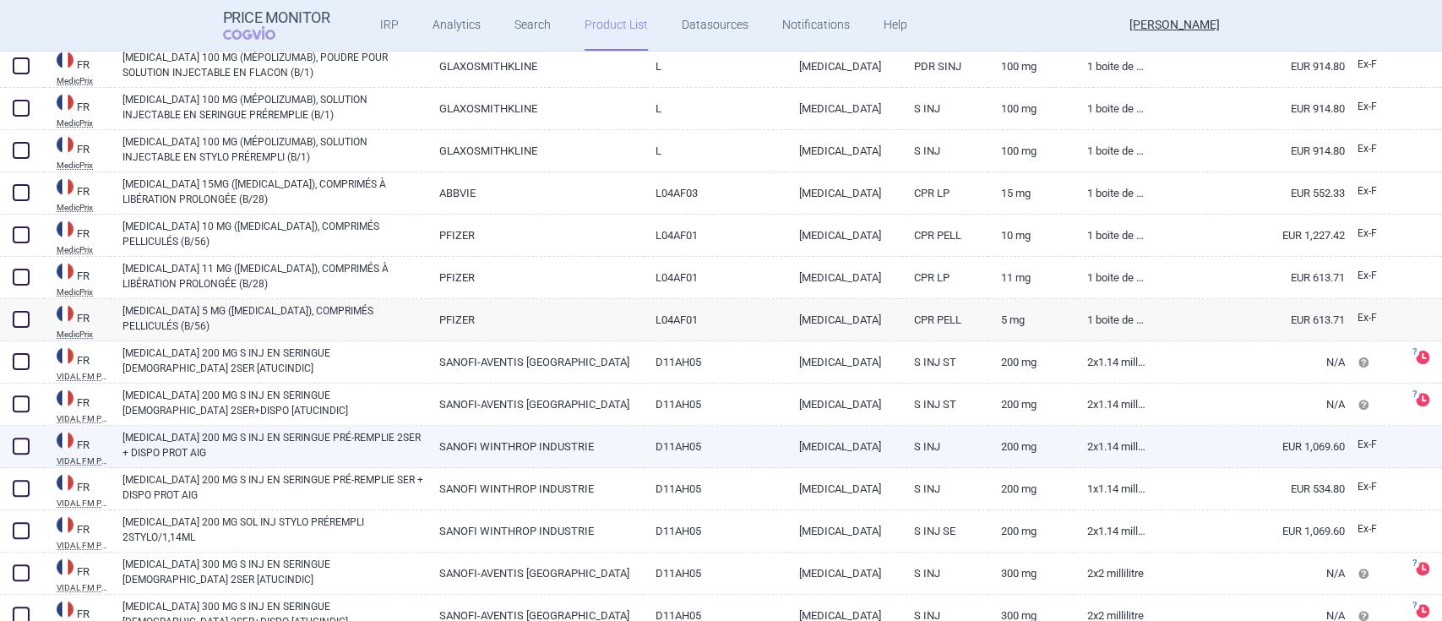
click at [177, 435] on link "[MEDICAL_DATA] 200 MG S INJ EN SERINGUE PRÉ-REMPLIE 2SER + DISPO PROT AIG" at bounding box center [275, 445] width 304 height 30
select select "EUR"
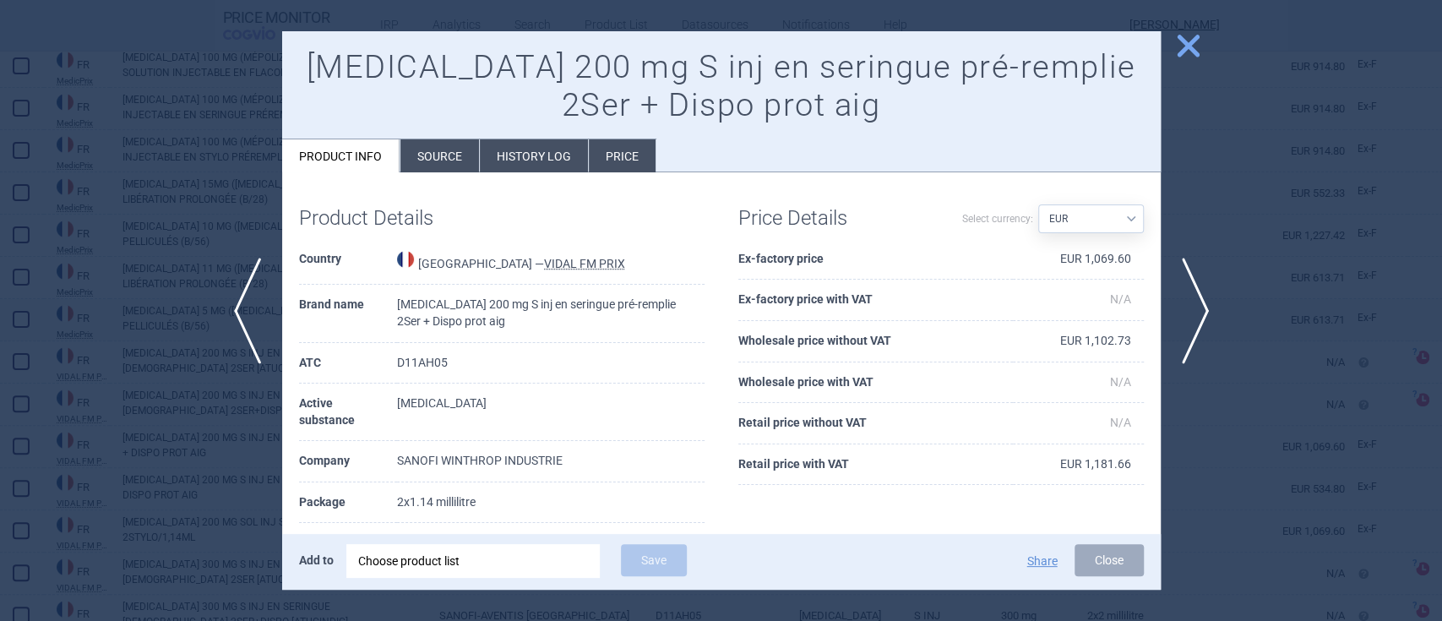
click at [1183, 50] on span "close" at bounding box center [1189, 46] width 30 height 30
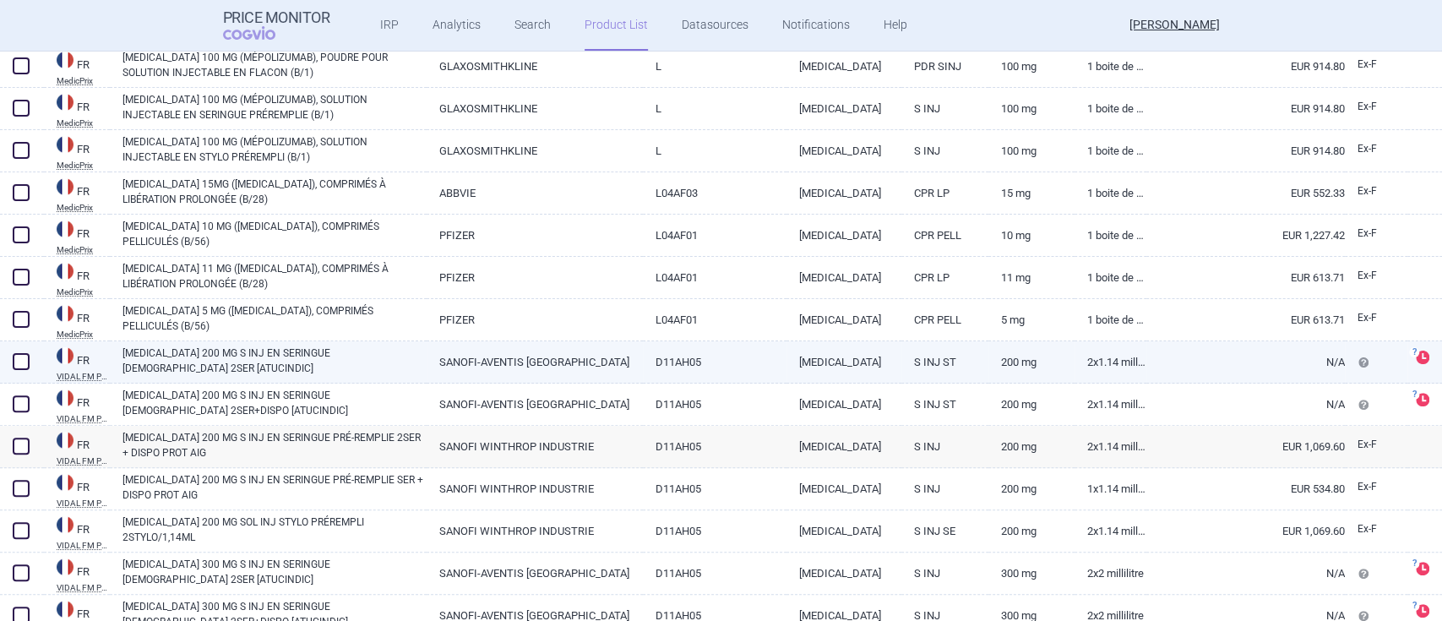
drag, startPoint x: 264, startPoint y: 343, endPoint x: 270, endPoint y: 355, distance: 13.6
click at [264, 343] on div "[MEDICAL_DATA] 200 MG S INJ EN SERINGUE [DEMOGRAPHIC_DATA] 2SER [ATUCINDIC]" at bounding box center [268, 362] width 317 height 42
click at [273, 362] on link "[MEDICAL_DATA] 200 MG S INJ EN SERINGUE [DEMOGRAPHIC_DATA] 2SER [ATUCINDIC]" at bounding box center [275, 361] width 304 height 30
select select "EUR"
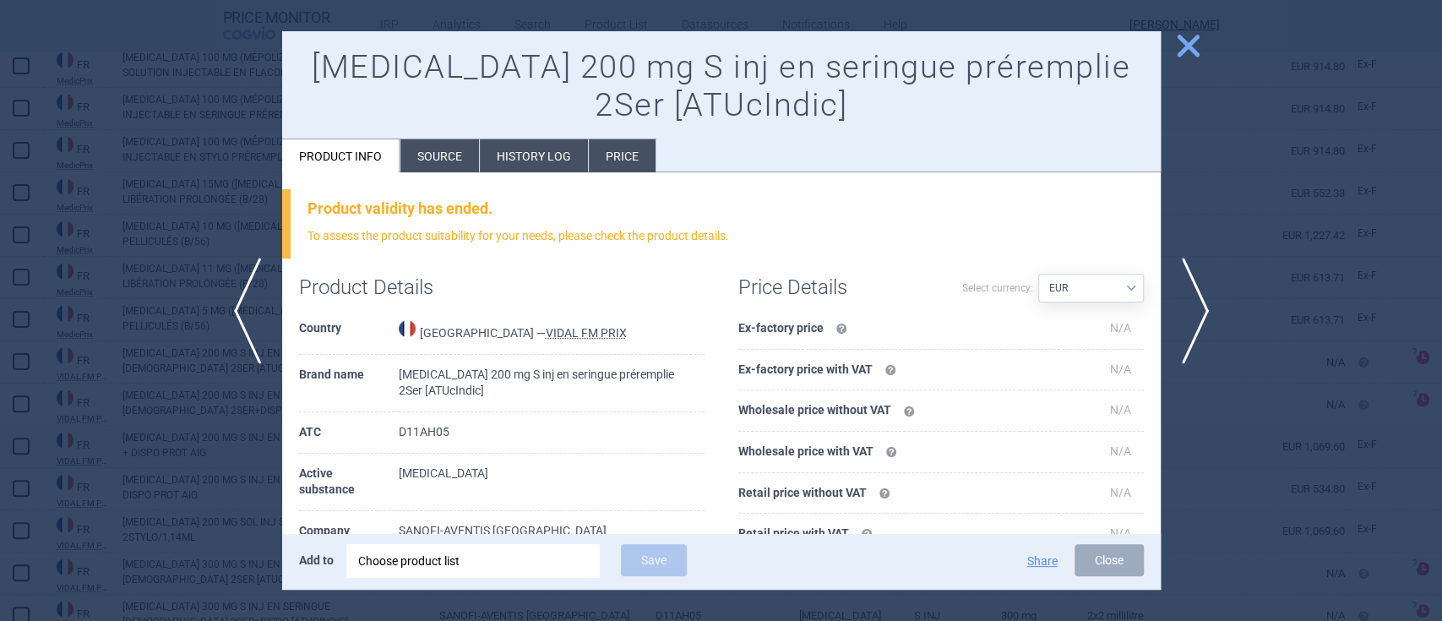
click at [1193, 42] on span "close" at bounding box center [1189, 46] width 30 height 30
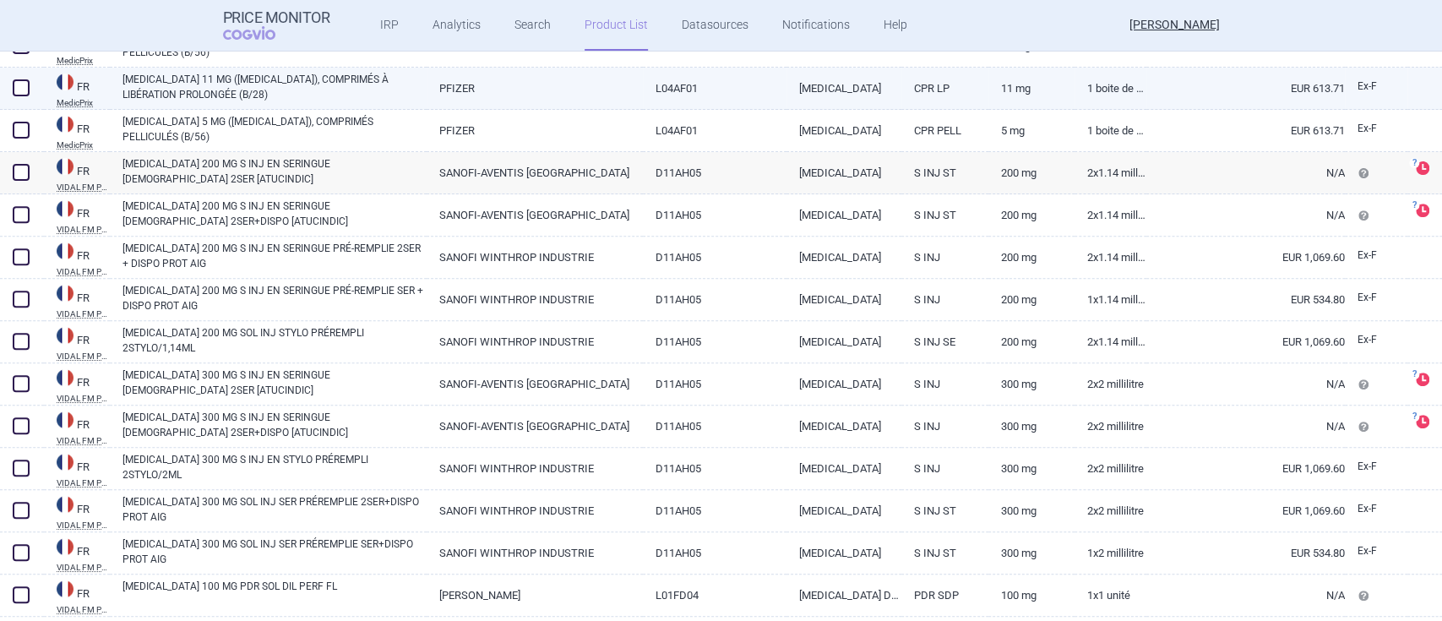
scroll to position [17724, 0]
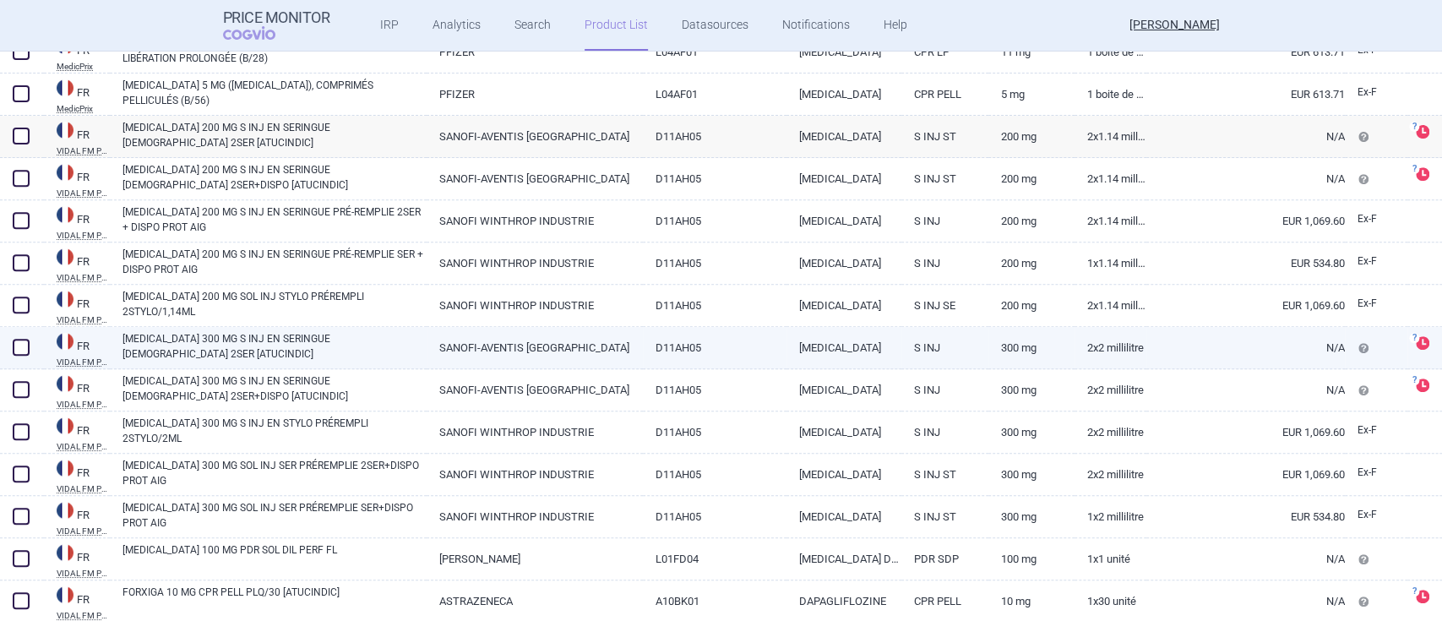
click at [270, 342] on link "[MEDICAL_DATA] 300 MG S INJ EN SERINGUE [DEMOGRAPHIC_DATA] 2SER [ATUCINDIC]" at bounding box center [275, 346] width 304 height 30
select select "EUR"
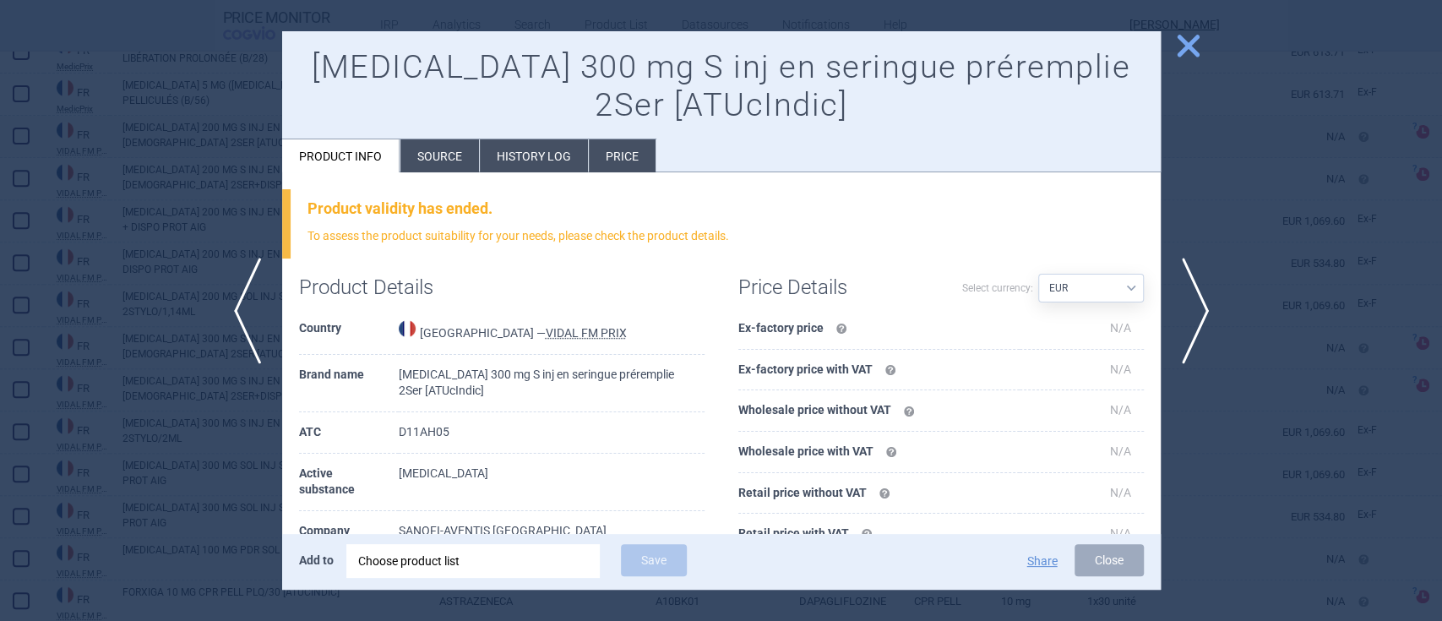
click at [1181, 51] on span "close" at bounding box center [1189, 46] width 30 height 30
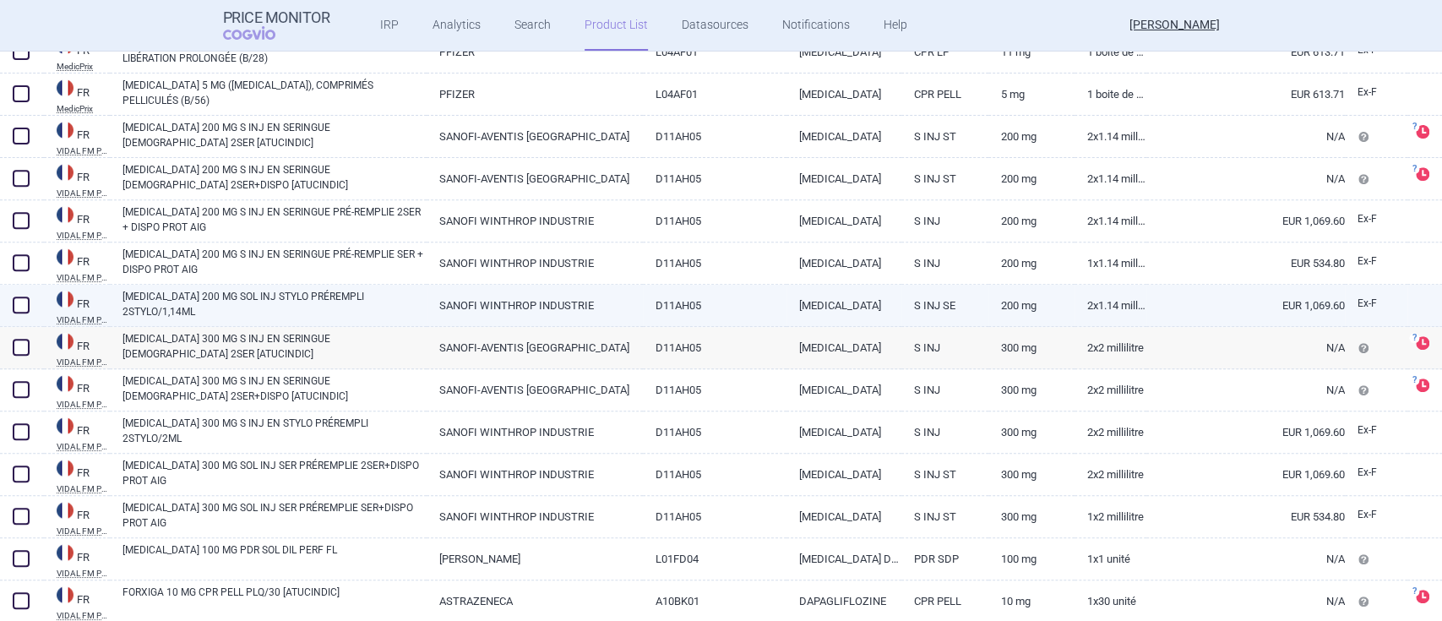
click at [212, 296] on link "[MEDICAL_DATA] 200 MG SOL INJ STYLO PRÉREMPLI 2STYLO/1,14ML" at bounding box center [275, 304] width 304 height 30
select select "EUR"
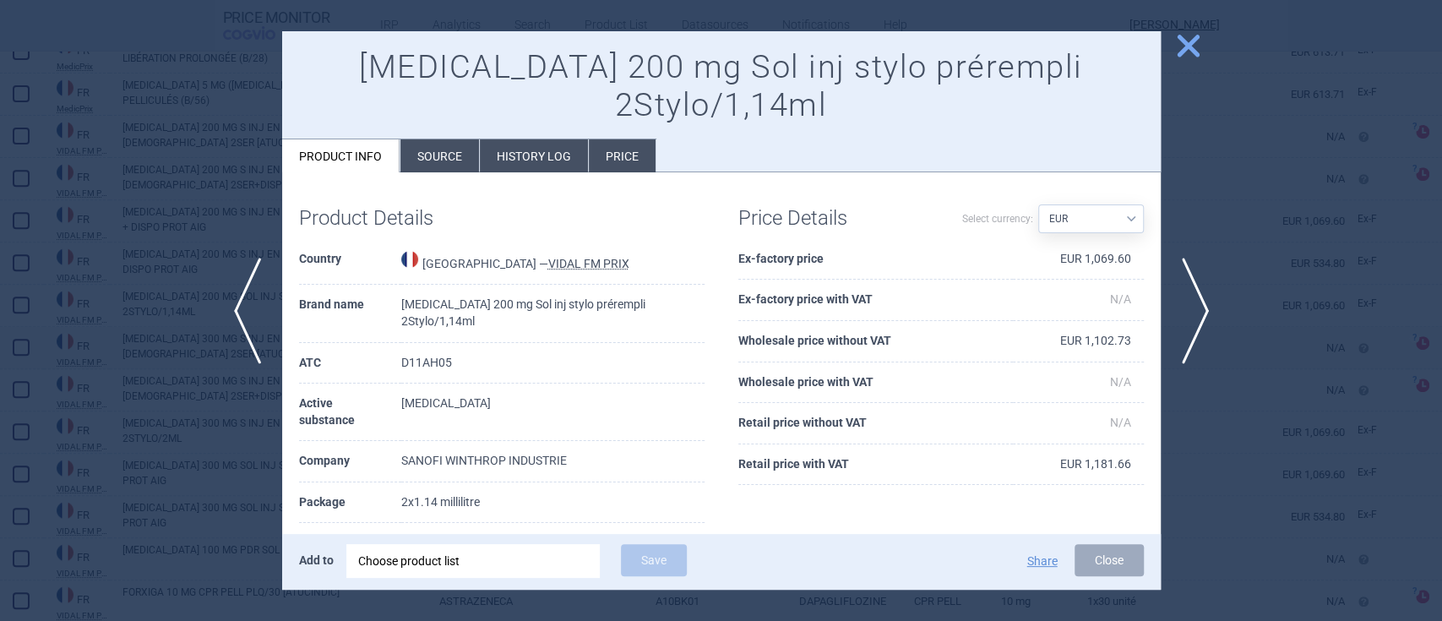
click at [1176, 49] on span "close" at bounding box center [1189, 46] width 30 height 30
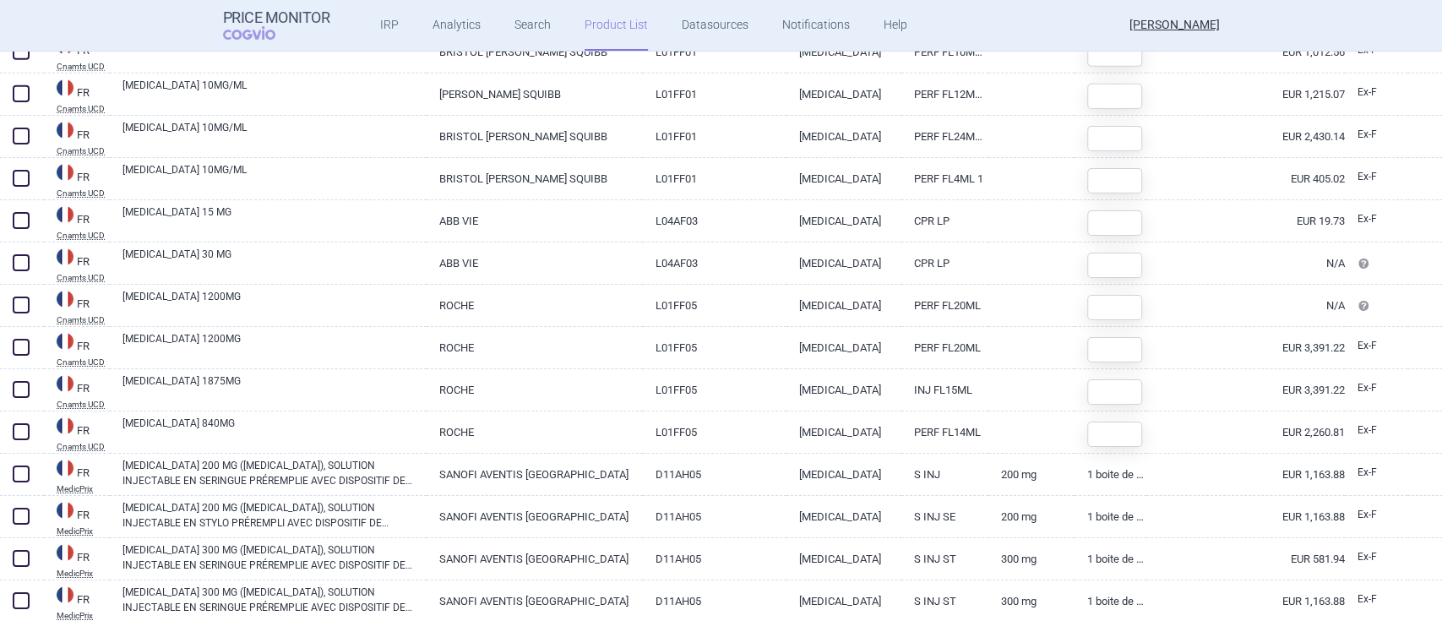
scroll to position [16596, 0]
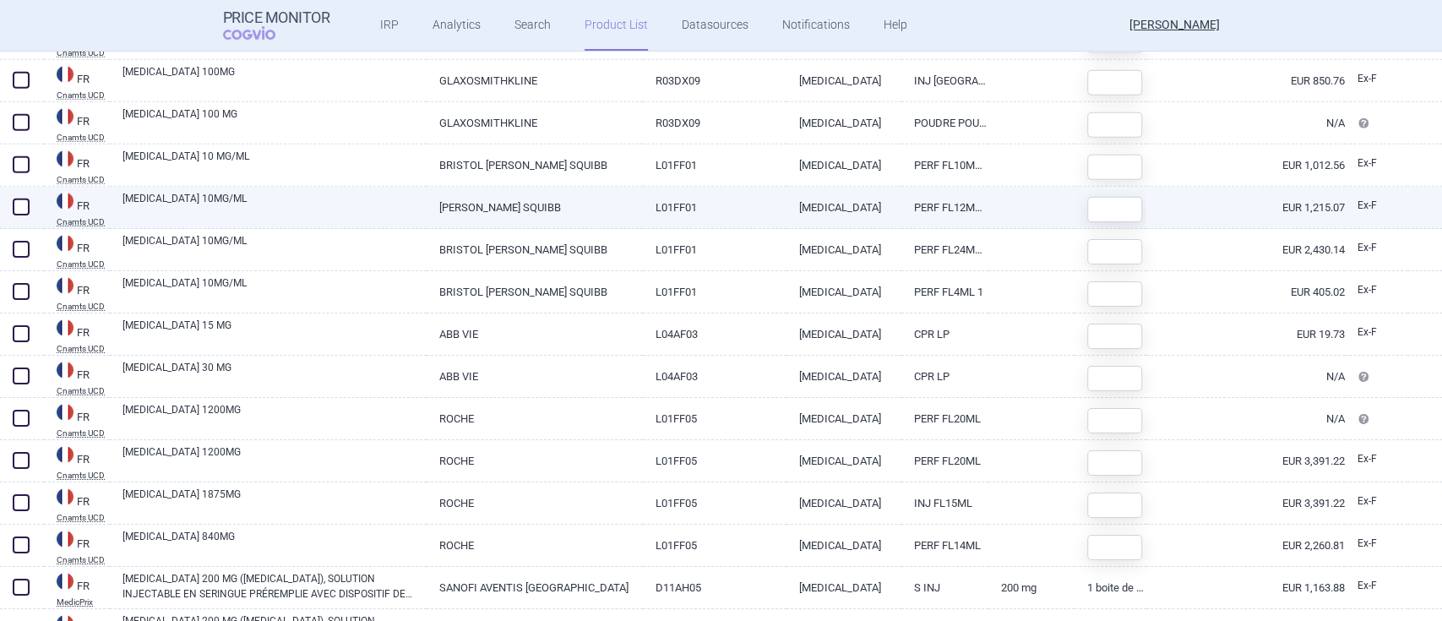
click at [187, 201] on link "[MEDICAL_DATA] 10MG/ML" at bounding box center [275, 206] width 304 height 30
select select "EUR"
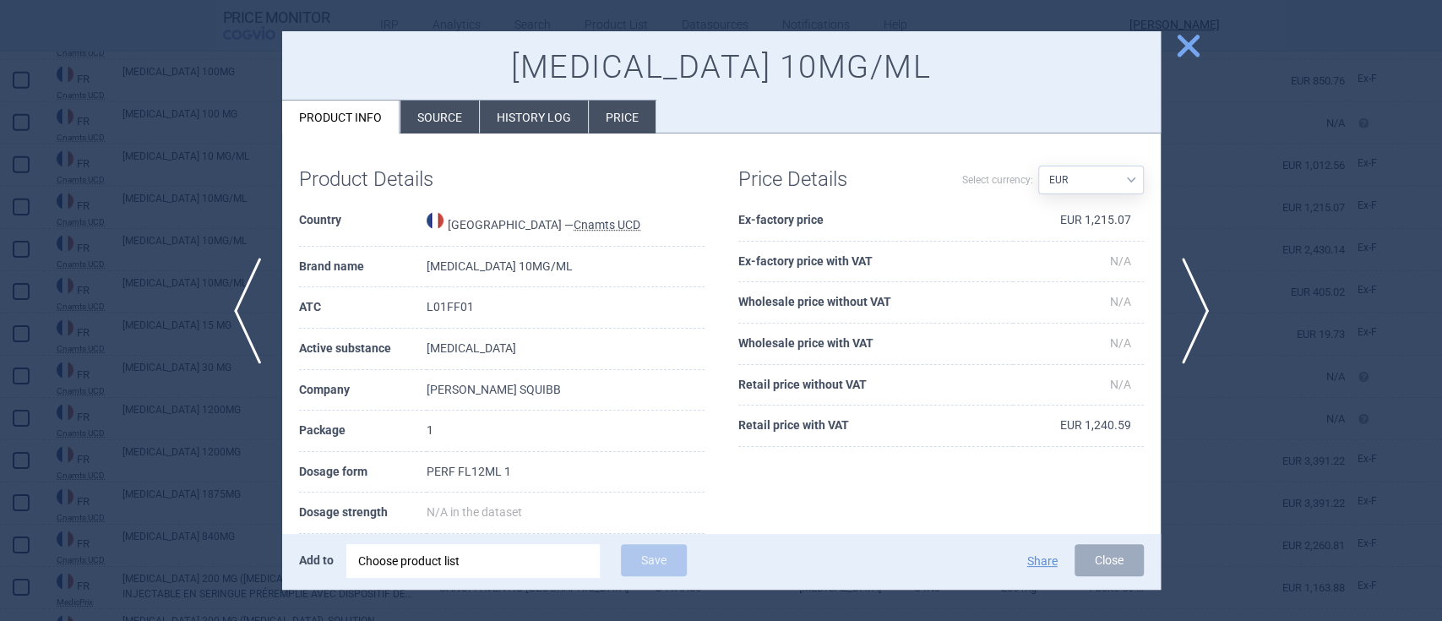
click at [1196, 44] on span "close" at bounding box center [1189, 46] width 30 height 30
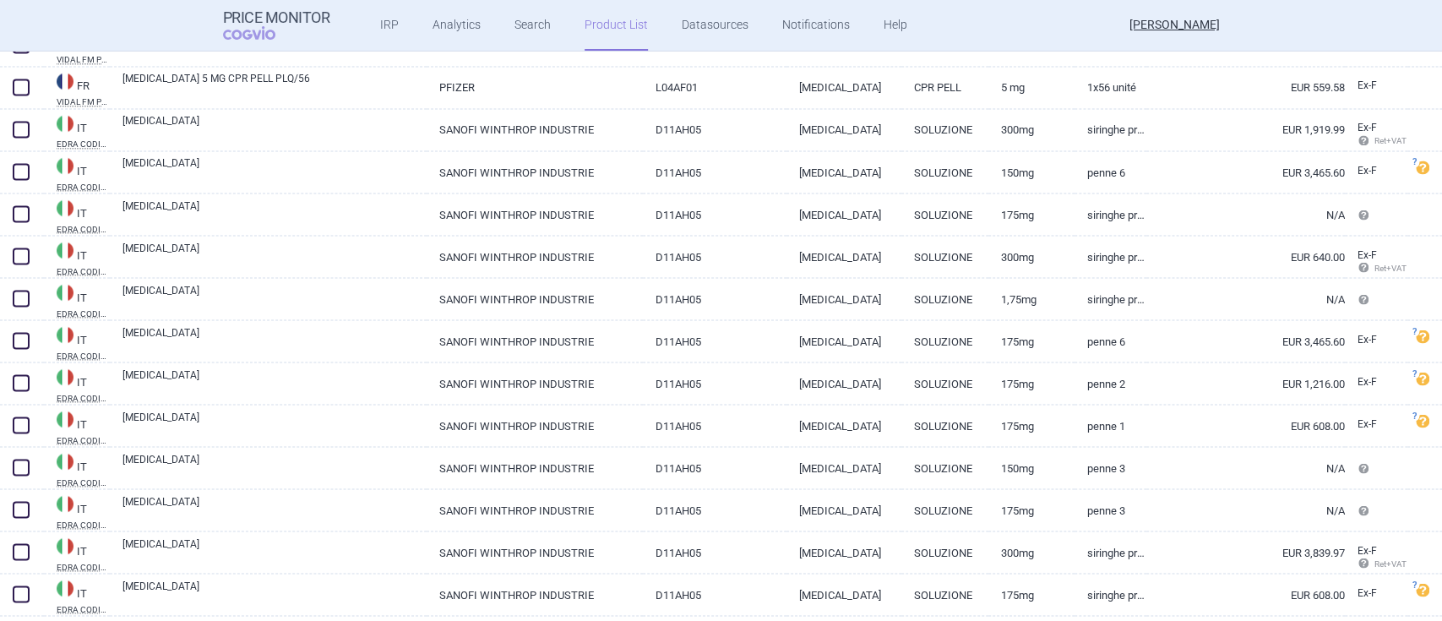
scroll to position [19300, 0]
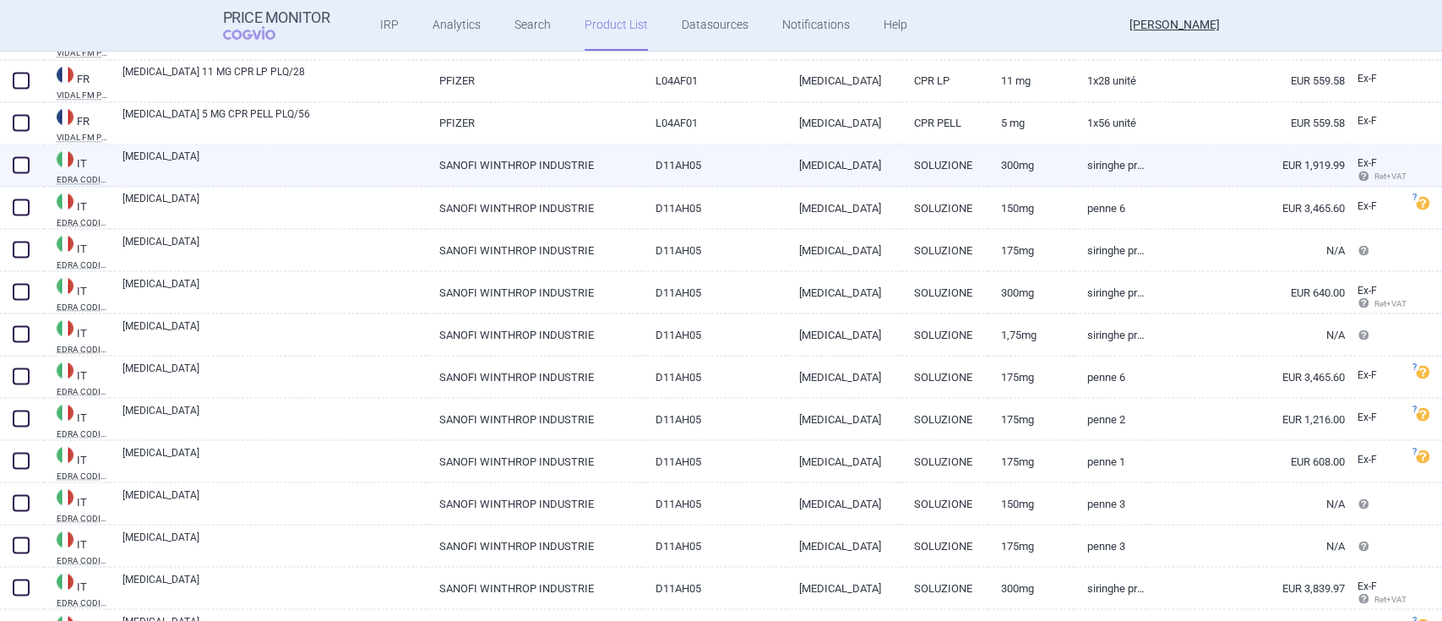
click at [154, 159] on link "[MEDICAL_DATA]" at bounding box center [275, 164] width 304 height 30
select select "EUR"
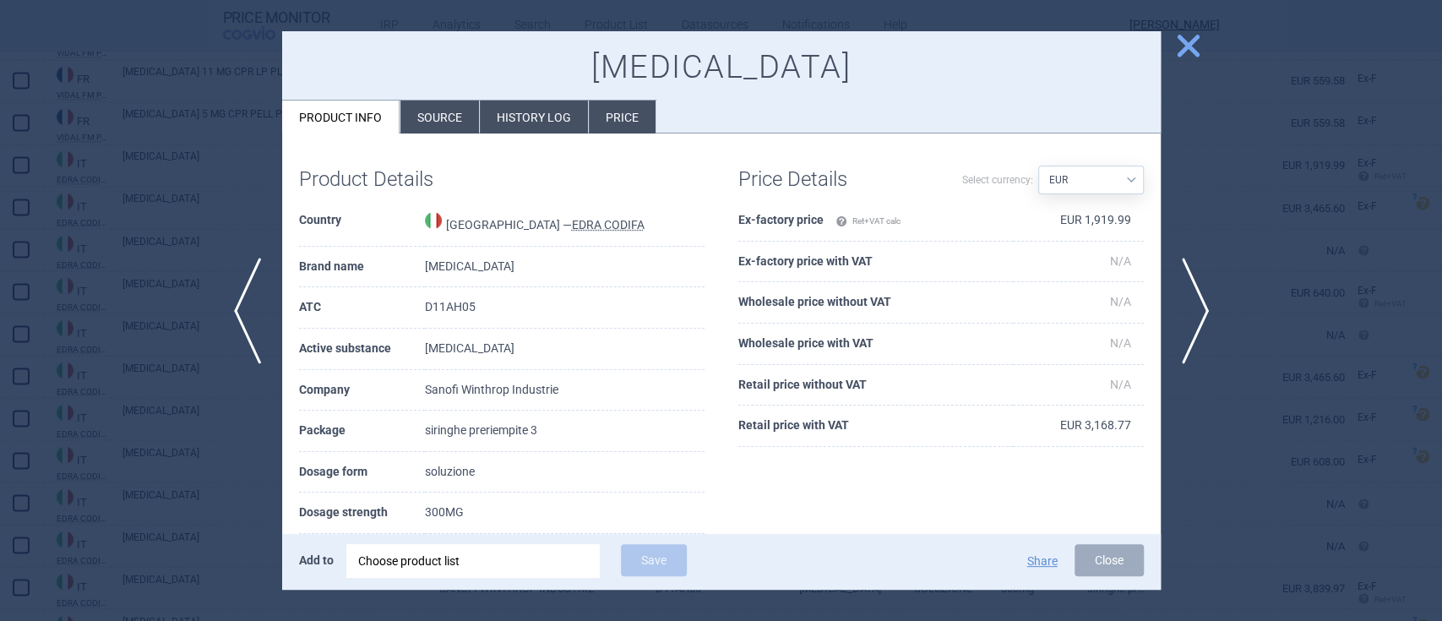
click at [1196, 46] on span "close" at bounding box center [1189, 46] width 30 height 30
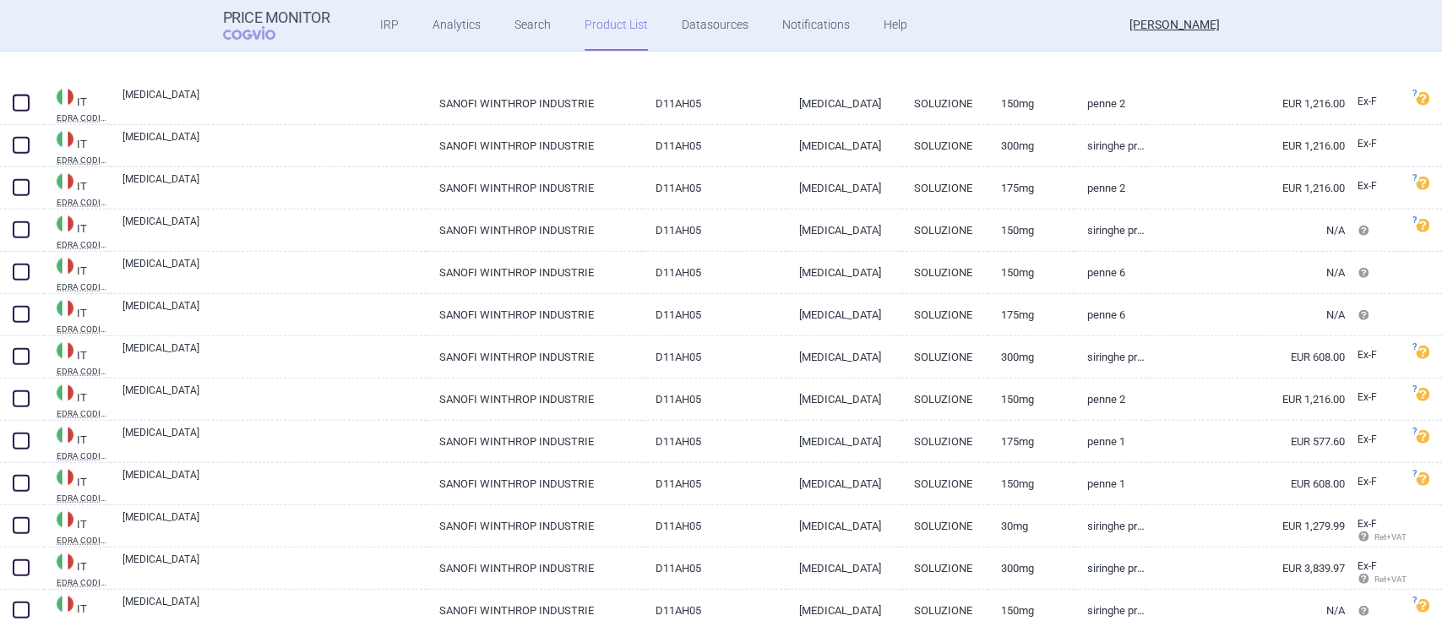
scroll to position [20314, 0]
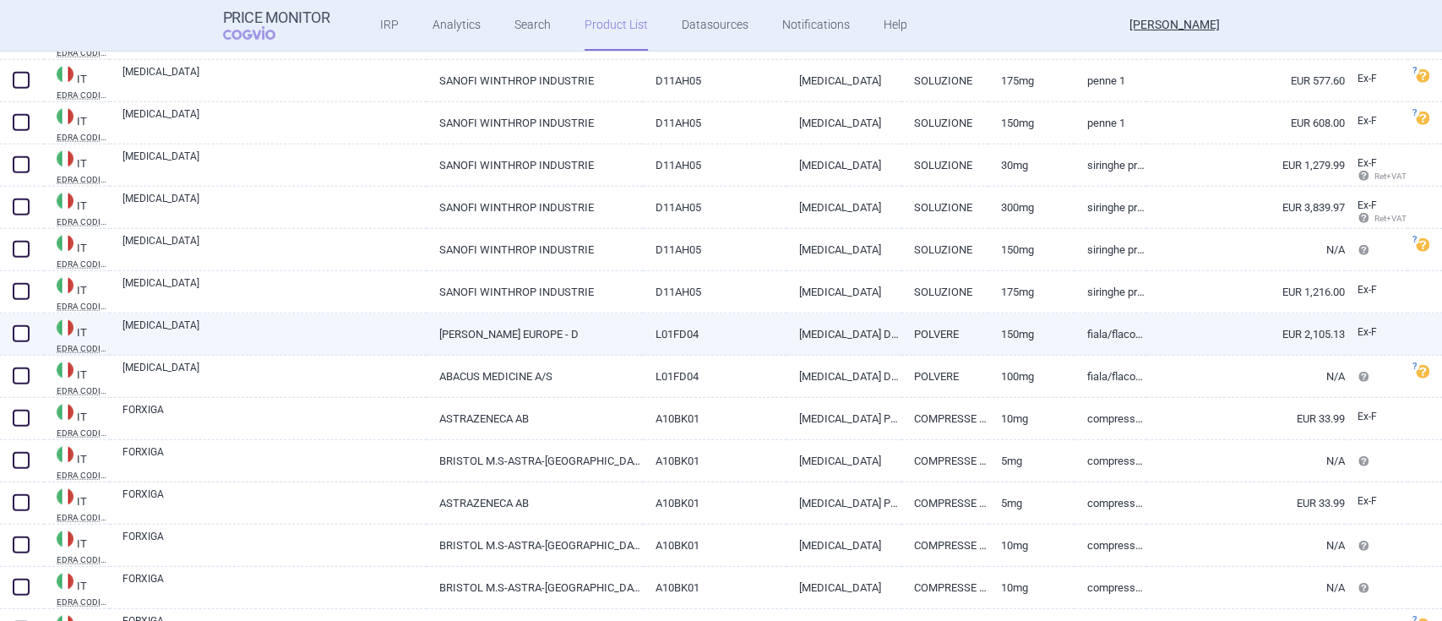
click at [148, 323] on link "[MEDICAL_DATA]" at bounding box center [275, 333] width 304 height 30
select select "EUR"
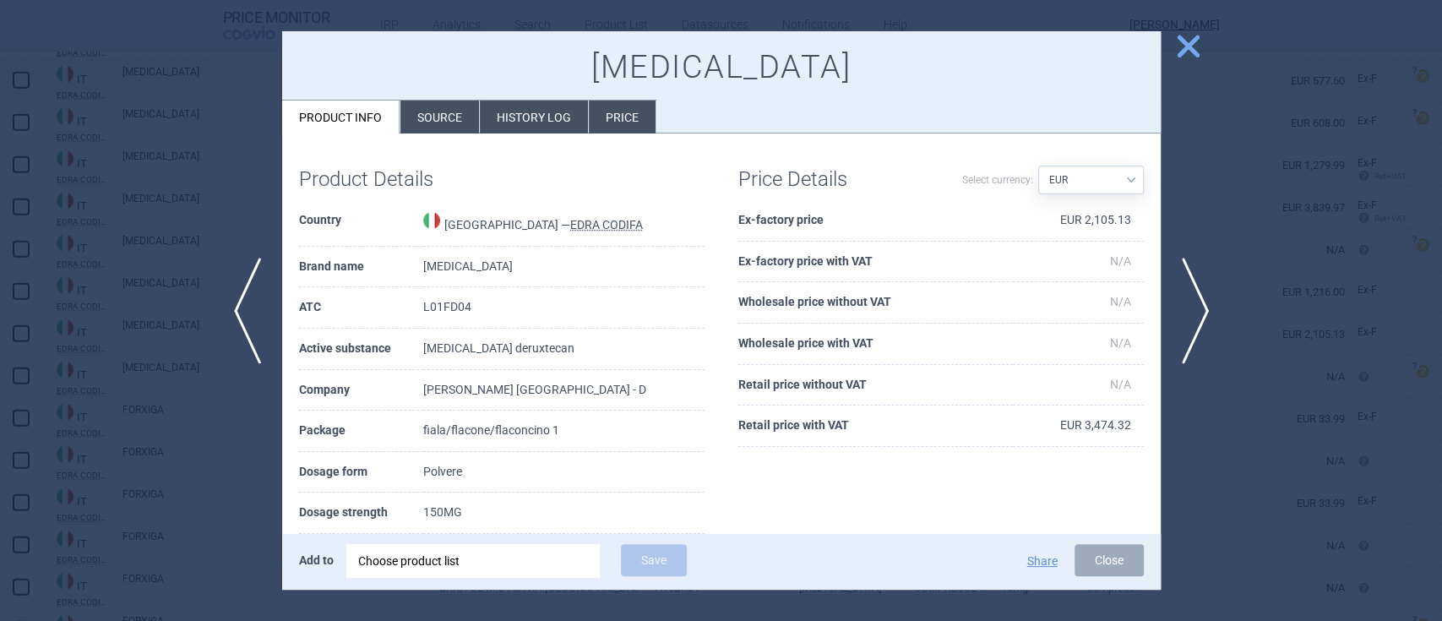
drag, startPoint x: 1194, startPoint y: 45, endPoint x: 1158, endPoint y: 61, distance: 39.7
click at [1191, 45] on span "close" at bounding box center [1189, 46] width 30 height 30
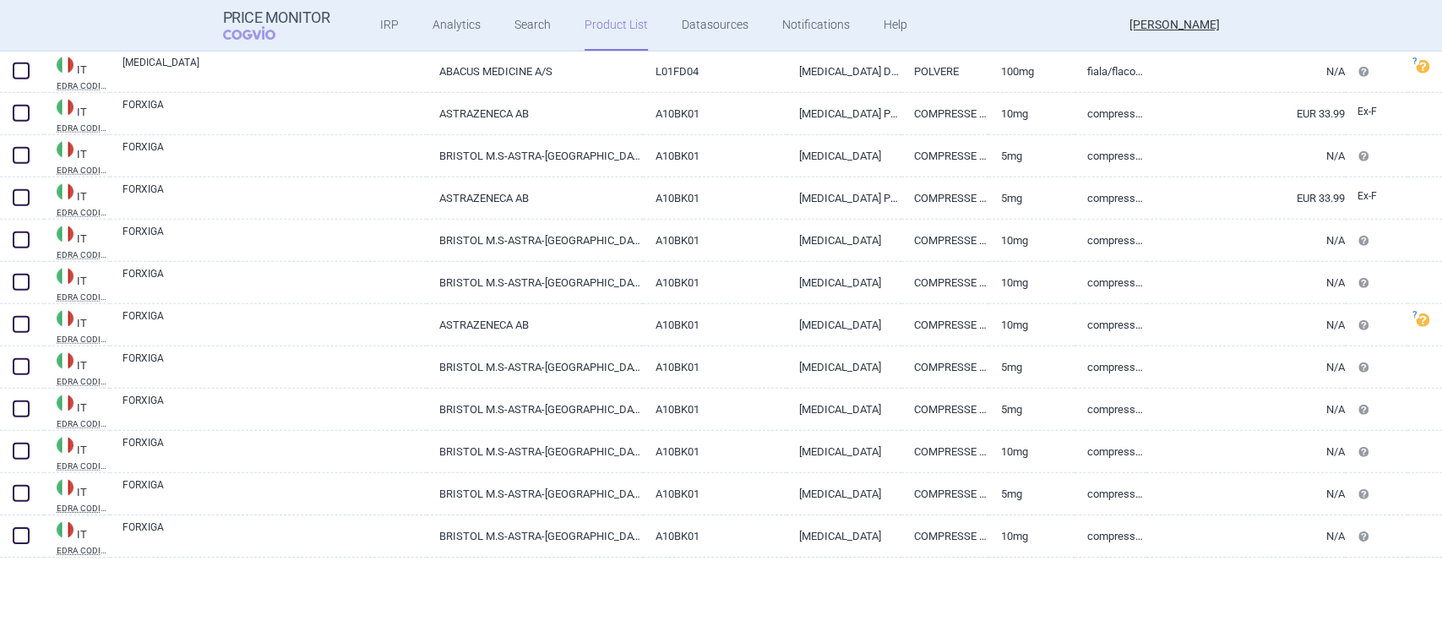
scroll to position [20652, 0]
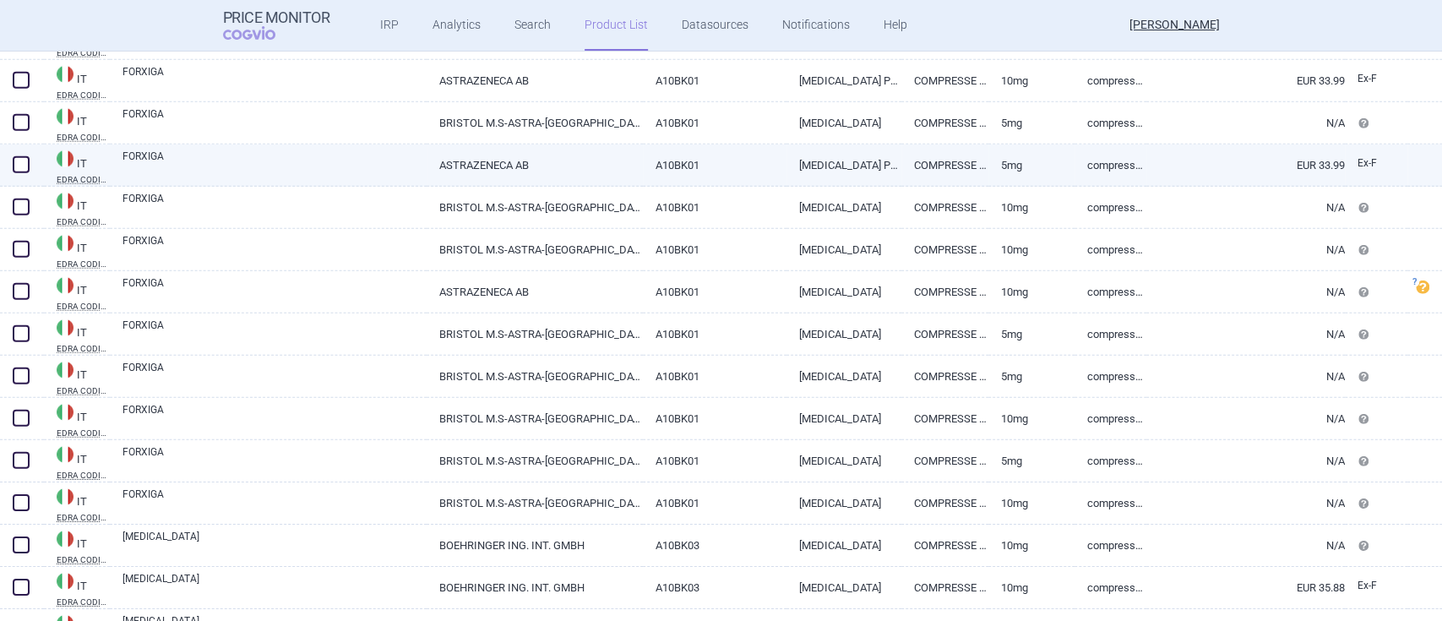
click at [150, 150] on link "FORXIGA" at bounding box center [275, 164] width 304 height 30
select select "EUR"
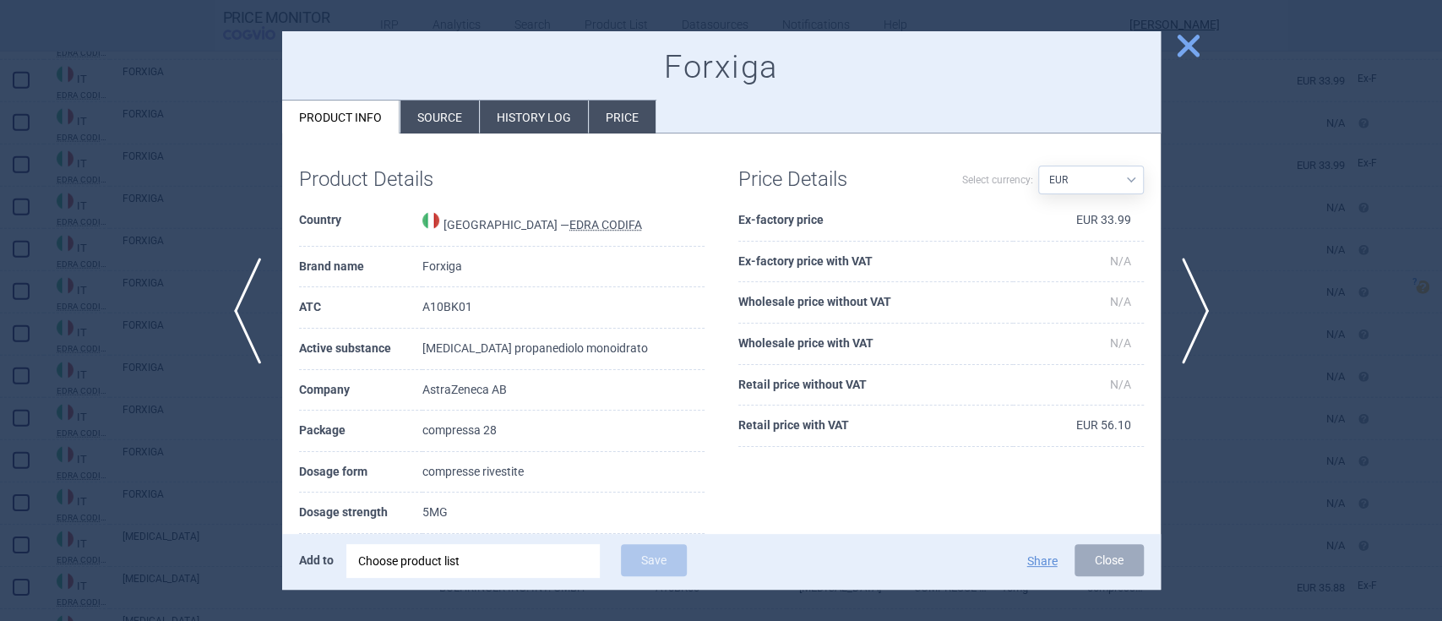
click at [1190, 39] on span "close" at bounding box center [1189, 46] width 30 height 30
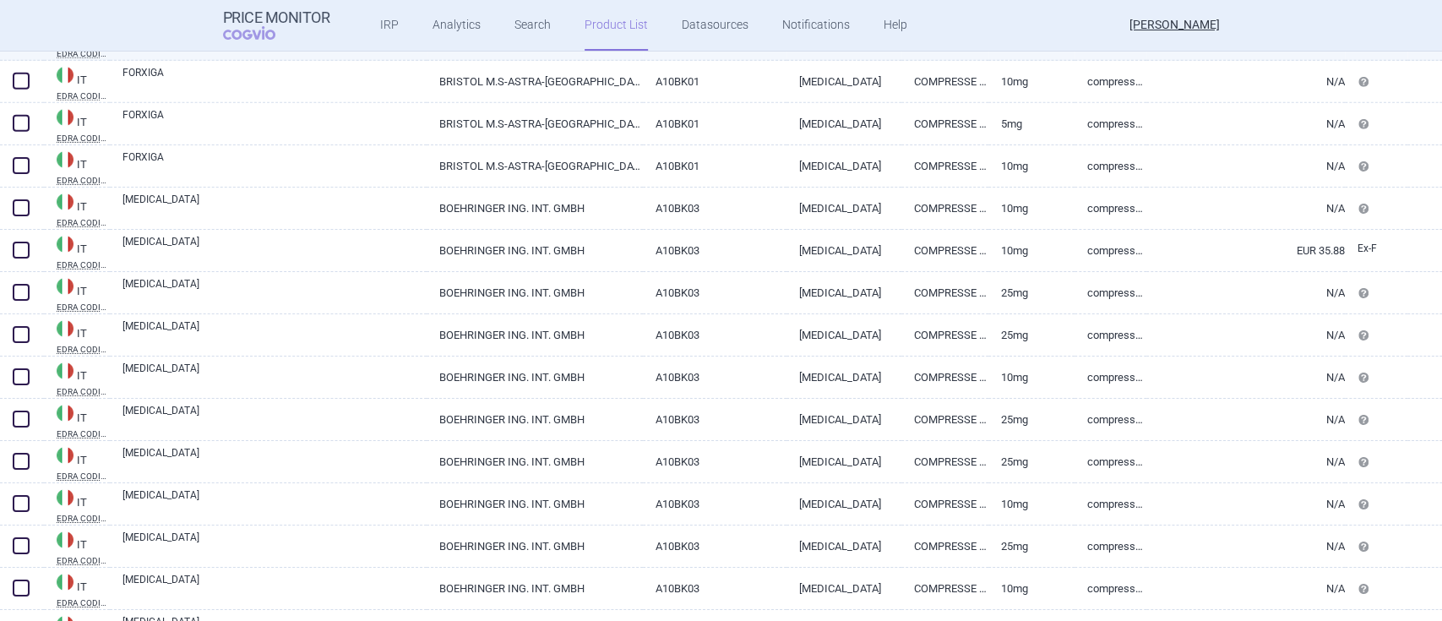
scroll to position [20990, 0]
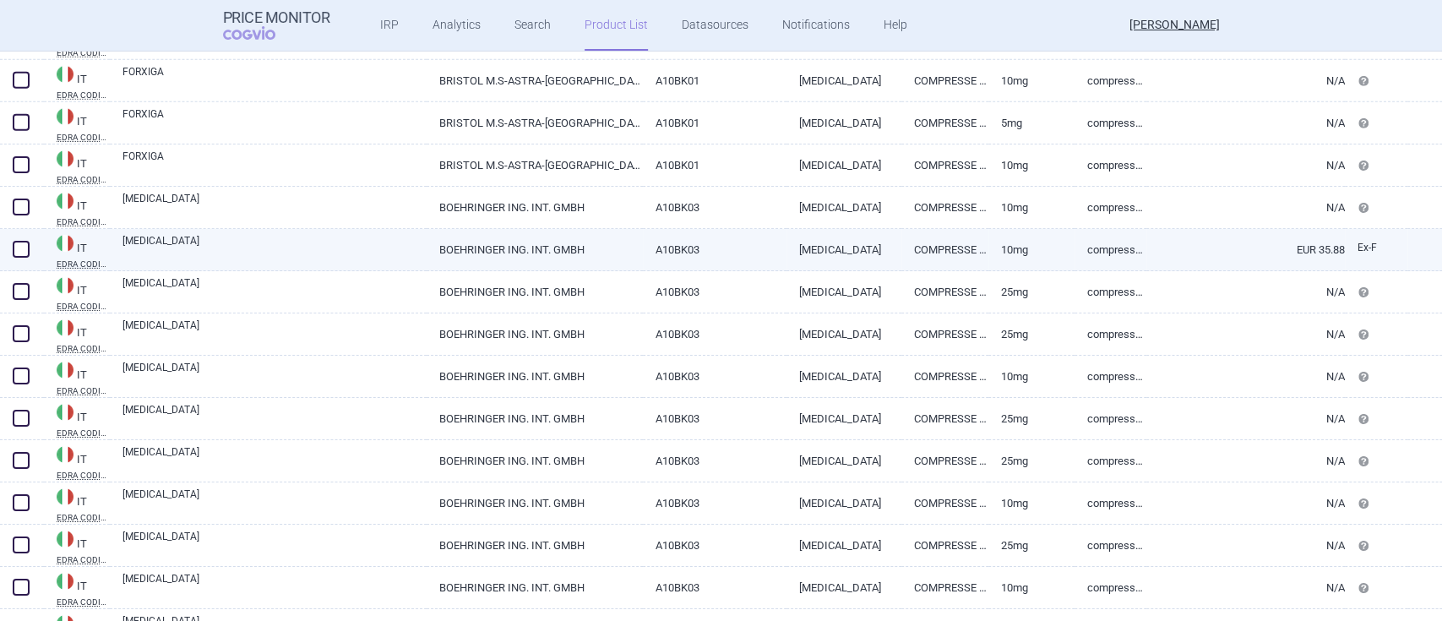
click at [160, 242] on link "[MEDICAL_DATA]" at bounding box center [275, 248] width 304 height 30
select select "EUR"
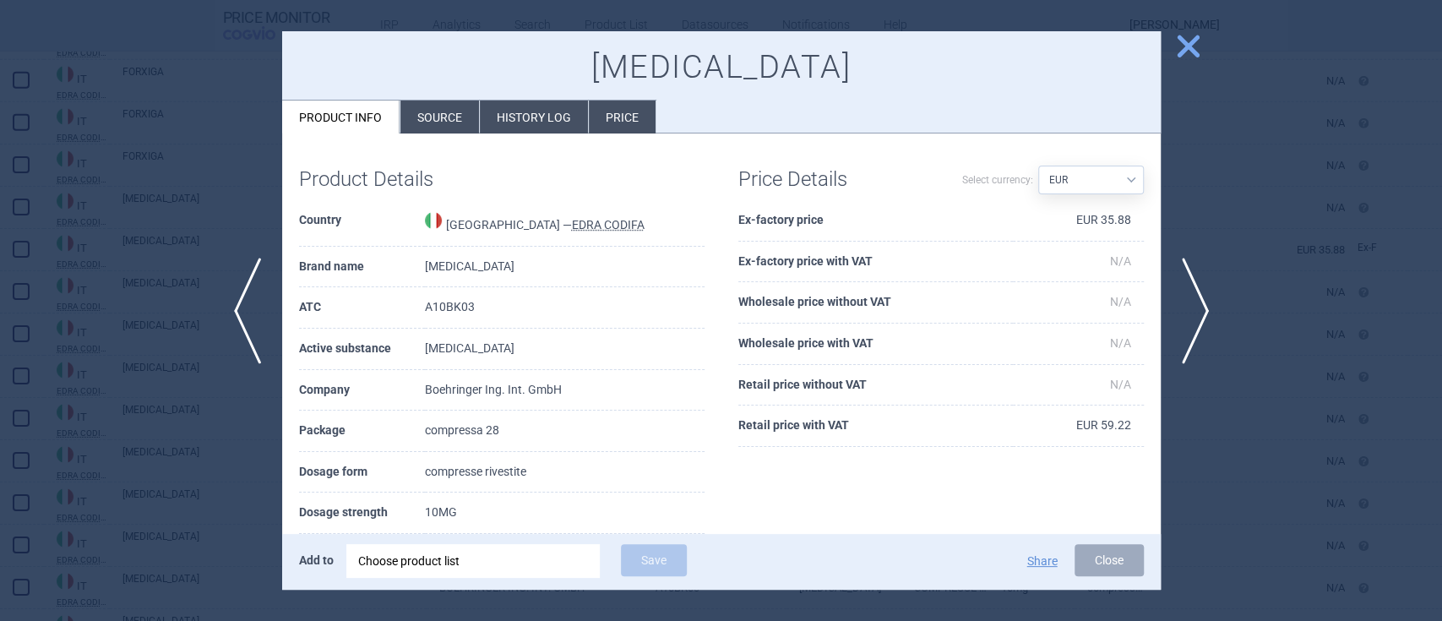
drag, startPoint x: 1190, startPoint y: 33, endPoint x: 1169, endPoint y: 41, distance: 22.8
click at [1189, 33] on span "close" at bounding box center [1189, 46] width 30 height 30
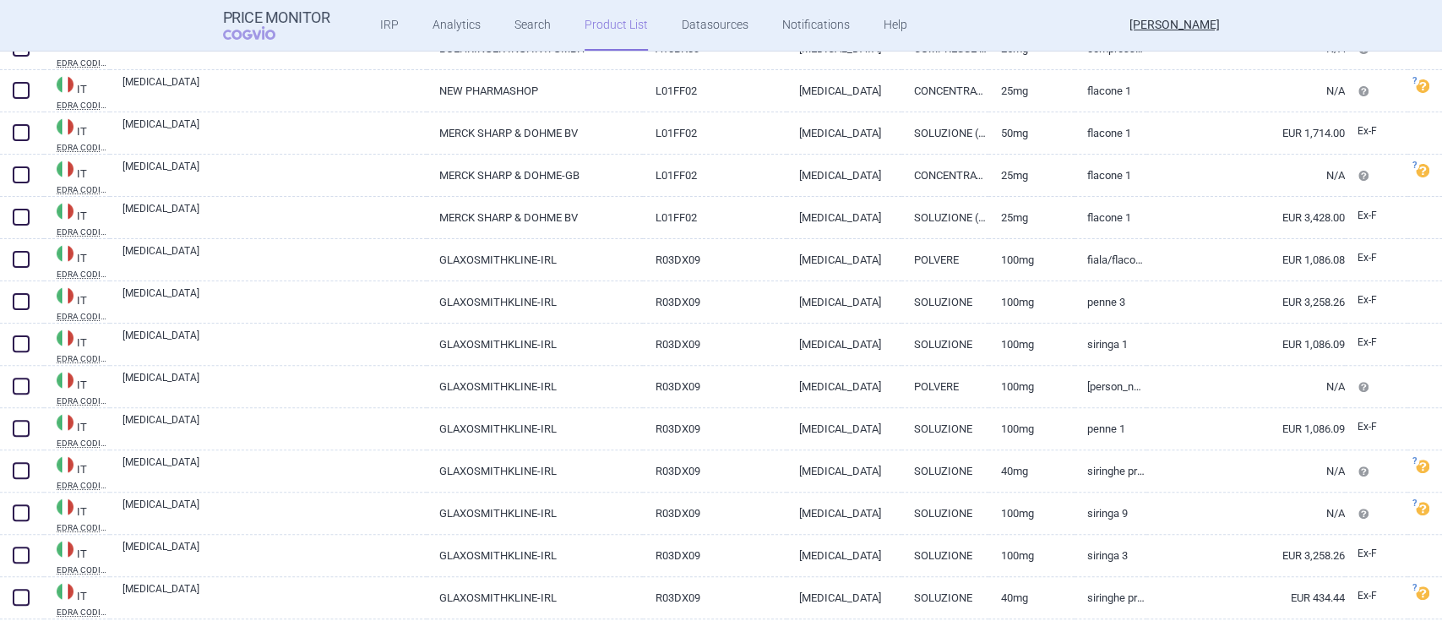
scroll to position [21892, 0]
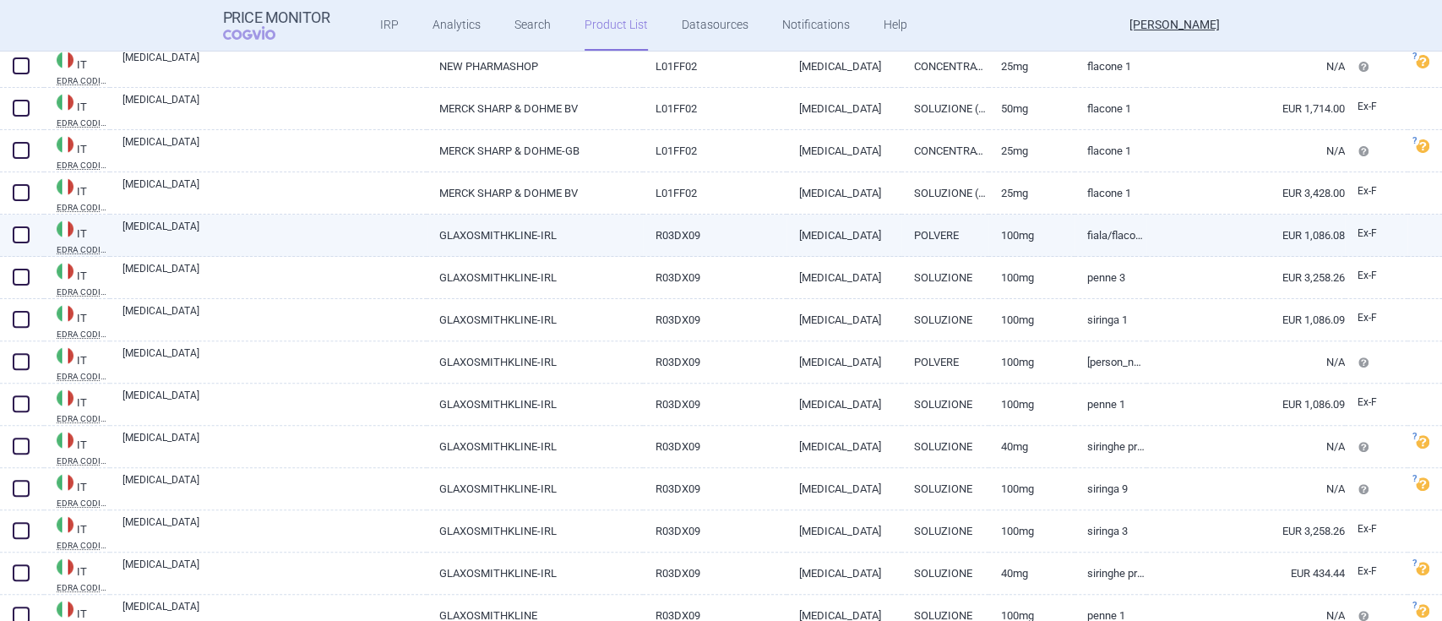
click at [147, 227] on link "[MEDICAL_DATA]" at bounding box center [275, 234] width 304 height 30
select select "EUR"
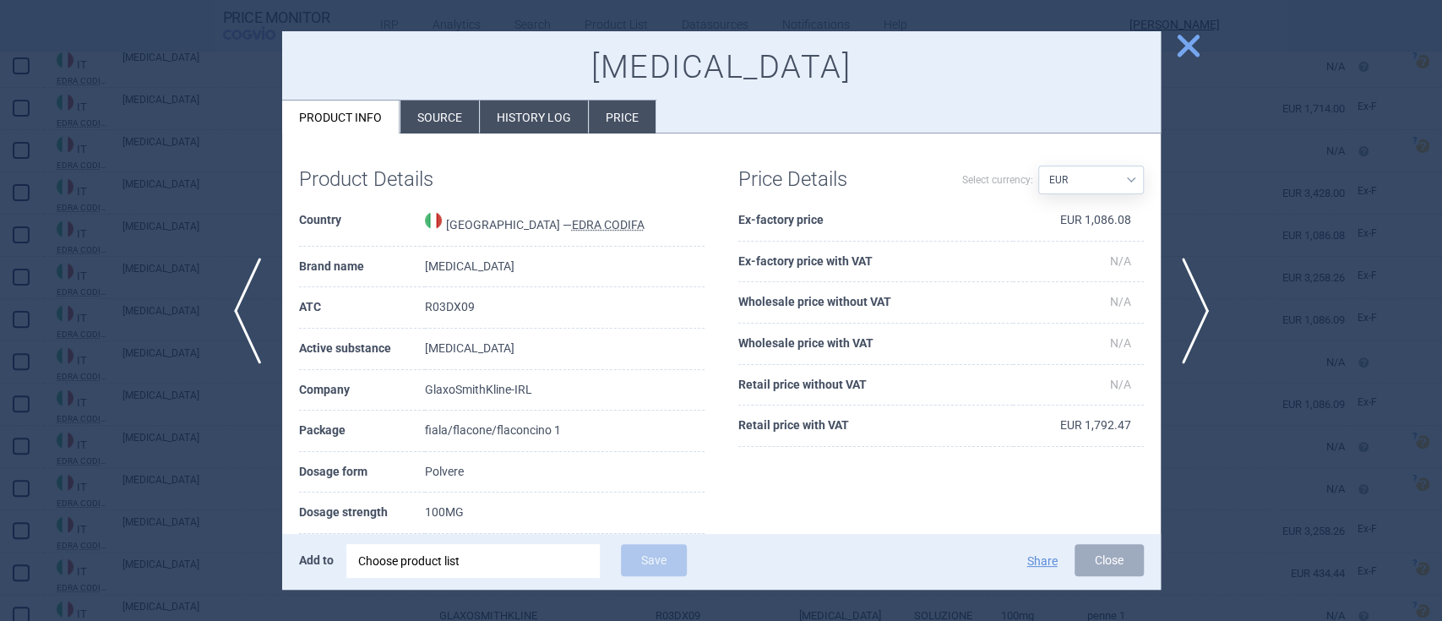
click at [1184, 39] on span "close" at bounding box center [1189, 46] width 30 height 30
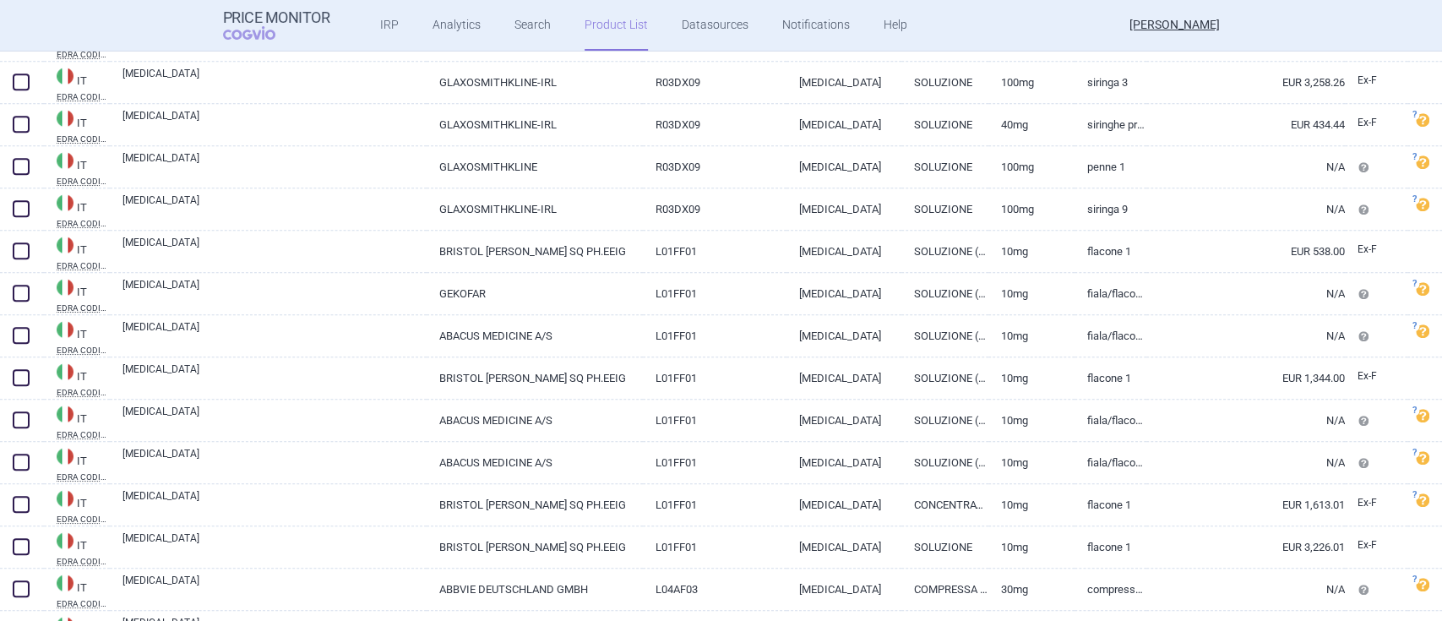
scroll to position [22342, 0]
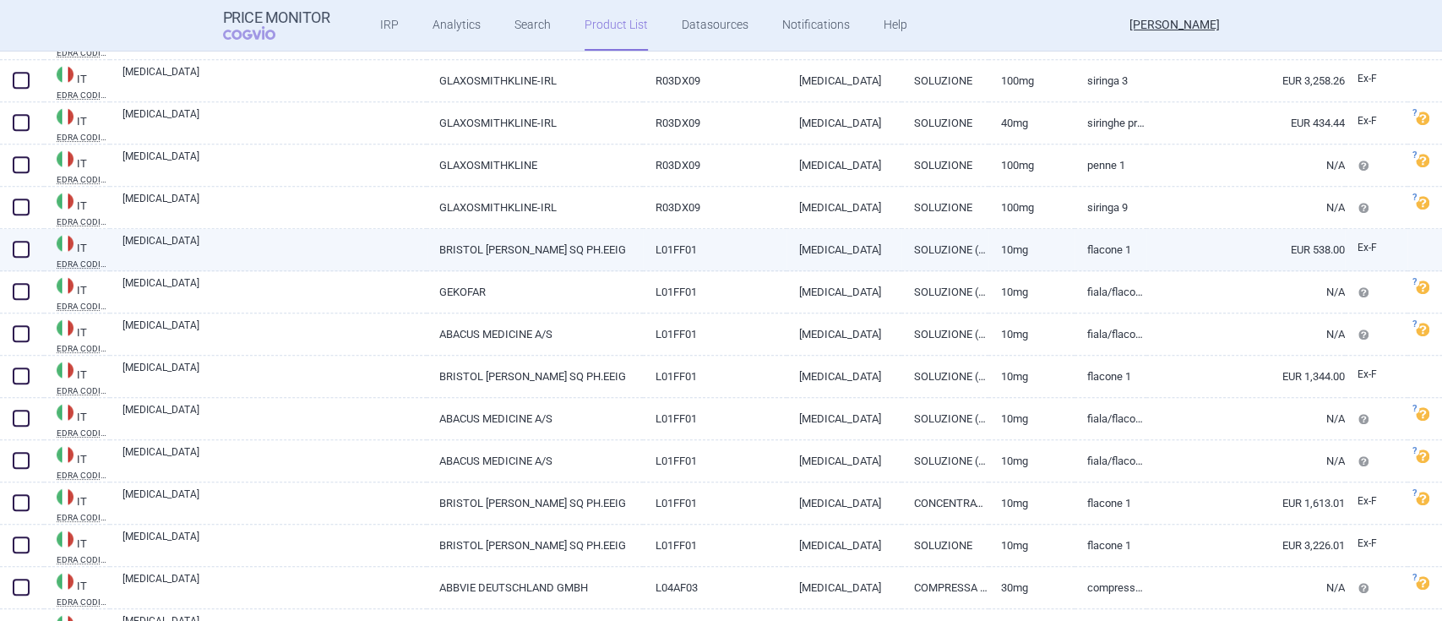
click at [144, 248] on link "[MEDICAL_DATA]" at bounding box center [275, 248] width 304 height 30
select select "EUR"
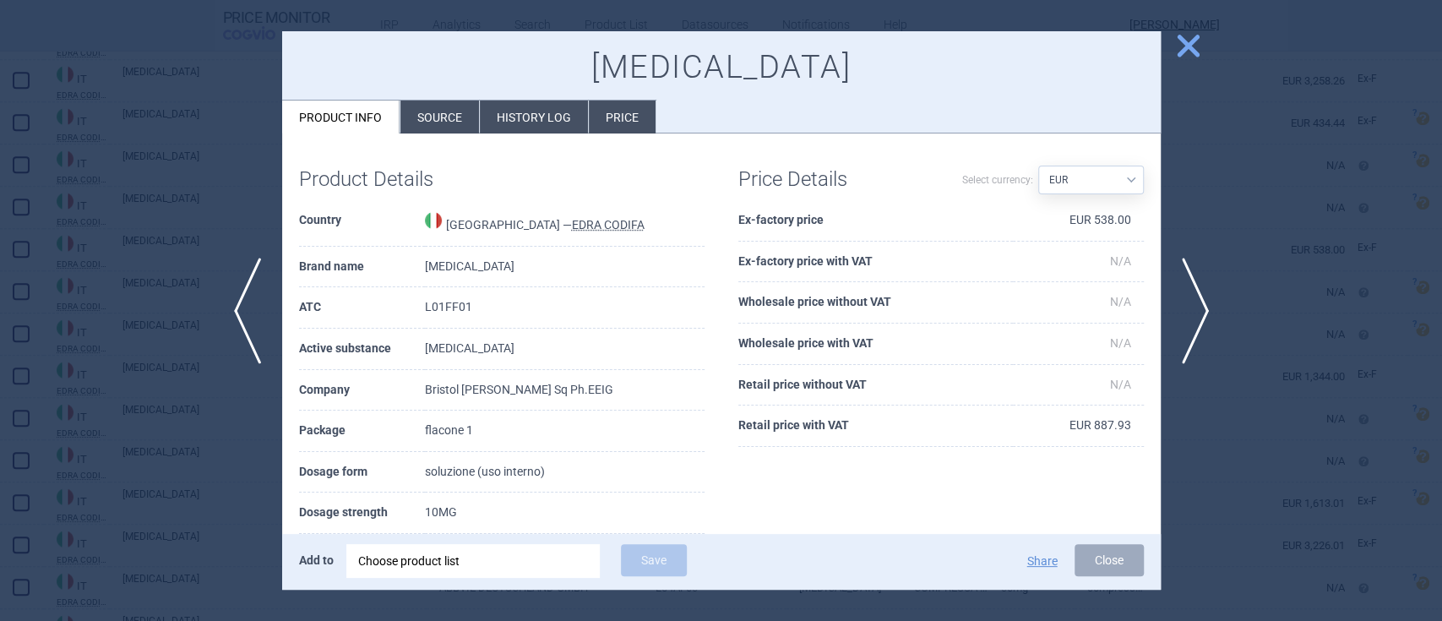
click at [1190, 43] on span "close" at bounding box center [1189, 46] width 30 height 30
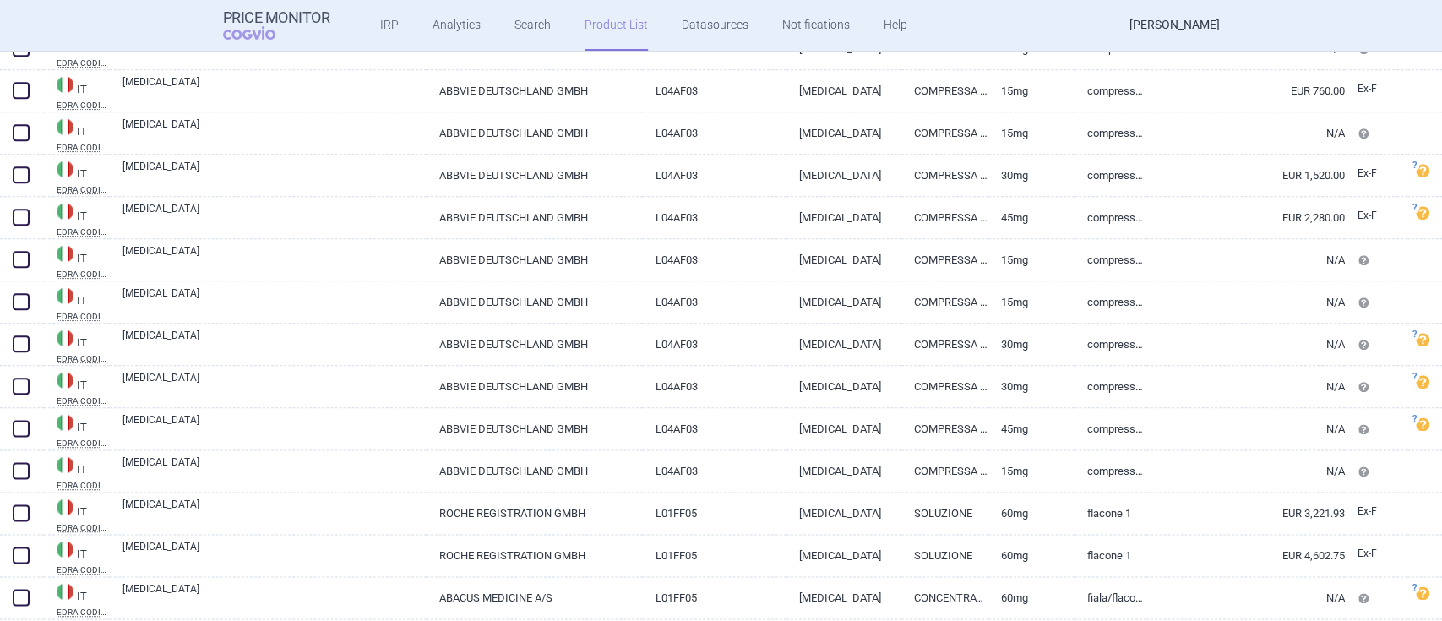
scroll to position [23131, 0]
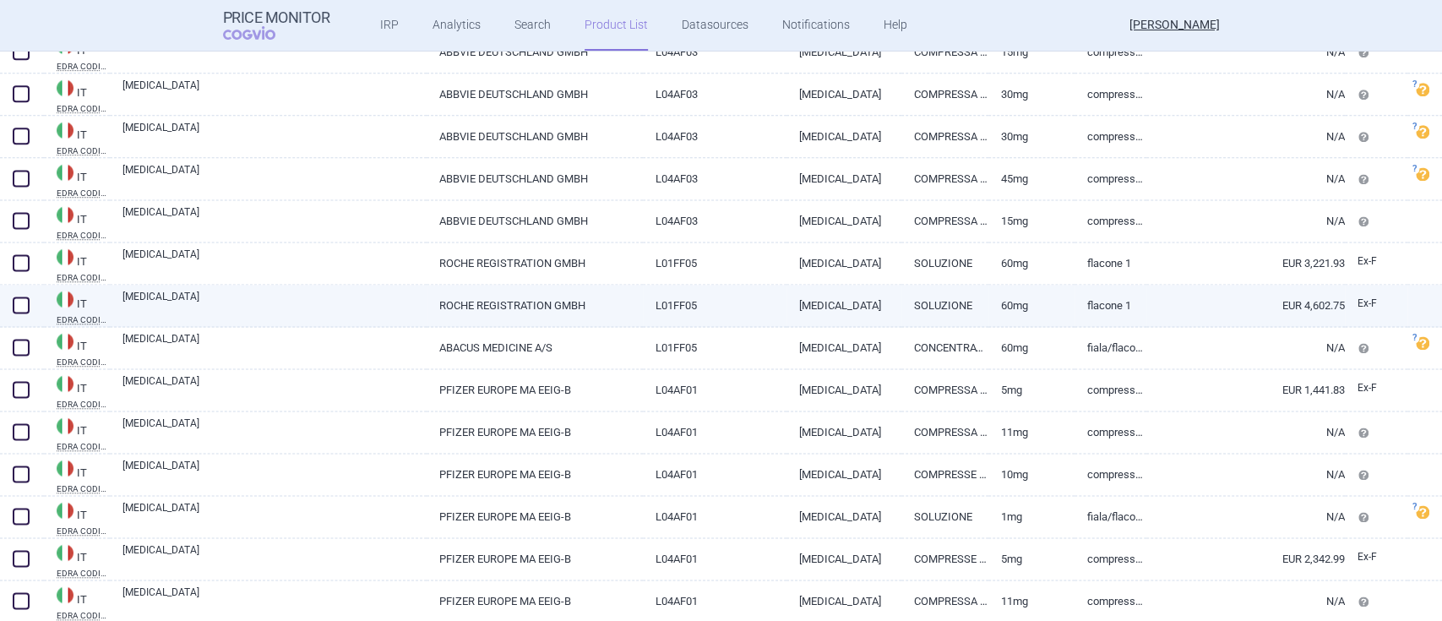
click at [136, 299] on link "[MEDICAL_DATA]" at bounding box center [275, 304] width 304 height 30
select select "EUR"
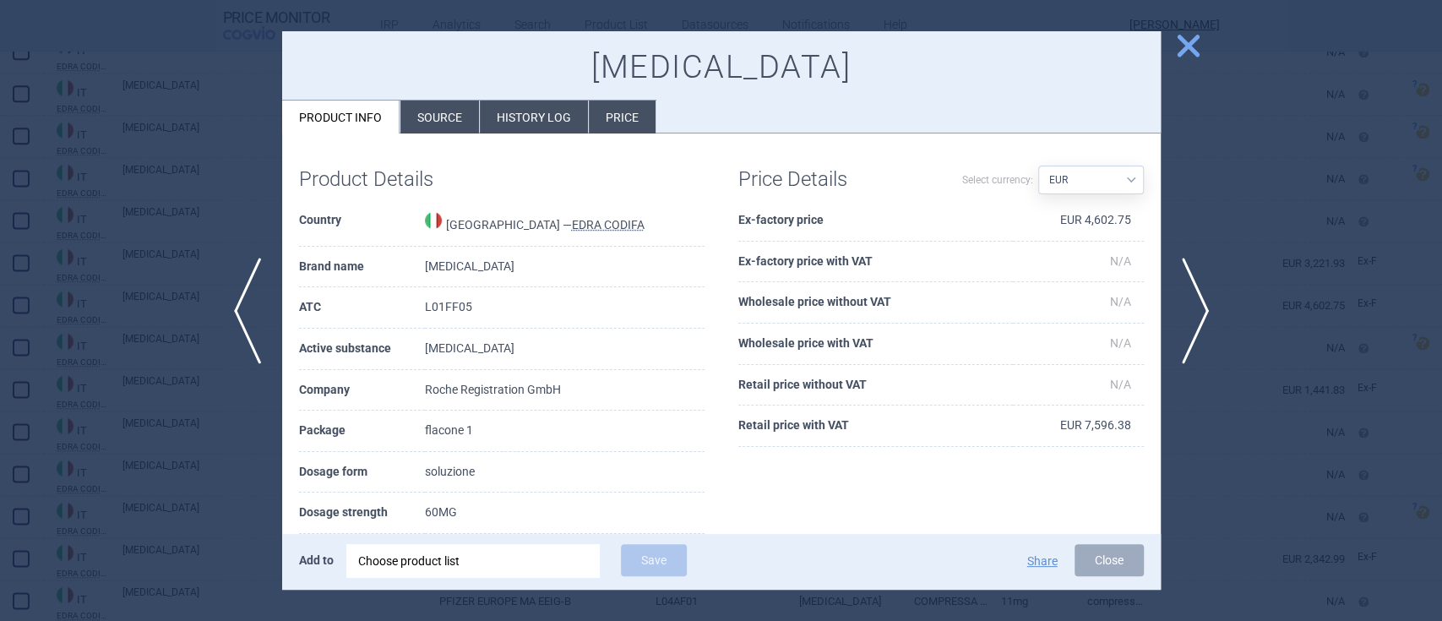
click at [1187, 47] on span "close" at bounding box center [1189, 46] width 30 height 30
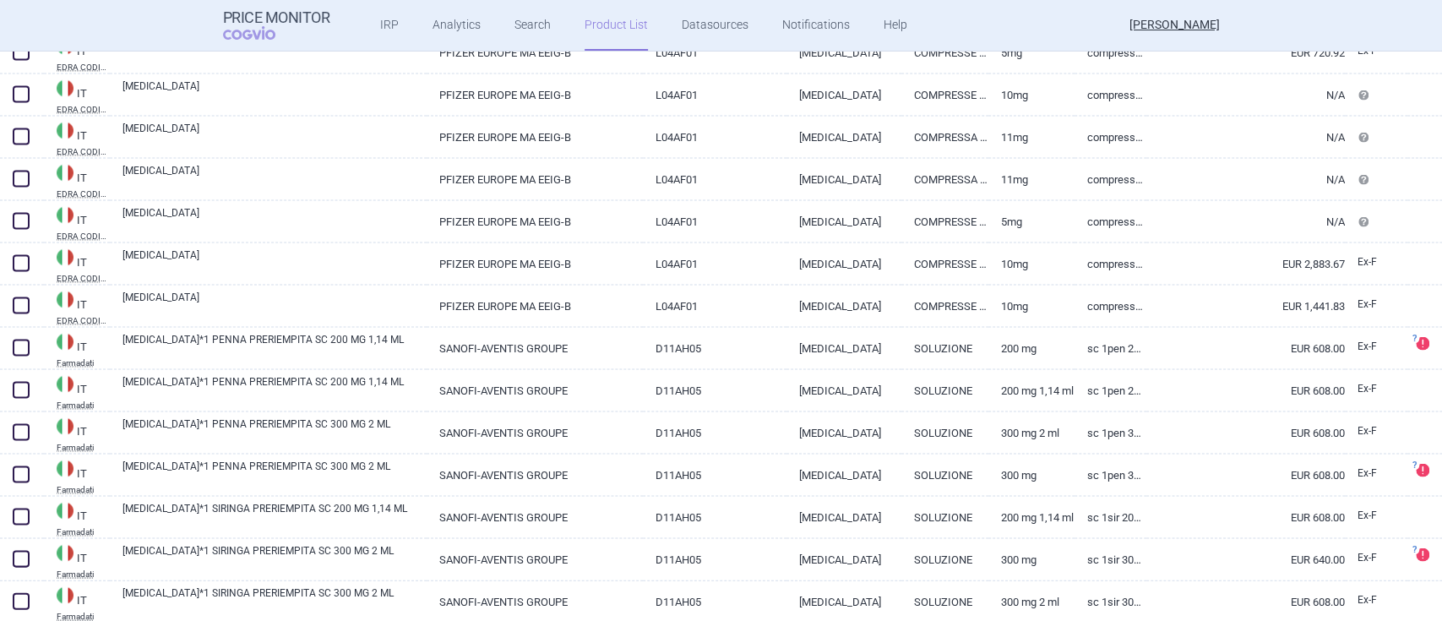
scroll to position [23919, 0]
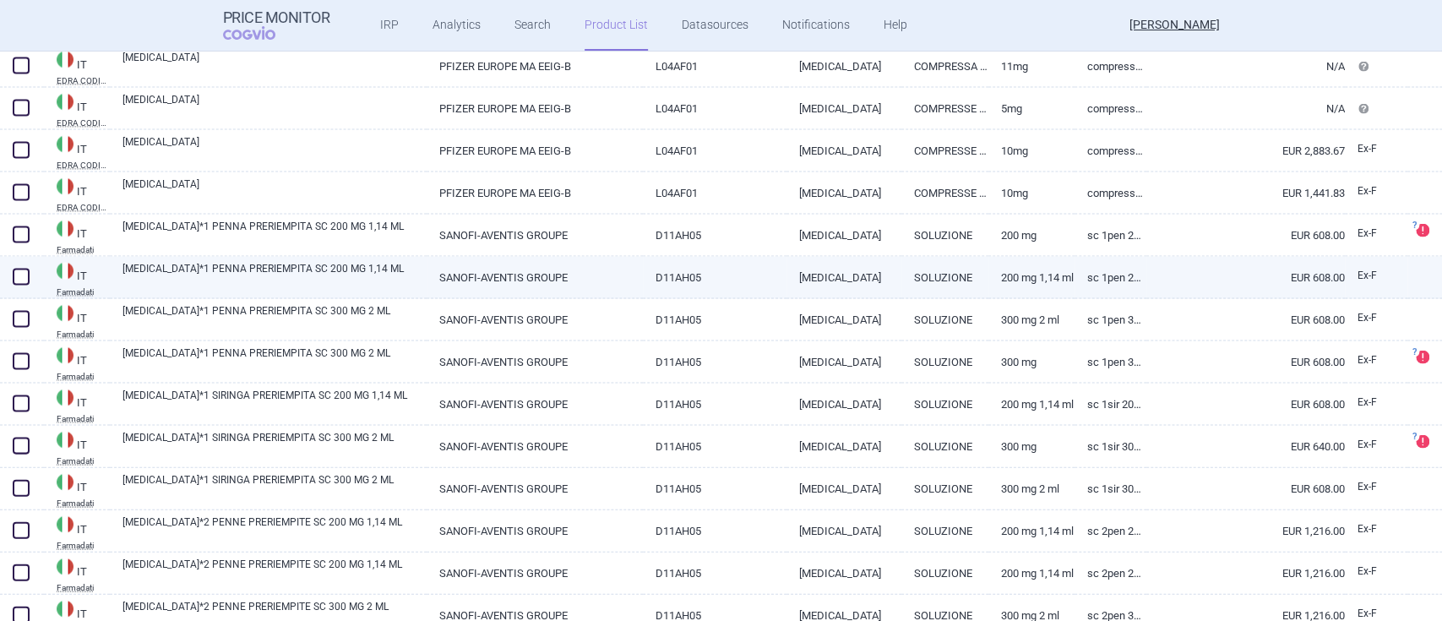
click at [180, 278] on link "[MEDICAL_DATA]*1 PENNA PRERIEMPITA SC 200 MG 1,14 ML" at bounding box center [275, 276] width 304 height 30
select select "EUR"
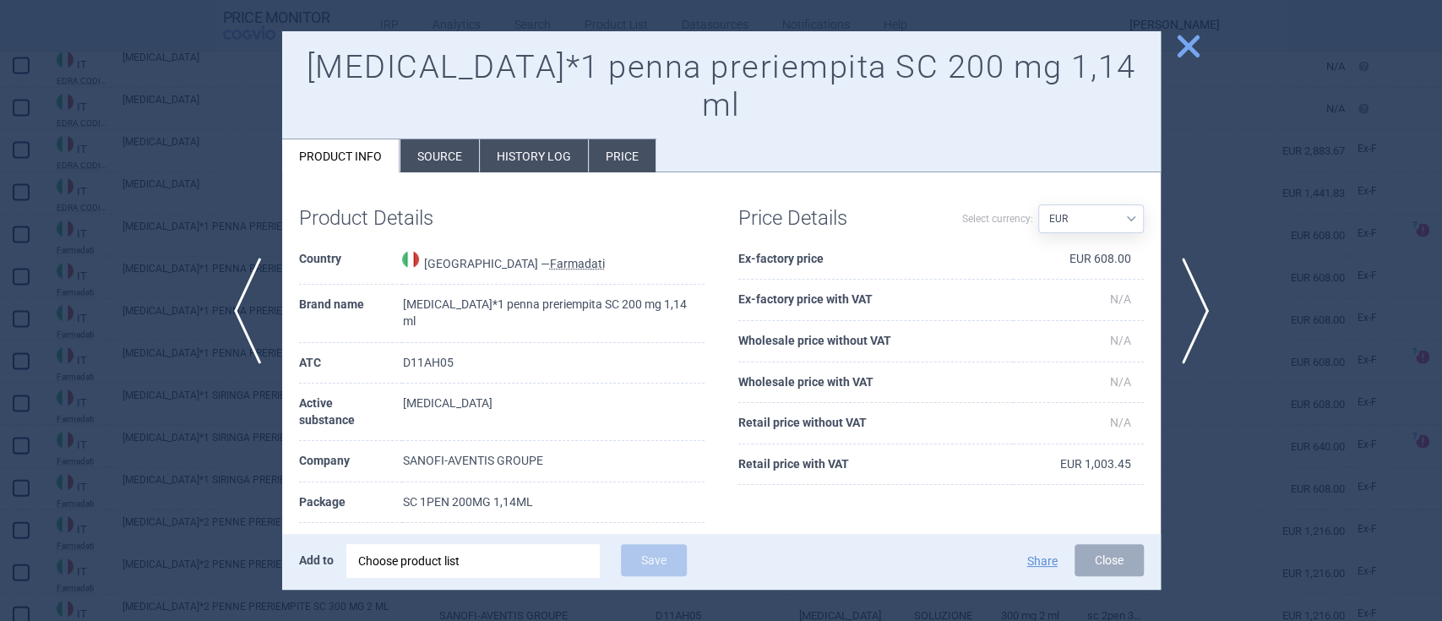
click at [1174, 46] on span "close" at bounding box center [1189, 46] width 30 height 30
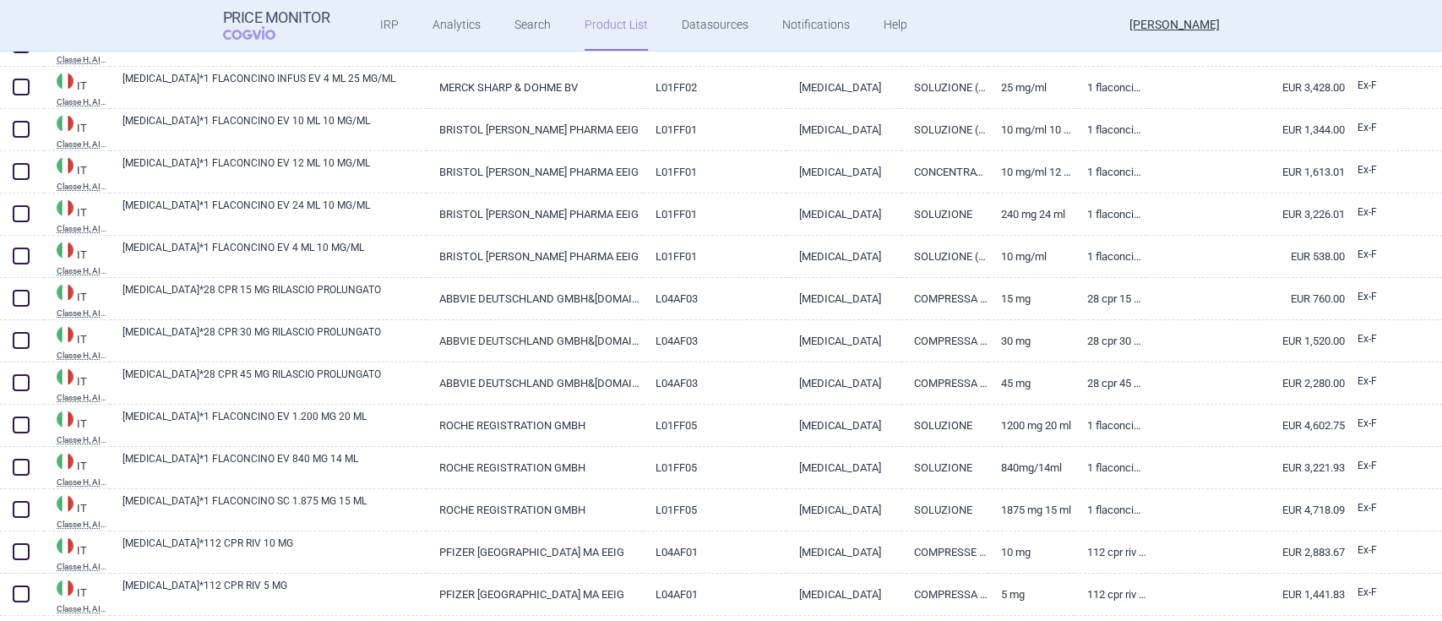
scroll to position [30115, 0]
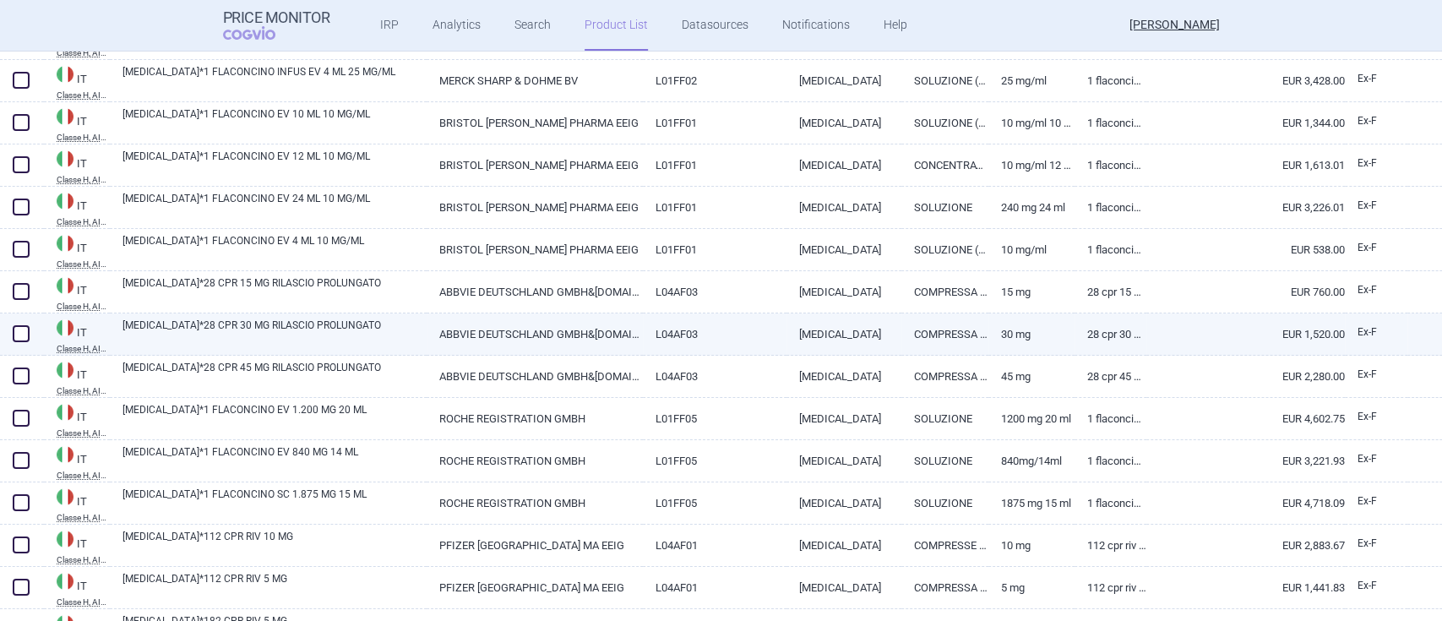
click at [200, 321] on link "[MEDICAL_DATA]*28 CPR 30 MG RILASCIO PROLUNGATO" at bounding box center [275, 333] width 304 height 30
select select "EUR"
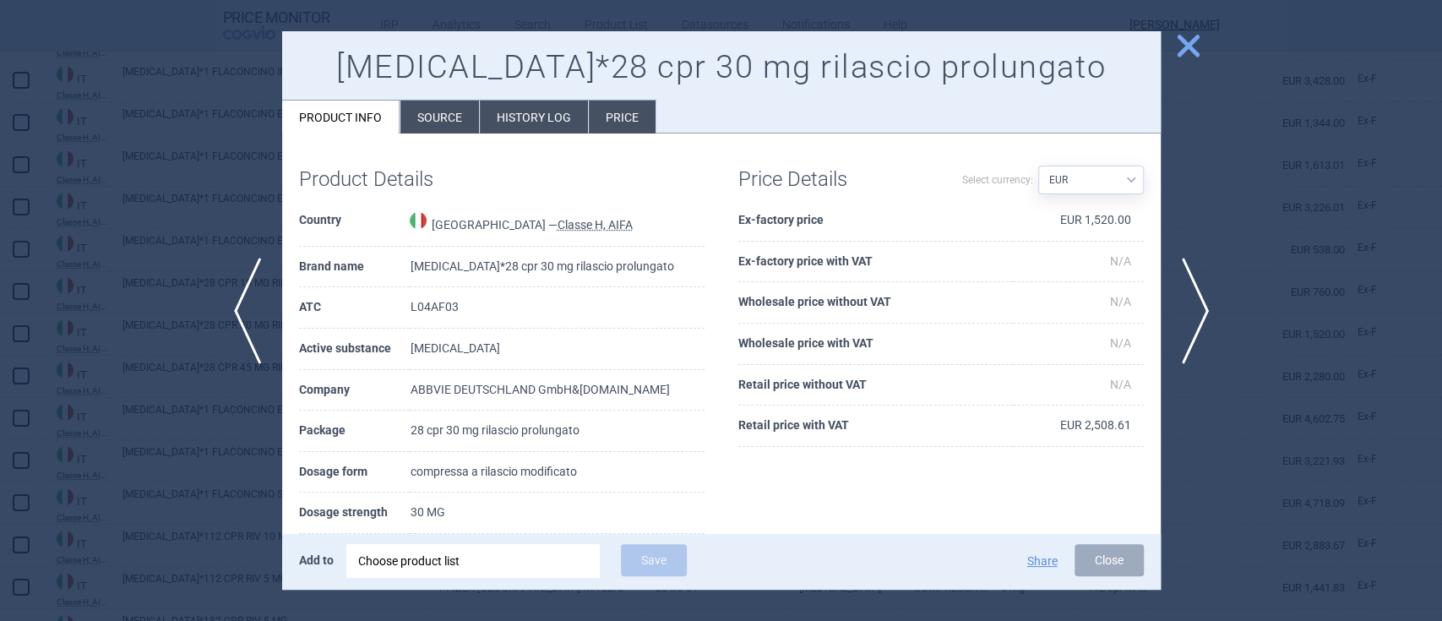
click at [1189, 51] on span "close" at bounding box center [1189, 46] width 30 height 30
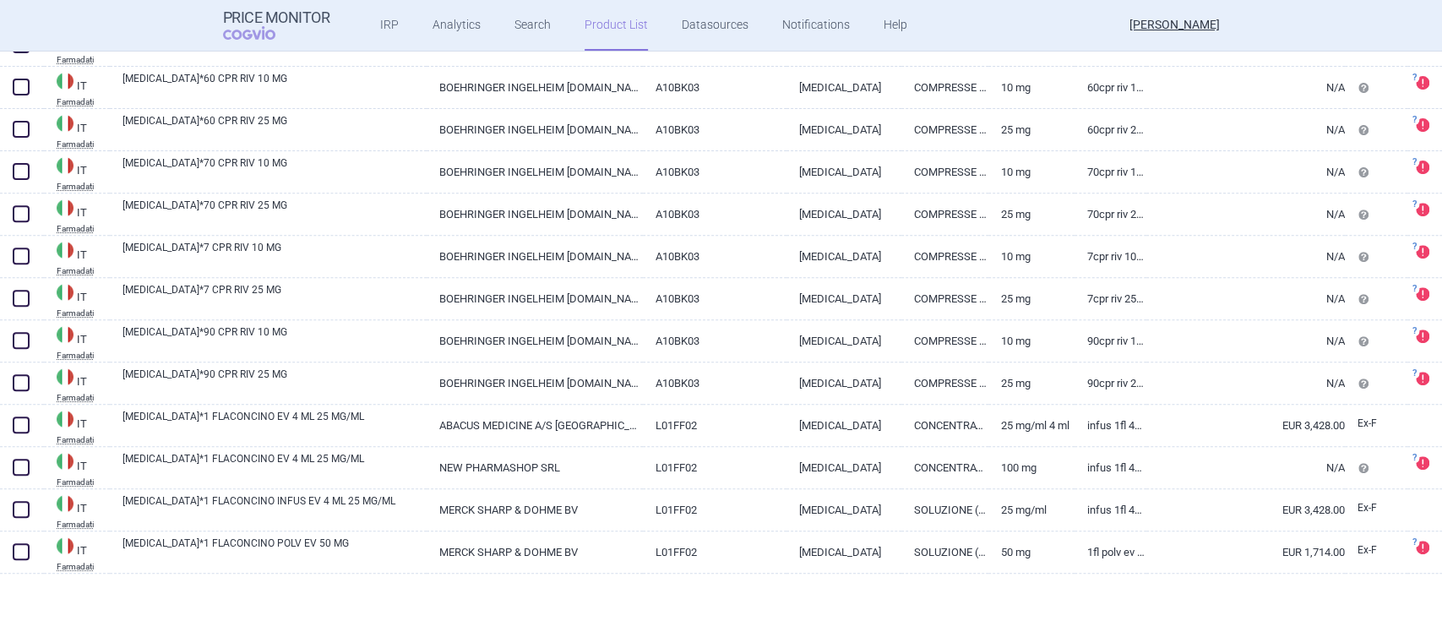
scroll to position [26229, 0]
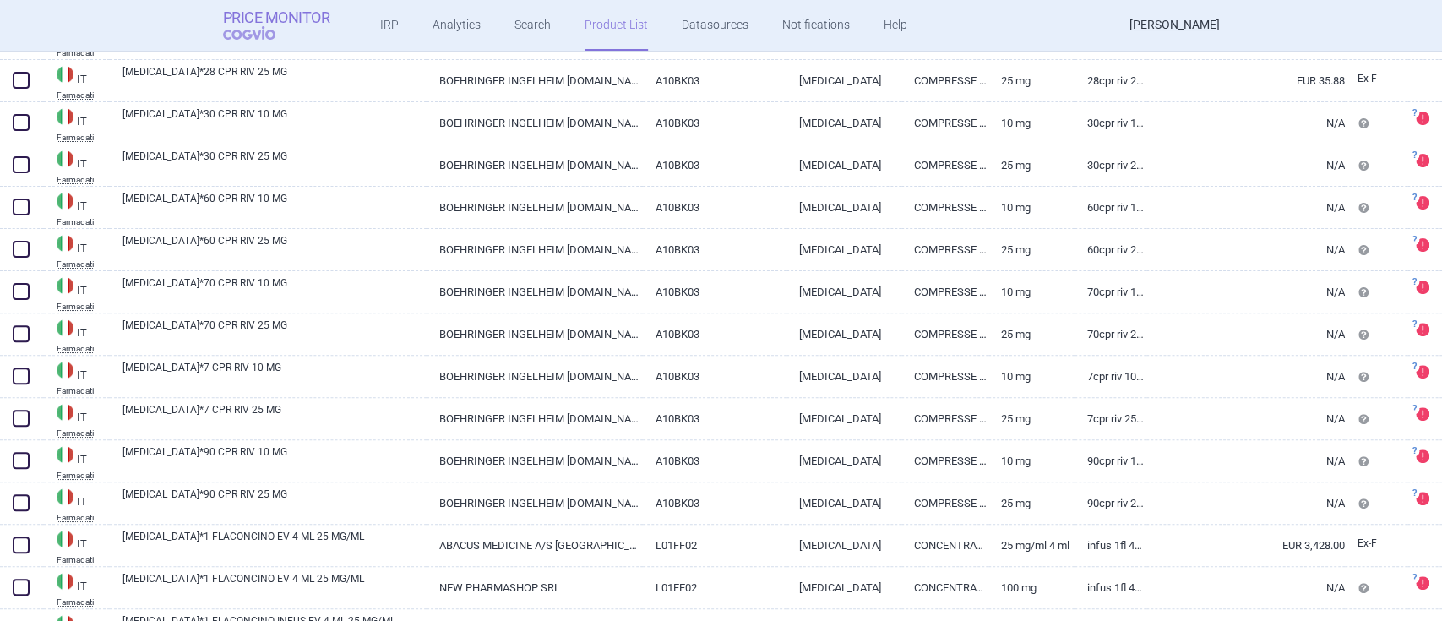
click at [251, 24] on strong "Price Monitor" at bounding box center [276, 17] width 107 height 17
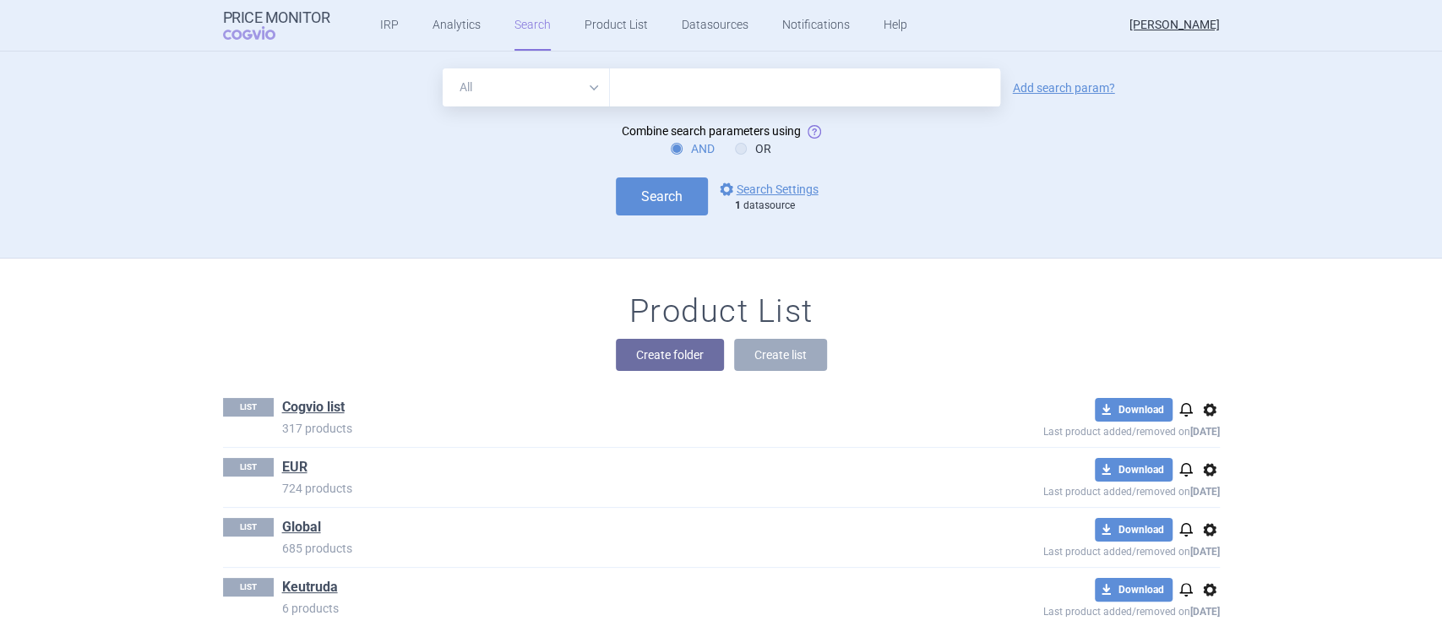
scroll to position [176, 0]
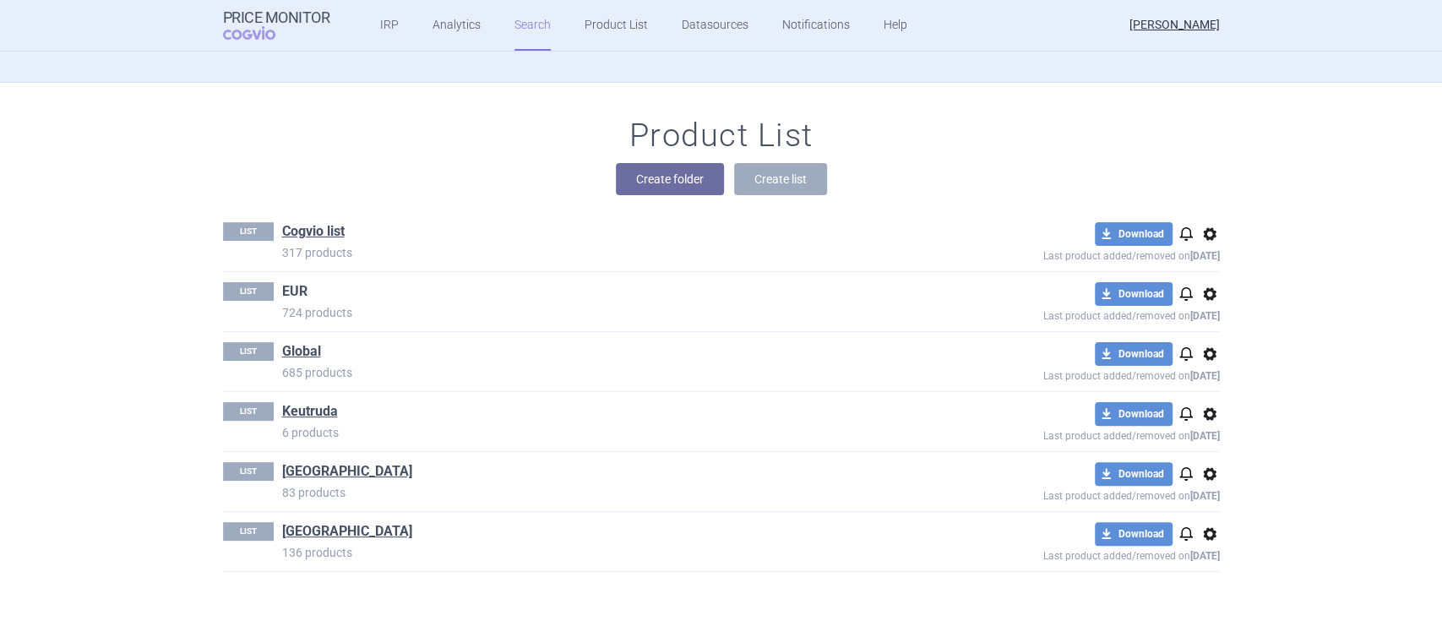
click at [288, 287] on link "EUR" at bounding box center [294, 291] width 25 height 19
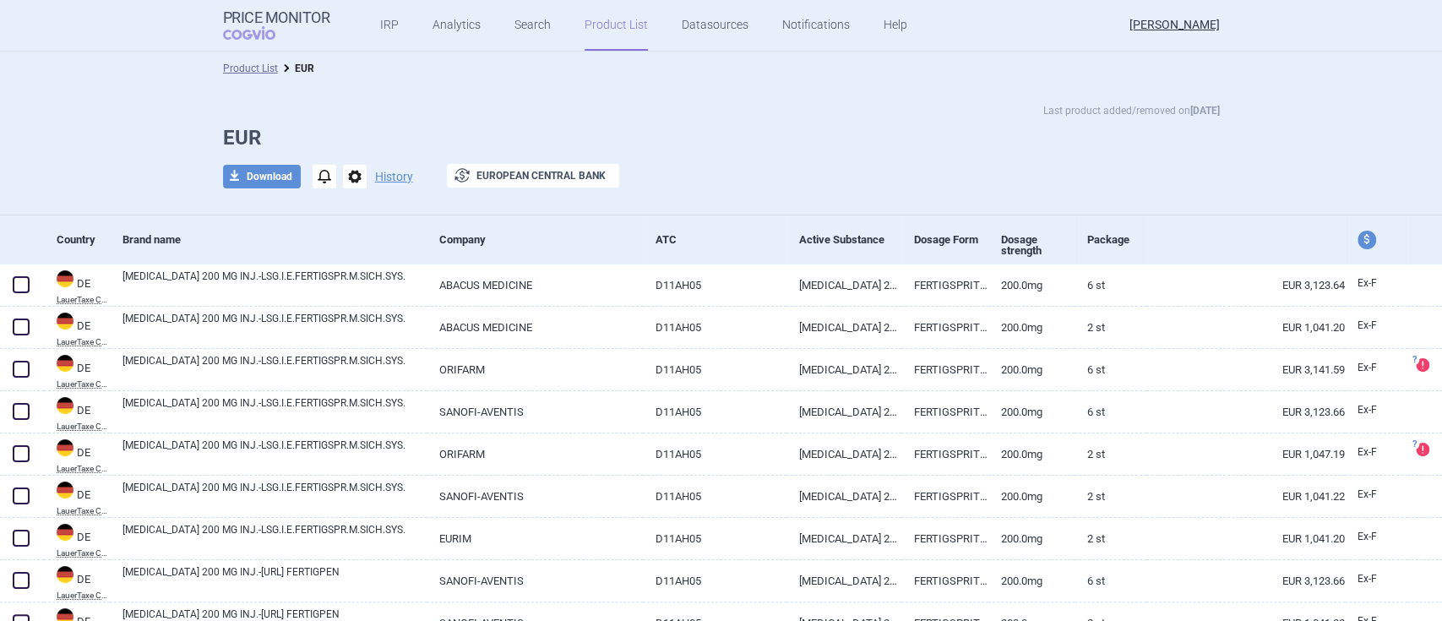
click at [346, 172] on span "options" at bounding box center [355, 177] width 24 height 24
click at [732, 169] on div "download Download notifications options History exchange European Central Bank" at bounding box center [721, 176] width 997 height 25
click at [279, 30] on span "COGVIO" at bounding box center [261, 33] width 76 height 14
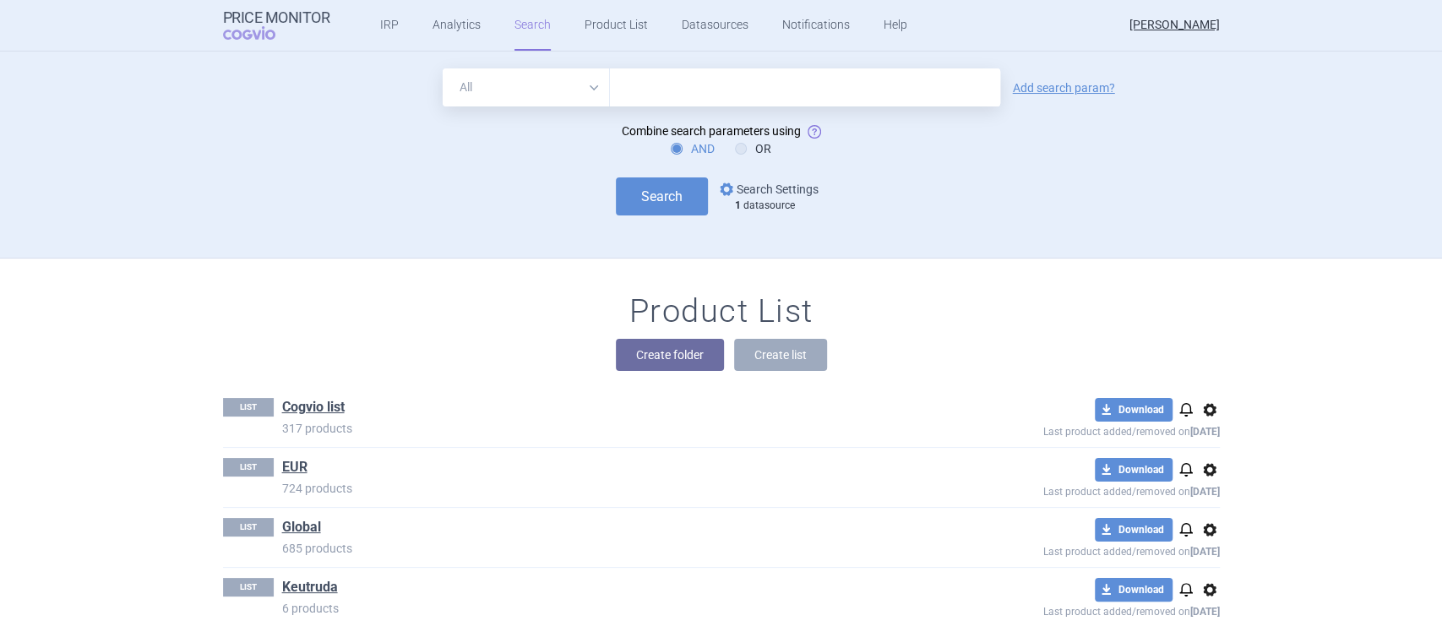
click at [768, 186] on link "options Search Settings" at bounding box center [768, 189] width 102 height 20
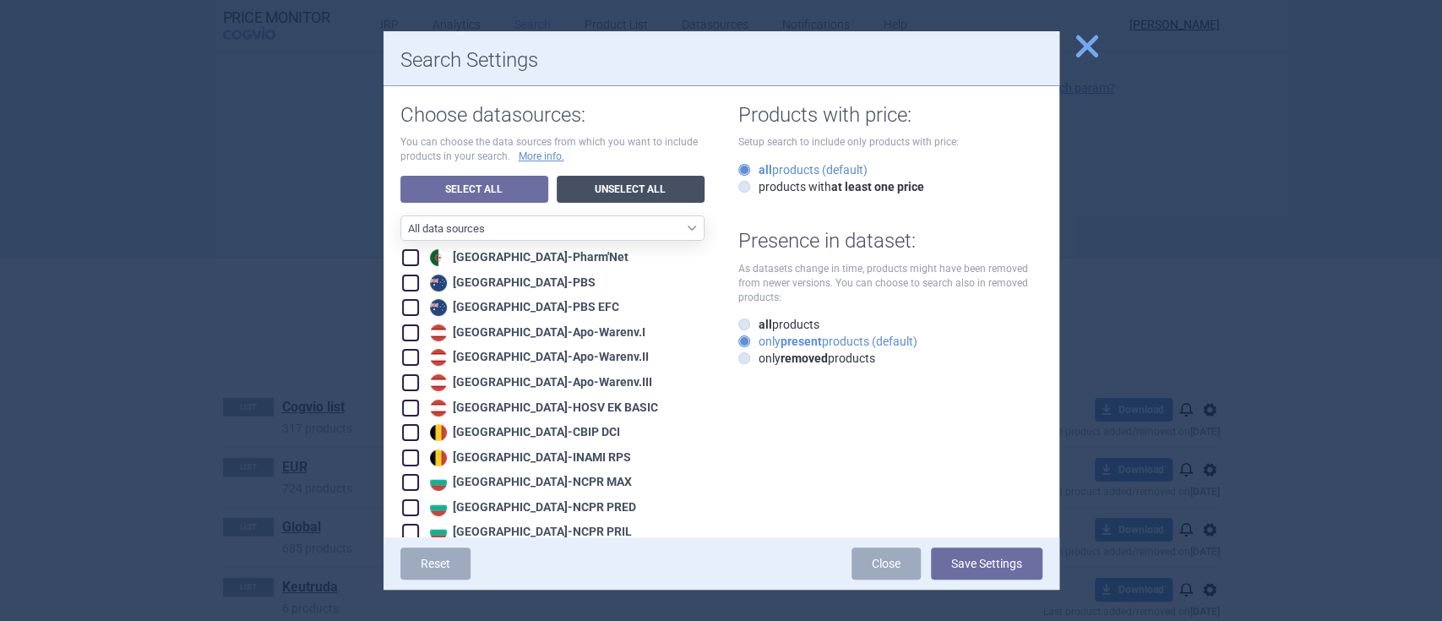
click at [578, 197] on link "Unselect All" at bounding box center [631, 189] width 148 height 27
checkbox input "false"
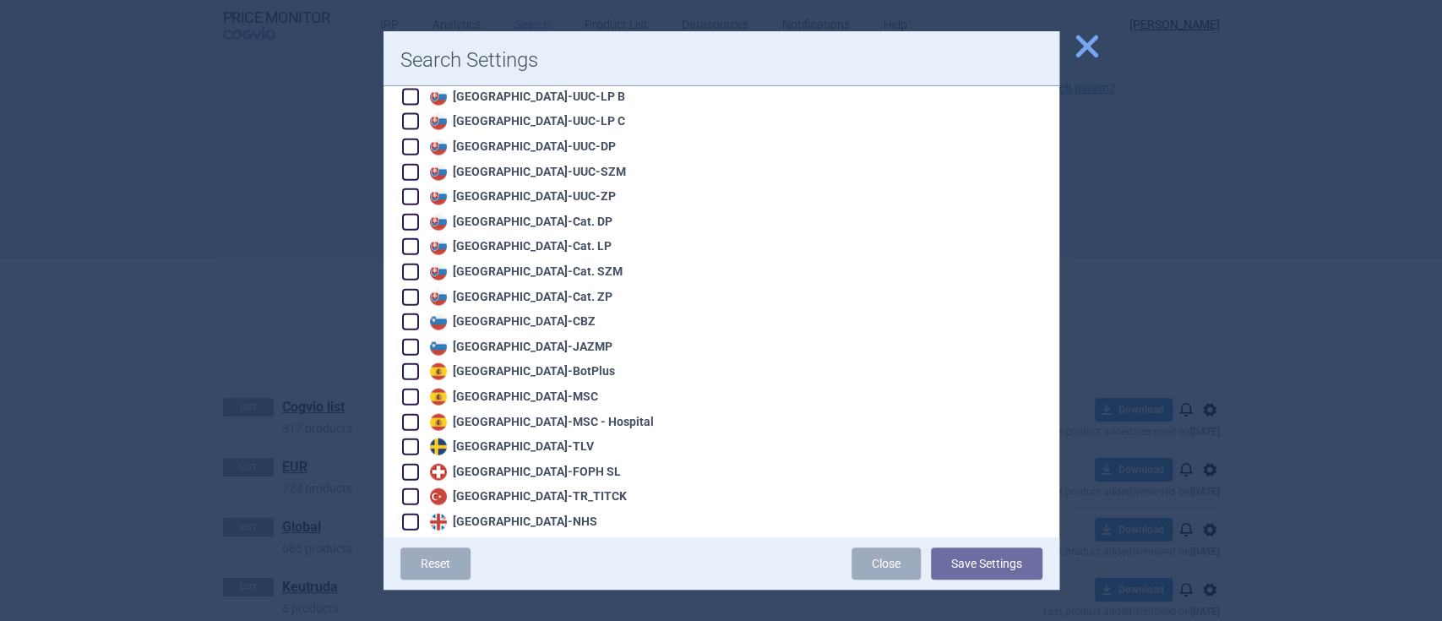
scroll to position [2669, 0]
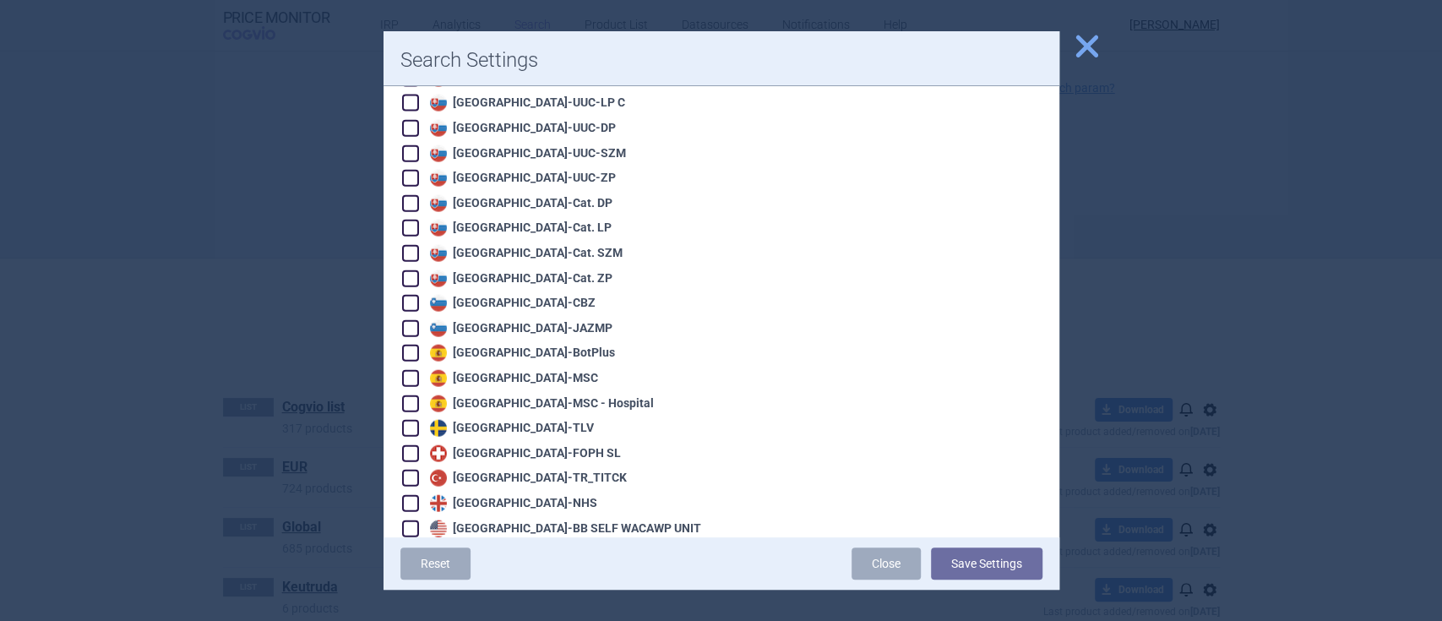
click at [406, 420] on span at bounding box center [410, 428] width 17 height 17
checkbox input "true"
click at [409, 495] on span at bounding box center [410, 503] width 17 height 17
checkbox input "true"
drag, startPoint x: 408, startPoint y: 423, endPoint x: 410, endPoint y: 436, distance: 12.8
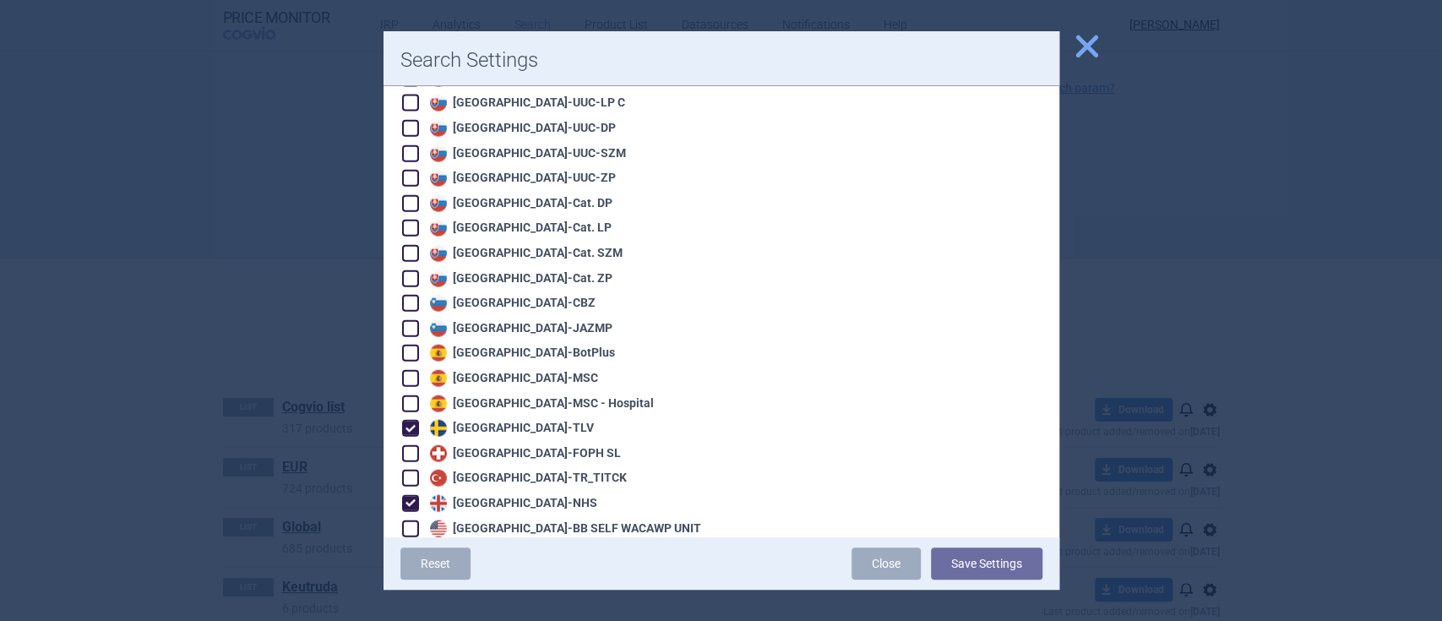
click at [410, 520] on span at bounding box center [410, 528] width 17 height 17
checkbox input "true"
click at [410, 545] on span at bounding box center [410, 553] width 17 height 17
checkbox input "true"
click at [406, 570] on span at bounding box center [410, 578] width 17 height 17
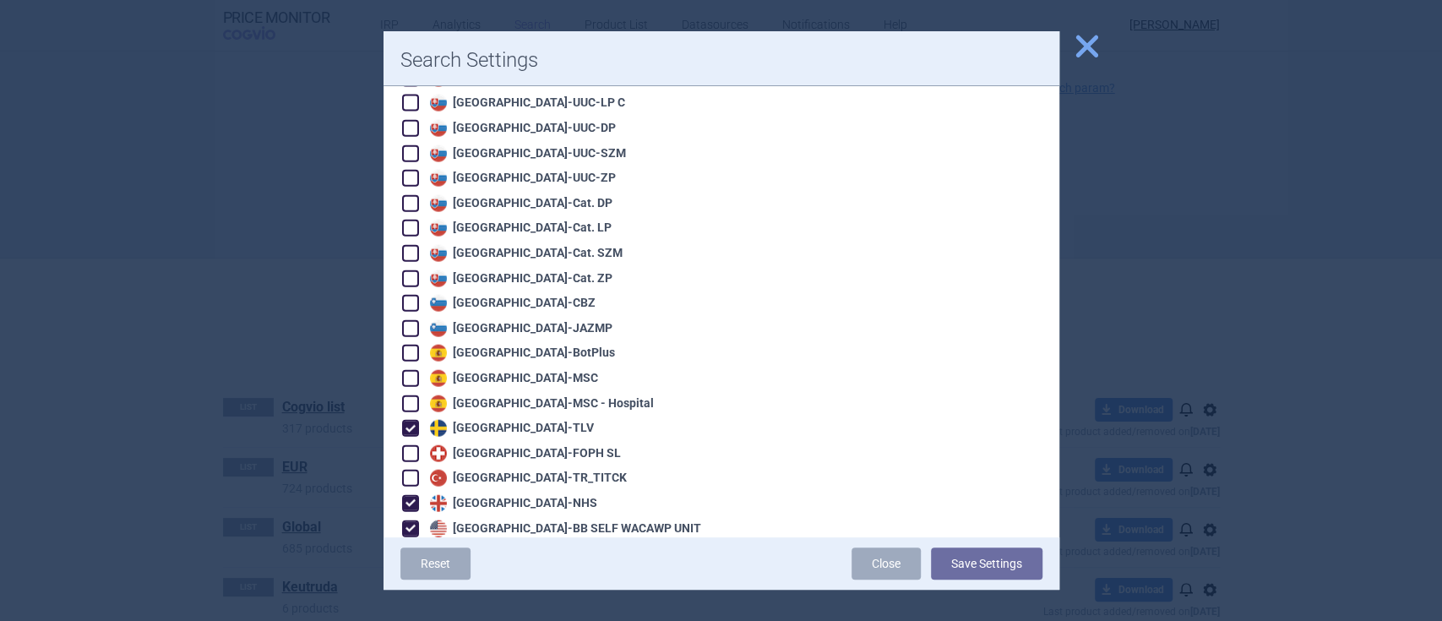
checkbox input "true"
click at [413, 595] on span at bounding box center [410, 603] width 17 height 17
checkbox input "true"
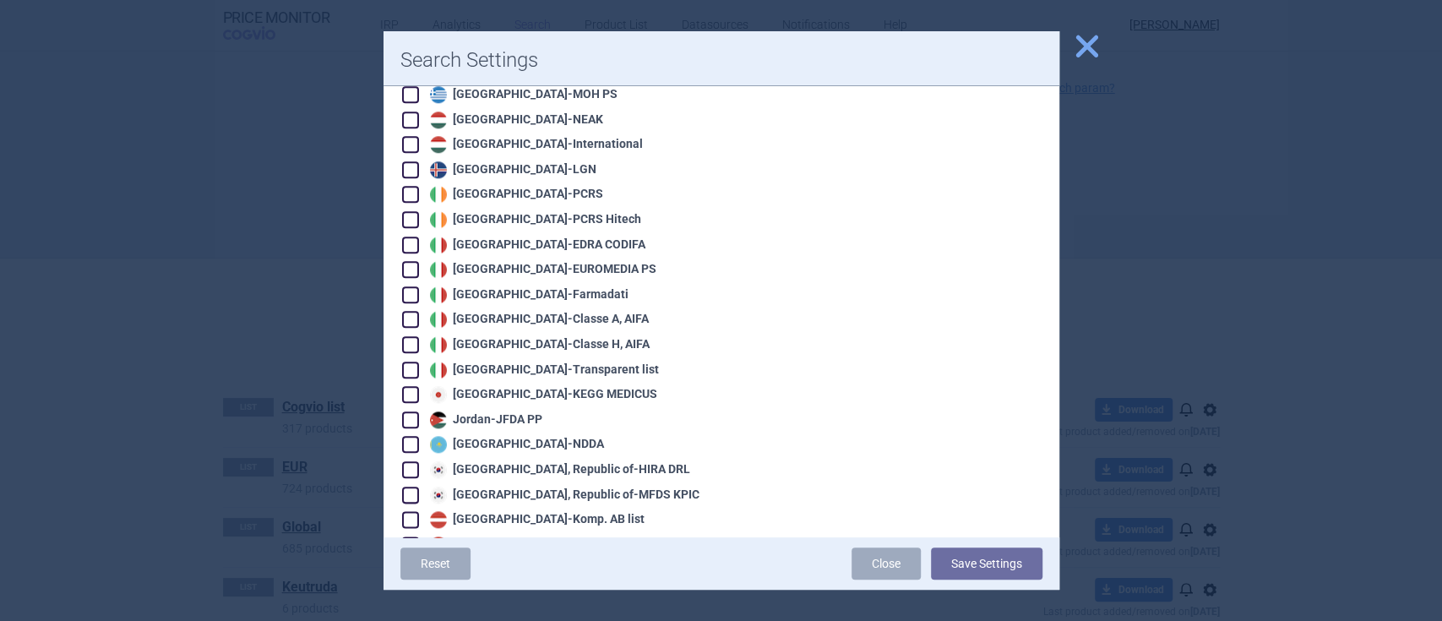
scroll to position [1317, 0]
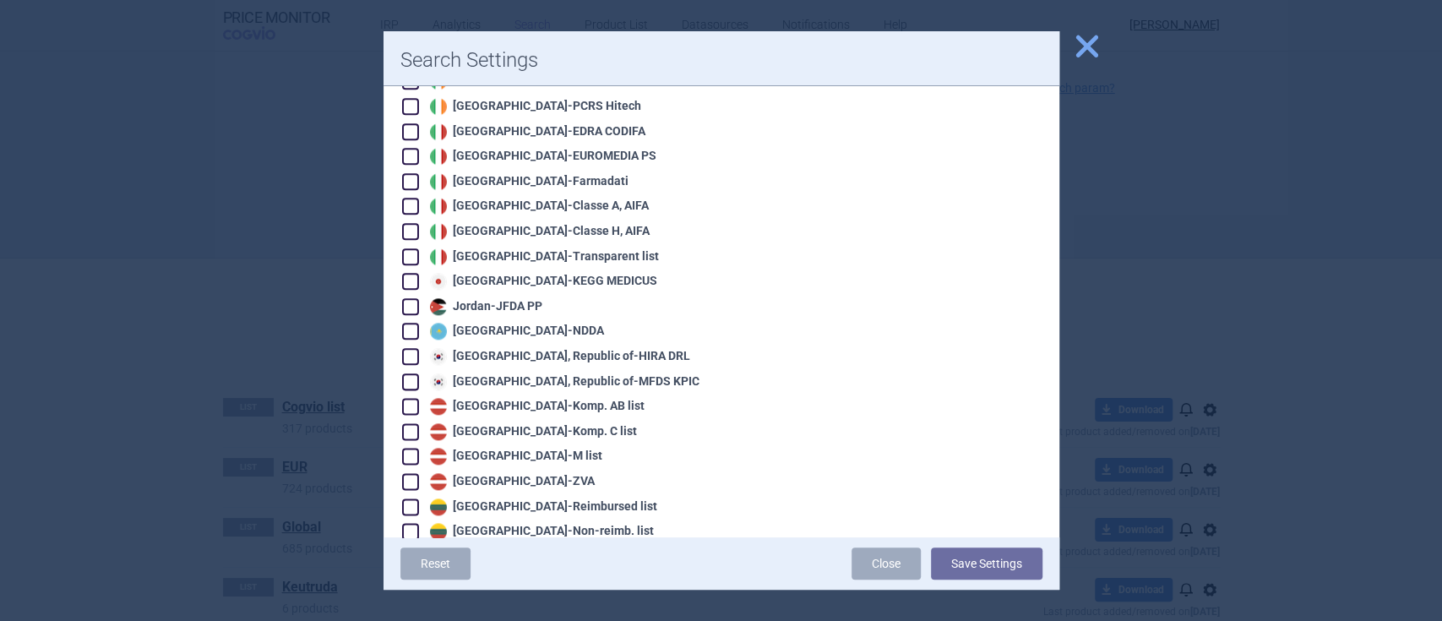
click at [412, 273] on span at bounding box center [410, 281] width 17 height 17
checkbox input "true"
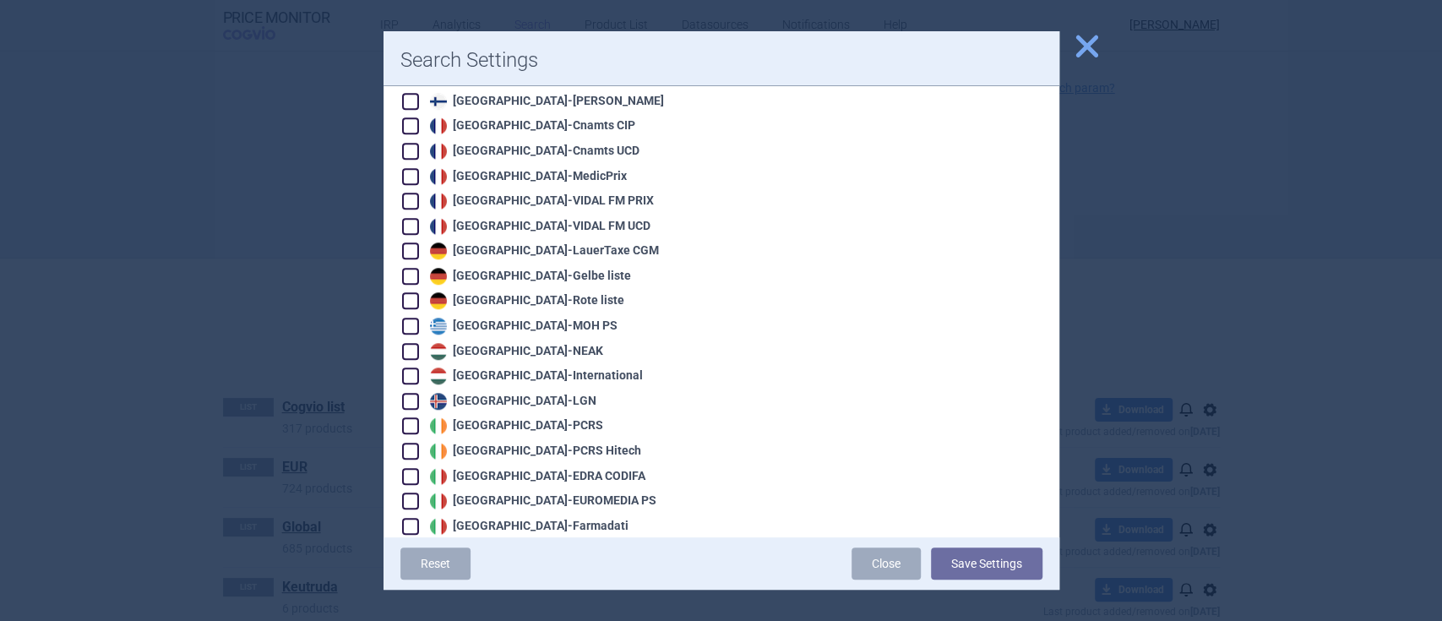
scroll to position [1092, 0]
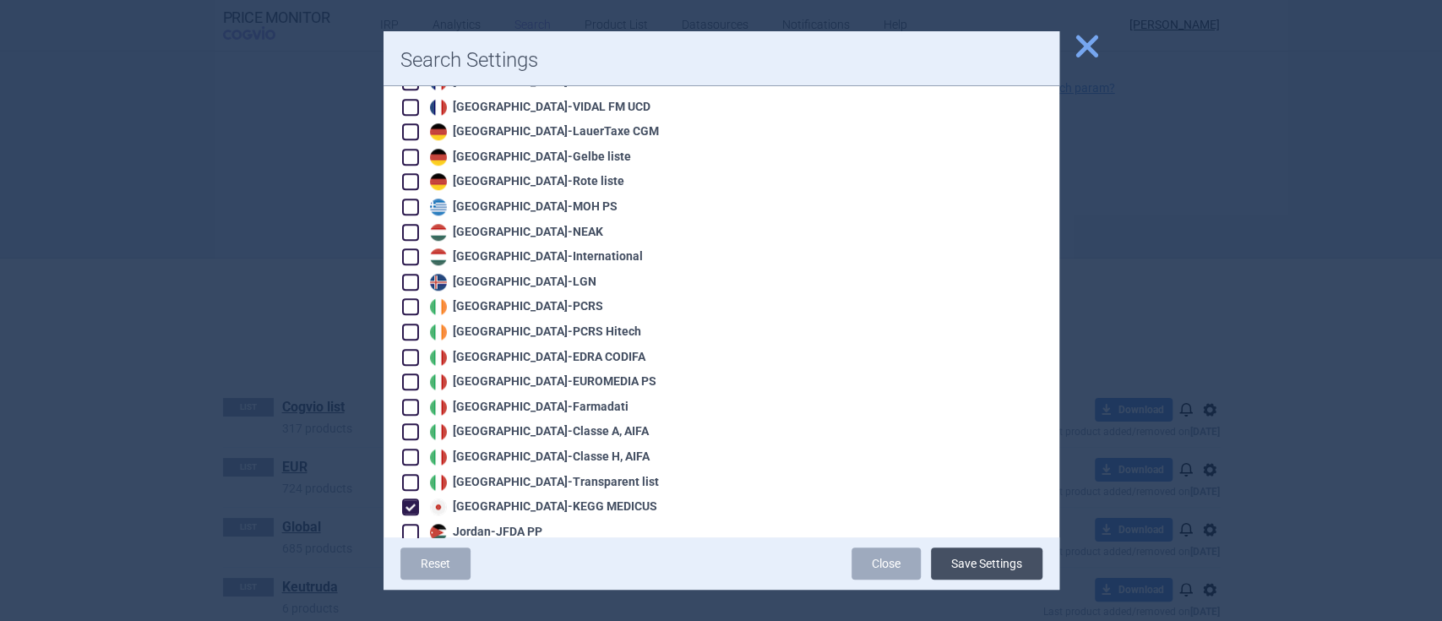
click at [984, 557] on button "Save Settings" at bounding box center [987, 564] width 112 height 32
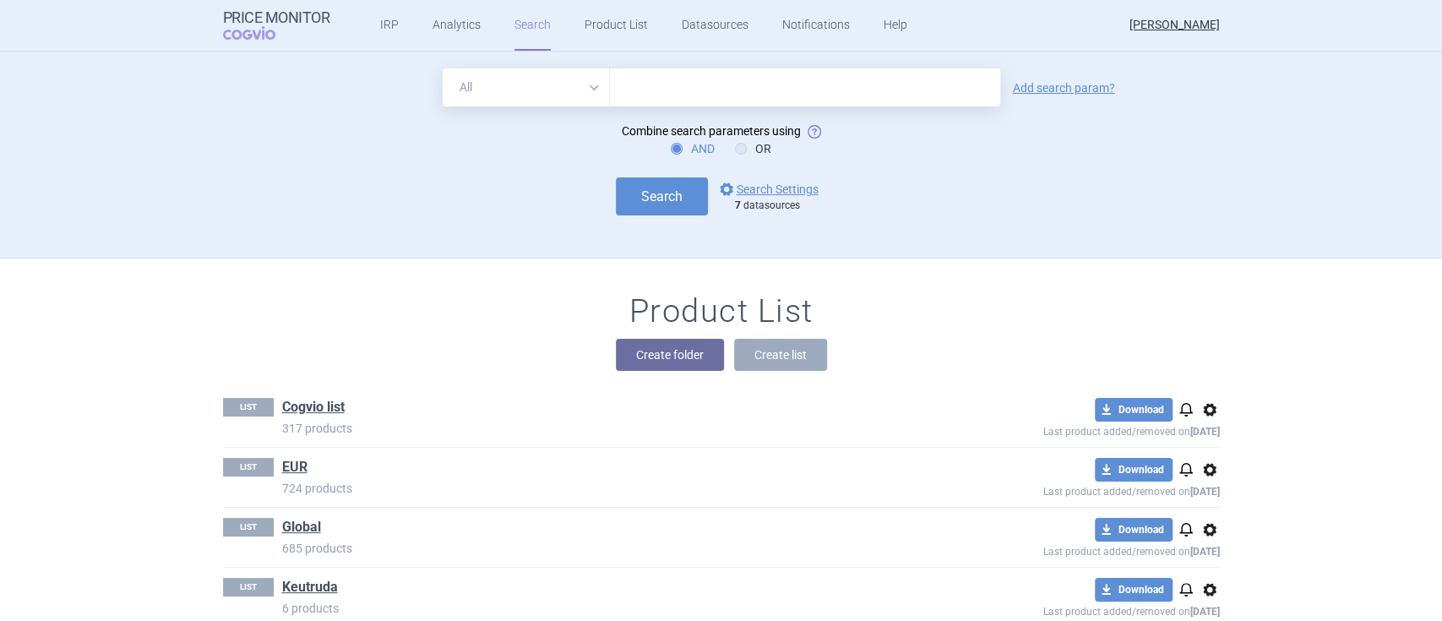
click at [618, 96] on input "text" at bounding box center [805, 87] width 390 height 38
type input "[MEDICAL_DATA], [MEDICAL_DATA], forxiga, [MEDICAL_DATA], [MEDICAL_DATA], [MEDIC…"
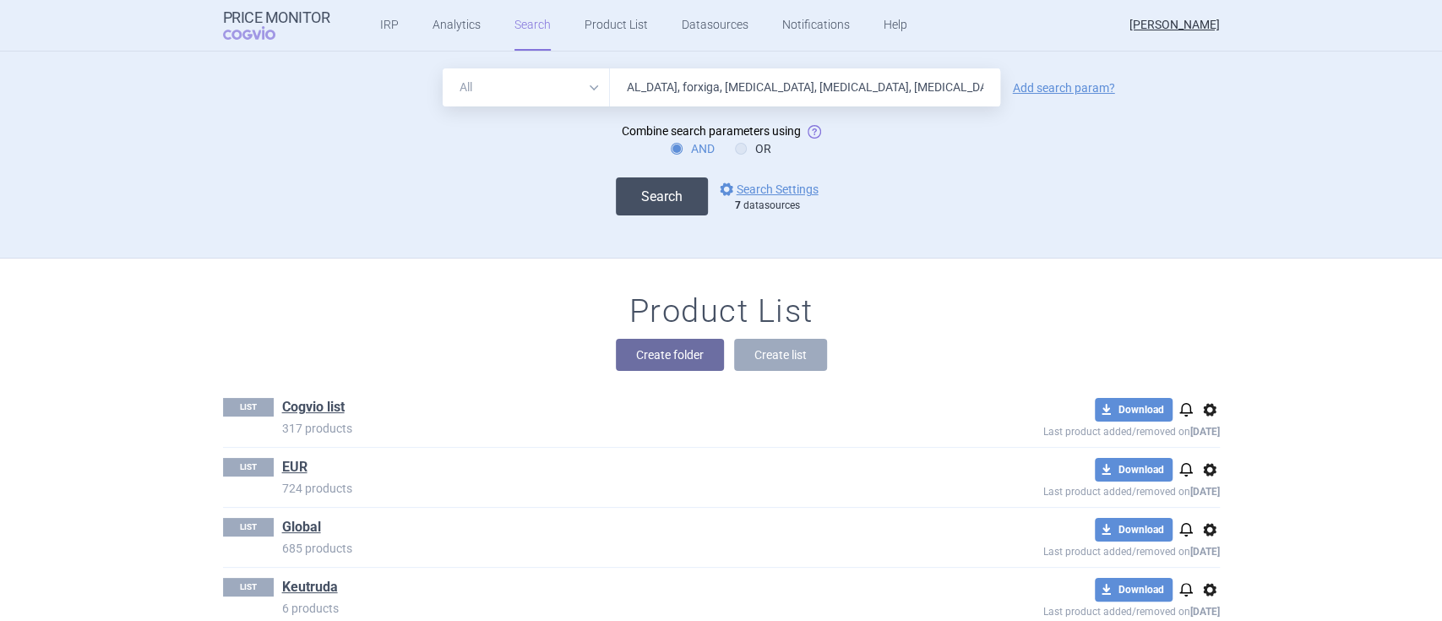
click at [635, 182] on button "Search" at bounding box center [662, 196] width 92 height 38
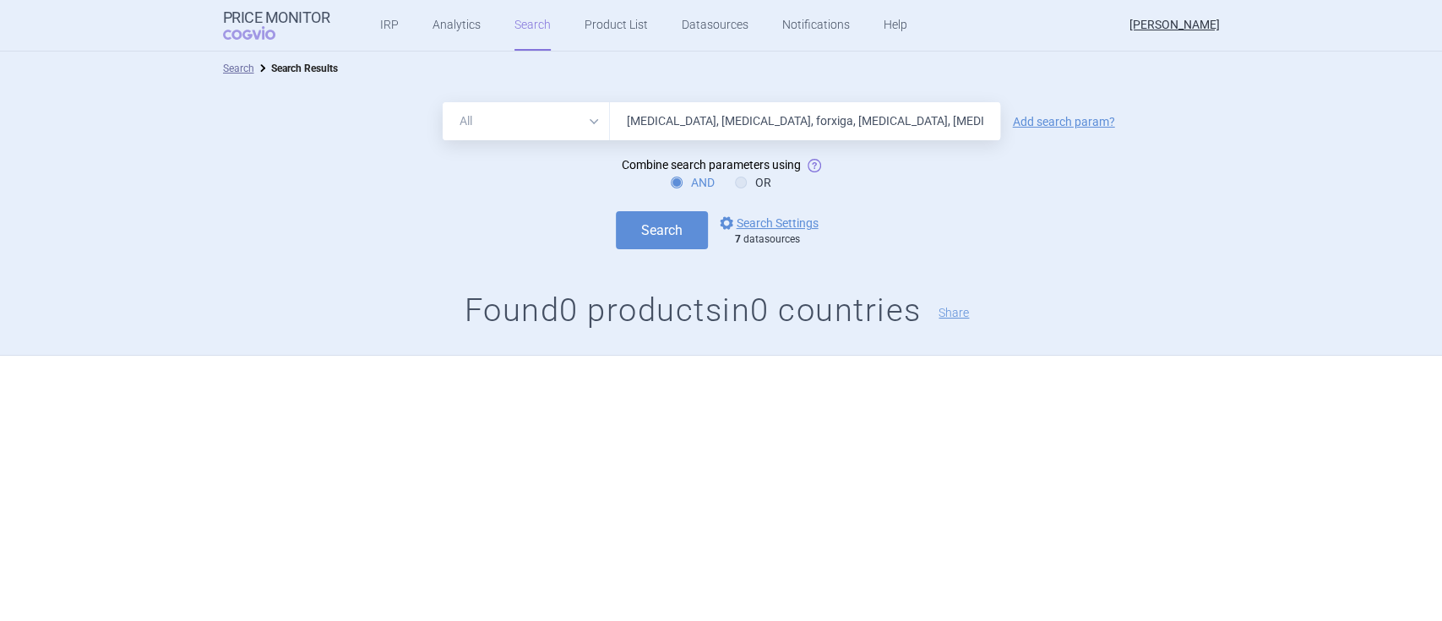
click at [525, 113] on select "All Brand Name ATC Company Active Substance Country Newer than" at bounding box center [526, 121] width 167 height 38
select select "brandName"
click at [443, 102] on select "All Brand Name ATC Company Active Substance Country Newer than" at bounding box center [526, 121] width 167 height 38
click at [664, 229] on button "Search" at bounding box center [662, 230] width 92 height 38
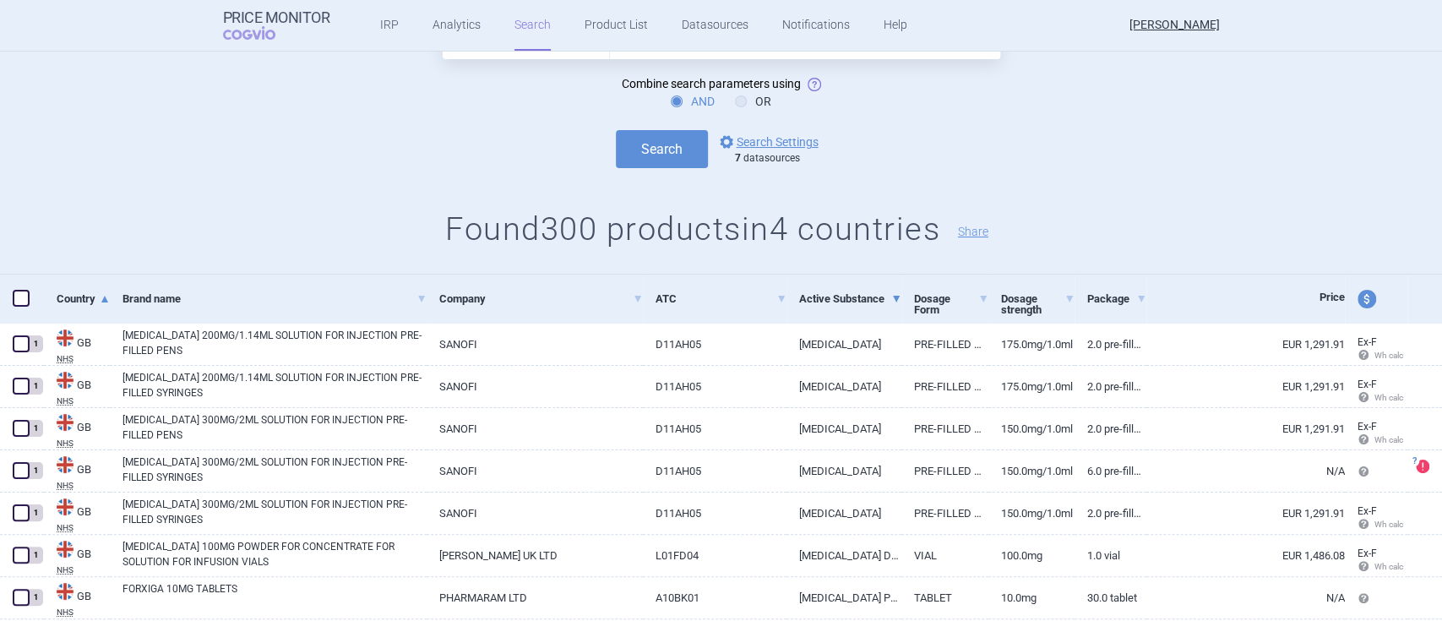
scroll to position [225, 0]
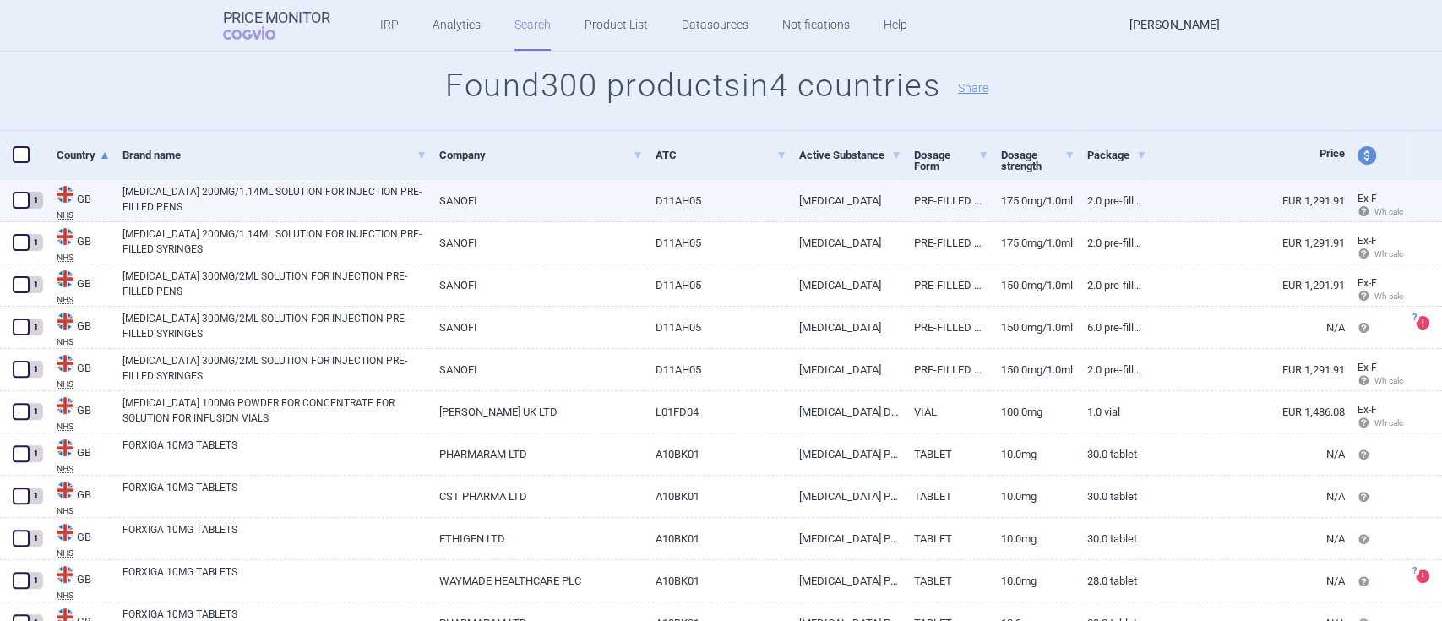
click at [338, 192] on link "[MEDICAL_DATA] 200MG/1.14ML SOLUTION FOR INJECTION PRE-FILLED PENS" at bounding box center [275, 199] width 304 height 30
select select "EUR"
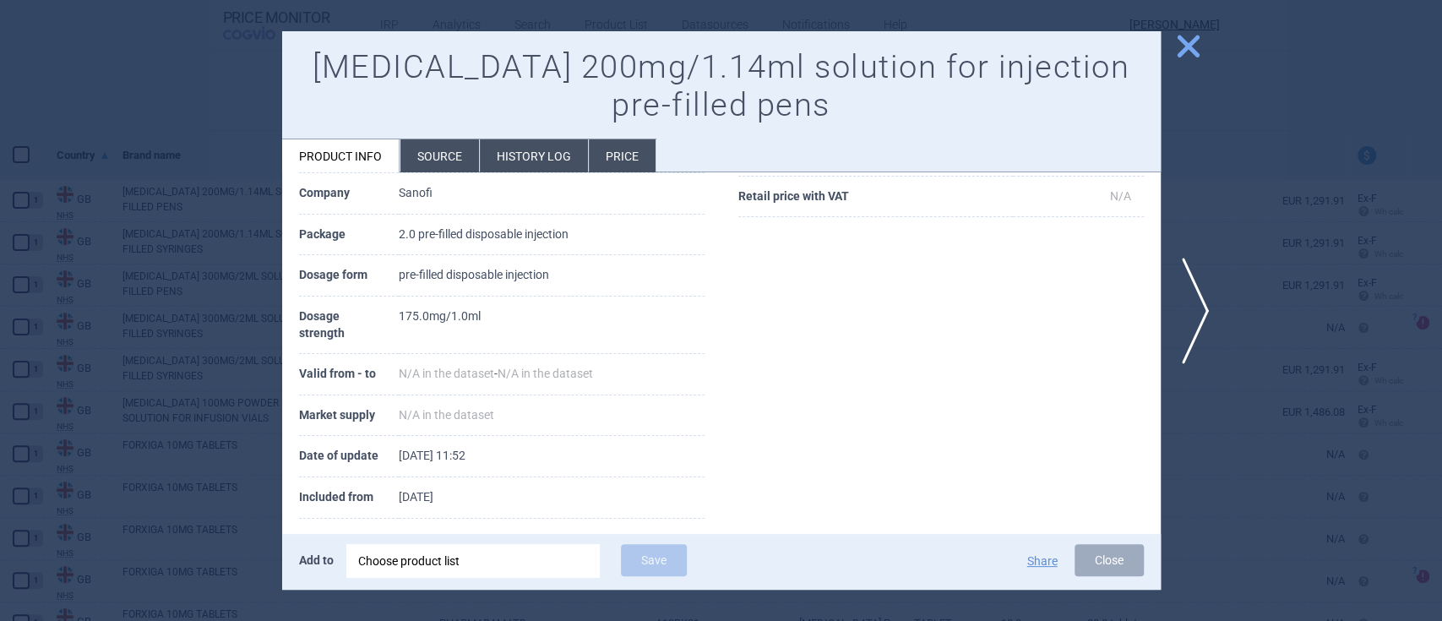
scroll to position [42, 0]
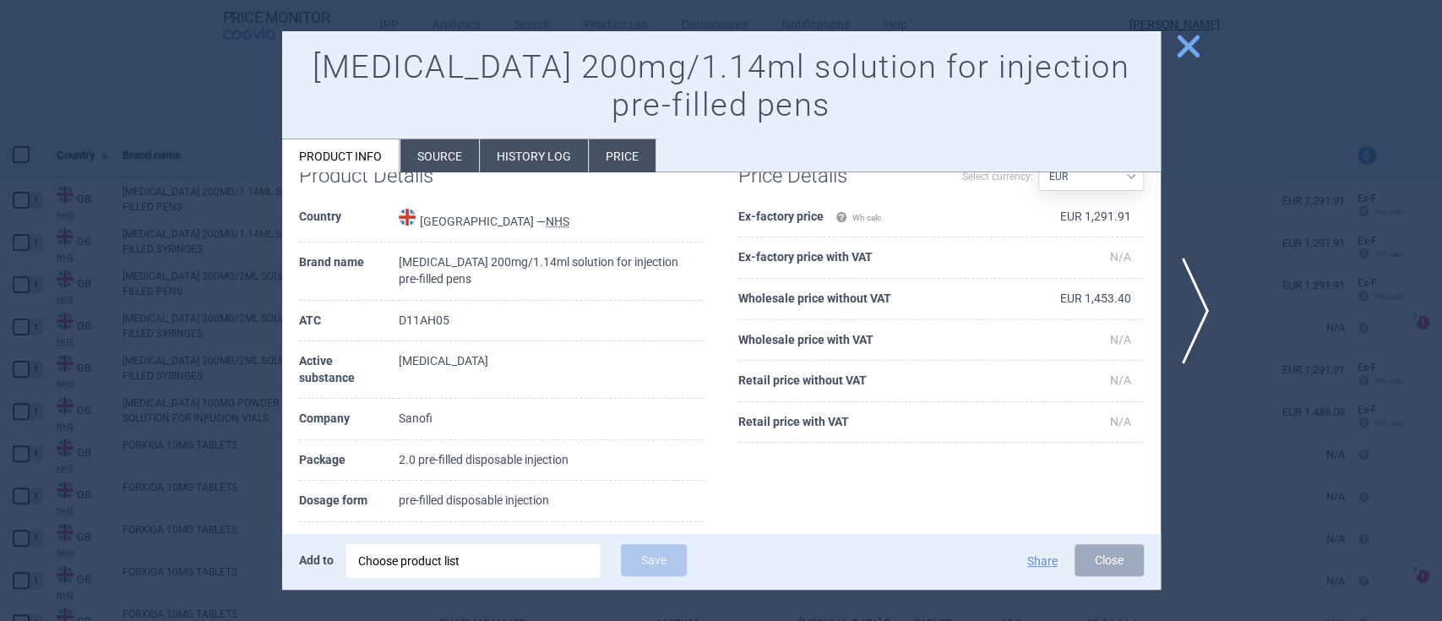
click at [439, 156] on li "Source" at bounding box center [440, 155] width 79 height 33
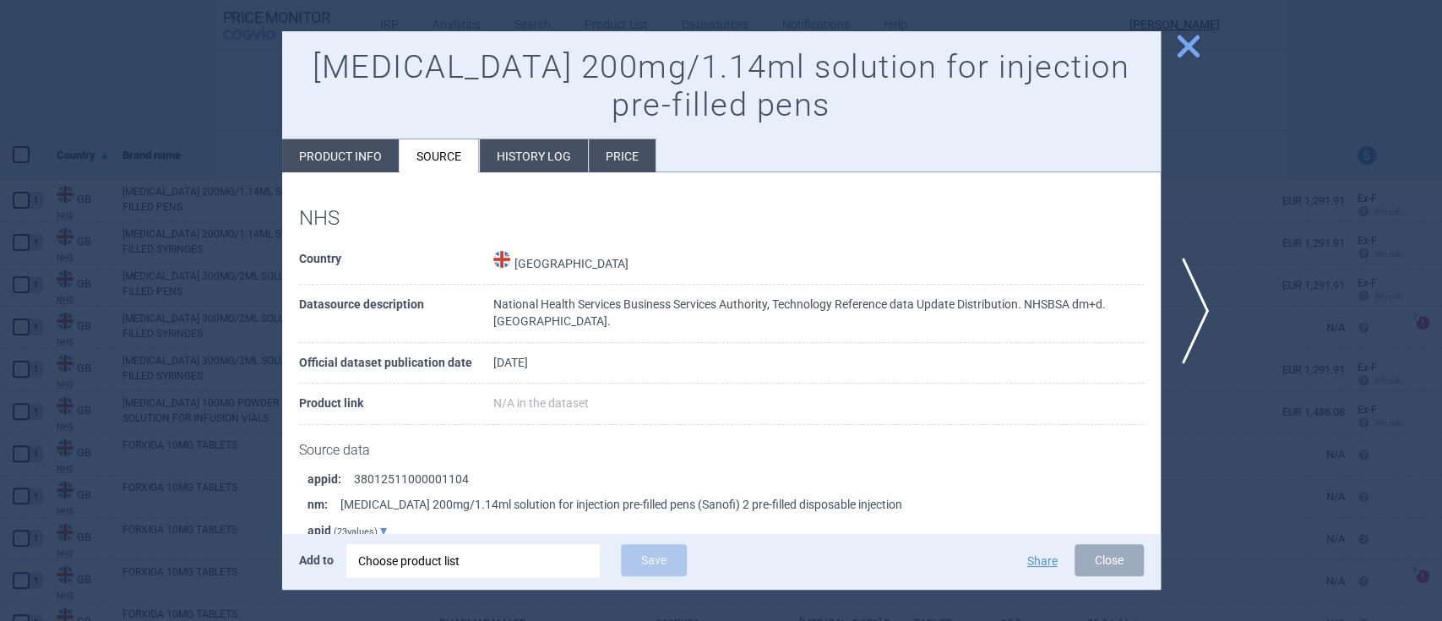
click at [330, 159] on li "Product info" at bounding box center [340, 155] width 117 height 33
select select "EUR"
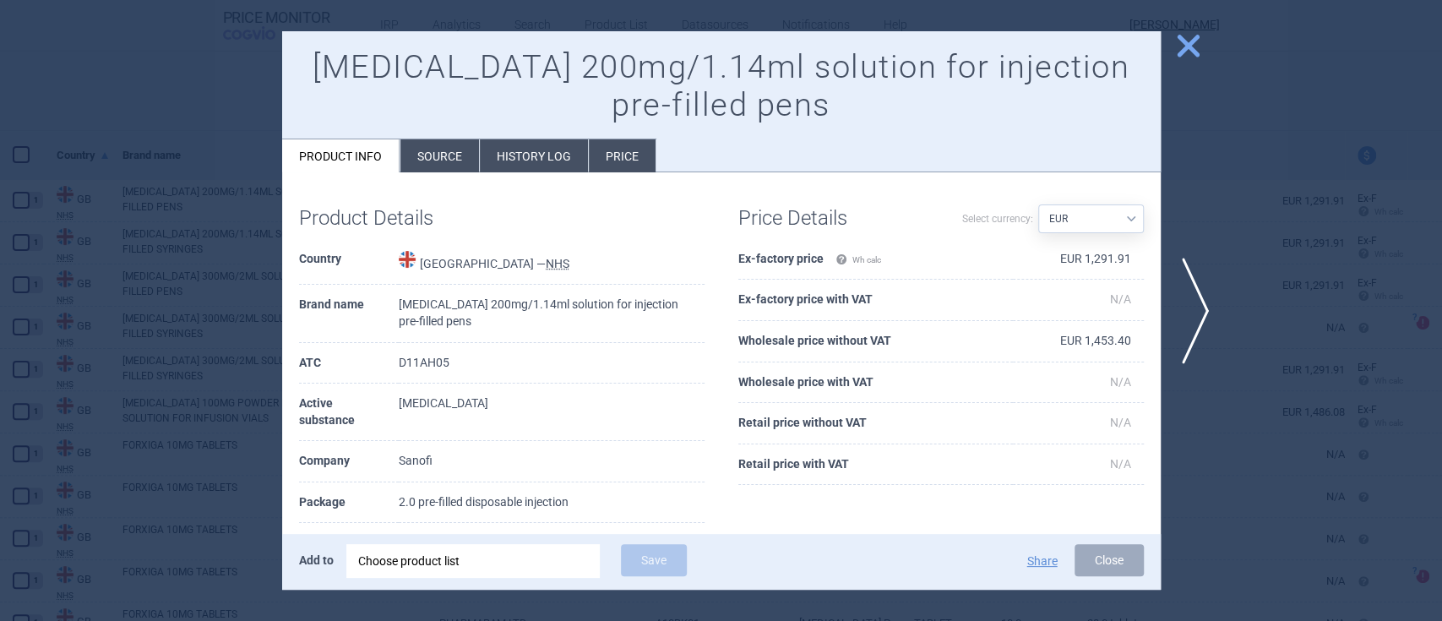
click at [1201, 50] on span "close" at bounding box center [1189, 46] width 30 height 30
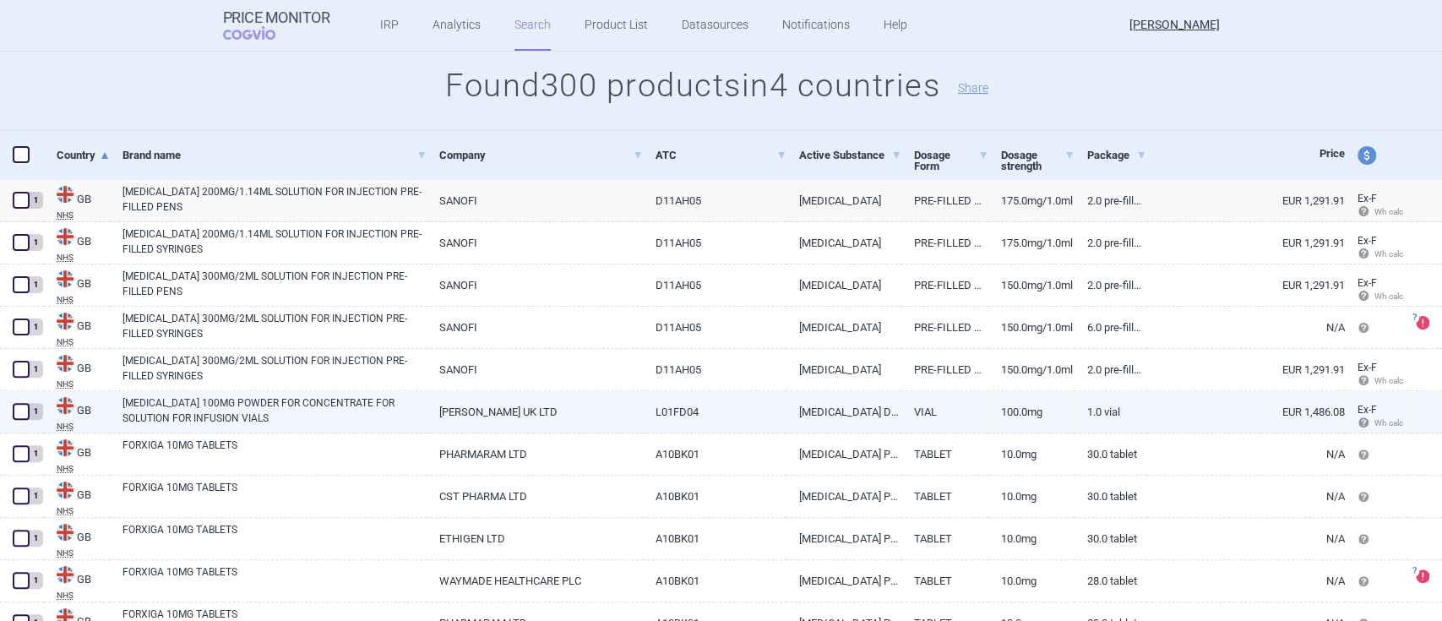
click at [193, 407] on link "[MEDICAL_DATA] 100MG POWDER FOR CONCENTRATE FOR SOLUTION FOR INFUSION VIALS" at bounding box center [275, 410] width 304 height 30
select select "EUR"
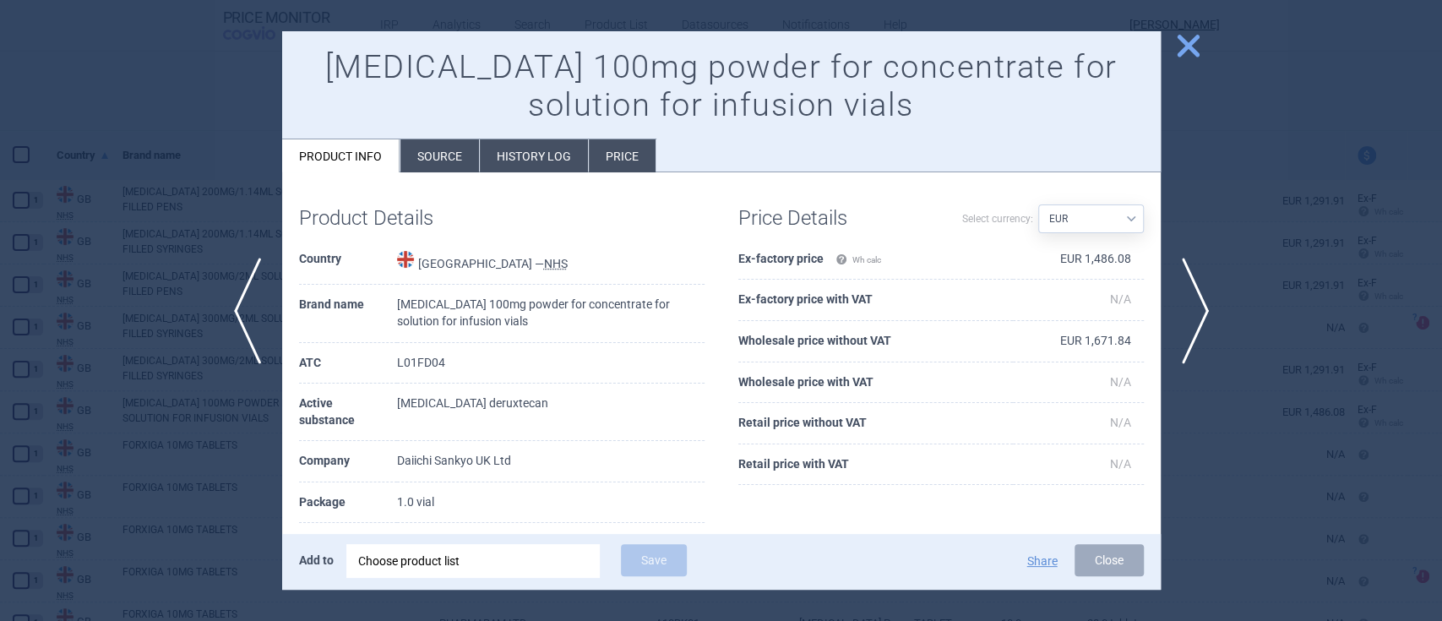
click at [1178, 46] on span "close" at bounding box center [1189, 46] width 30 height 30
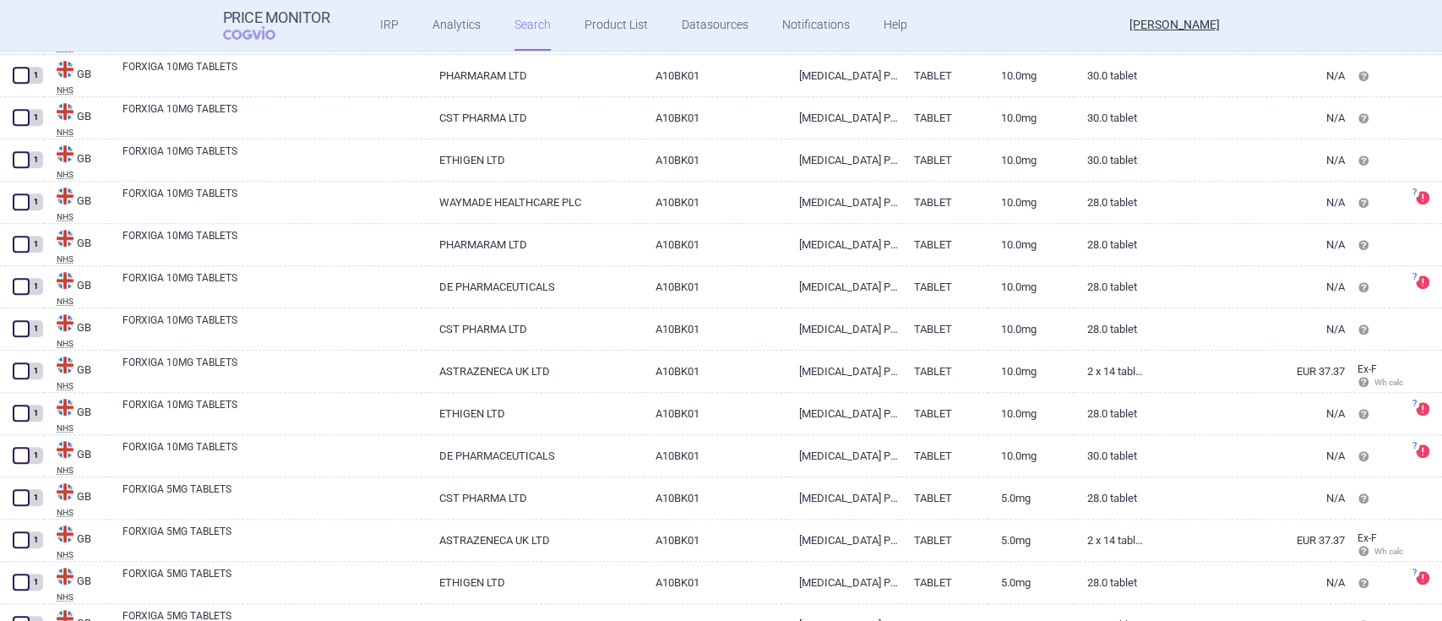
scroll to position [676, 0]
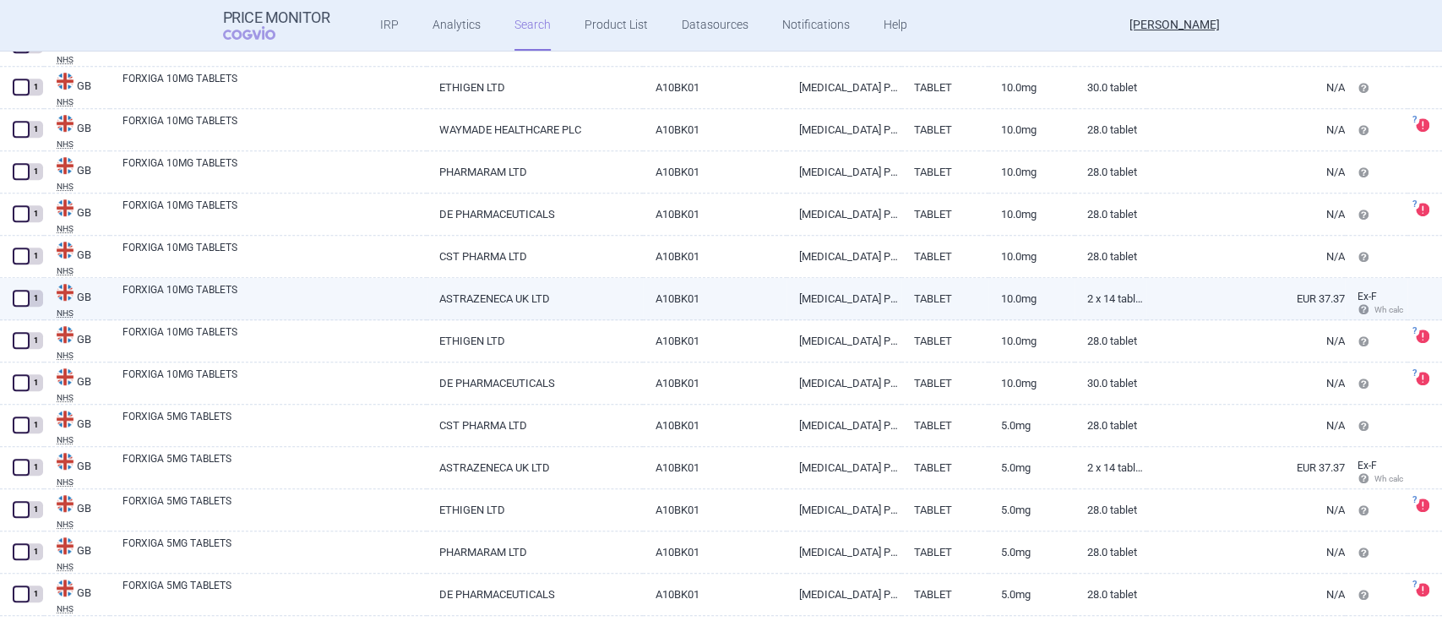
click at [189, 287] on link "FORXIGA 10MG TABLETS" at bounding box center [275, 297] width 304 height 30
select select "EUR"
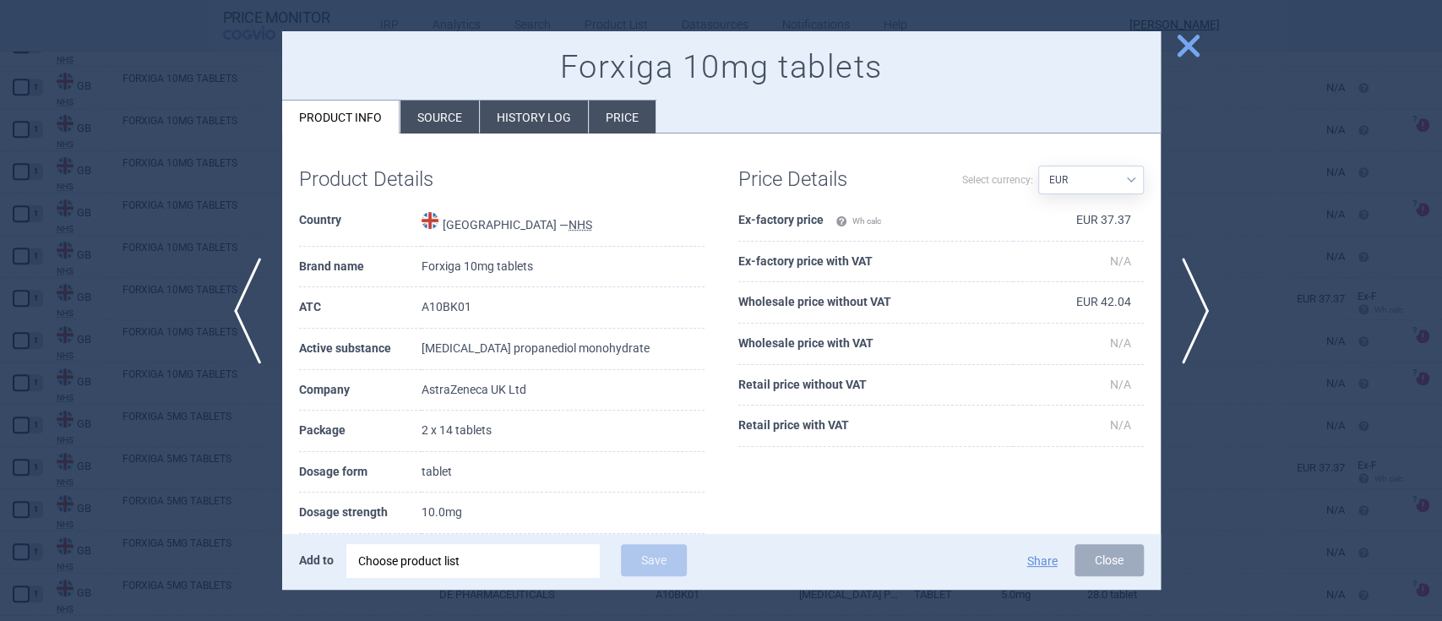
click at [1179, 41] on span "close" at bounding box center [1189, 46] width 30 height 30
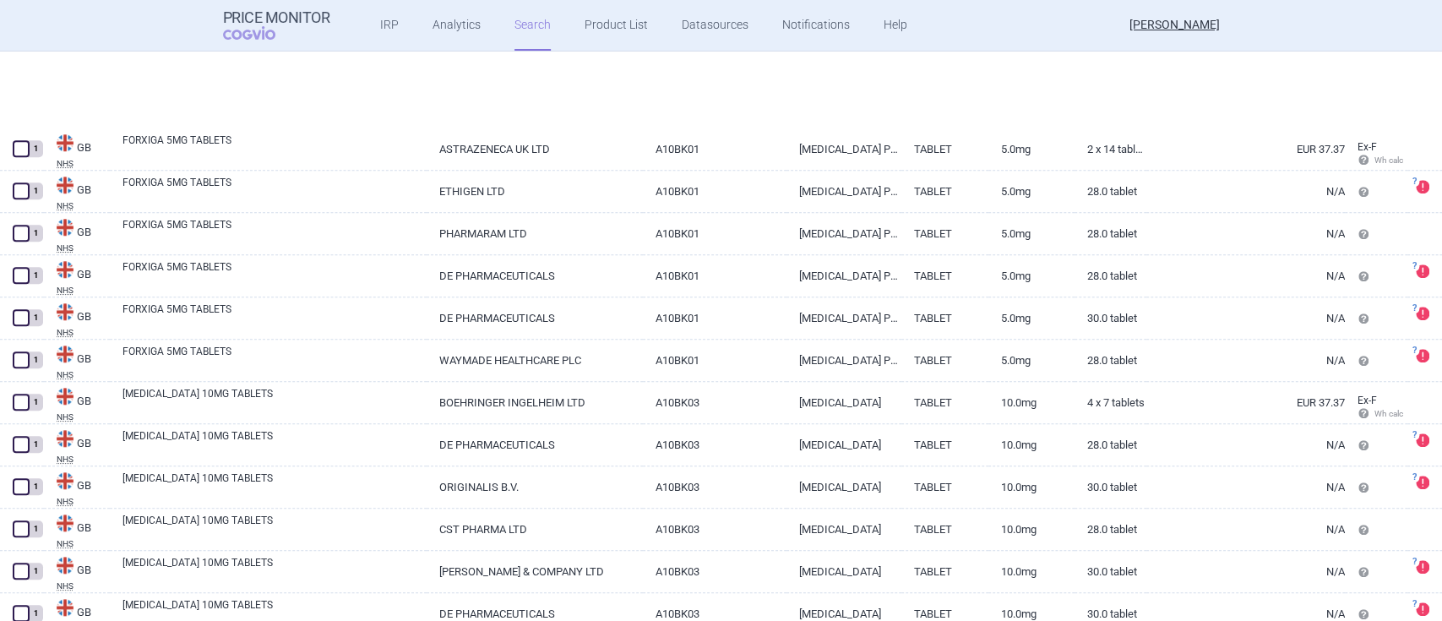
scroll to position [1126, 0]
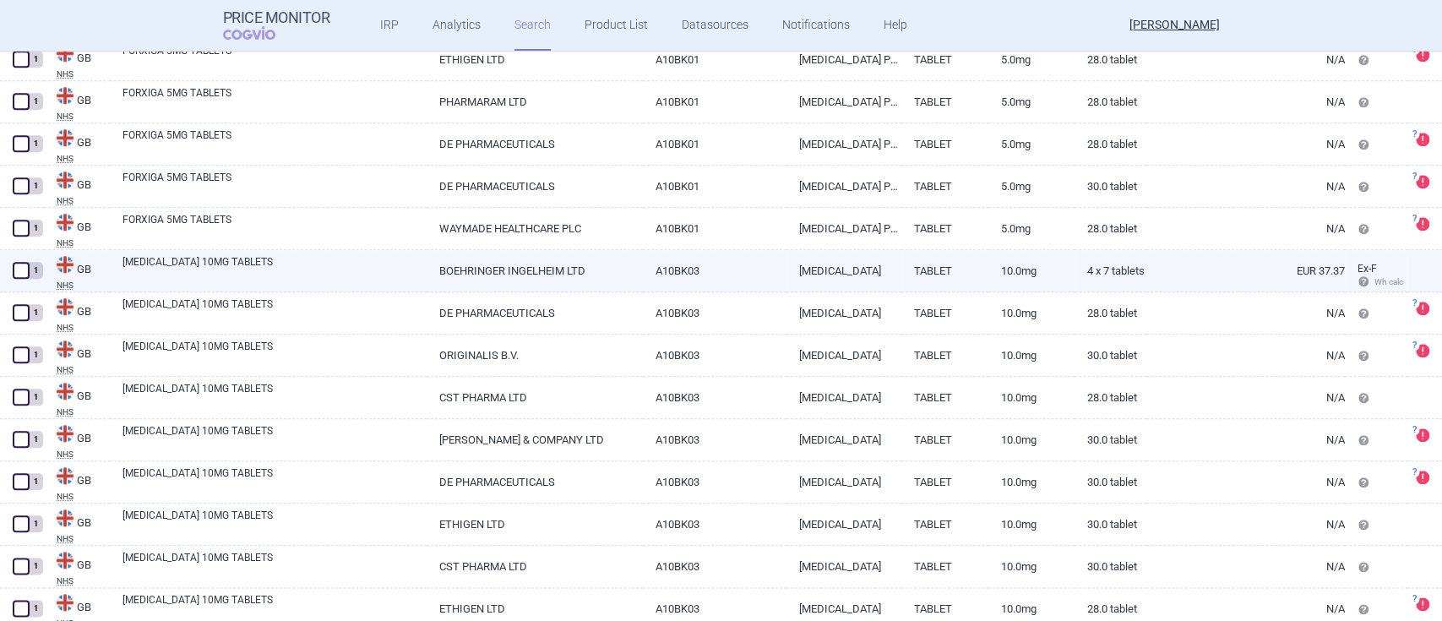
click at [188, 266] on link "[MEDICAL_DATA] 10MG TABLETS" at bounding box center [275, 269] width 304 height 30
select select "EUR"
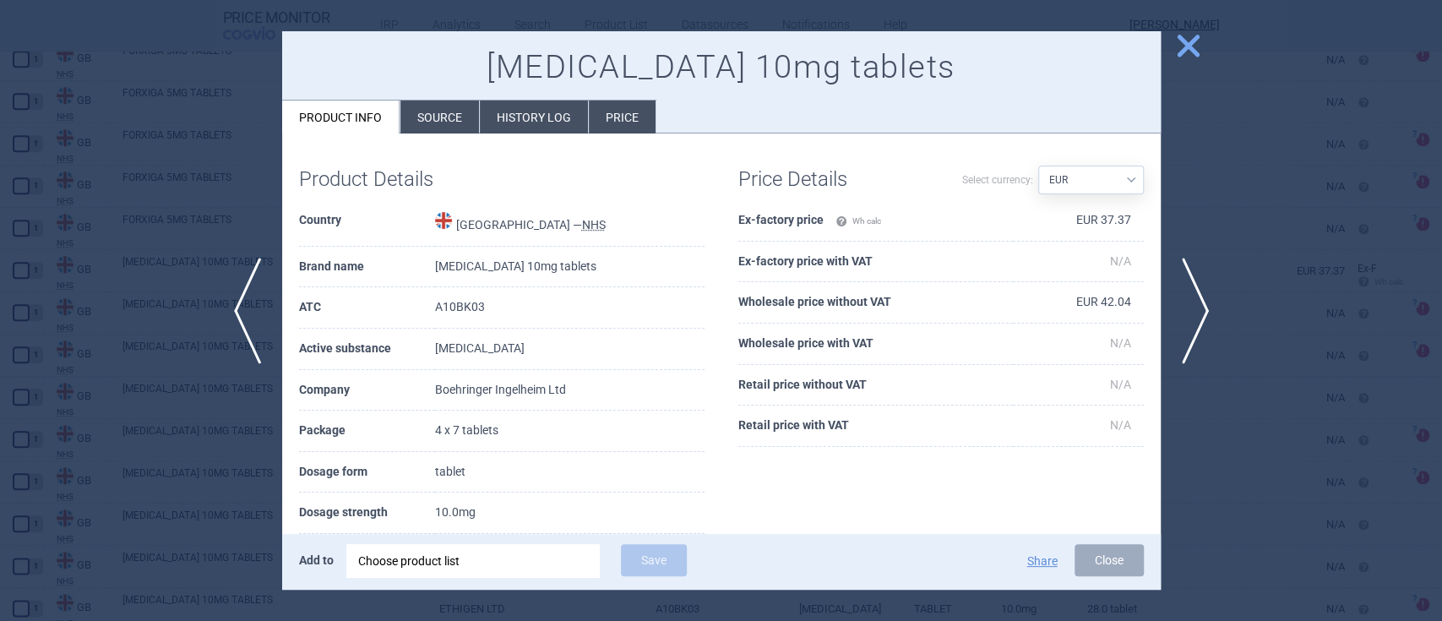
click at [1187, 41] on span "close" at bounding box center [1189, 46] width 30 height 30
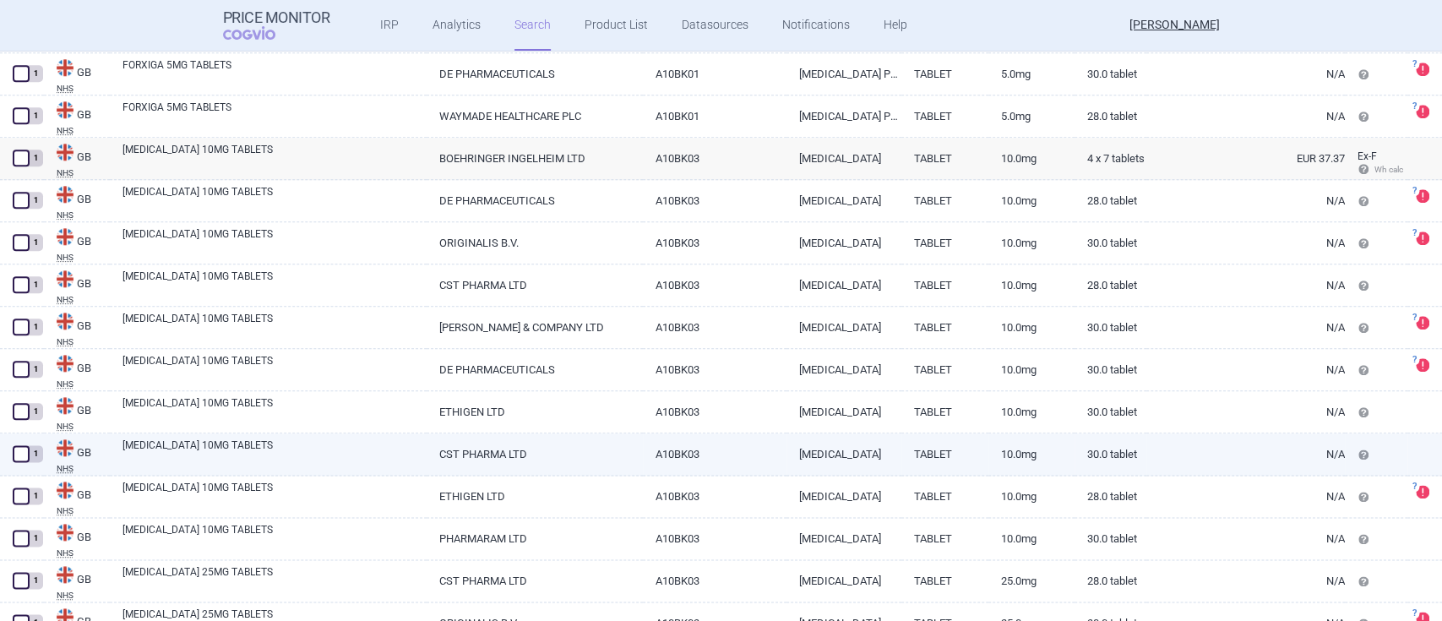
scroll to position [1126, 0]
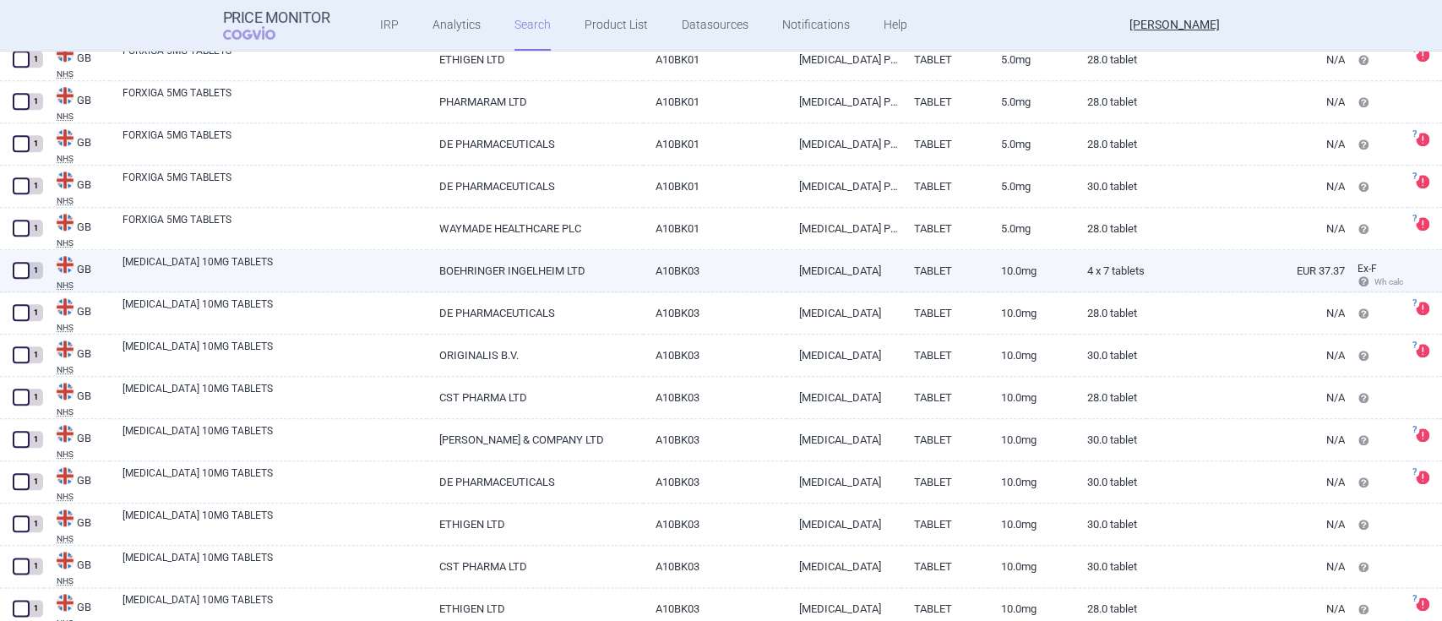
click at [200, 255] on link "[MEDICAL_DATA] 10MG TABLETS" at bounding box center [275, 269] width 304 height 30
select select "EUR"
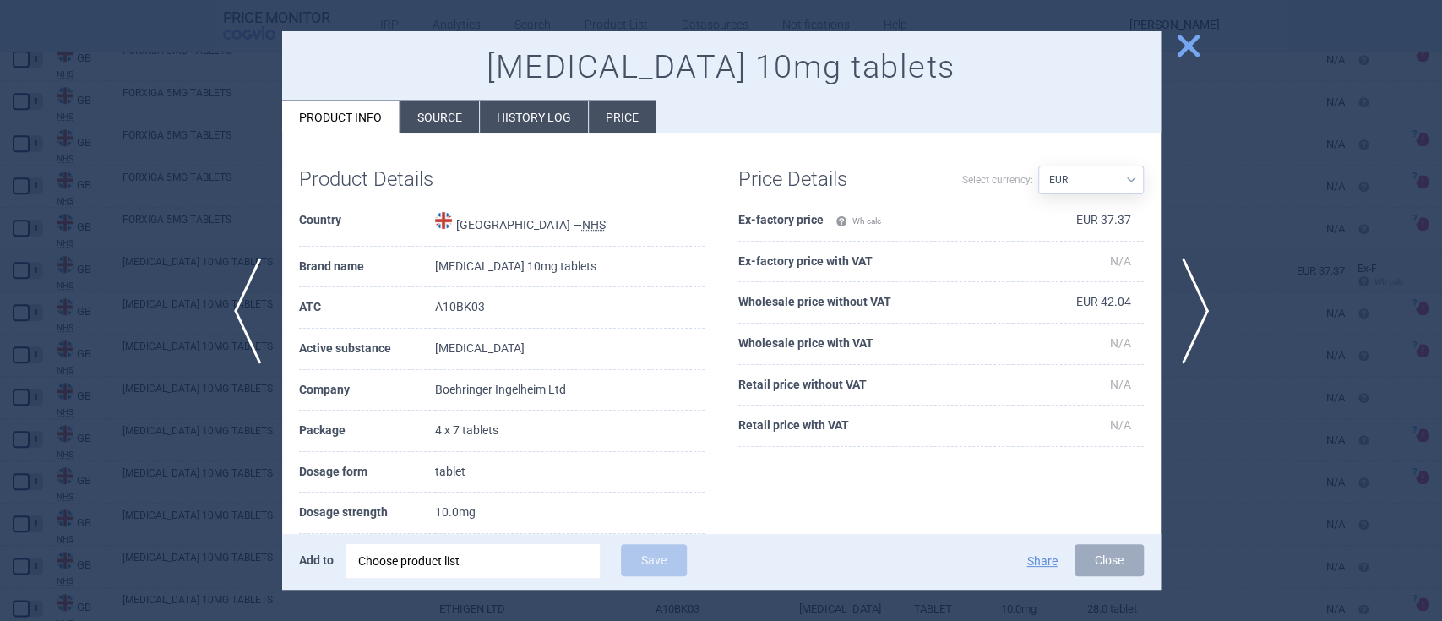
click at [1182, 43] on span "close" at bounding box center [1189, 46] width 30 height 30
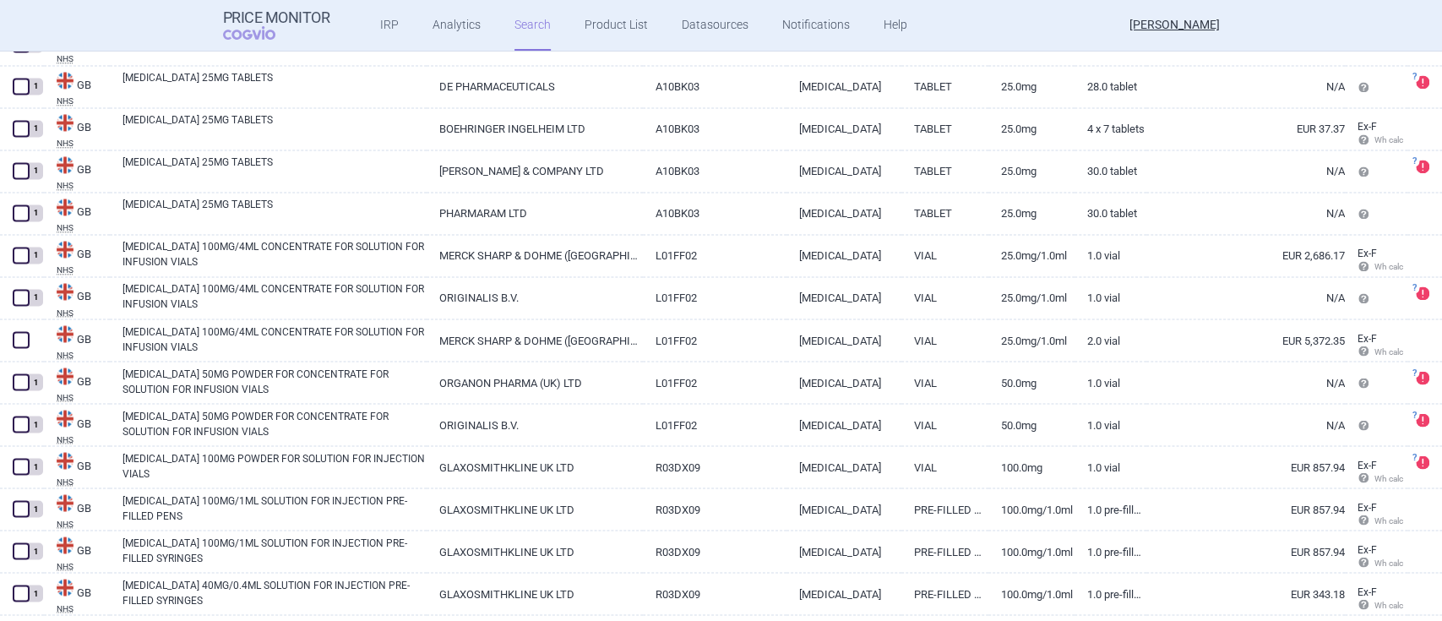
scroll to position [1915, 0]
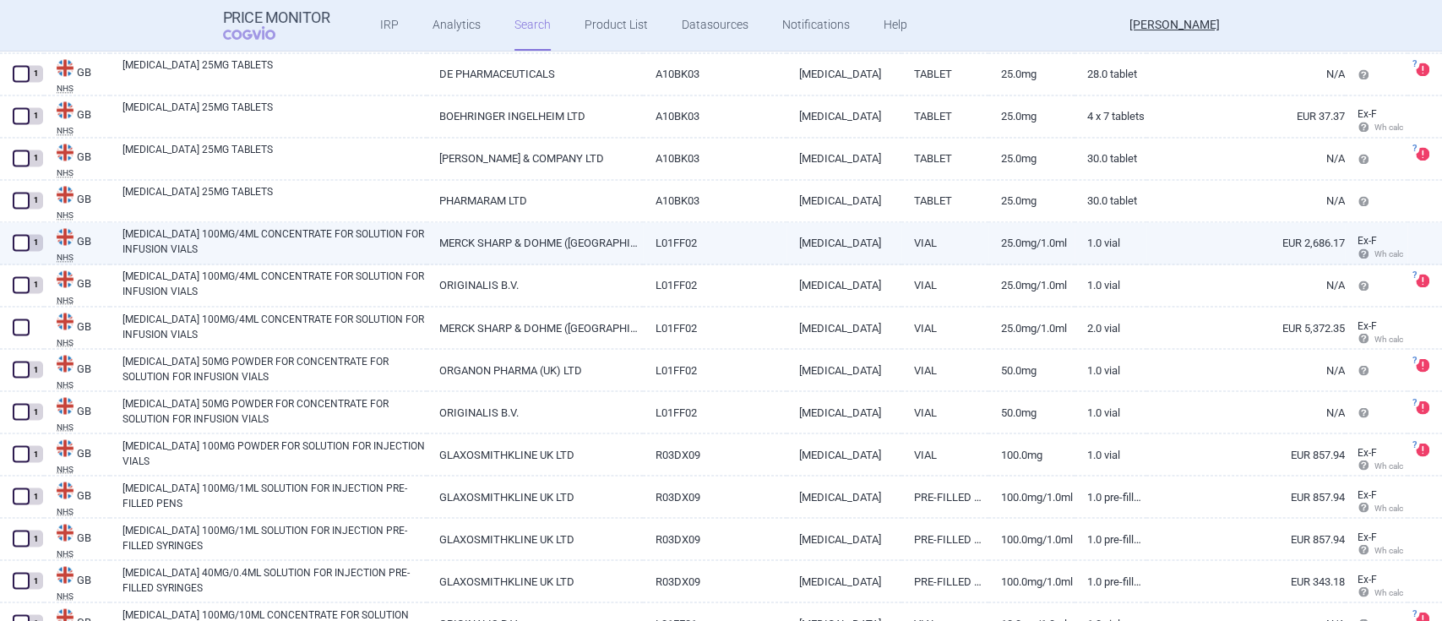
click at [216, 233] on link "[MEDICAL_DATA] 100MG/4ML CONCENTRATE FOR SOLUTION FOR INFUSION VIALS" at bounding box center [275, 241] width 304 height 30
select select "EUR"
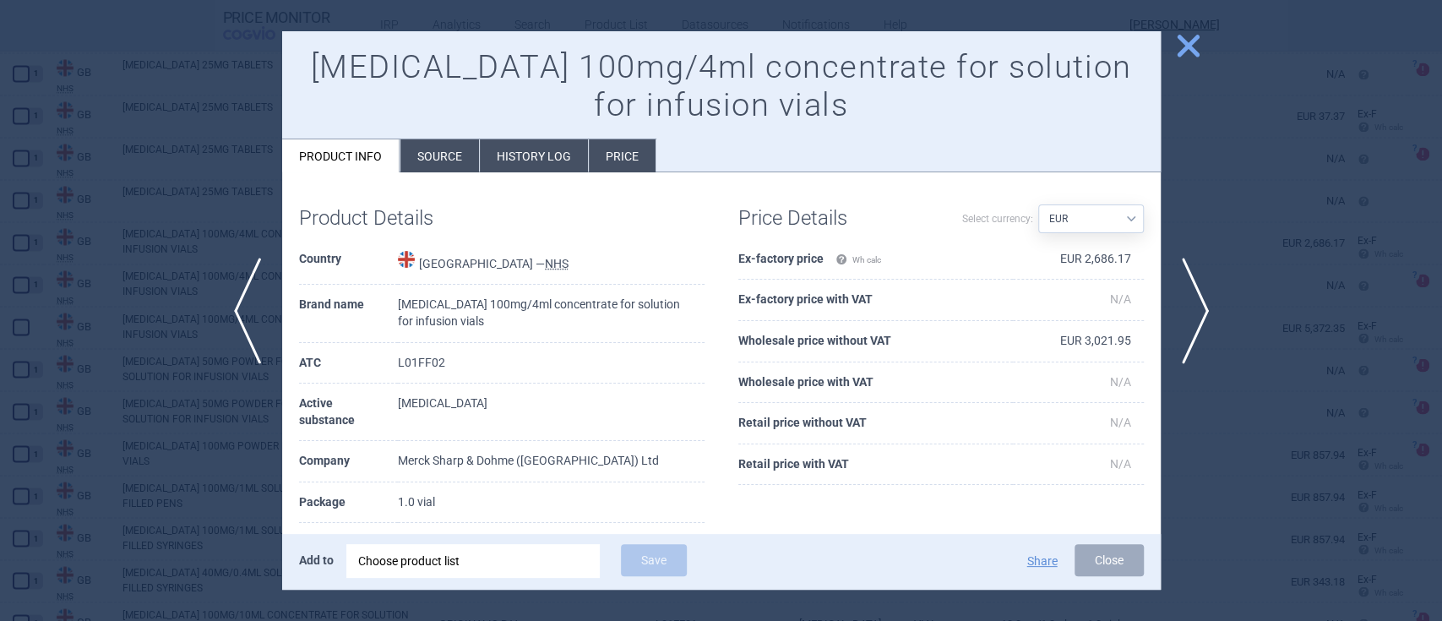
click at [1191, 40] on span "close" at bounding box center [1189, 46] width 30 height 30
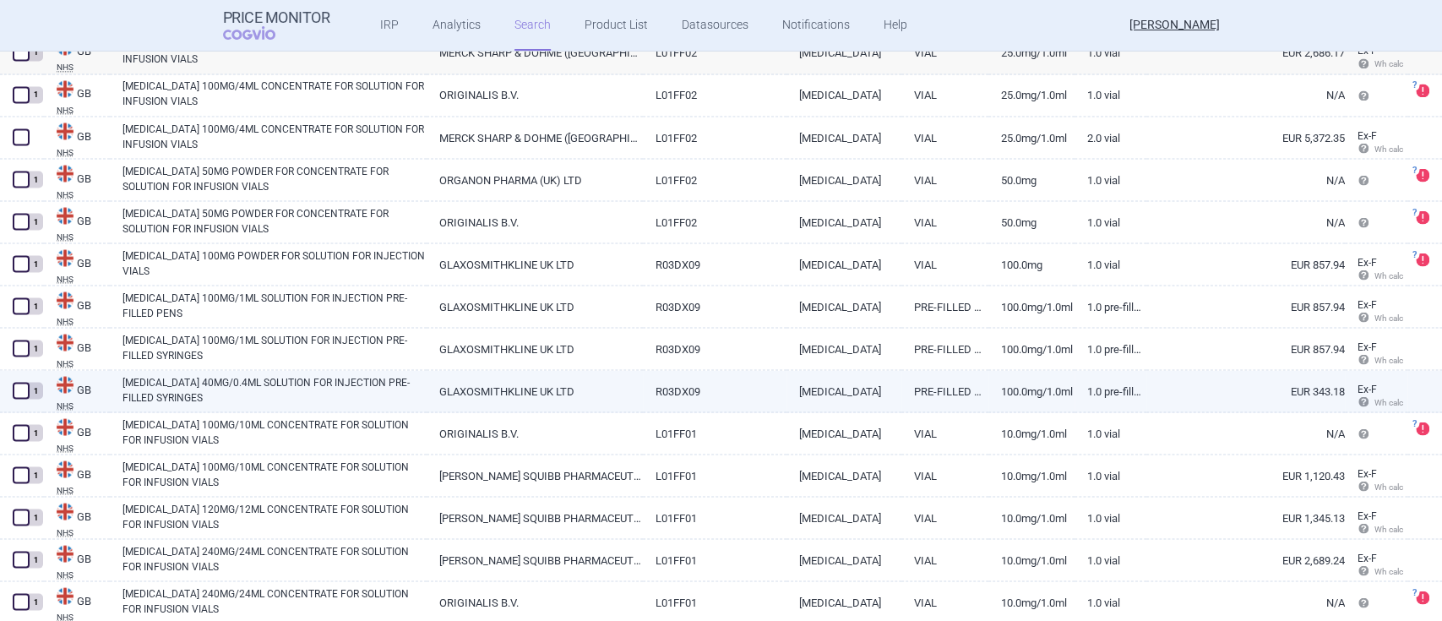
scroll to position [2140, 0]
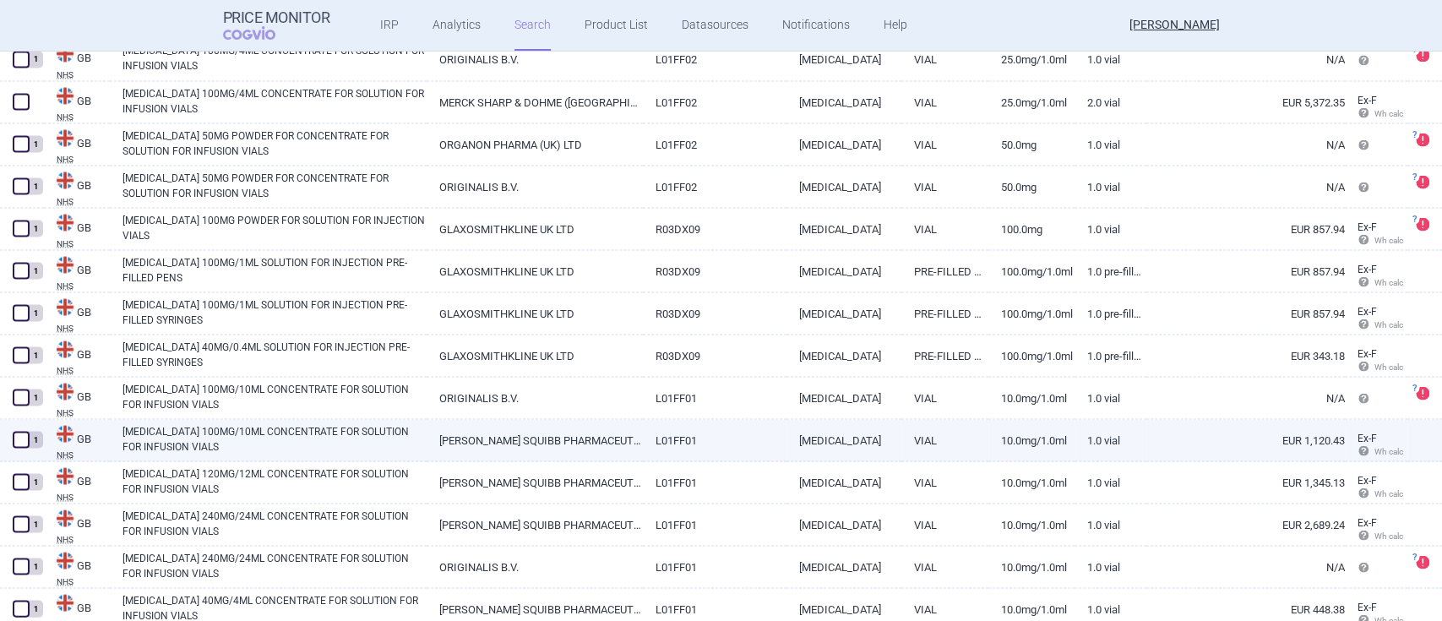
click at [214, 431] on link "[MEDICAL_DATA] 100MG/10ML CONCENTRATE FOR SOLUTION FOR INFUSION VIALS" at bounding box center [275, 438] width 304 height 30
select select "EUR"
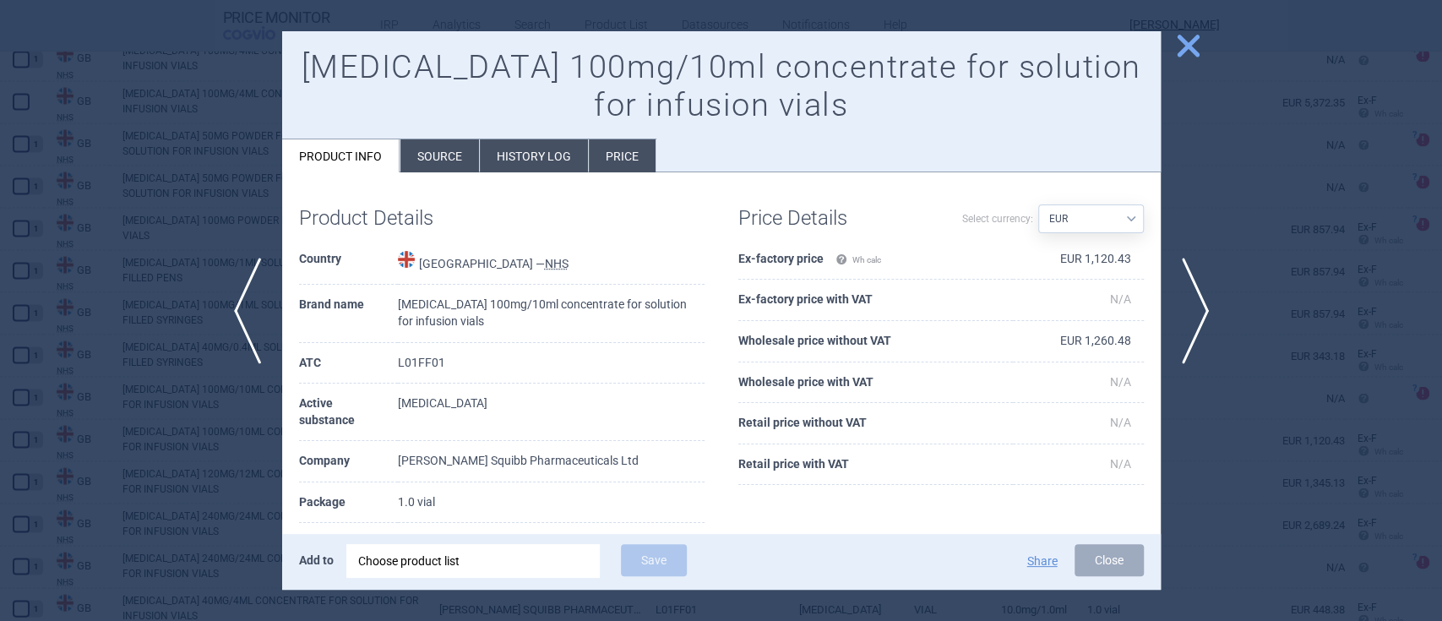
click at [1194, 36] on span "close" at bounding box center [1189, 46] width 30 height 30
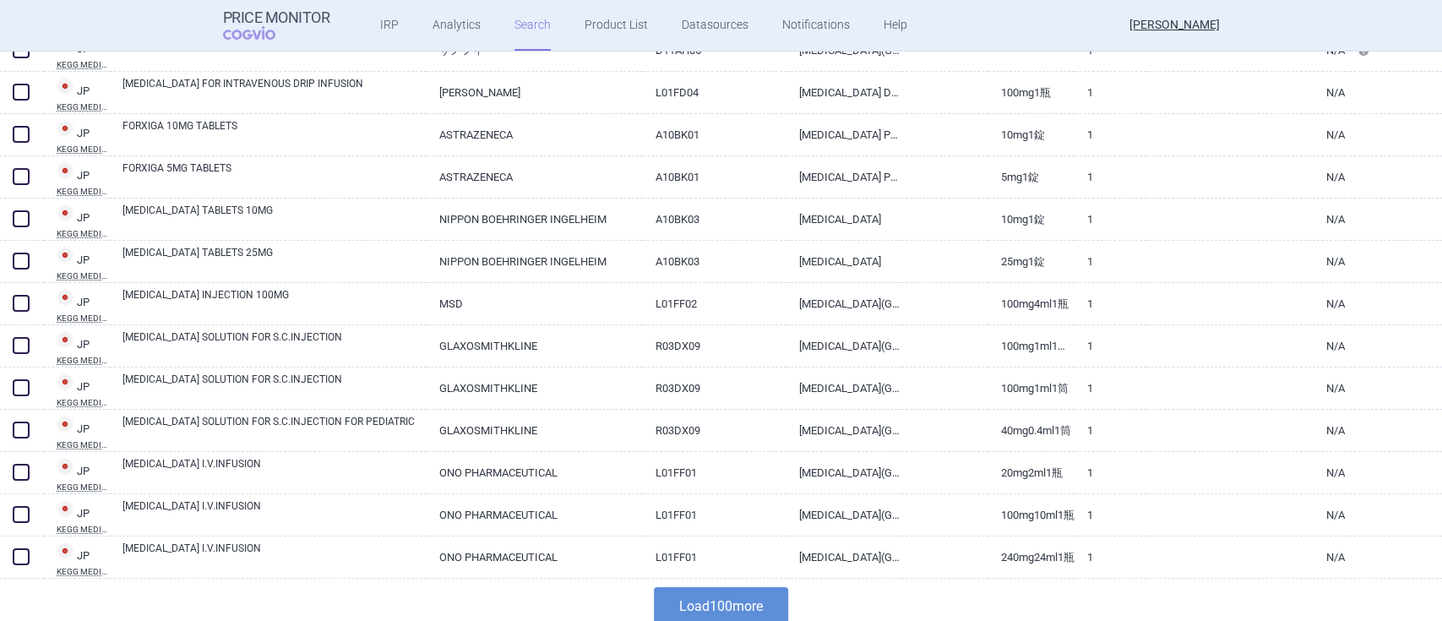
scroll to position [4062, 0]
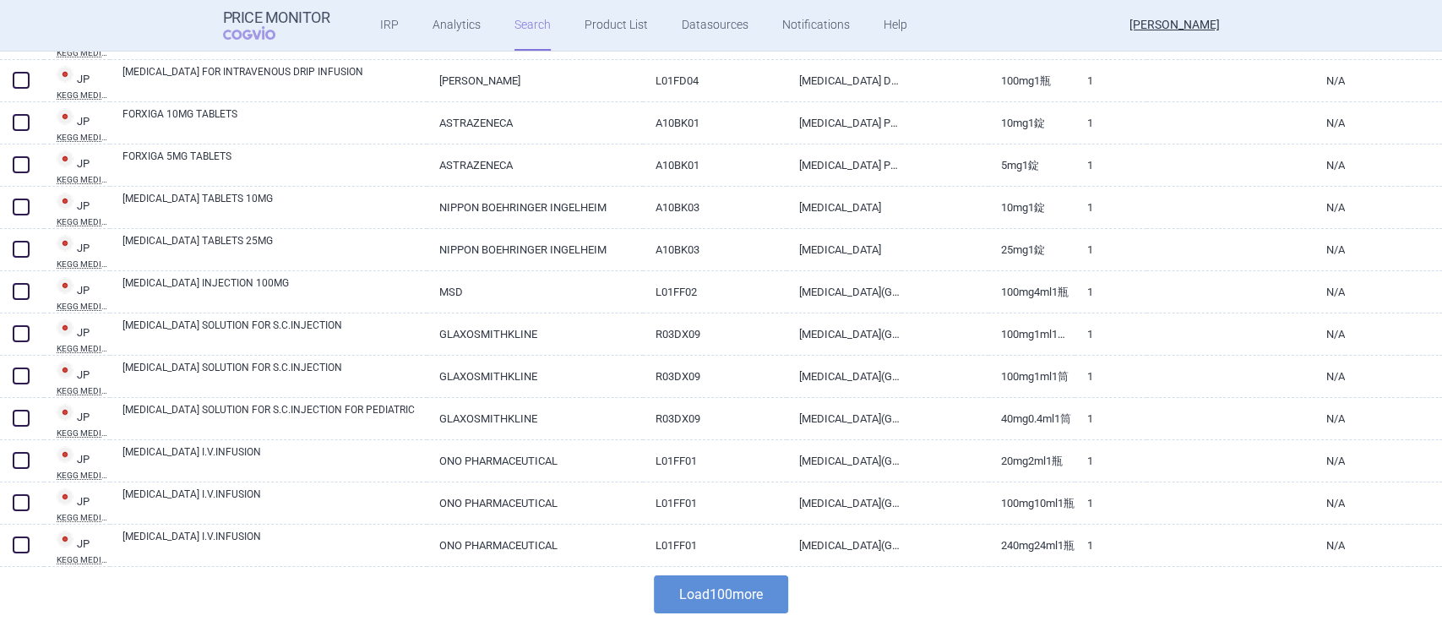
click at [728, 591] on button "Load 100 more" at bounding box center [721, 594] width 134 height 38
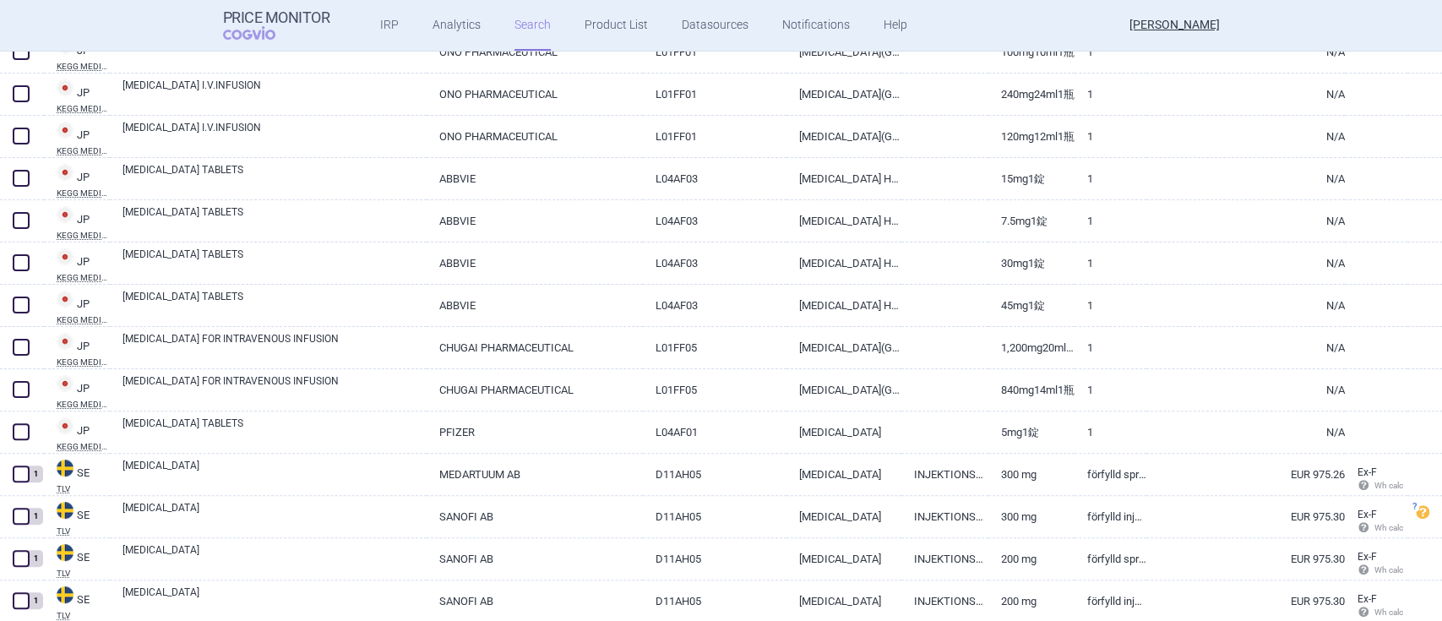
scroll to position [4738, 0]
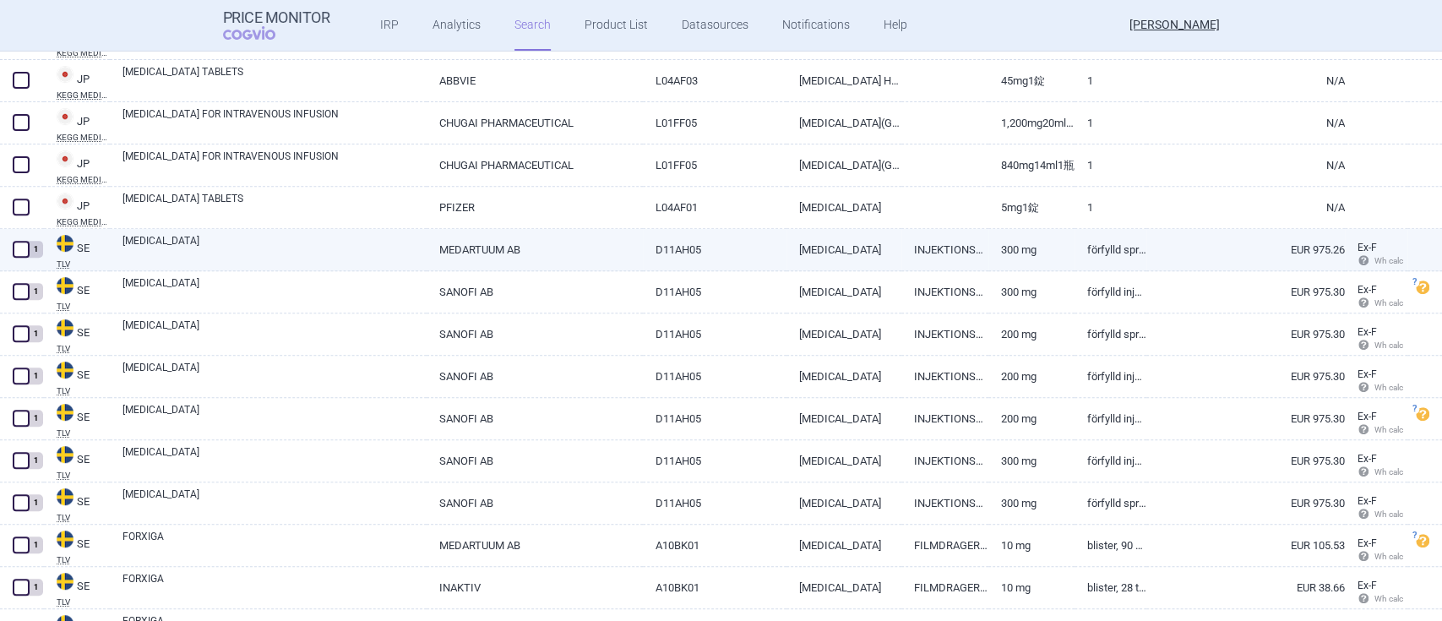
click at [152, 243] on link "[MEDICAL_DATA]" at bounding box center [275, 248] width 304 height 30
select select "EUR"
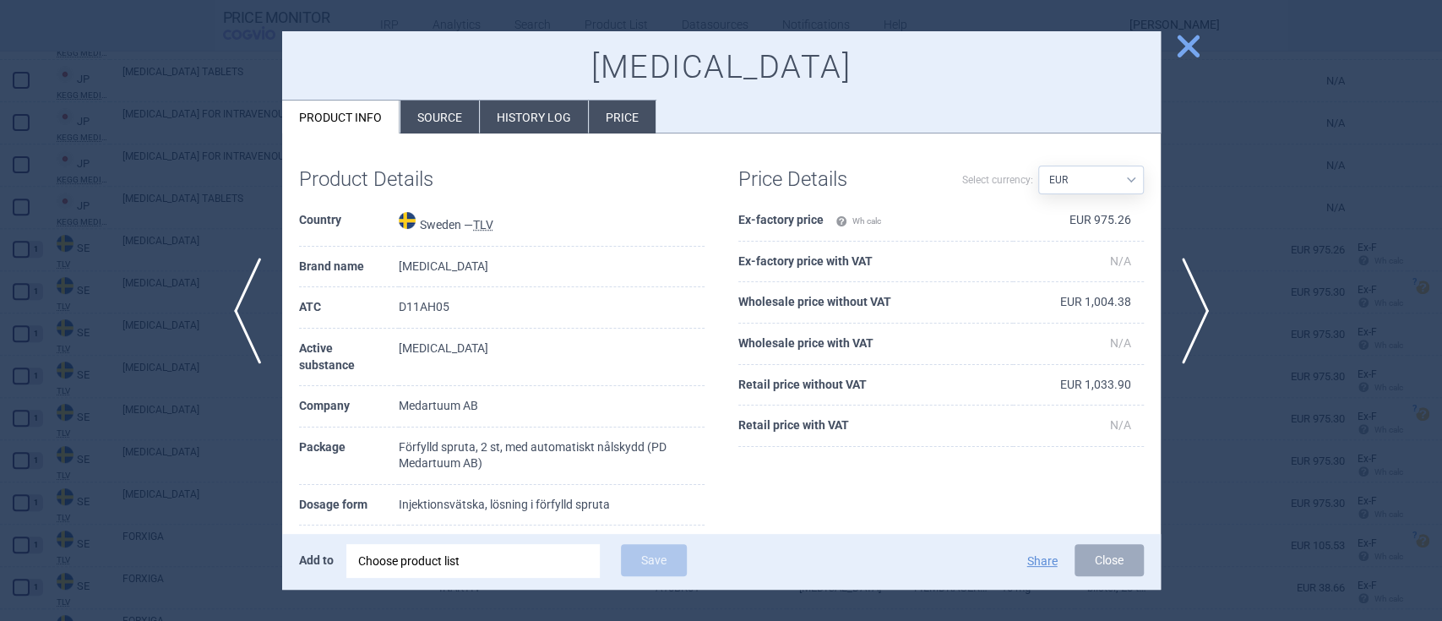
click at [1183, 47] on span "close" at bounding box center [1189, 46] width 30 height 30
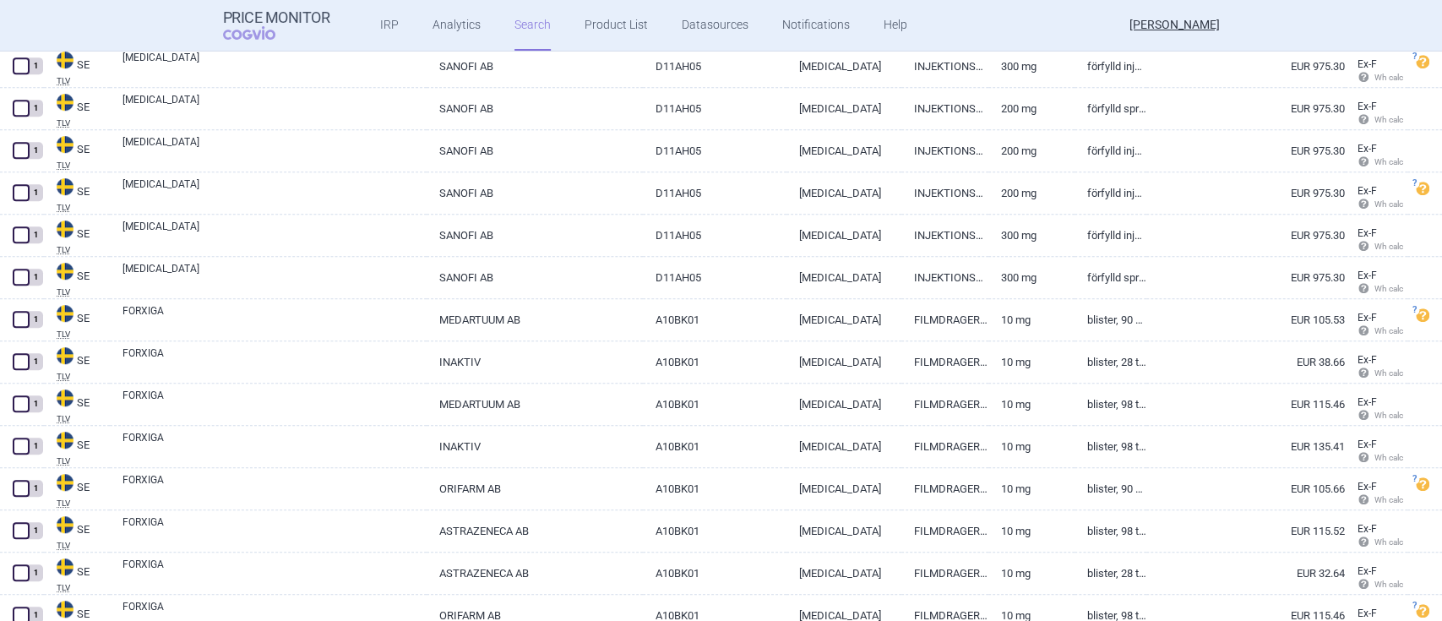
scroll to position [5076, 0]
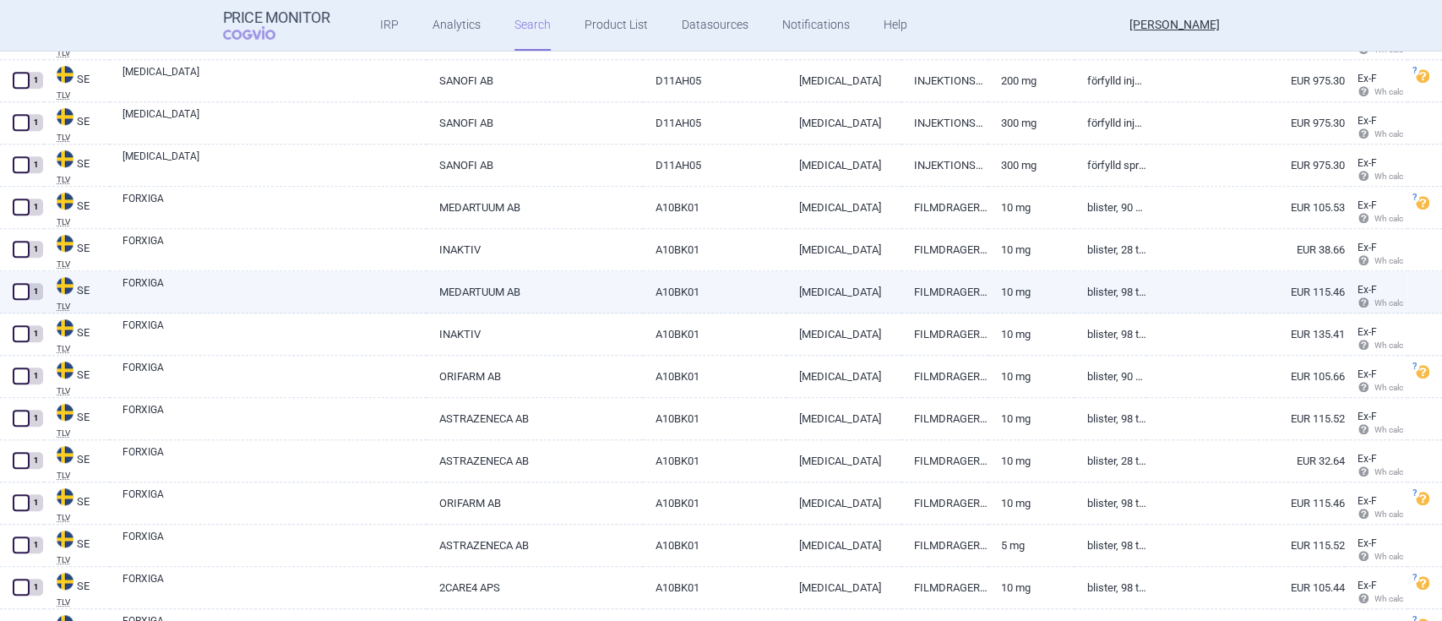
click at [140, 280] on link "FORXIGA" at bounding box center [275, 290] width 304 height 30
select select "EUR"
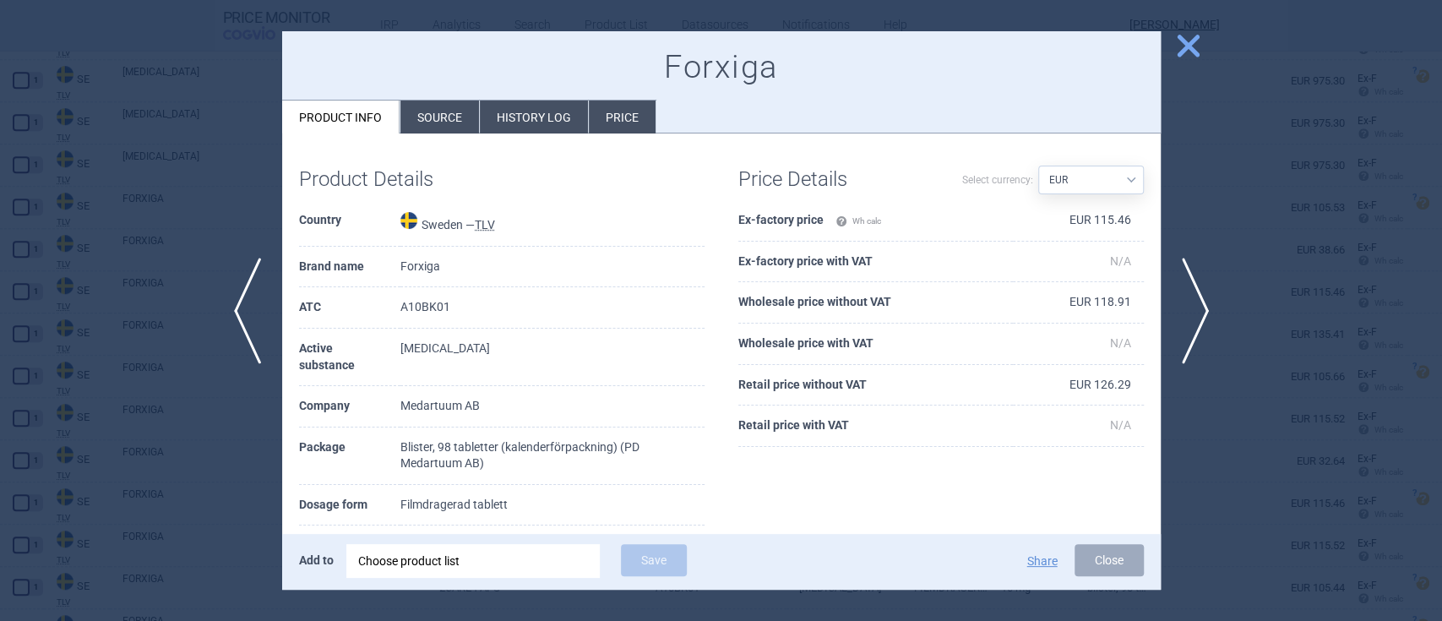
click at [1182, 45] on span "close" at bounding box center [1189, 46] width 30 height 30
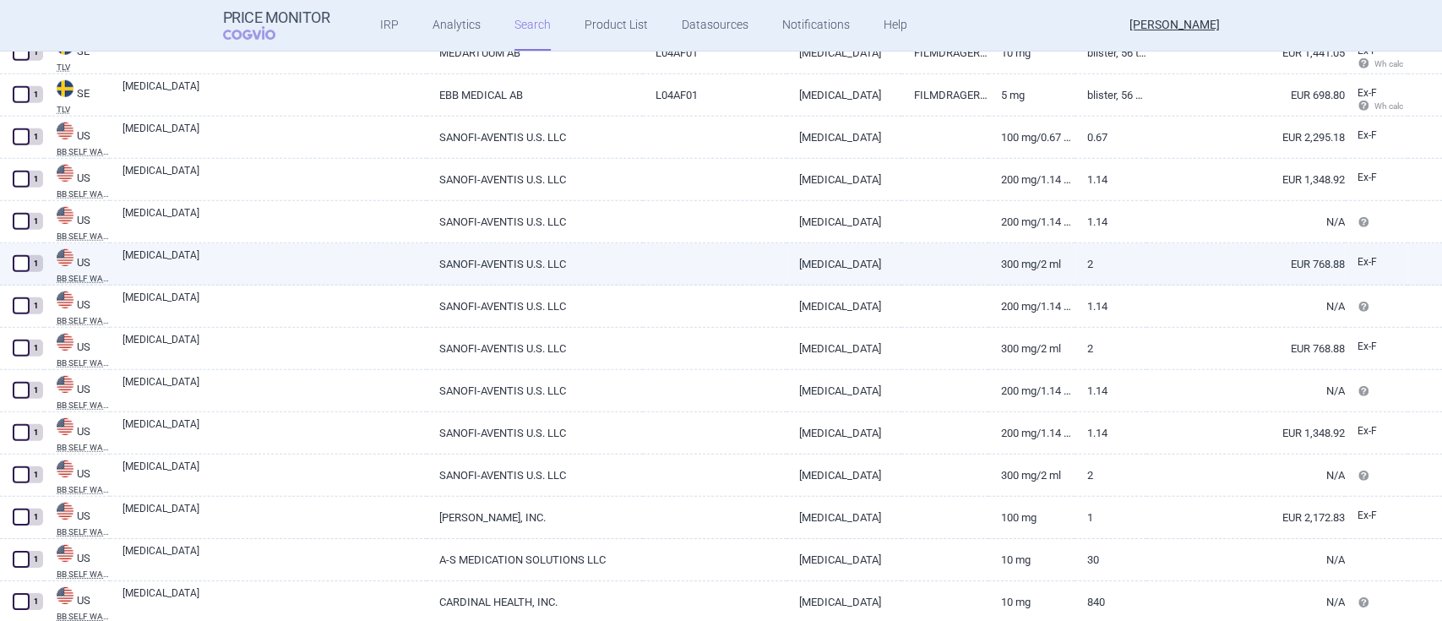
scroll to position [7780, 0]
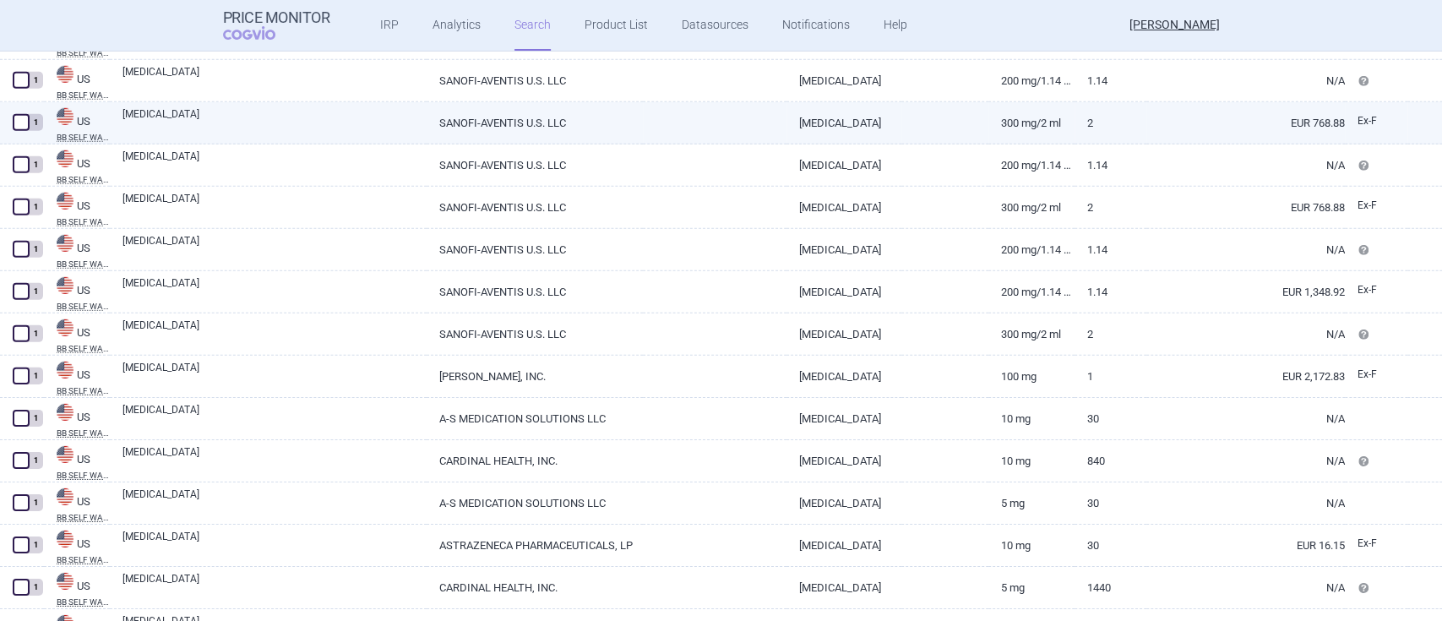
click at [138, 114] on link "[MEDICAL_DATA]" at bounding box center [275, 121] width 304 height 30
select select "EUR"
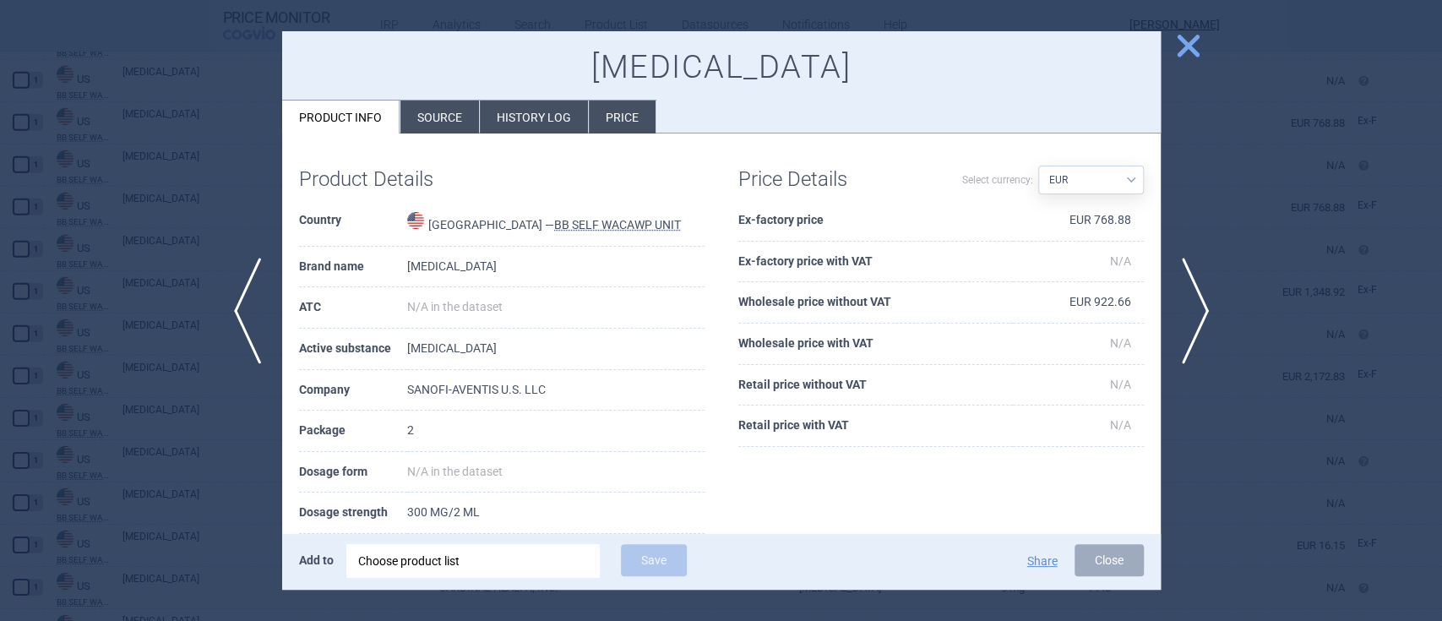
click at [1174, 57] on span "close" at bounding box center [1189, 46] width 30 height 30
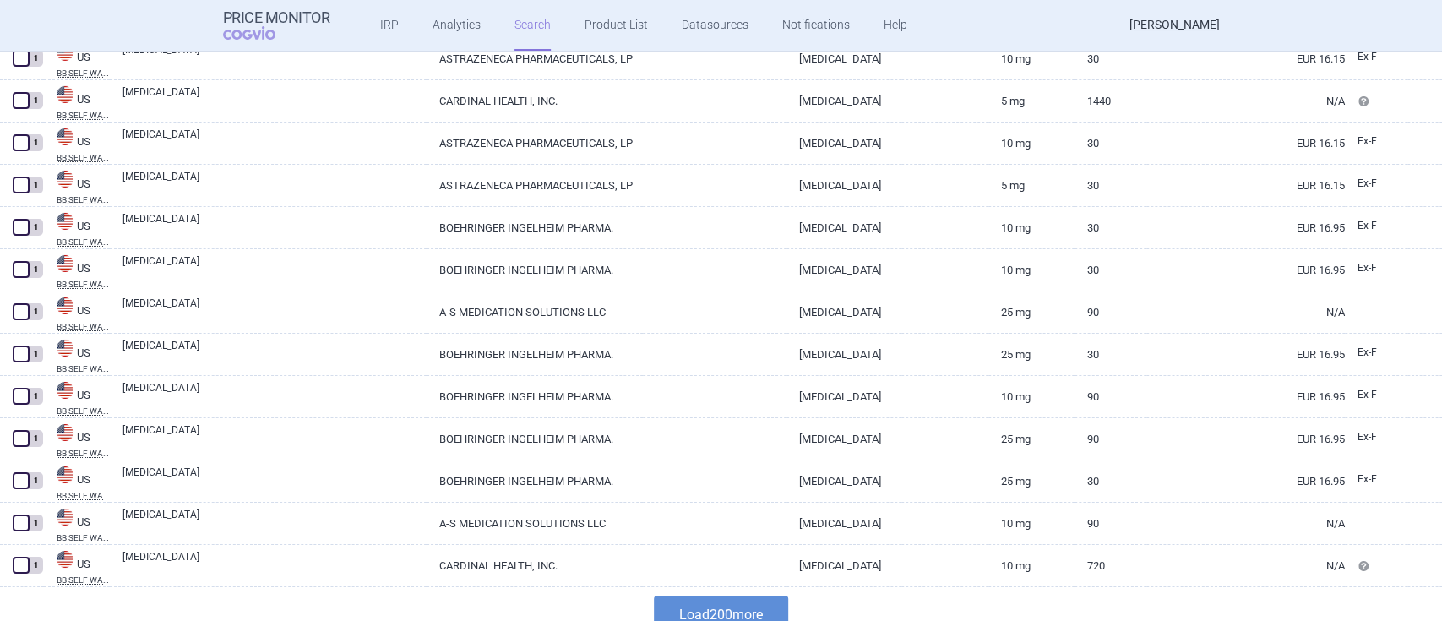
scroll to position [8287, 0]
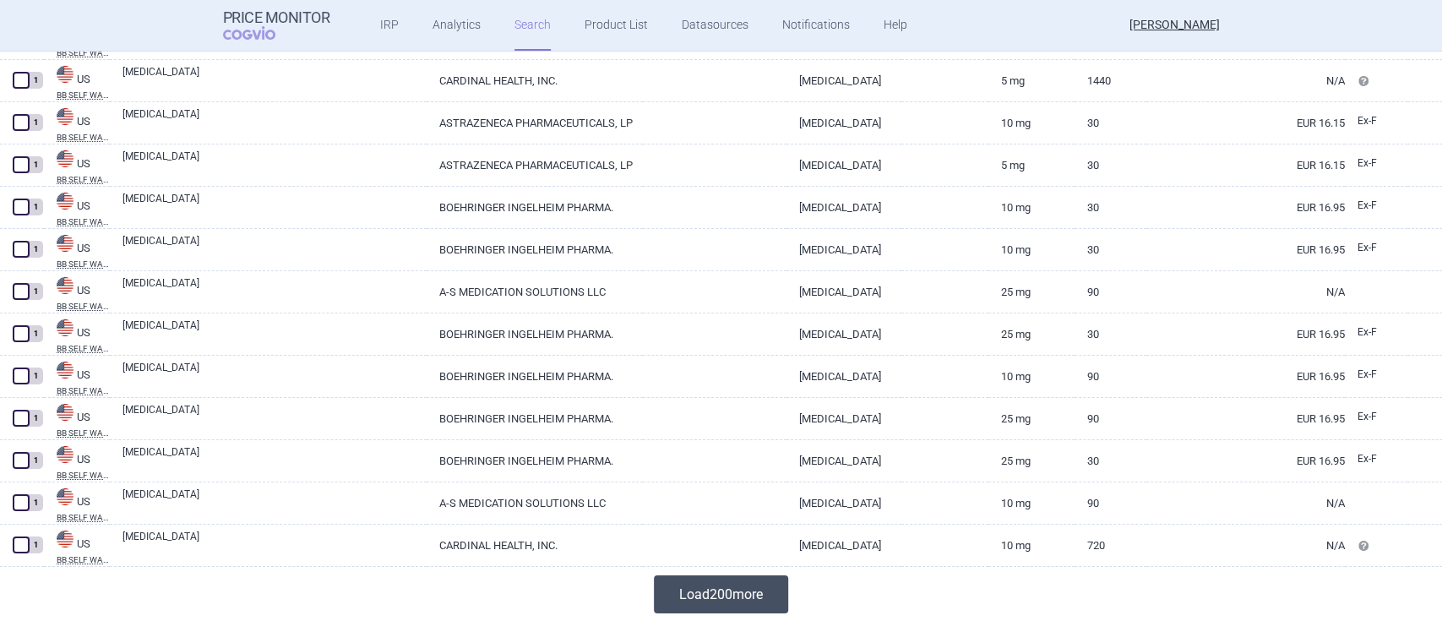
click at [716, 589] on button "Load 200 more" at bounding box center [721, 594] width 134 height 38
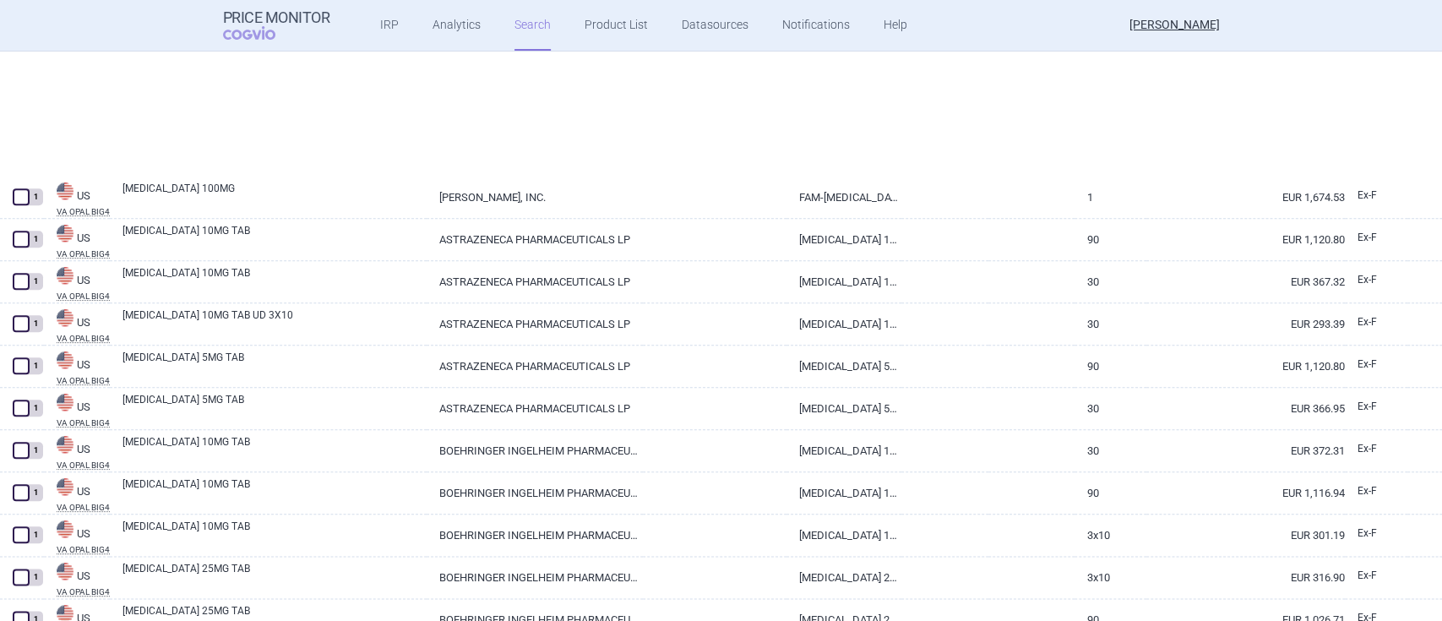
scroll to position [9977, 0]
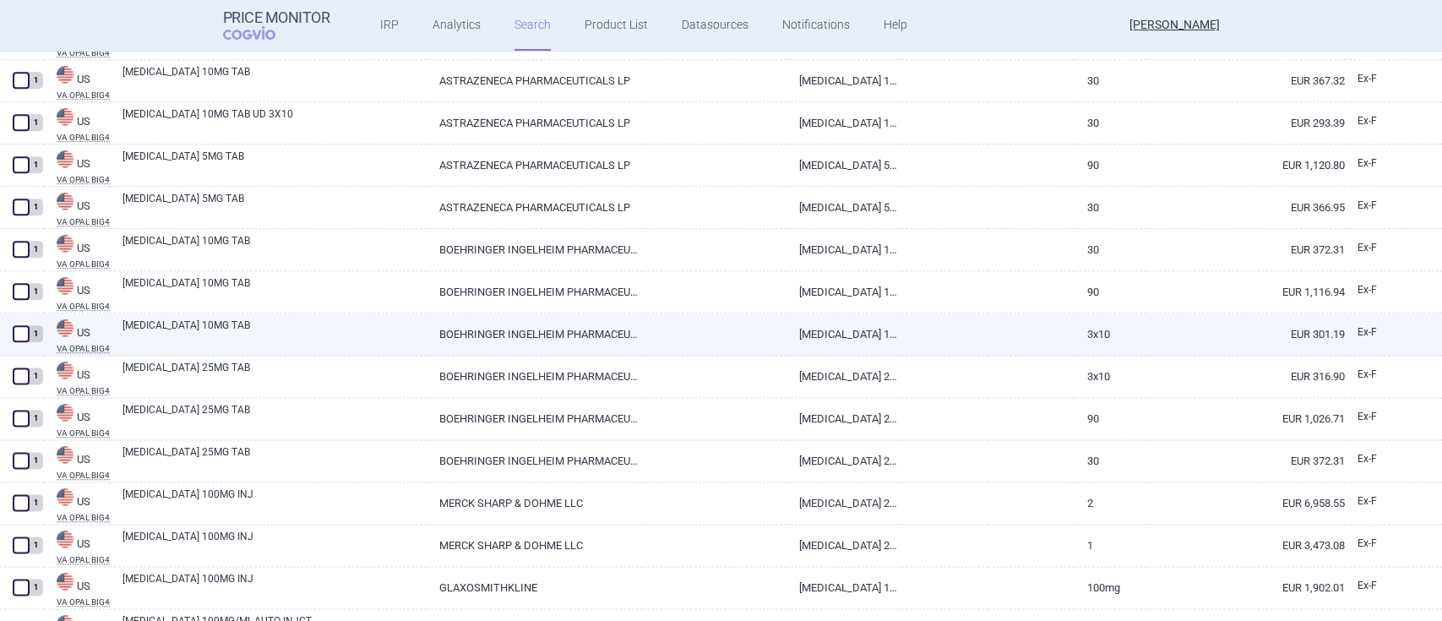
click at [176, 330] on link "[MEDICAL_DATA] 10MG TAB" at bounding box center [275, 333] width 304 height 30
select select "EUR"
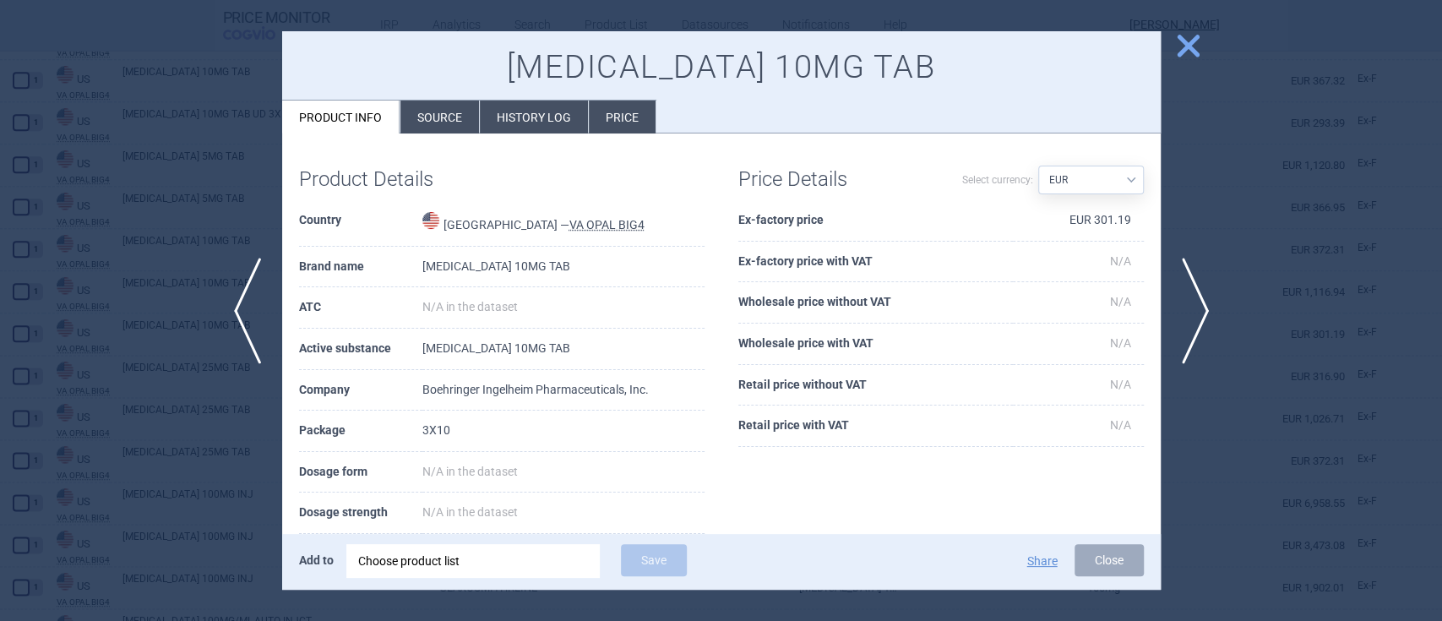
click at [1183, 42] on span "close" at bounding box center [1189, 46] width 30 height 30
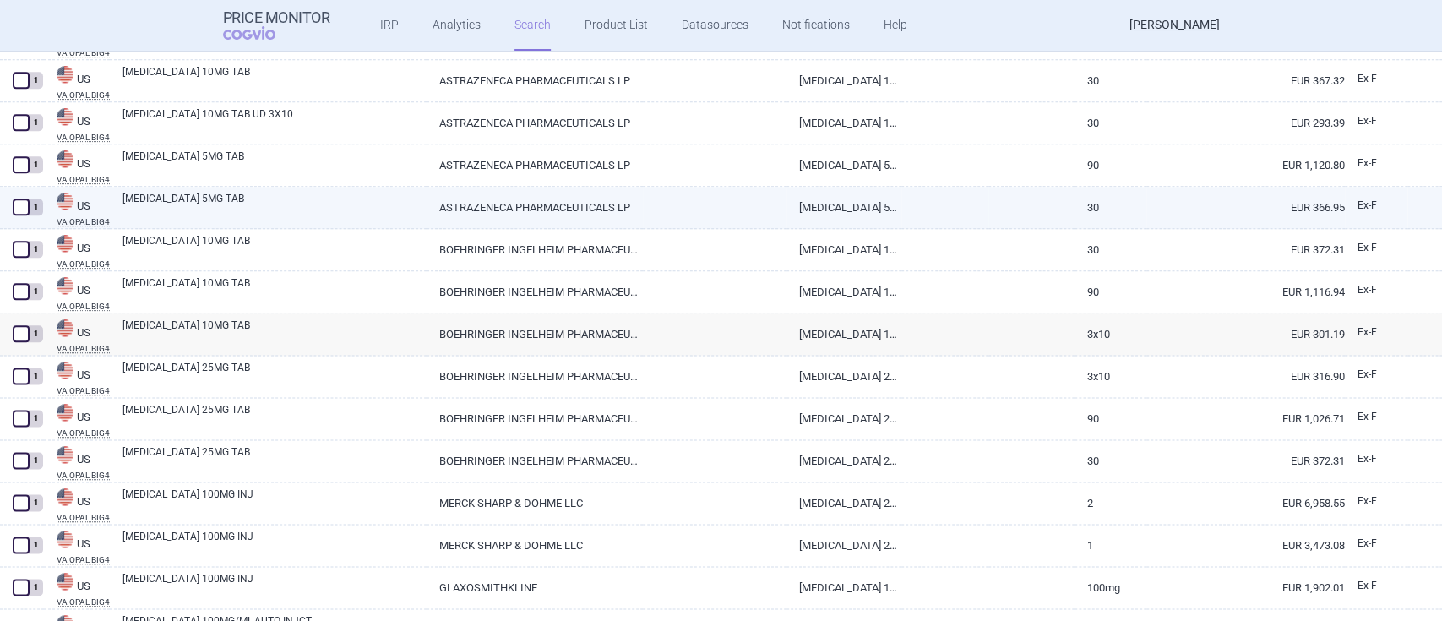
click at [179, 199] on link "[MEDICAL_DATA] 5MG TAB" at bounding box center [275, 206] width 304 height 30
select select "EUR"
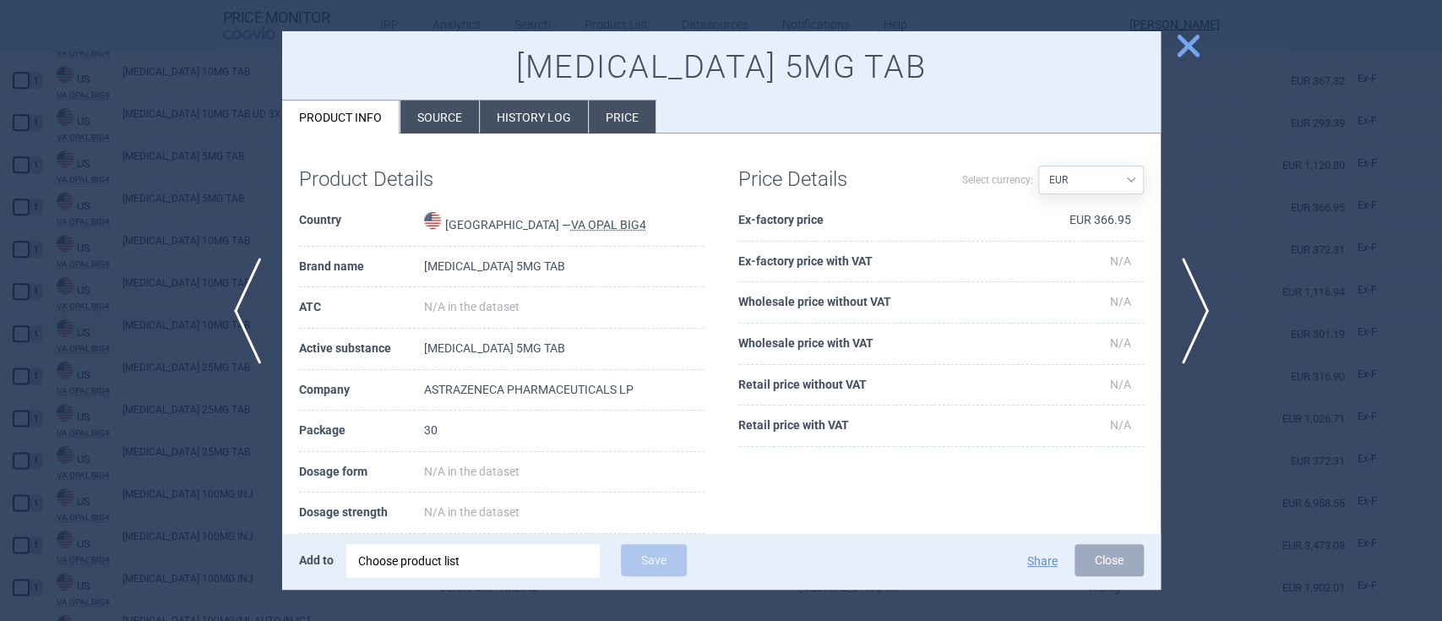
click at [1185, 42] on span "close" at bounding box center [1189, 46] width 30 height 30
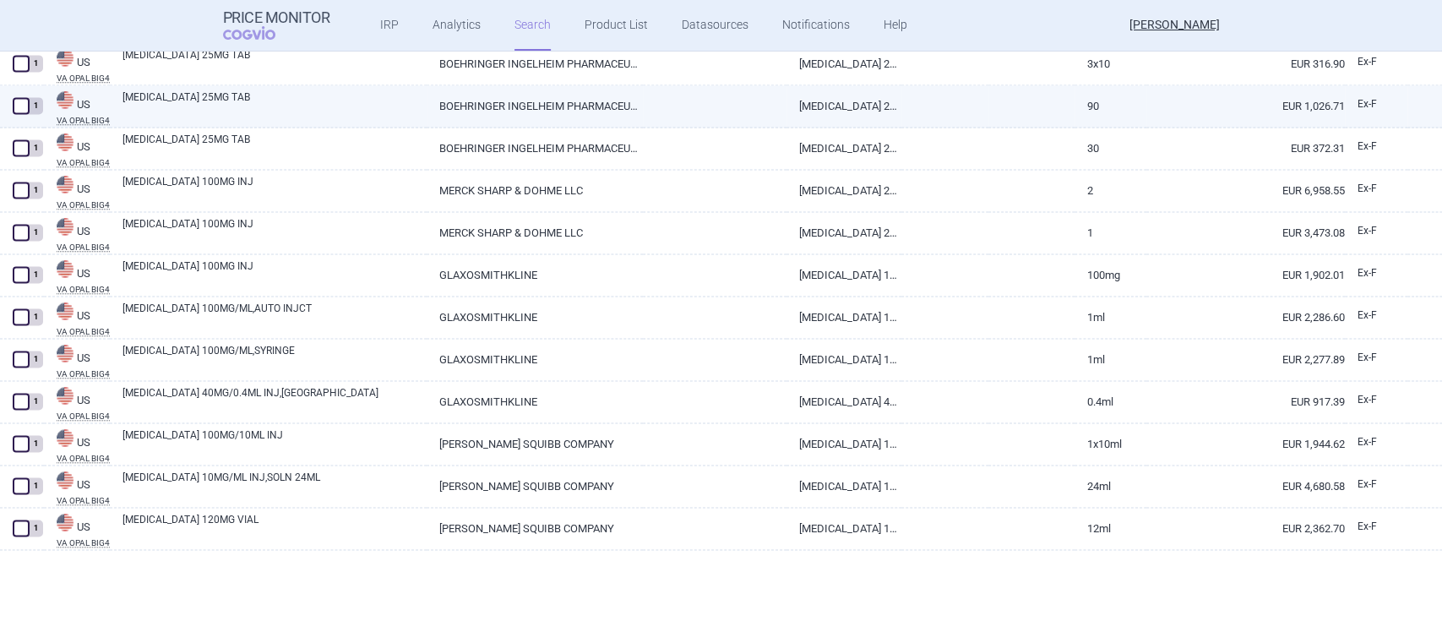
scroll to position [10315, 0]
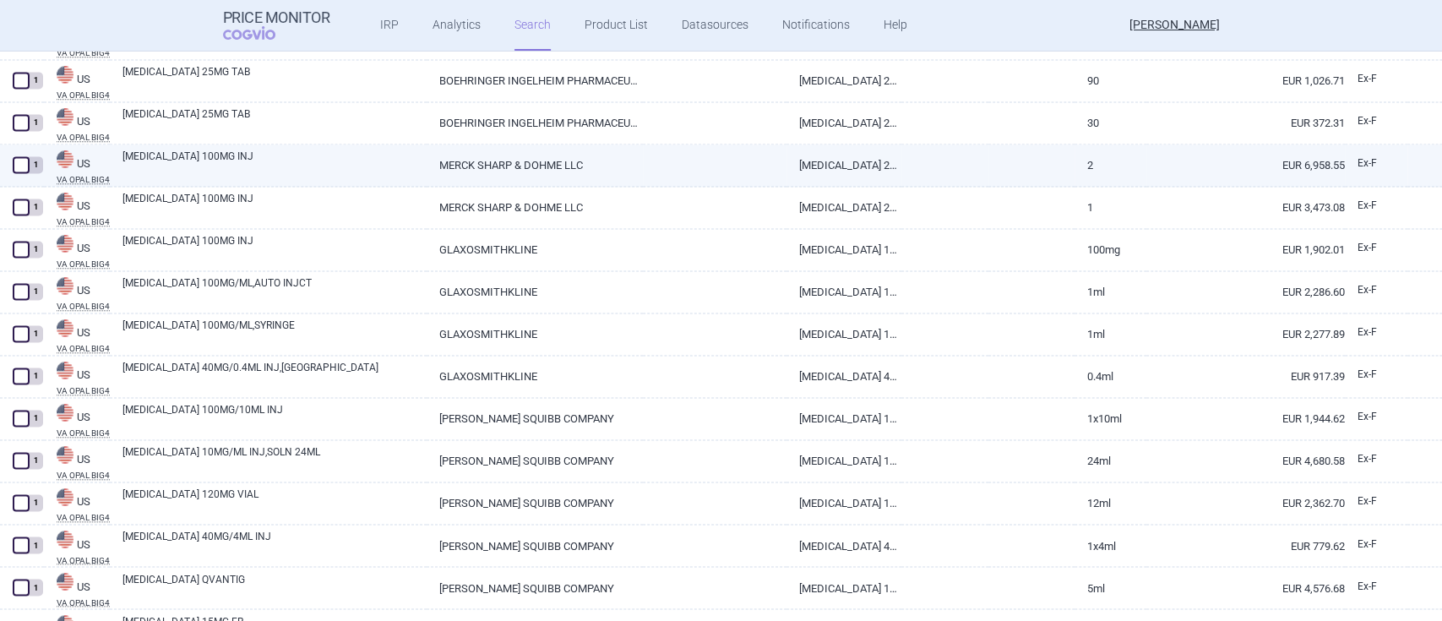
click at [204, 153] on link "[MEDICAL_DATA] 100MG INJ" at bounding box center [275, 164] width 304 height 30
select select "EUR"
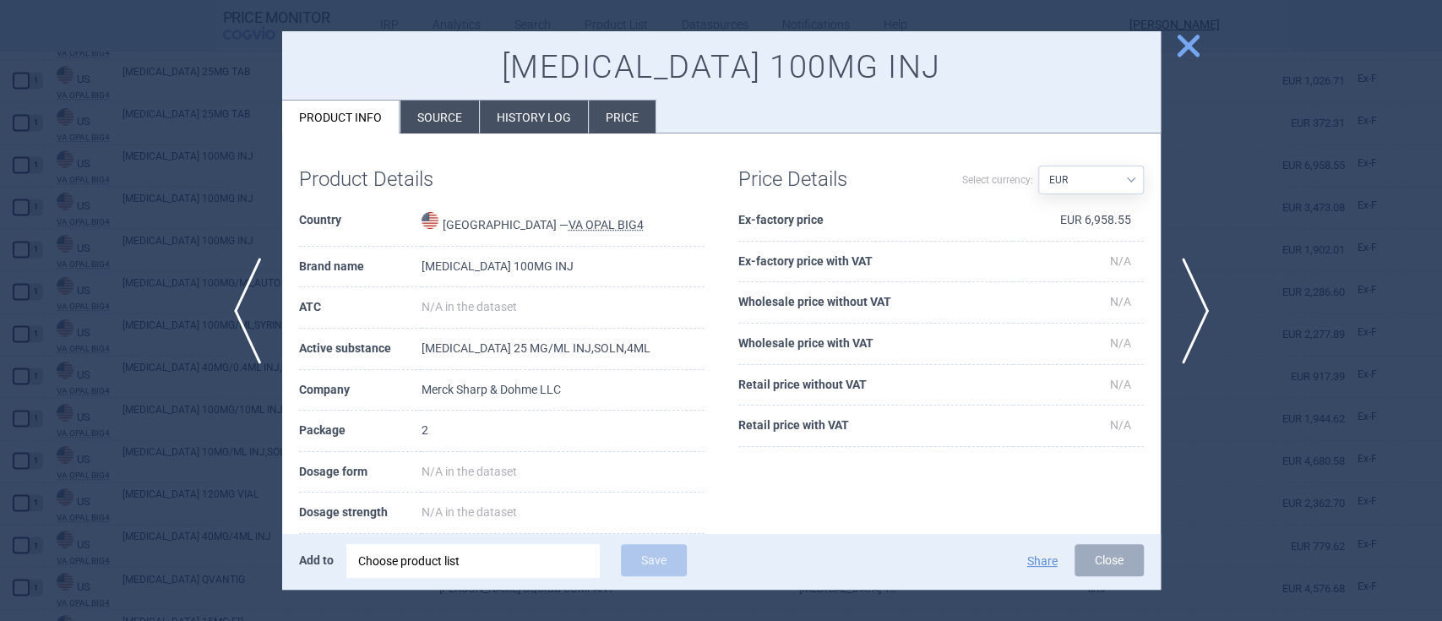
click at [1202, 46] on span "close" at bounding box center [1189, 46] width 30 height 30
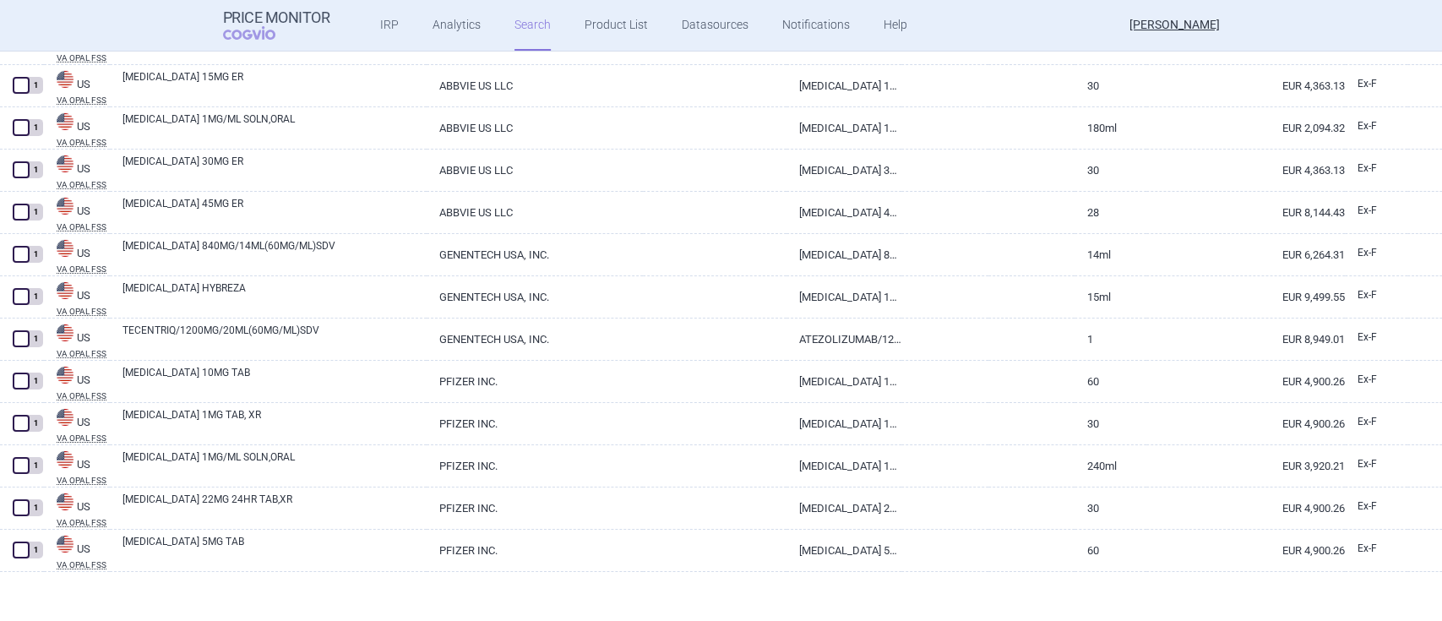
scroll to position [12512, 0]
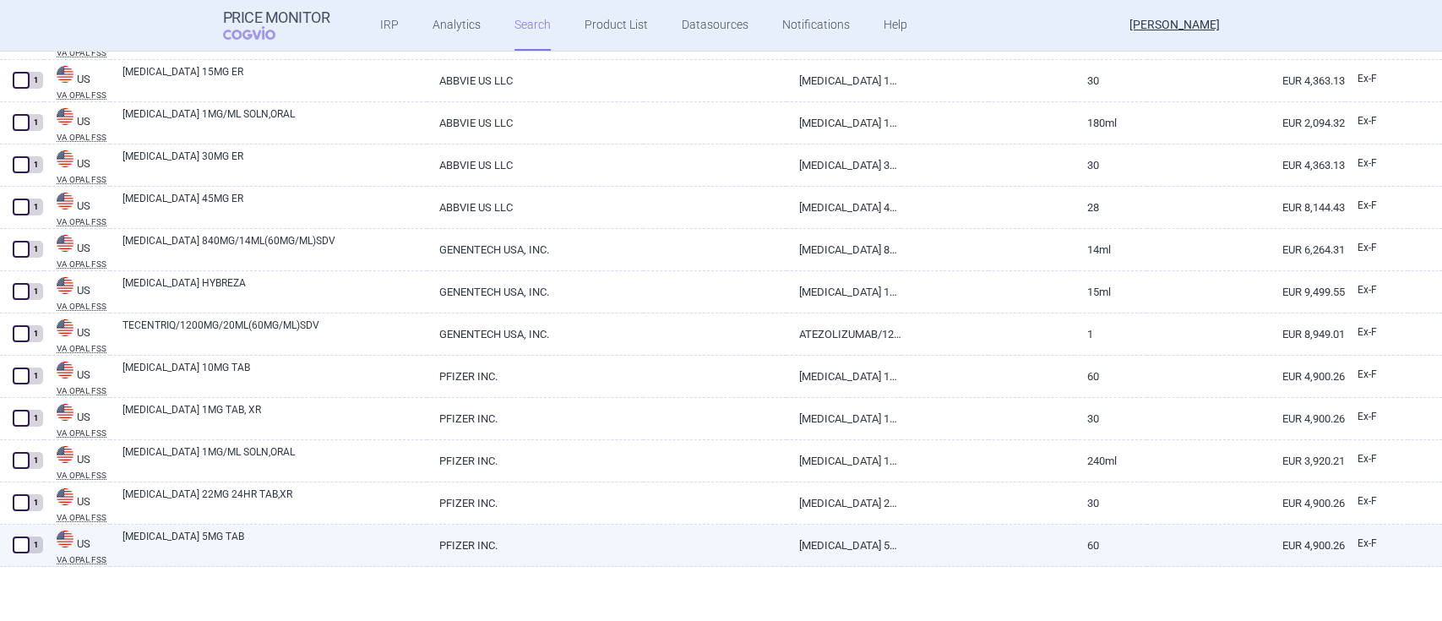
click at [161, 539] on link "[MEDICAL_DATA] 5MG TAB" at bounding box center [275, 544] width 304 height 30
select select "EUR"
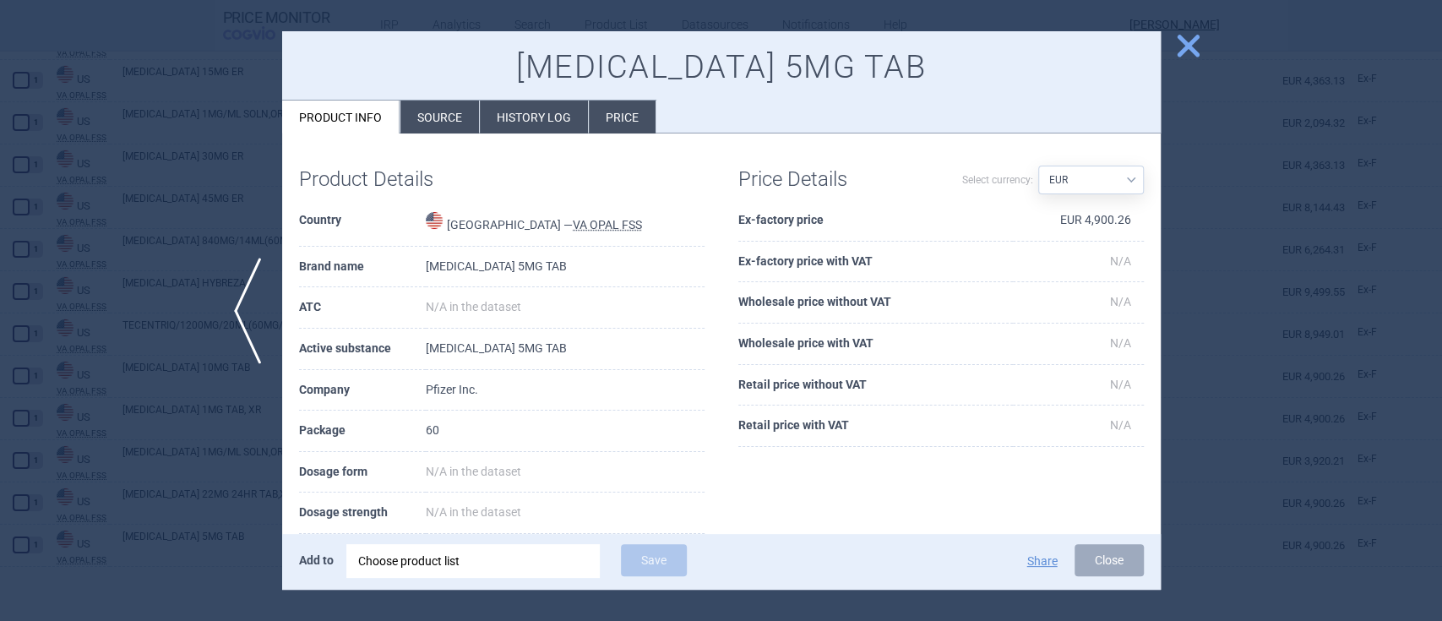
click at [1195, 38] on span "close" at bounding box center [1189, 46] width 30 height 30
